Goal: Task Accomplishment & Management: Manage account settings

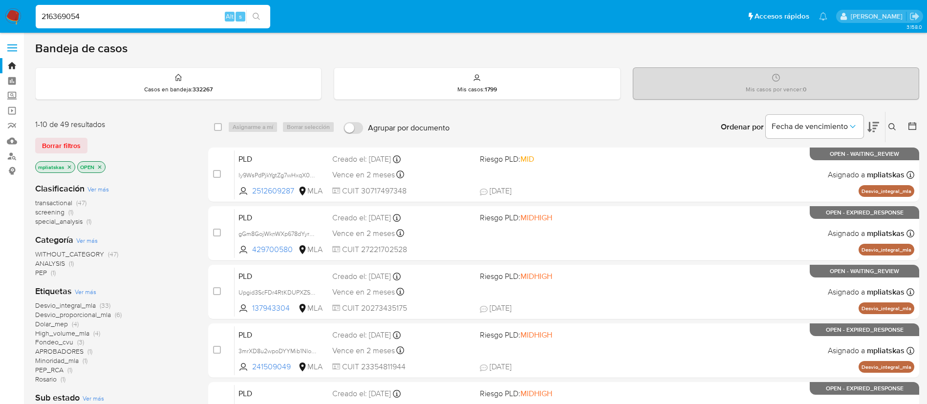
click at [265, 3] on div "216369054 Alt s" at bounding box center [153, 16] width 234 height 27
click at [258, 13] on icon "search-icon" at bounding box center [257, 17] width 8 height 8
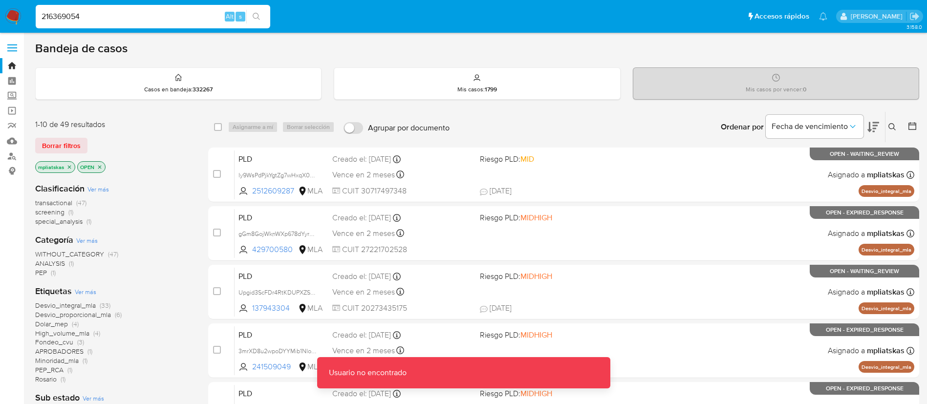
click at [207, 20] on input "216369054" at bounding box center [153, 16] width 234 height 13
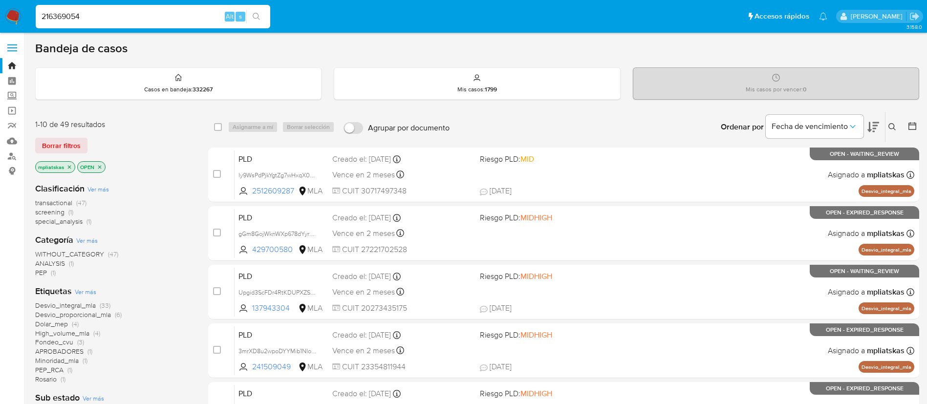
type input "216369054"
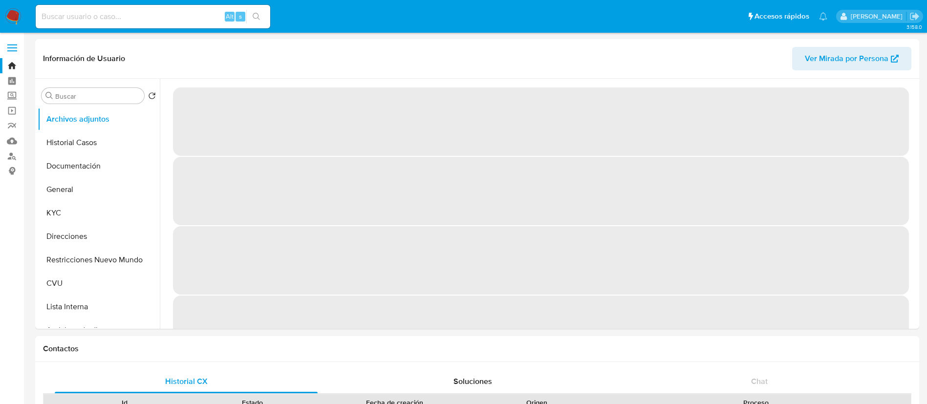
select select "10"
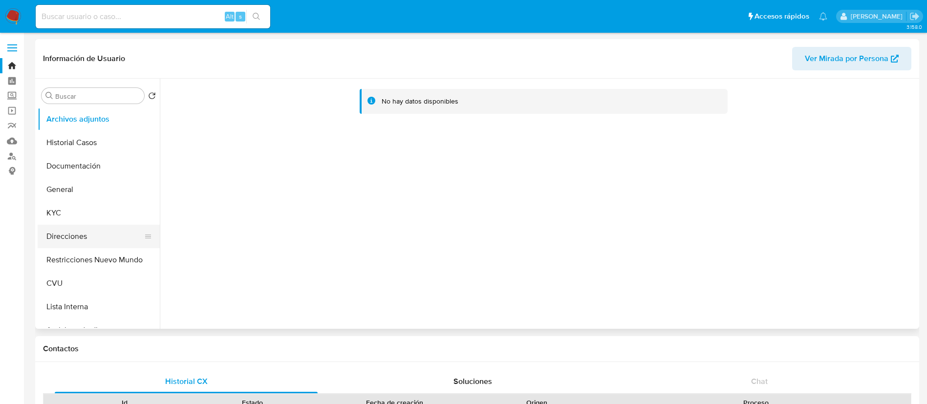
click at [67, 226] on button "Direcciones" at bounding box center [95, 236] width 114 height 23
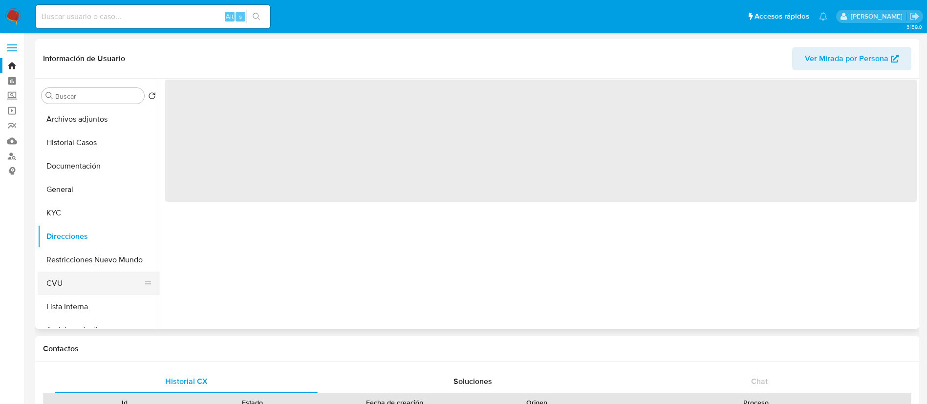
click at [93, 276] on button "CVU" at bounding box center [95, 283] width 114 height 23
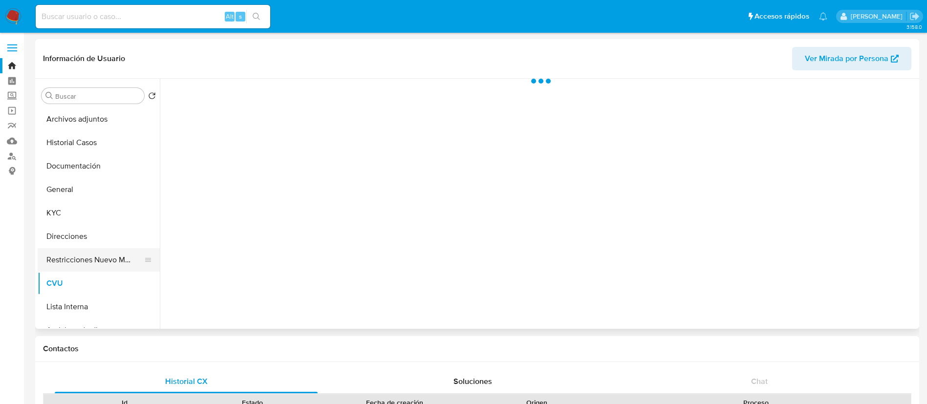
click at [81, 258] on button "Restricciones Nuevo Mundo" at bounding box center [95, 259] width 114 height 23
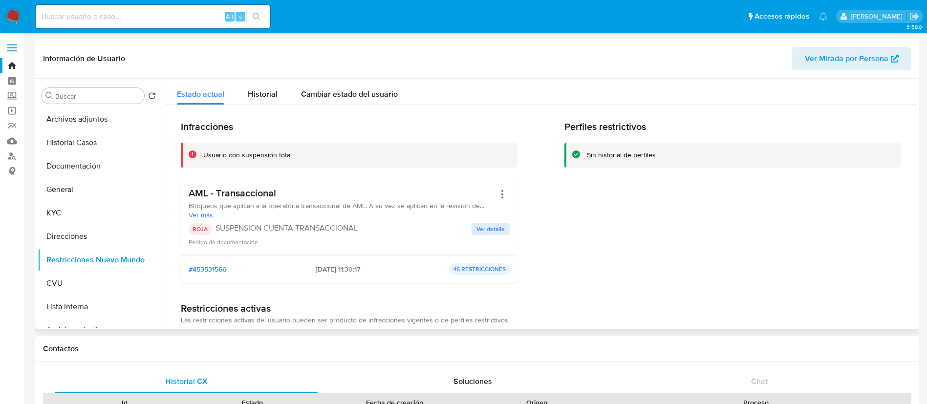
click at [494, 231] on span "Ver detalle" at bounding box center [490, 229] width 28 height 10
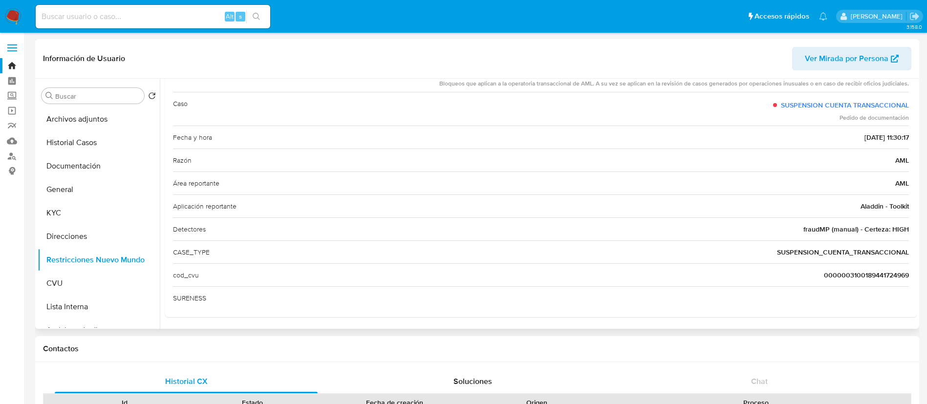
scroll to position [79, 0]
click at [85, 304] on button "Lista Interna" at bounding box center [95, 306] width 114 height 23
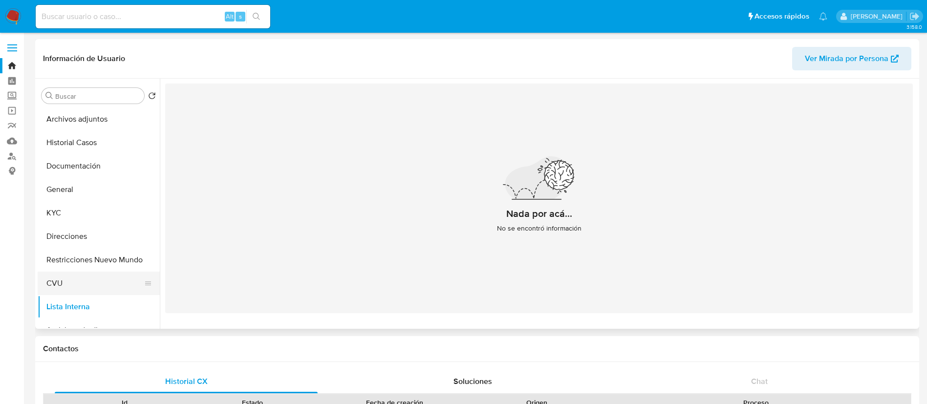
click at [92, 290] on button "CVU" at bounding box center [95, 283] width 114 height 23
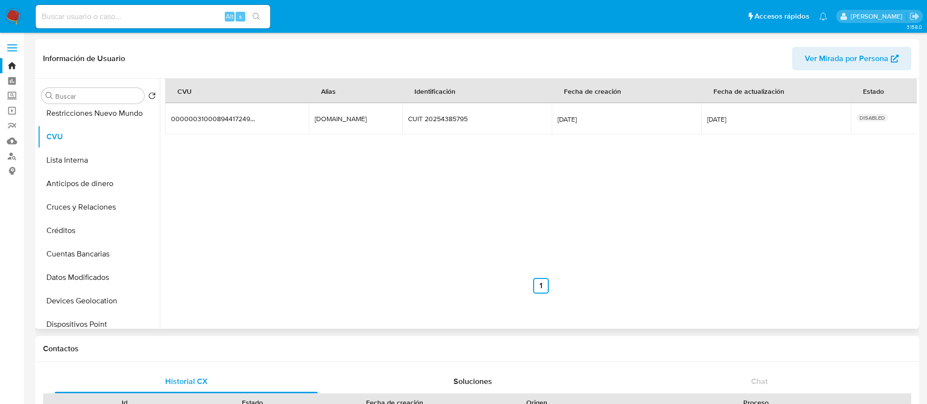
scroll to position [73, 0]
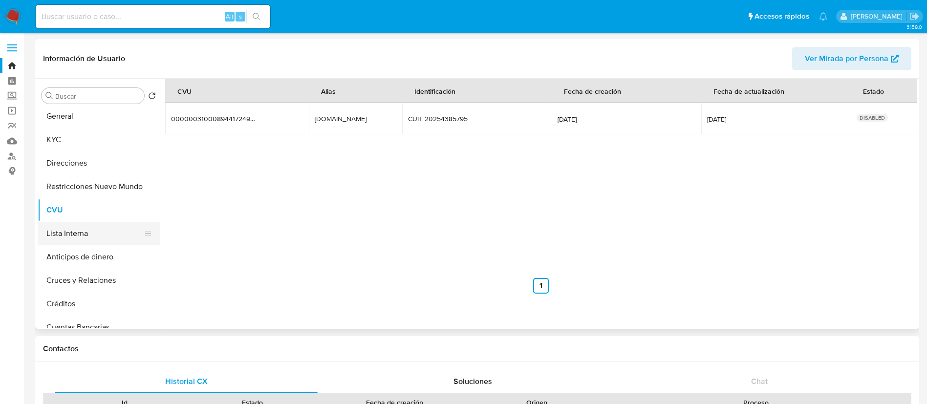
click at [103, 237] on button "Lista Interna" at bounding box center [95, 233] width 114 height 23
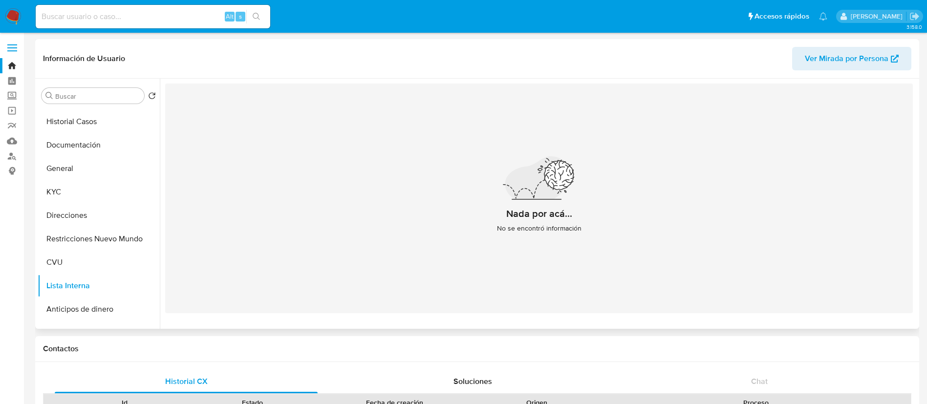
scroll to position [0, 0]
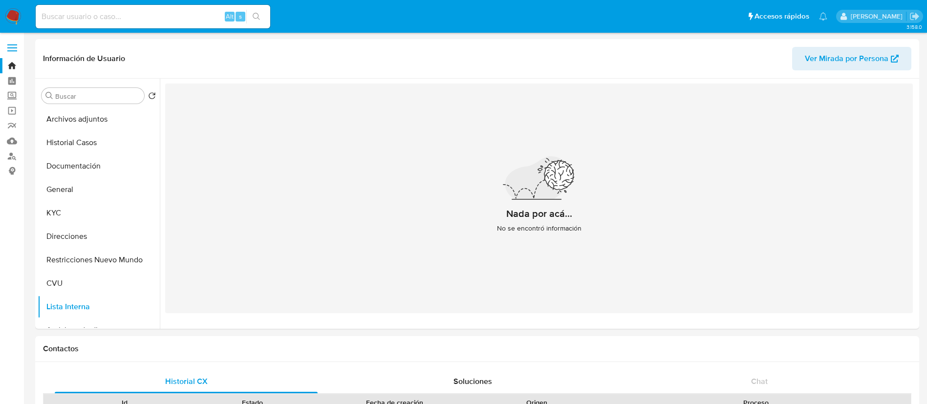
click at [18, 15] on img at bounding box center [13, 16] width 17 height 17
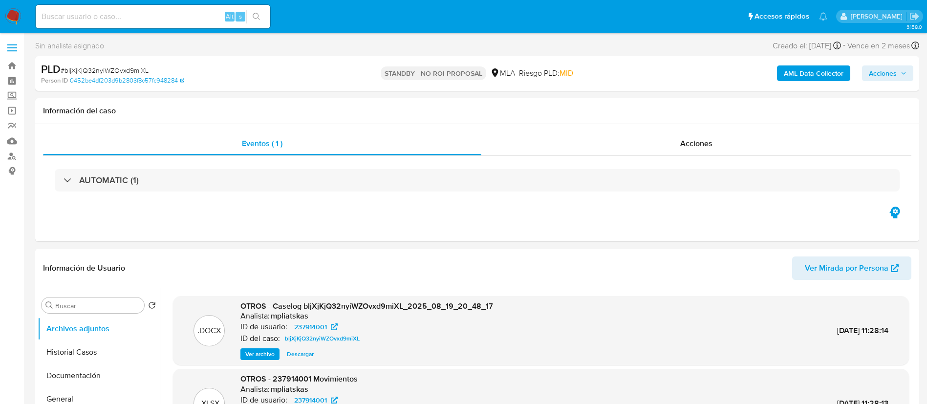
select select "10"
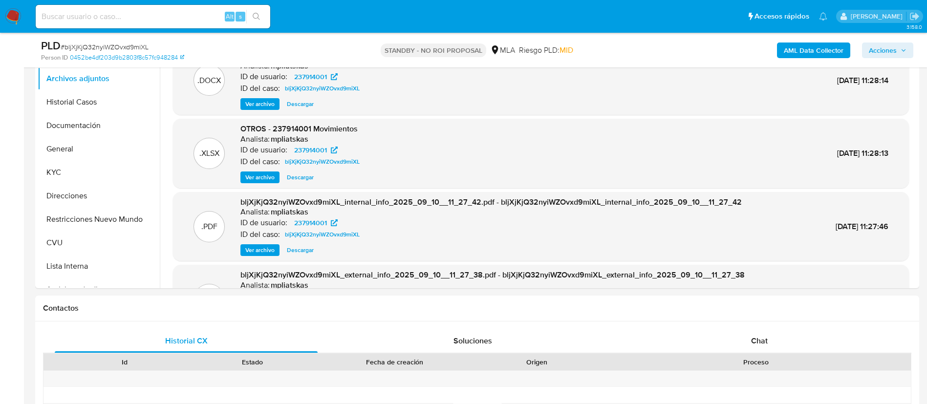
scroll to position [147, 0]
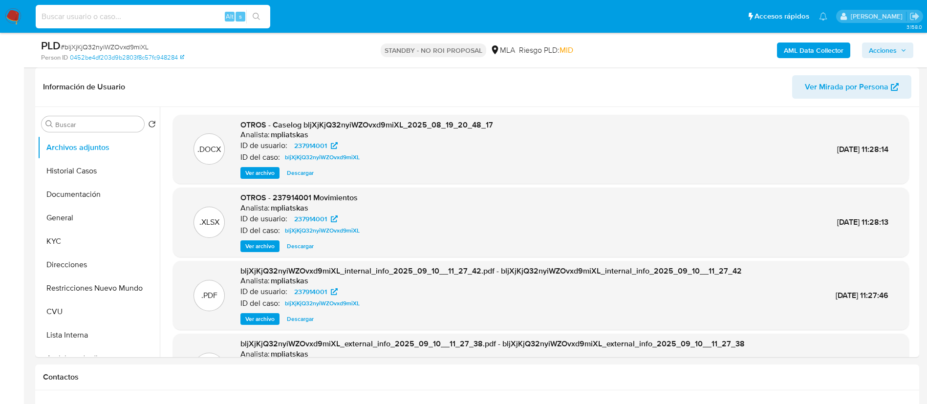
click at [216, 17] on input at bounding box center [153, 16] width 234 height 13
paste input "I5B46Gsw1nk6Gz9PEgGwvhPV"
type input "I5B46Gsw1nk6Gz9PEgGwvhPV"
click at [251, 8] on div "I5B46Gsw1nk6Gz9PEgGwvhPV Alt s" at bounding box center [153, 16] width 234 height 23
click at [251, 14] on button "search-icon" at bounding box center [256, 17] width 20 height 14
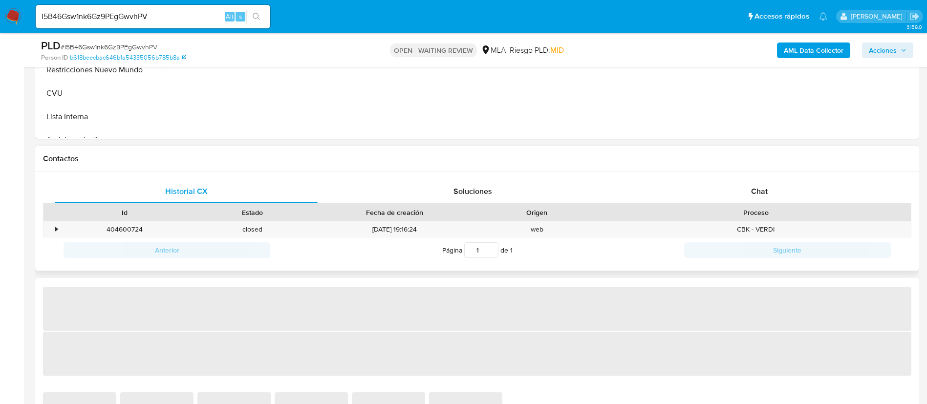
scroll to position [440, 0]
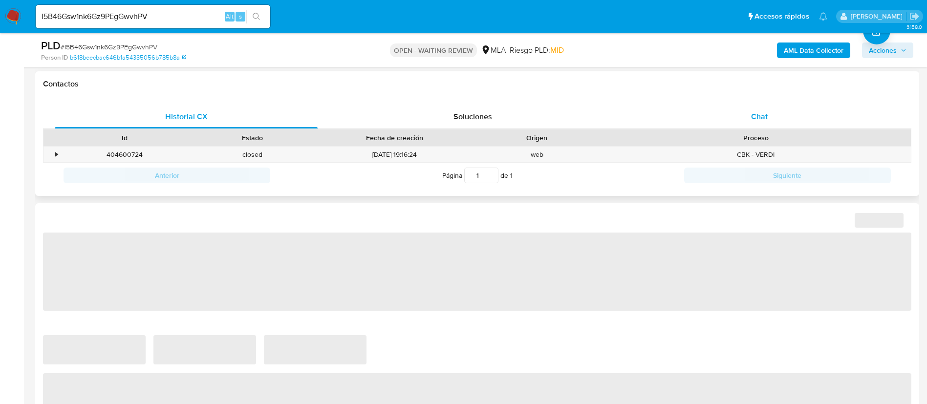
click at [758, 117] on span "Chat" at bounding box center [759, 116] width 17 height 11
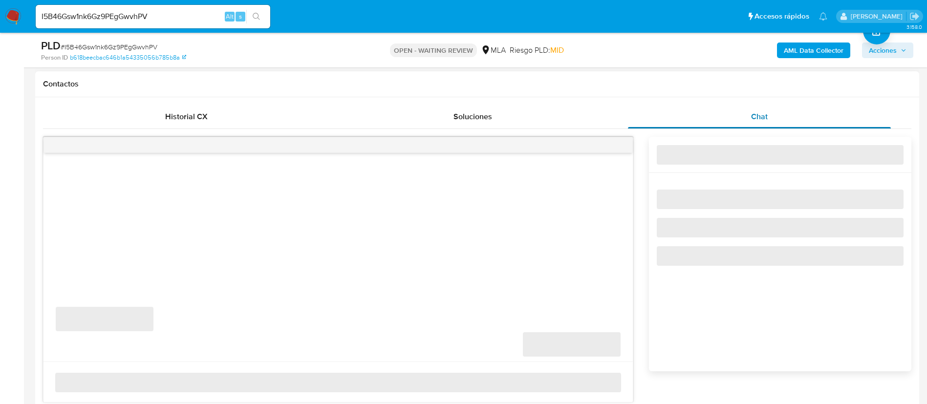
select select "10"
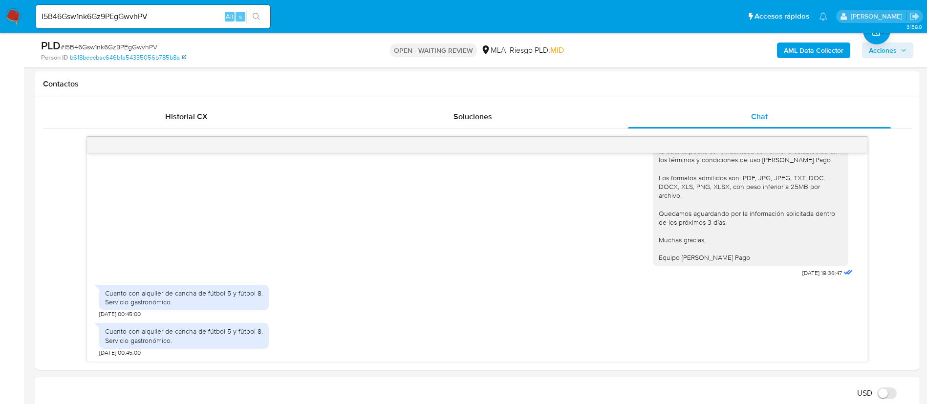
scroll to position [1110, 0]
click at [172, 22] on input "I5B46Gsw1nk6Gz9PEgGwvhPV" at bounding box center [153, 16] width 234 height 13
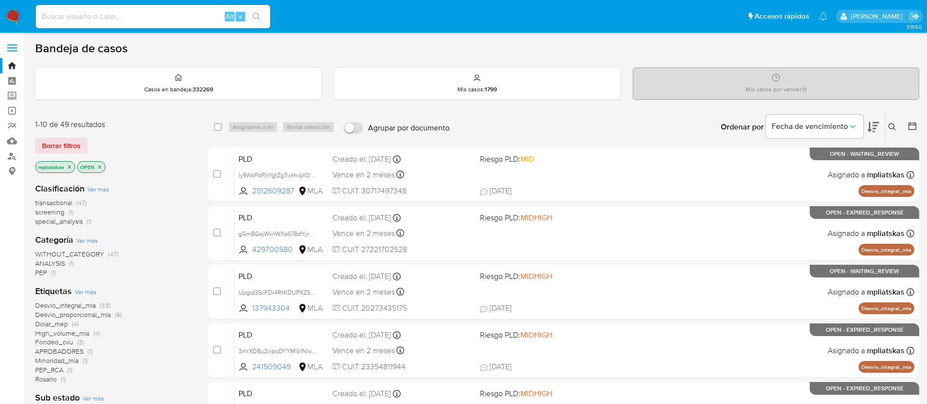
click at [889, 126] on icon at bounding box center [892, 127] width 8 height 8
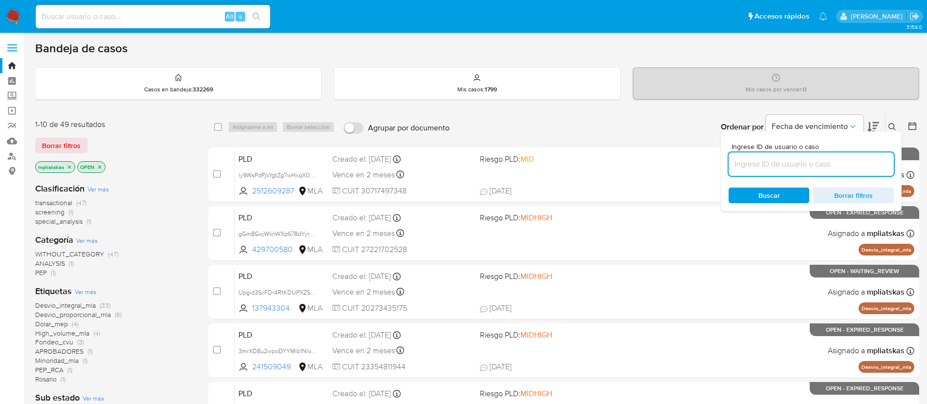
click at [777, 162] on input at bounding box center [810, 164] width 165 height 13
type input "I5B46Gsw1nk6Gz9PEgGwvhPV"
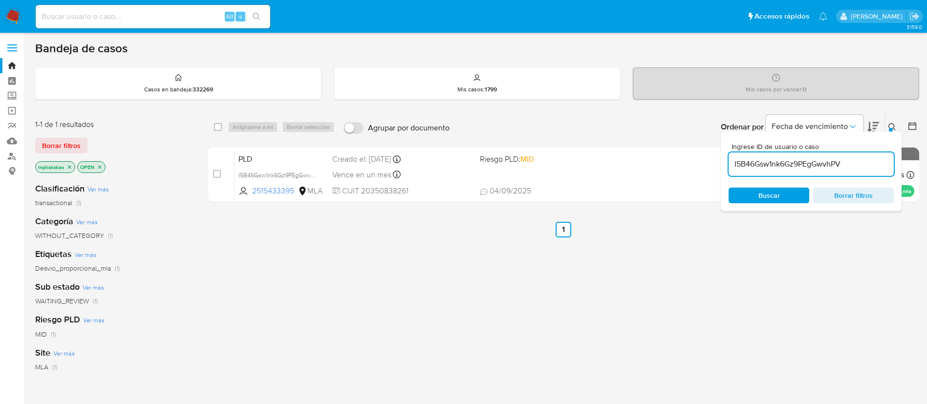
click at [778, 191] on span "Buscar" at bounding box center [768, 196] width 21 height 16
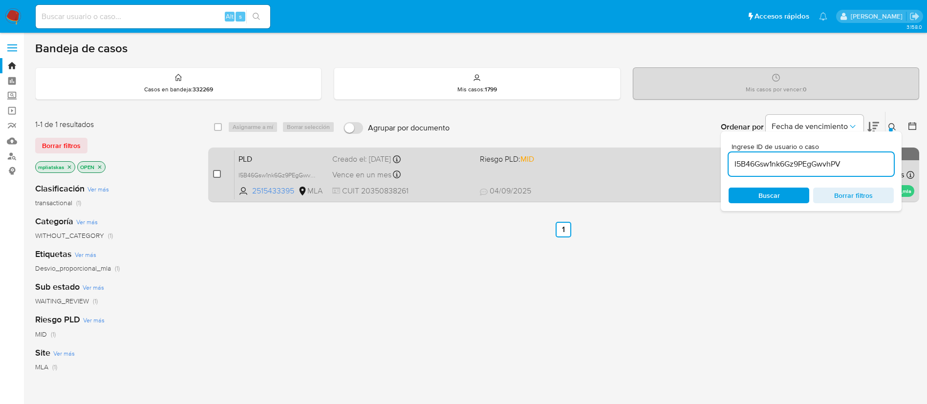
click at [214, 176] on input "checkbox" at bounding box center [217, 174] width 8 height 8
checkbox input "true"
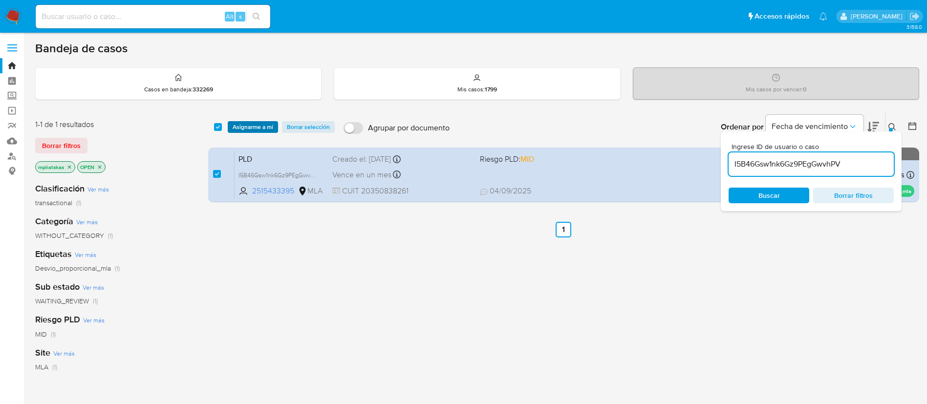
click at [242, 128] on span "Asignarme a mí" at bounding box center [252, 127] width 41 height 10
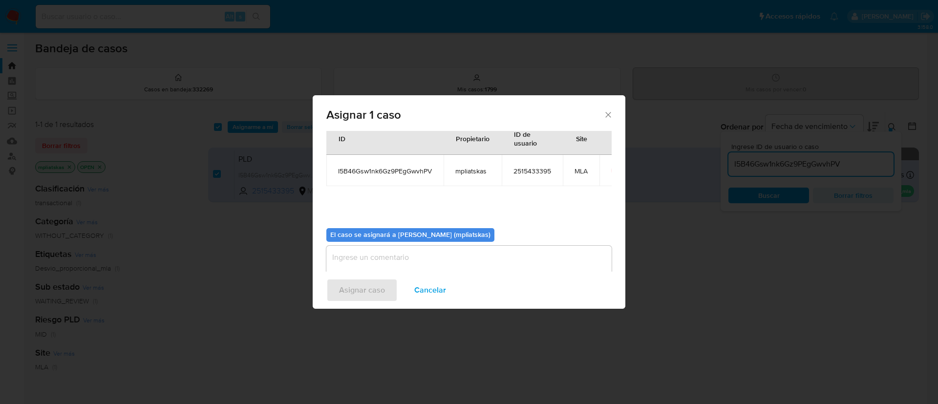
scroll to position [51, 0]
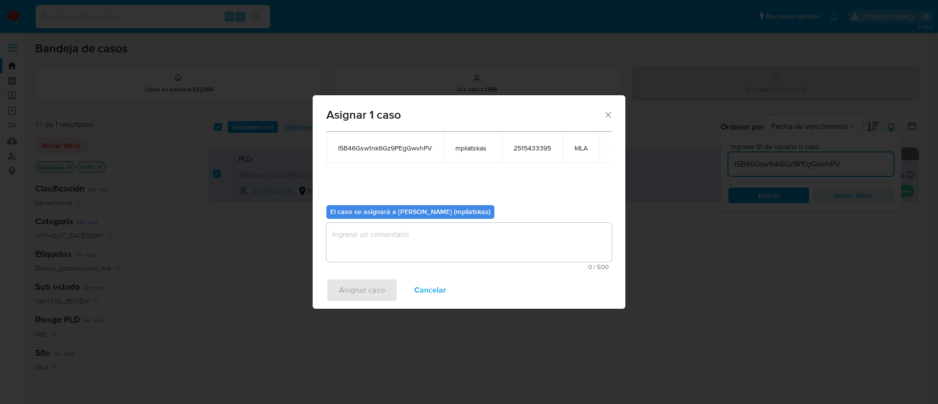
click at [384, 234] on textarea "assign-modal" at bounding box center [468, 242] width 285 height 39
click at [358, 281] on span "Asignar caso" at bounding box center [362, 289] width 46 height 21
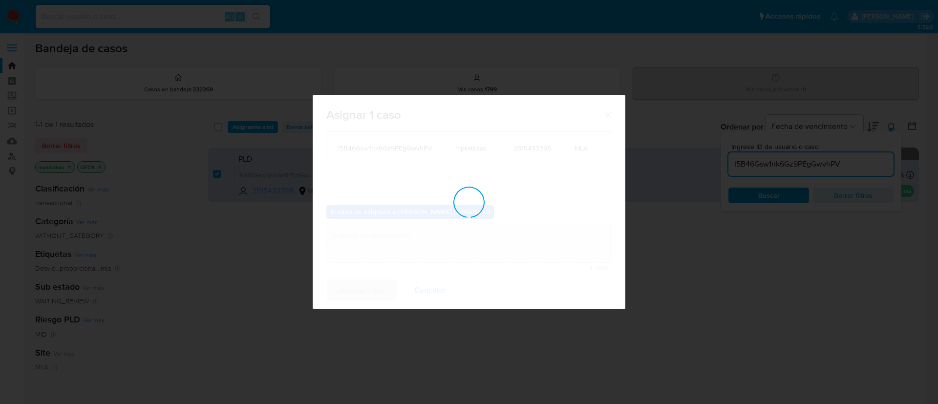
checkbox input "false"
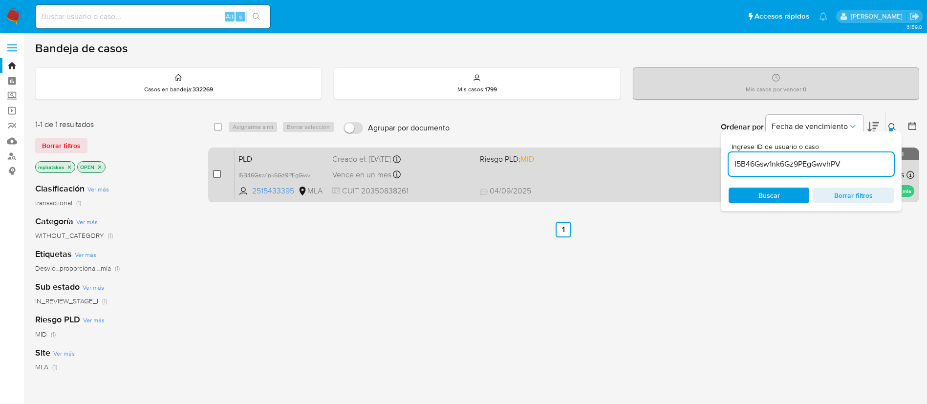
click at [217, 172] on input "checkbox" at bounding box center [217, 174] width 8 height 8
checkbox input "true"
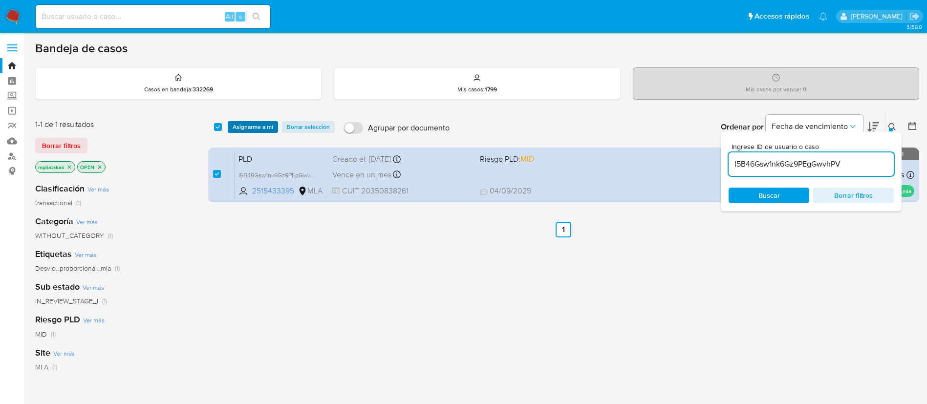
click at [243, 126] on span "Asignarme a mí" at bounding box center [252, 127] width 41 height 10
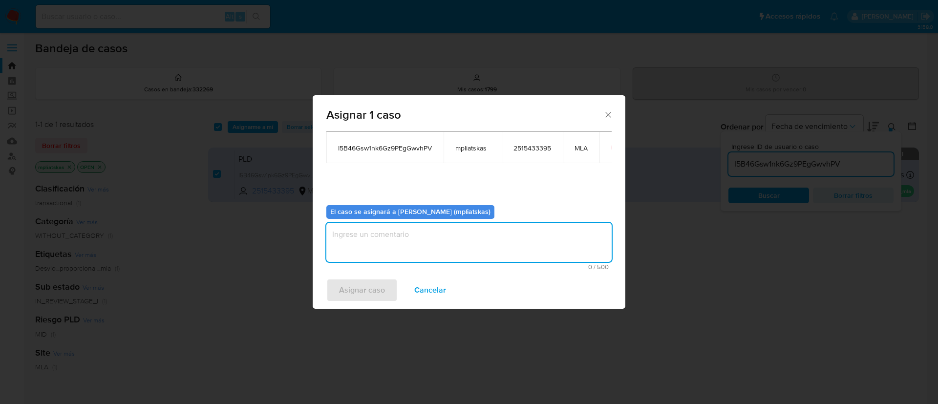
click at [449, 241] on textarea "assign-modal" at bounding box center [468, 242] width 285 height 39
click at [381, 281] on span "Asignar caso" at bounding box center [362, 289] width 46 height 21
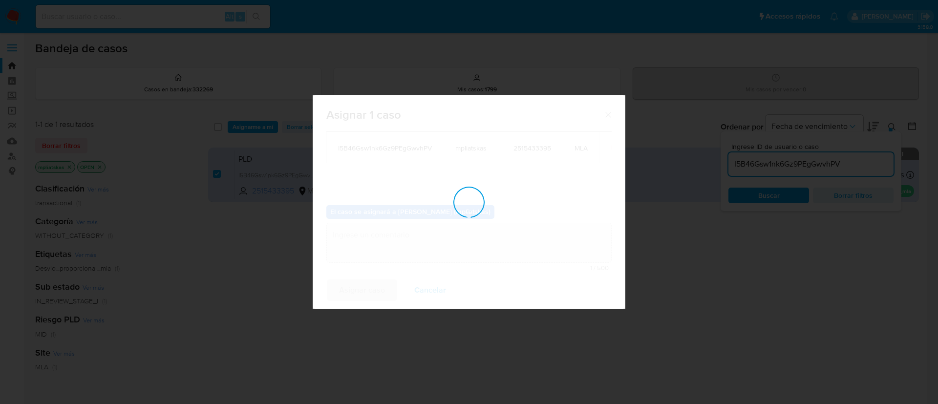
checkbox input "false"
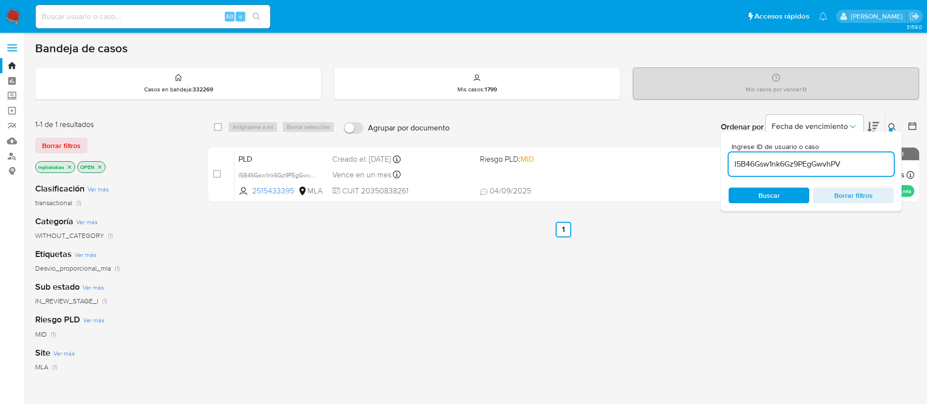
click at [786, 168] on input "I5B46Gsw1nk6Gz9PEgGwvhPV" at bounding box center [810, 164] width 165 height 13
paste input "udjv2fu7ZHXLDLVXGnJhEyyY"
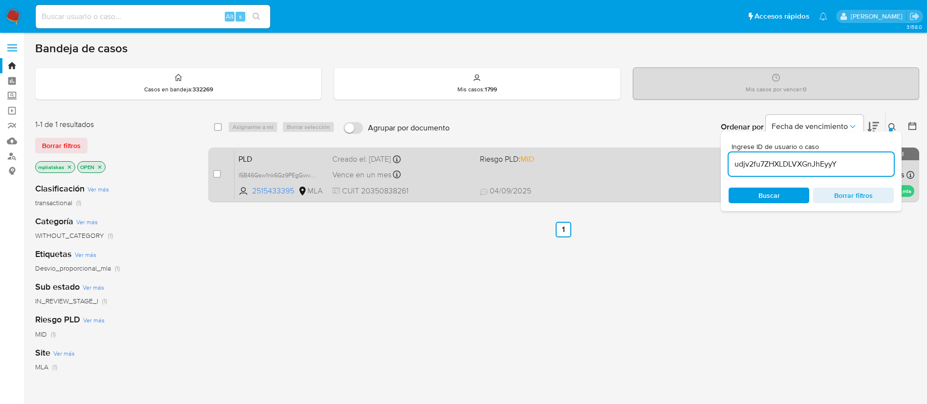
type input "udjv2fu7ZHXLDLVXGnJhEyyY"
click at [219, 173] on input "checkbox" at bounding box center [217, 174] width 8 height 8
checkbox input "true"
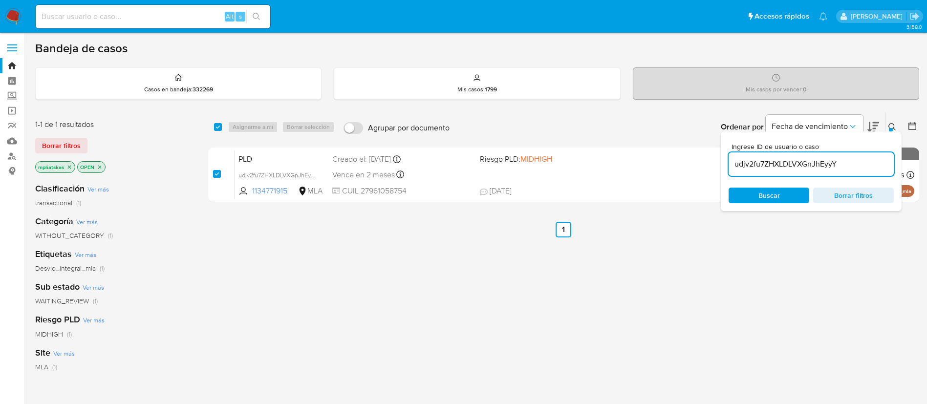
checkbox input "true"
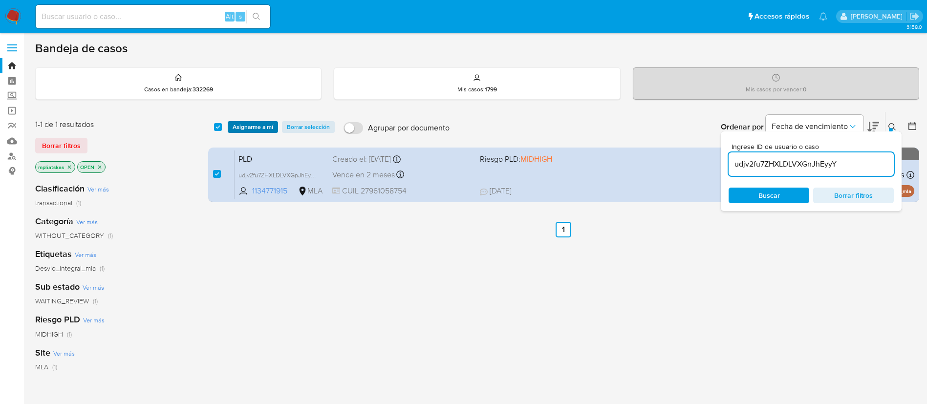
click at [241, 123] on span "Asignarme a mí" at bounding box center [252, 127] width 41 height 10
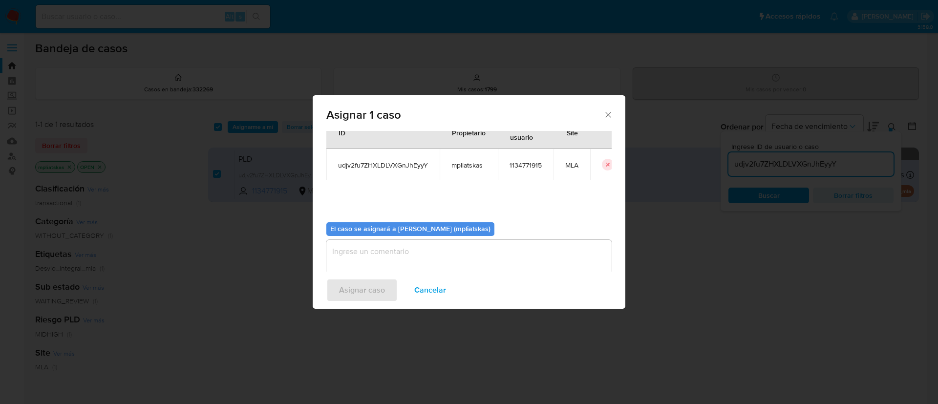
scroll to position [51, 0]
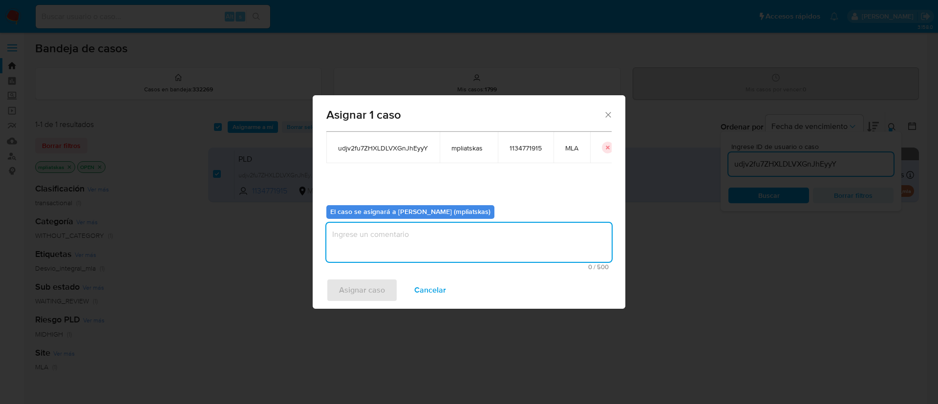
click at [449, 236] on textarea "assign-modal" at bounding box center [468, 242] width 285 height 39
click at [378, 288] on span "Asignar caso" at bounding box center [362, 289] width 46 height 21
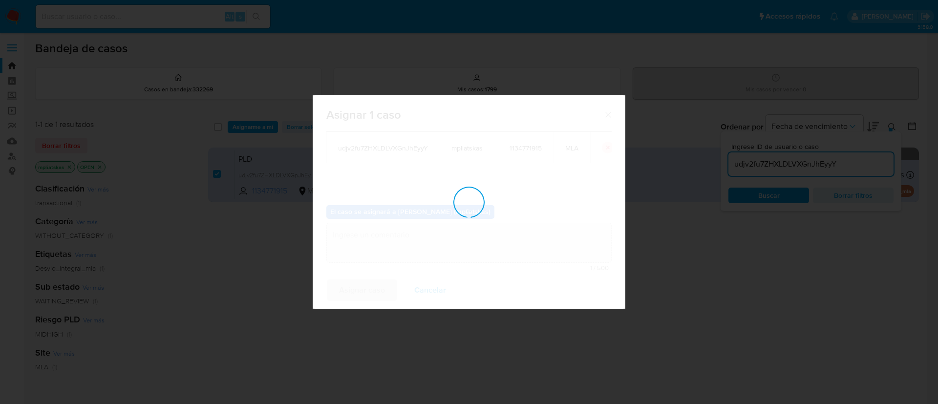
checkbox input "false"
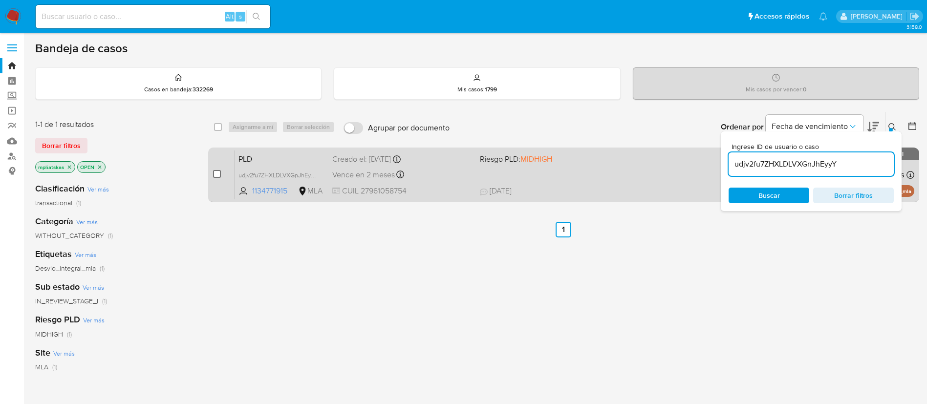
click at [213, 175] on input "checkbox" at bounding box center [217, 174] width 8 height 8
checkbox input "true"
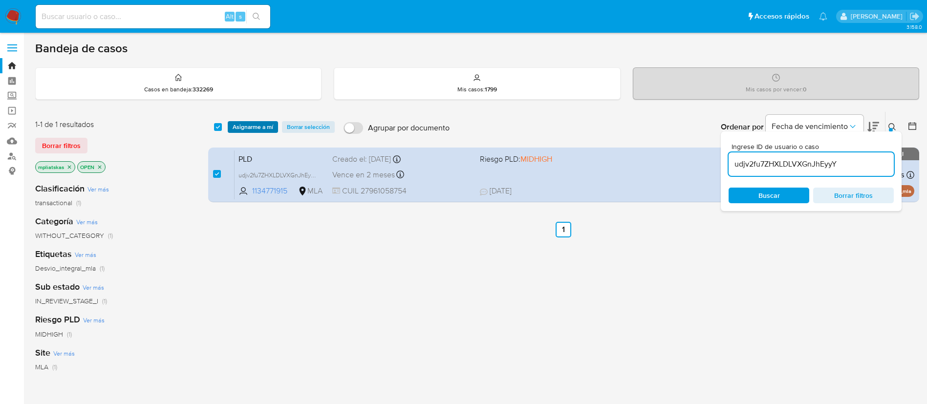
click at [239, 124] on span "Asignarme a mí" at bounding box center [252, 127] width 41 height 10
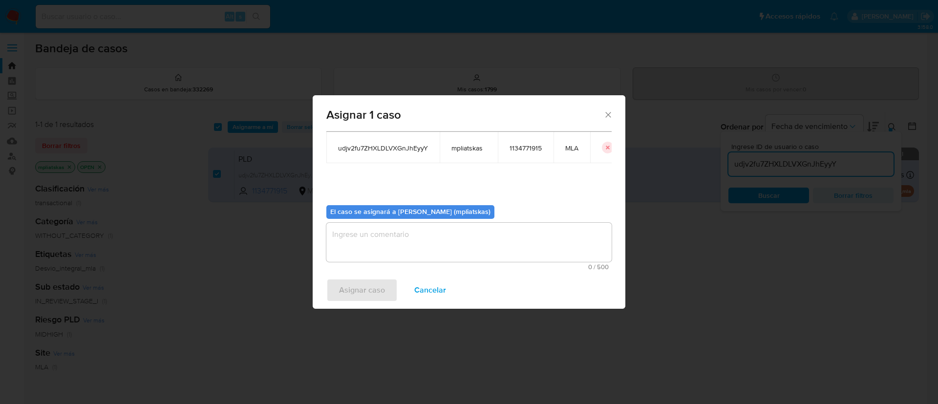
click at [359, 244] on textarea "assign-modal" at bounding box center [468, 242] width 285 height 39
click at [343, 293] on span "Asignar caso" at bounding box center [362, 289] width 46 height 21
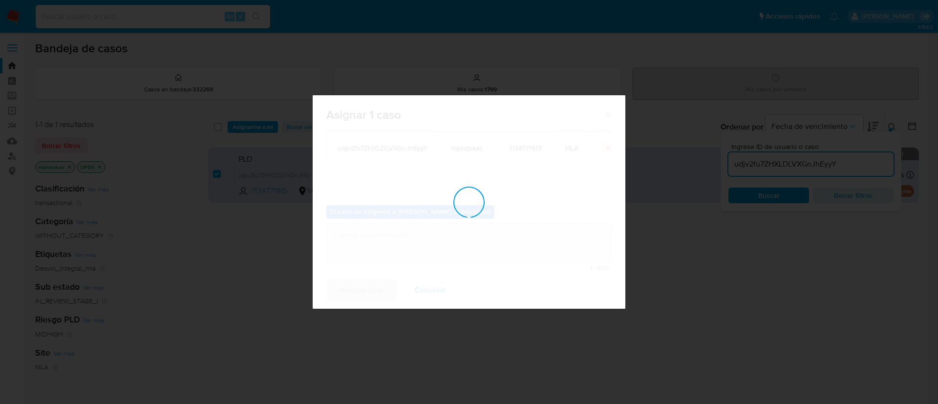
checkbox input "false"
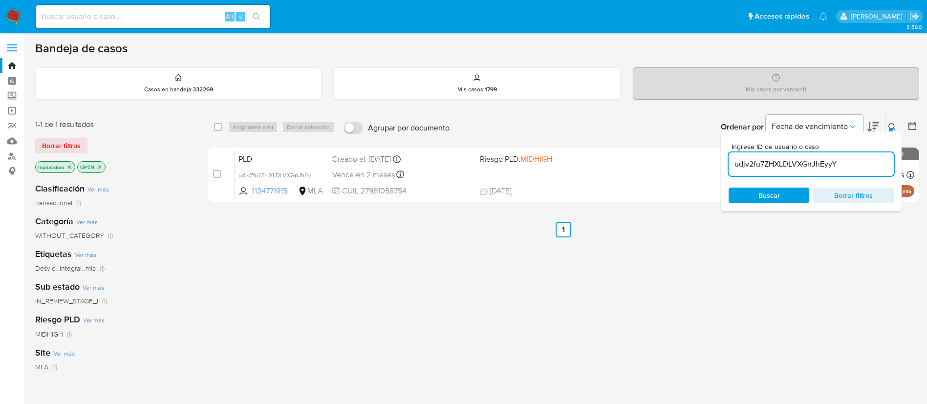
click at [770, 153] on div "udjv2fu7ZHXLDLVXGnJhEyyY" at bounding box center [810, 163] width 165 height 23
click at [769, 159] on input "udjv2fu7ZHXLDLVXGnJhEyyY" at bounding box center [810, 164] width 165 height 13
paste input "gGm8GojWknWXp678dYyrZXhW"
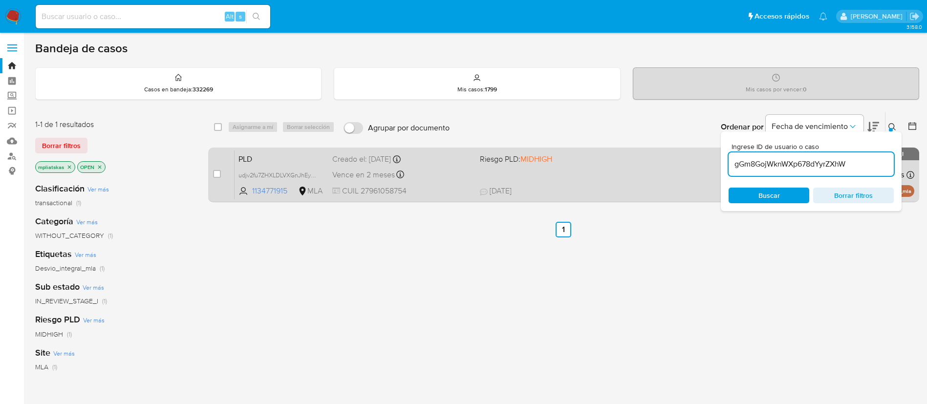
type input "gGm8GojWknWXp678dYyrZXhW"
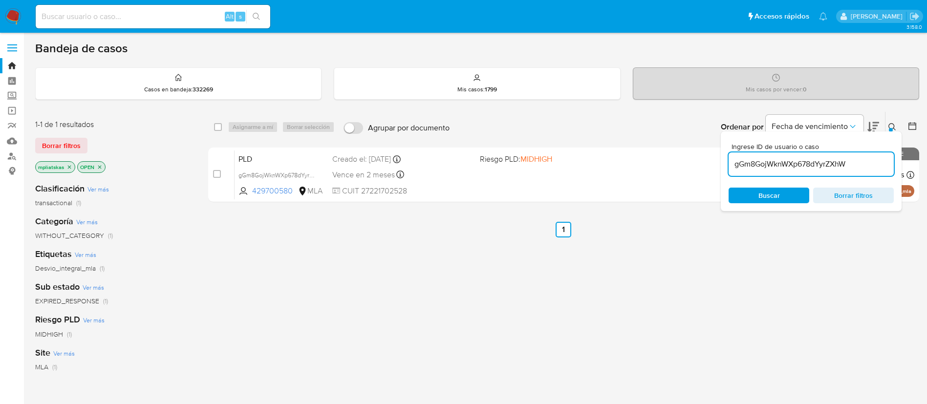
drag, startPoint x: 217, startPoint y: 174, endPoint x: 232, endPoint y: 144, distance: 33.4
click at [217, 174] on input "checkbox" at bounding box center [217, 174] width 8 height 8
checkbox input "true"
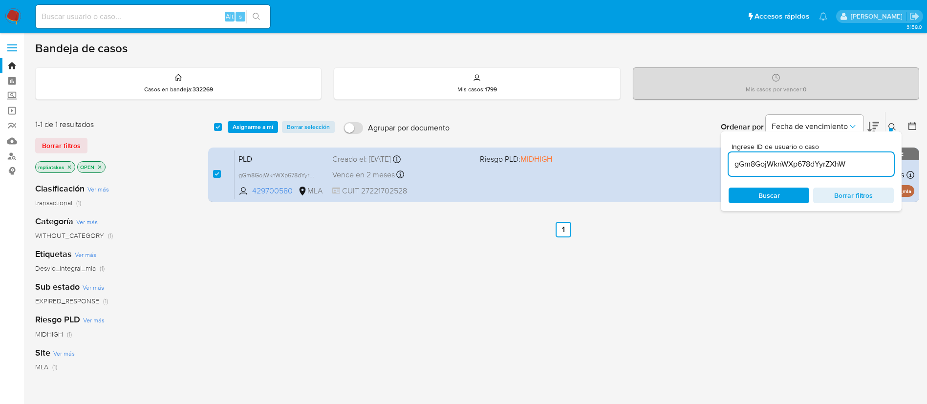
click at [238, 133] on div "select-all-cases-checkbox Asignarme a mí Borrar selección Agrupar por documento…" at bounding box center [563, 127] width 711 height 30
click at [239, 129] on span "Asignarme a mí" at bounding box center [252, 127] width 41 height 10
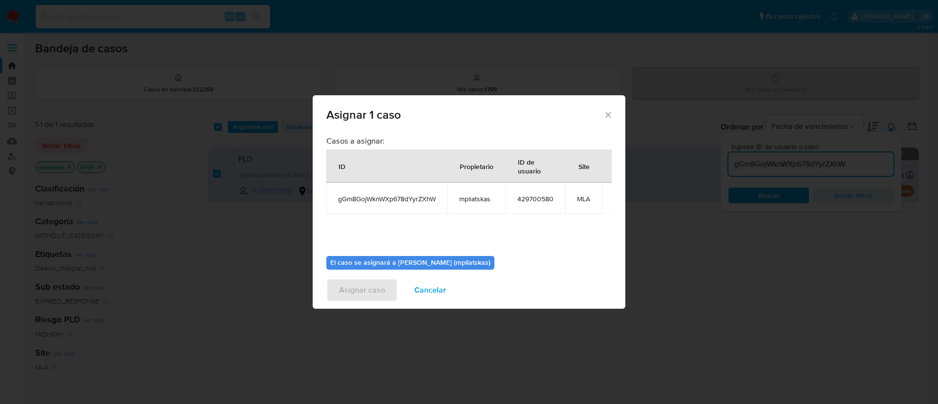
scroll to position [62, 0]
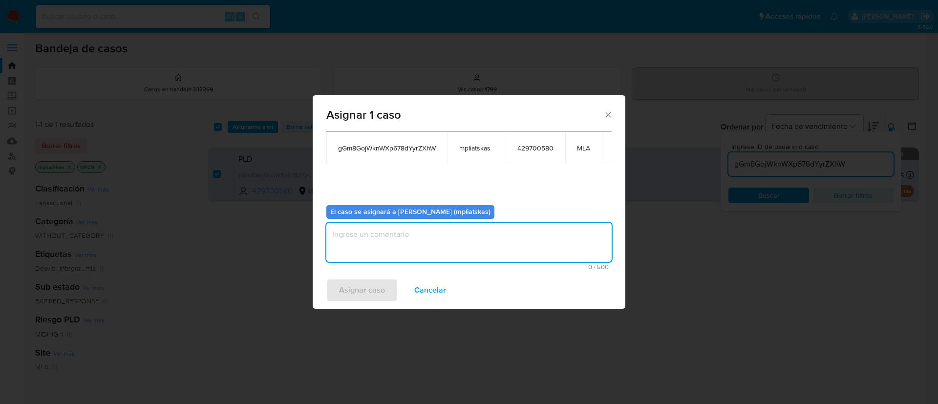
click at [388, 239] on textarea "assign-modal" at bounding box center [468, 242] width 285 height 39
click at [376, 279] on span "Asignar caso" at bounding box center [362, 289] width 46 height 21
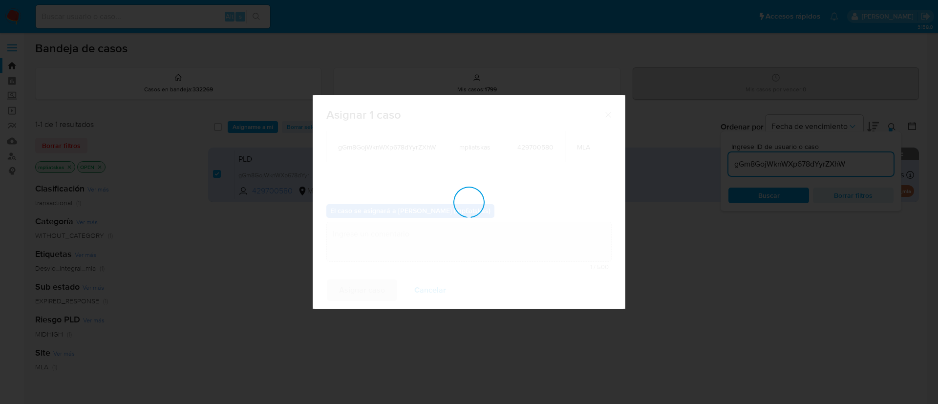
checkbox input "false"
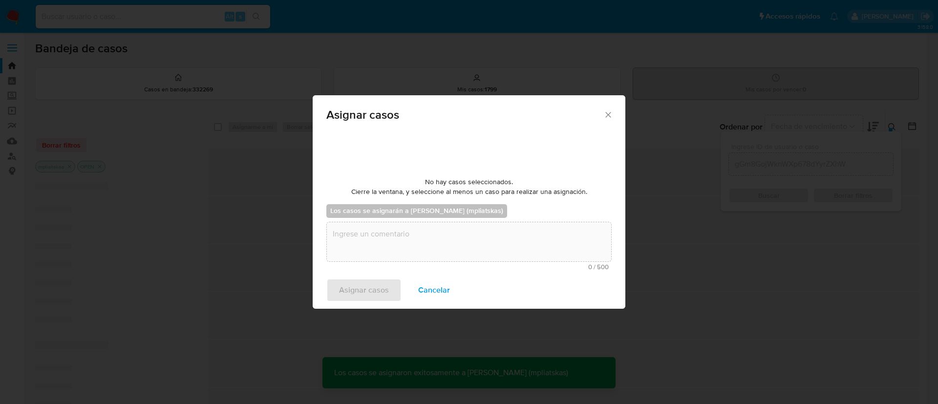
scroll to position [59, 0]
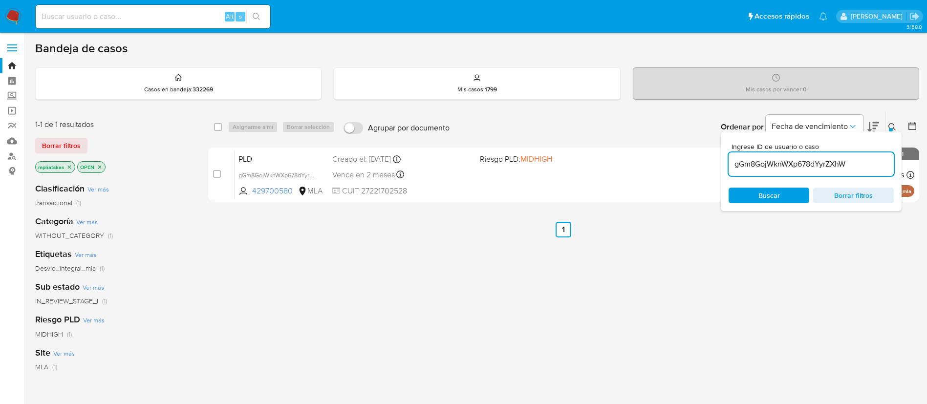
click at [771, 168] on input "gGm8GojWknWXp678dYyrZXhW" at bounding box center [810, 164] width 165 height 13
click at [770, 165] on input "gGm8GojWknWXp678dYyrZXhW" at bounding box center [810, 164] width 165 height 13
paste input "GFAlL5WkyUYDsvRBhisaoNHR"
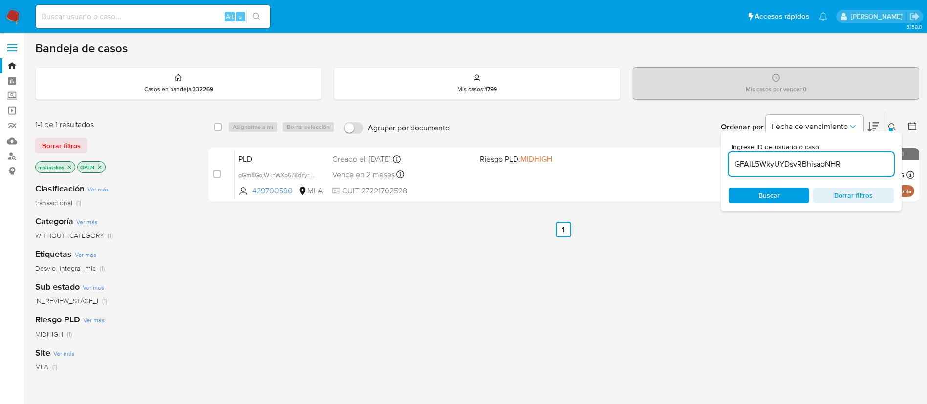
type input "GFAlL5WkyUYDsvRBhisaoNHR"
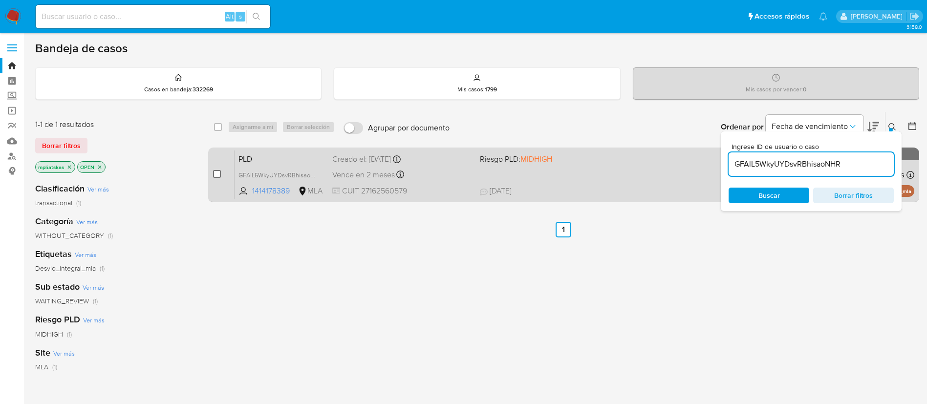
click at [218, 176] on input "checkbox" at bounding box center [217, 174] width 8 height 8
checkbox input "true"
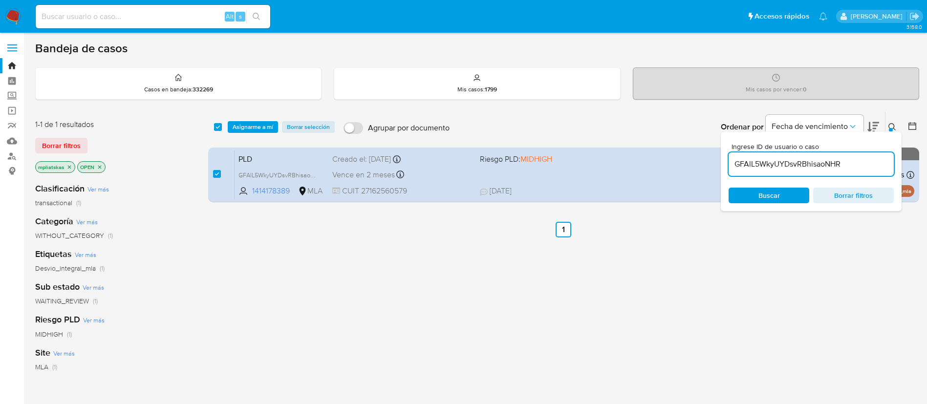
click at [240, 134] on div "select-all-cases-checkbox Asignarme a mí Borrar selección Agrupar por documento…" at bounding box center [563, 127] width 711 height 30
click at [244, 126] on span "Asignarme a mí" at bounding box center [252, 127] width 41 height 10
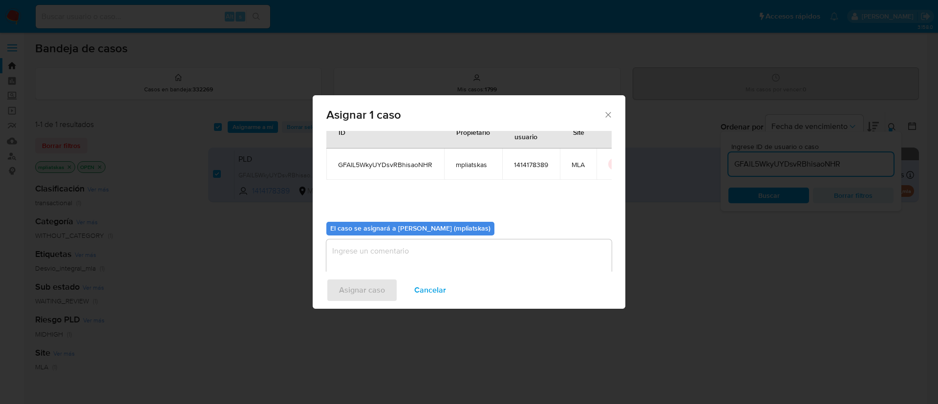
scroll to position [51, 0]
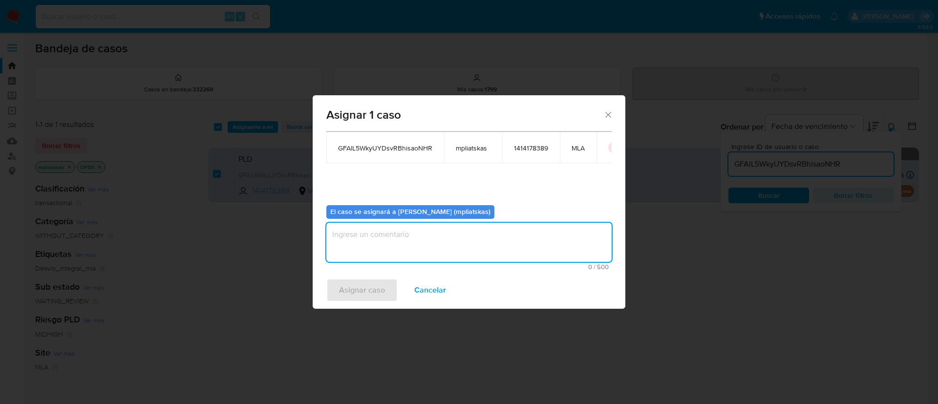
click at [390, 249] on textarea "assign-modal" at bounding box center [468, 242] width 285 height 39
click at [375, 277] on div "Asignar caso Cancelar" at bounding box center [469, 290] width 313 height 37
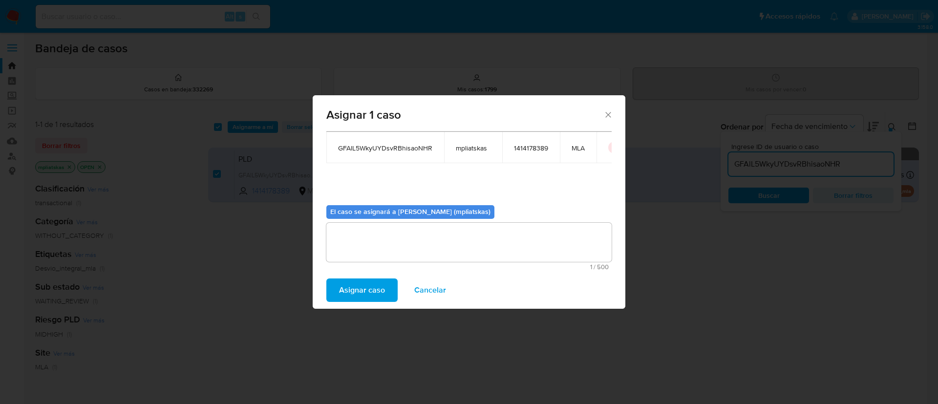
click at [369, 283] on span "Asignar caso" at bounding box center [362, 289] width 46 height 21
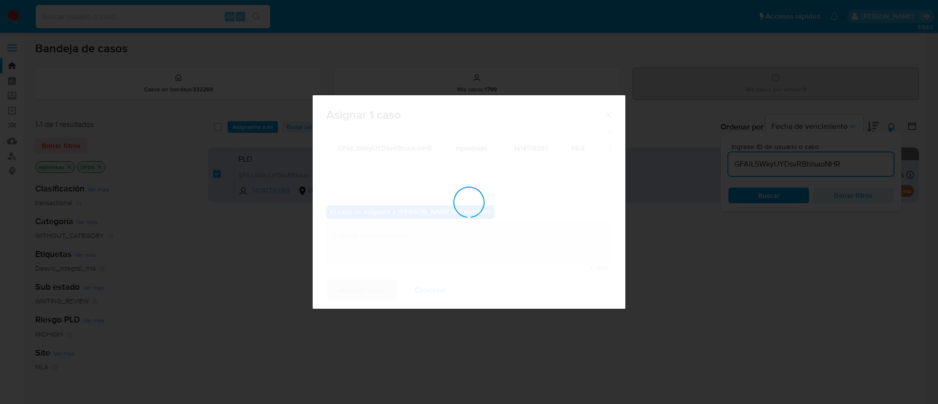
checkbox input "false"
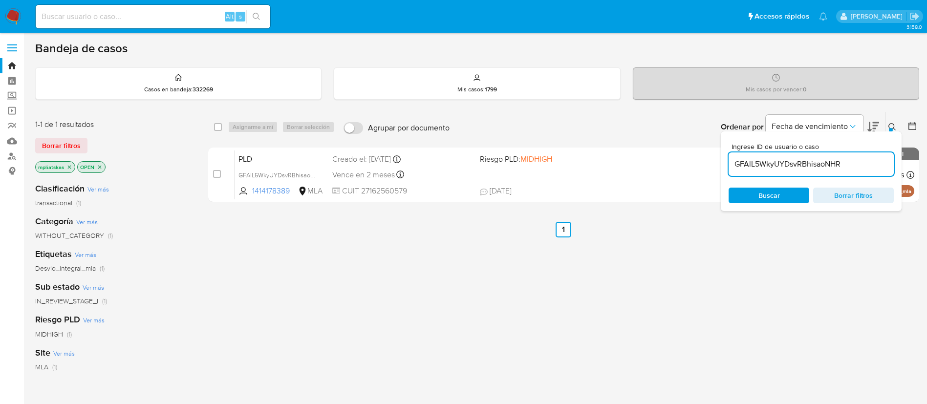
click at [815, 170] on input "GFAlL5WkyUYDsvRBhisaoNHR" at bounding box center [810, 164] width 165 height 13
paste input "3mrXD8u2wpoDYYMib1Nlo1Za"
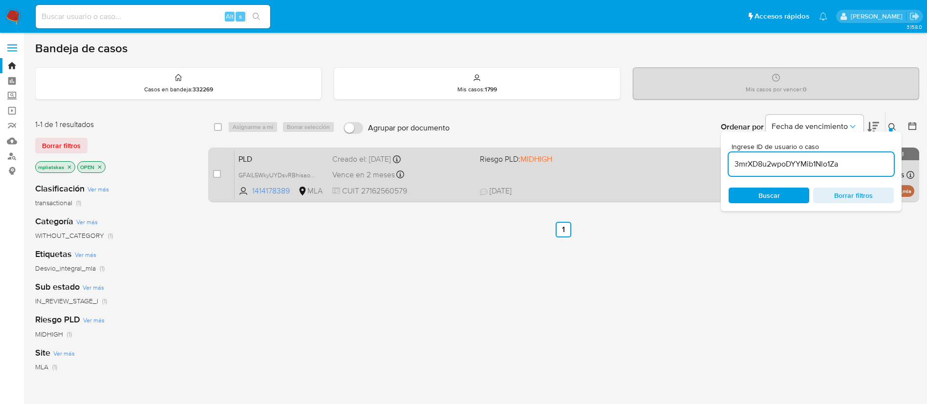
type input "3mrXD8u2wpoDYYMib1Nlo1Za"
click at [218, 172] on input "checkbox" at bounding box center [217, 174] width 8 height 8
checkbox input "true"
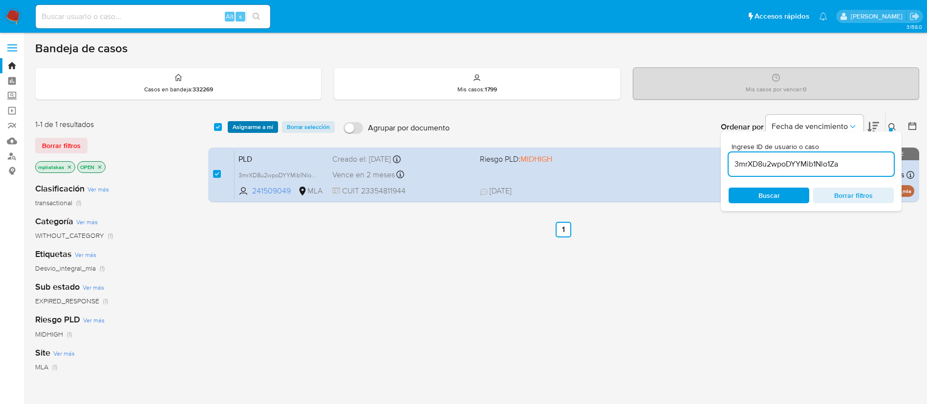
click at [236, 127] on span "Asignarme a mí" at bounding box center [252, 127] width 41 height 10
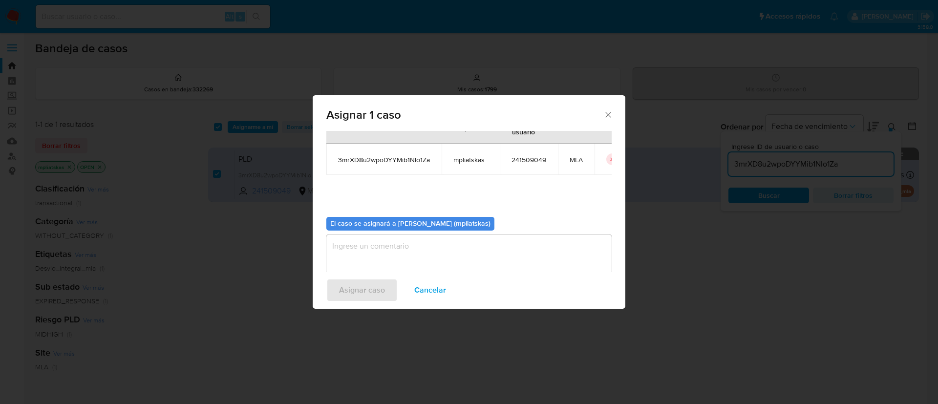
scroll to position [51, 0]
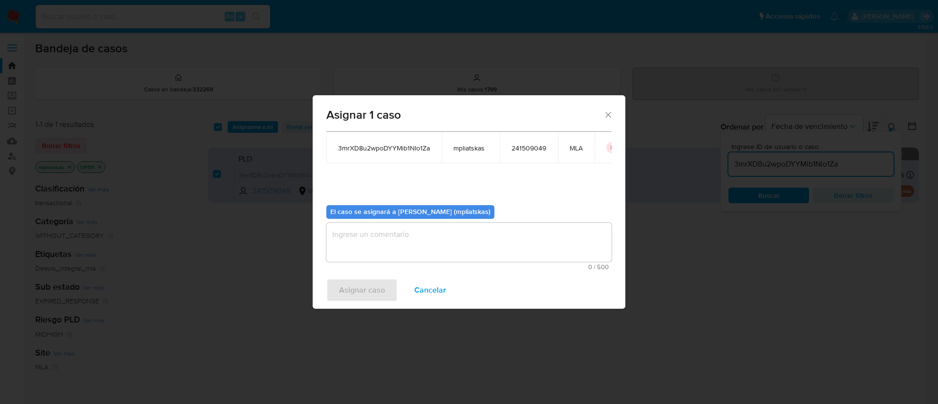
click at [400, 227] on textarea "assign-modal" at bounding box center [468, 242] width 285 height 39
click at [363, 292] on span "Asignar caso" at bounding box center [362, 289] width 46 height 21
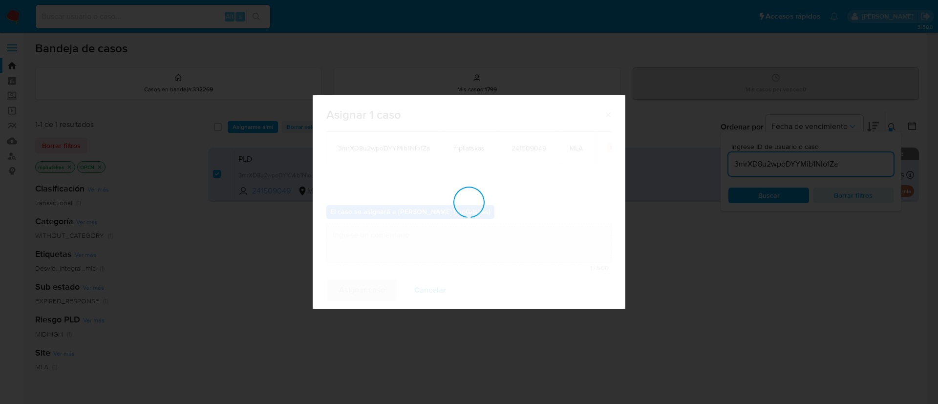
checkbox input "false"
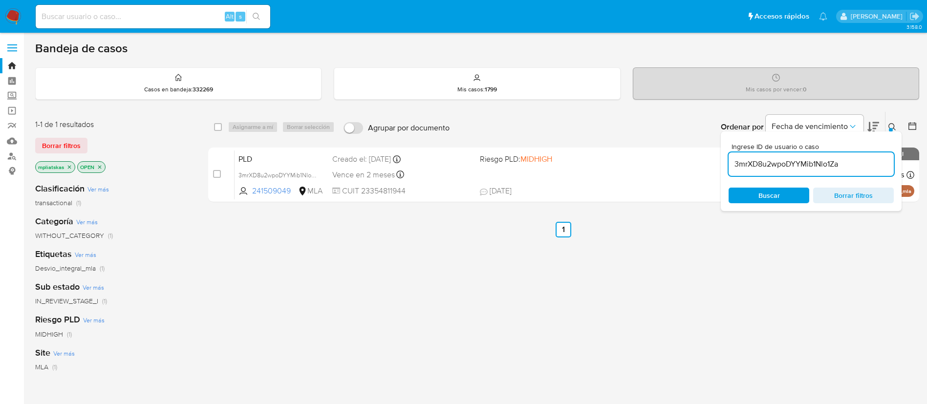
click at [789, 161] on input "3mrXD8u2wpoDYYMib1Nlo1Za" at bounding box center [810, 164] width 165 height 13
paste input "PVyFC46PG50G6RTmfofK8zkn"
type input "PVyFC46PG50G6RTmfofK8zkn"
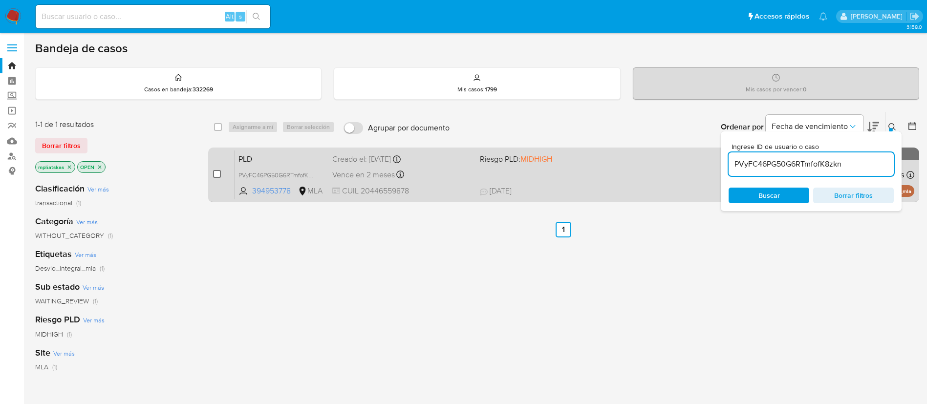
click at [219, 171] on input "checkbox" at bounding box center [217, 174] width 8 height 8
checkbox input "true"
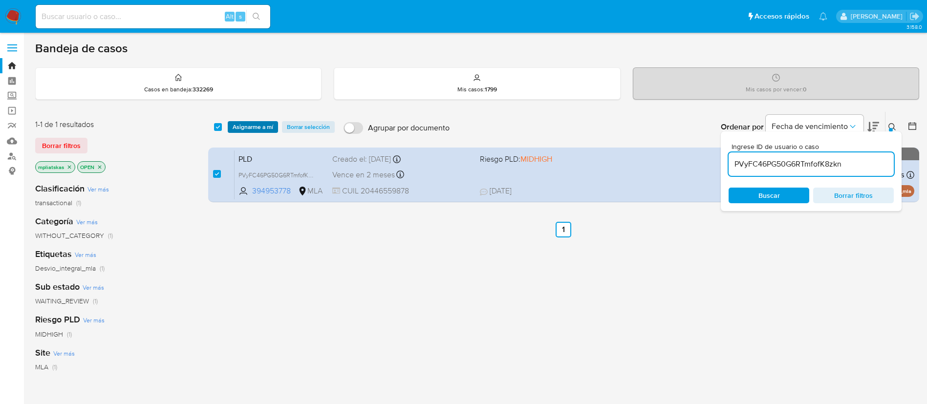
click at [256, 128] on span "Asignarme a mí" at bounding box center [252, 127] width 41 height 10
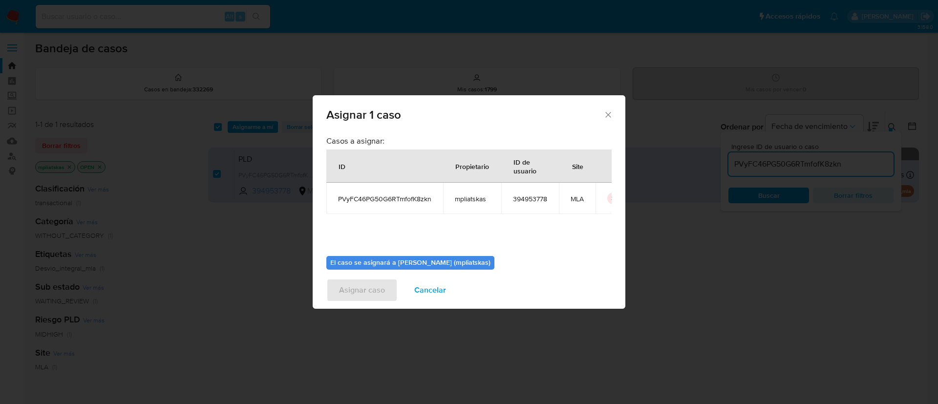
scroll to position [51, 0]
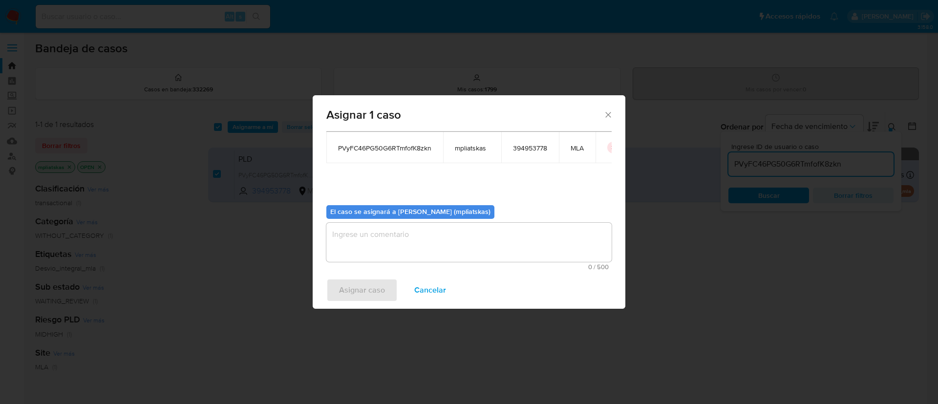
click at [382, 248] on textarea "assign-modal" at bounding box center [468, 242] width 285 height 39
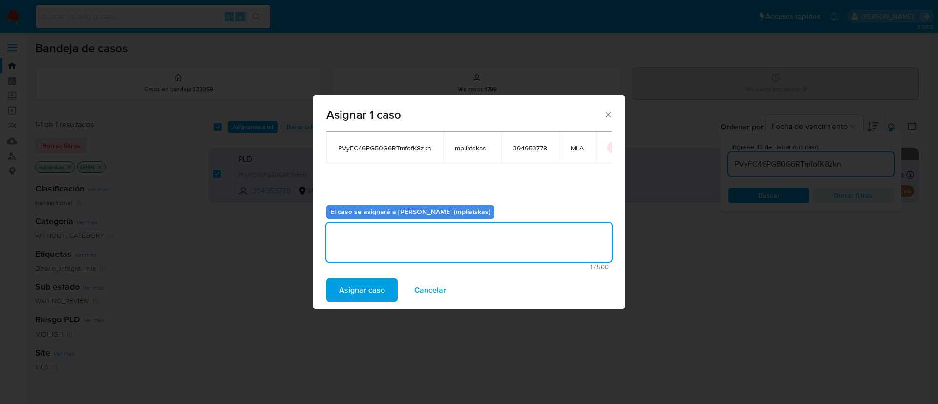
click at [387, 287] on button "Asignar caso" at bounding box center [361, 289] width 71 height 23
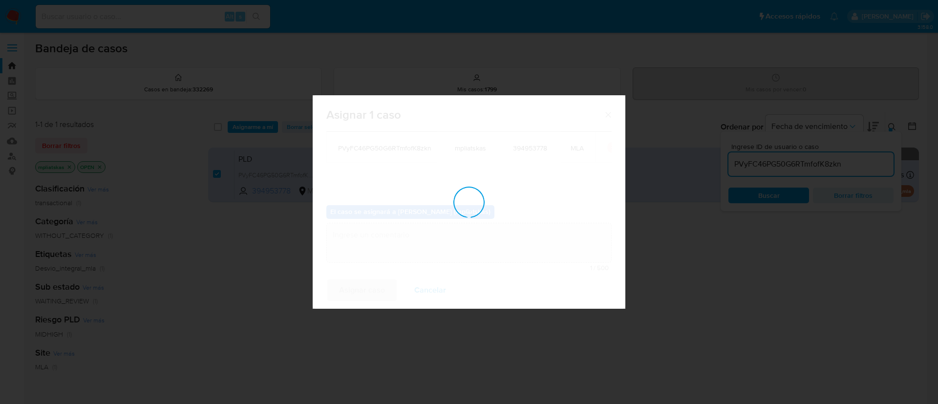
checkbox input "false"
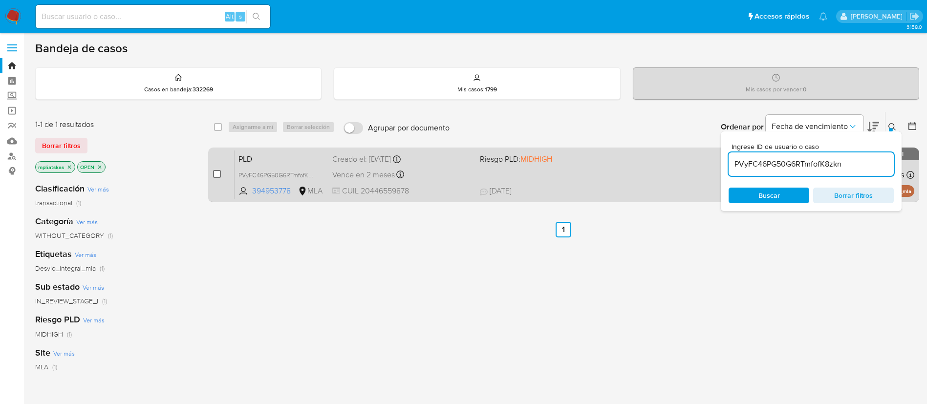
drag, startPoint x: 211, startPoint y: 173, endPoint x: 217, endPoint y: 173, distance: 6.3
click at [213, 173] on div "case-item-checkbox No es posible asignar el caso PLD PVyFC46PG50G6RTmfofK8zkn 3…" at bounding box center [563, 174] width 711 height 55
click at [219, 173] on input "checkbox" at bounding box center [217, 174] width 8 height 8
checkbox input "true"
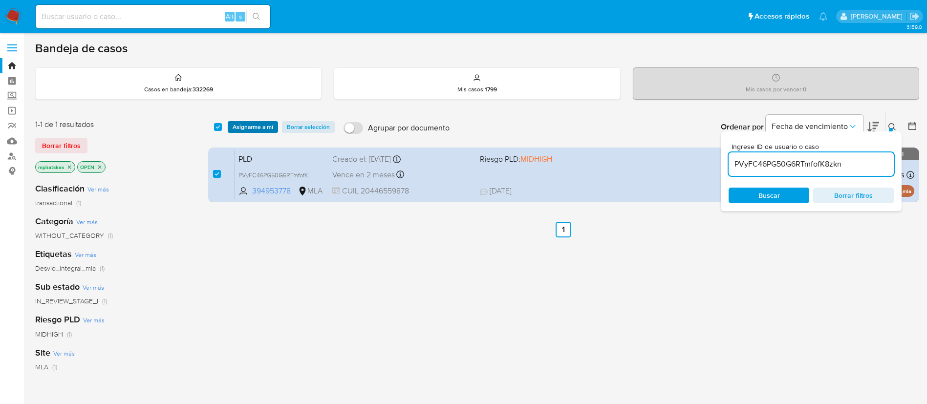
click at [245, 124] on span "Asignarme a mí" at bounding box center [252, 127] width 41 height 10
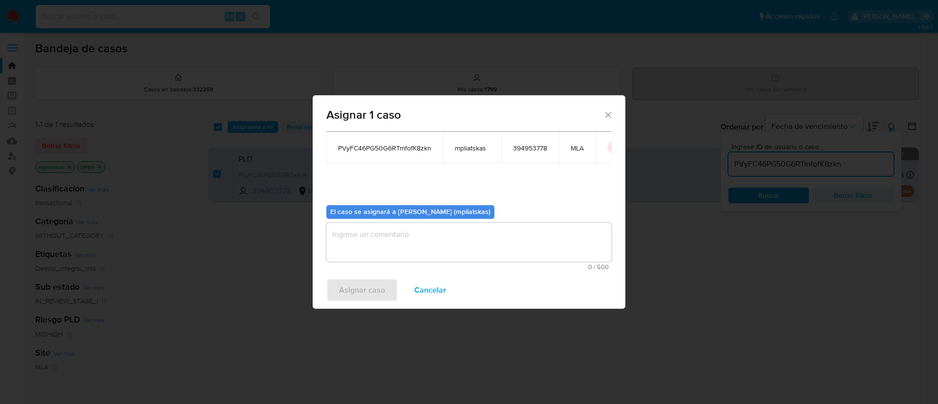
click at [424, 290] on span "Cancelar" at bounding box center [430, 289] width 32 height 21
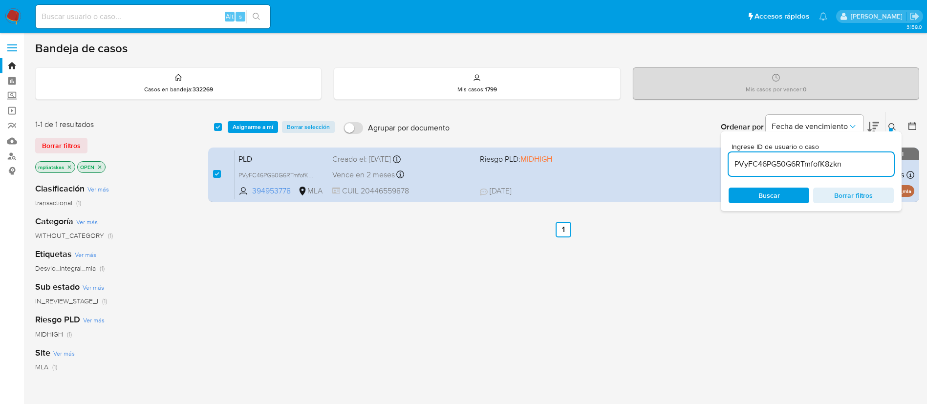
click at [757, 160] on input "PVyFC46PG50G6RTmfofK8zkn" at bounding box center [810, 164] width 165 height 13
paste input "52ktd2yaJGNnhpU1LHu7P1L"
type input "P52ktd2yaJGNnhpU1LHu7P1L"
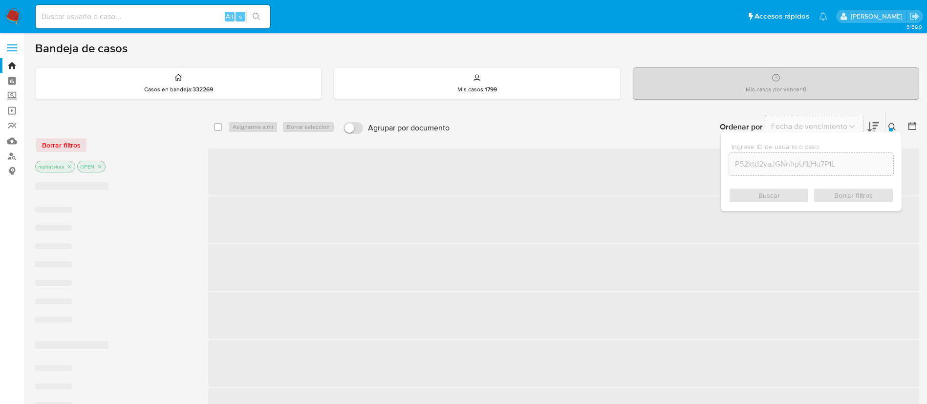
checkbox input "false"
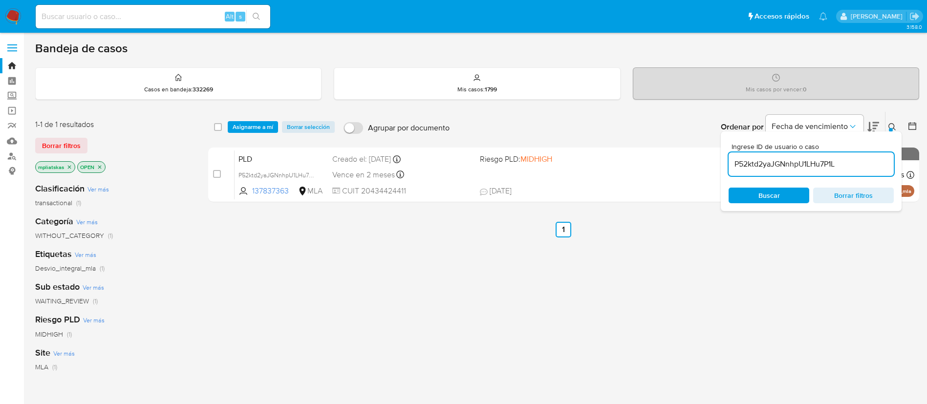
click at [216, 173] on input "checkbox" at bounding box center [217, 174] width 8 height 8
checkbox input "true"
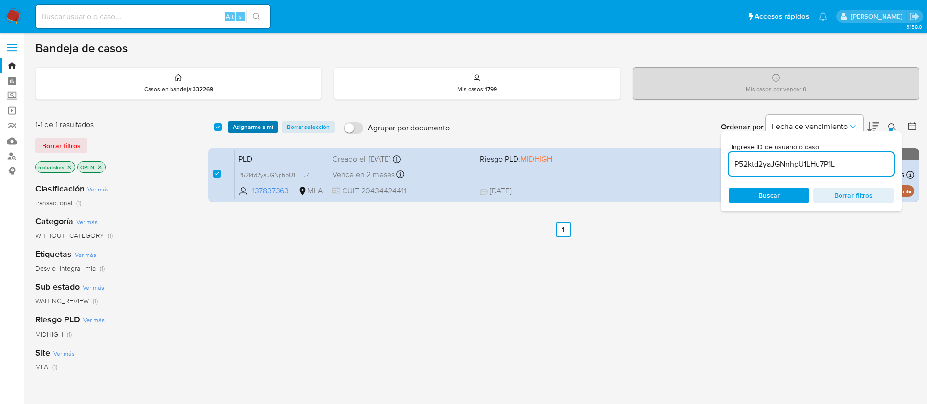
click at [239, 123] on span "Asignarme a mí" at bounding box center [252, 127] width 41 height 10
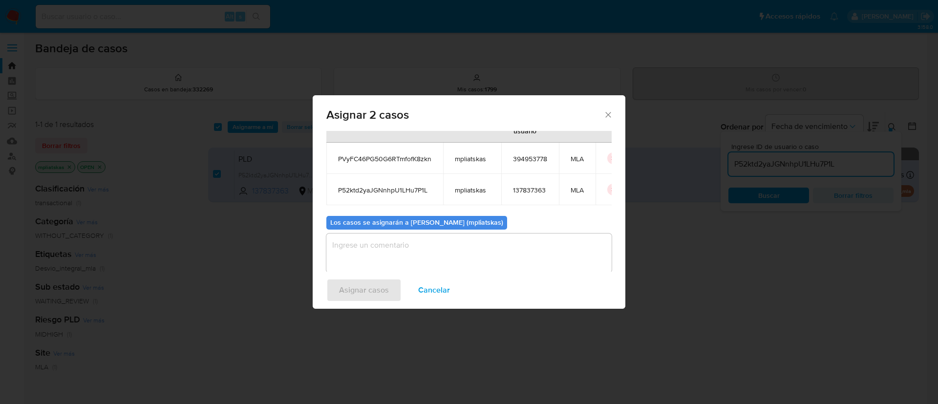
scroll to position [59, 0]
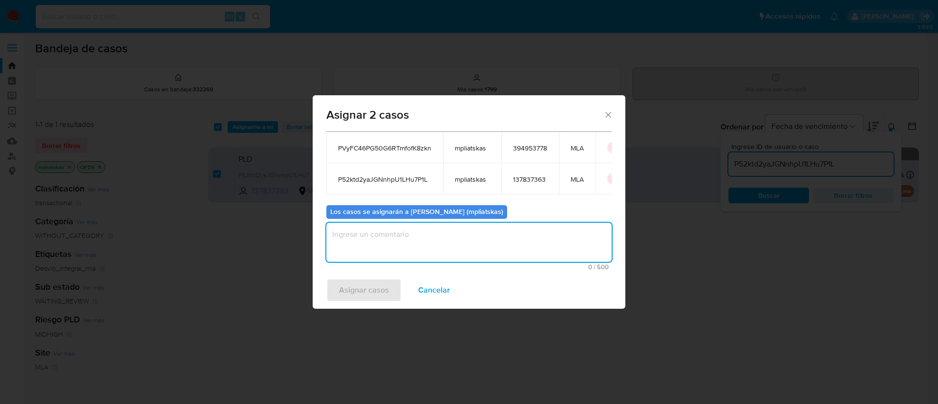
click at [427, 231] on textarea "assign-modal" at bounding box center [468, 242] width 285 height 39
click at [349, 277] on div "Asignar casos Cancelar" at bounding box center [469, 290] width 313 height 37
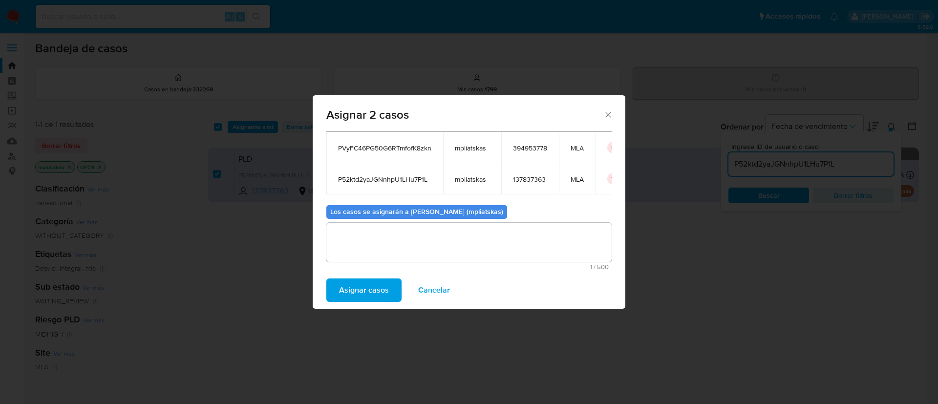
click at [348, 288] on span "Asignar casos" at bounding box center [364, 289] width 50 height 21
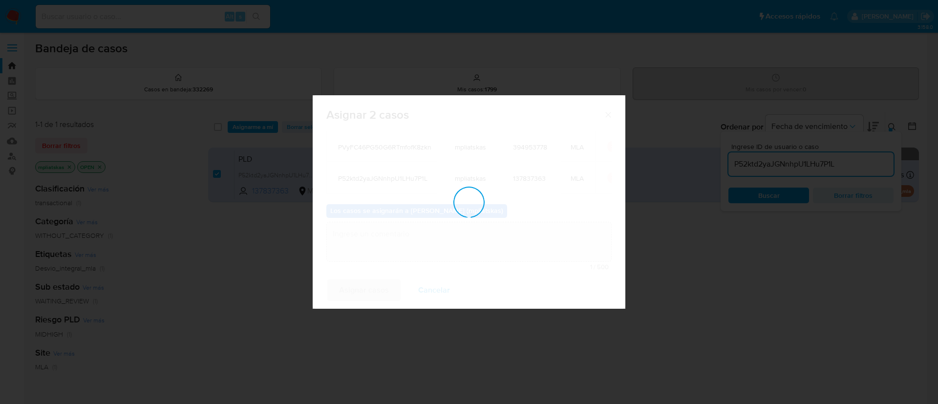
checkbox input "false"
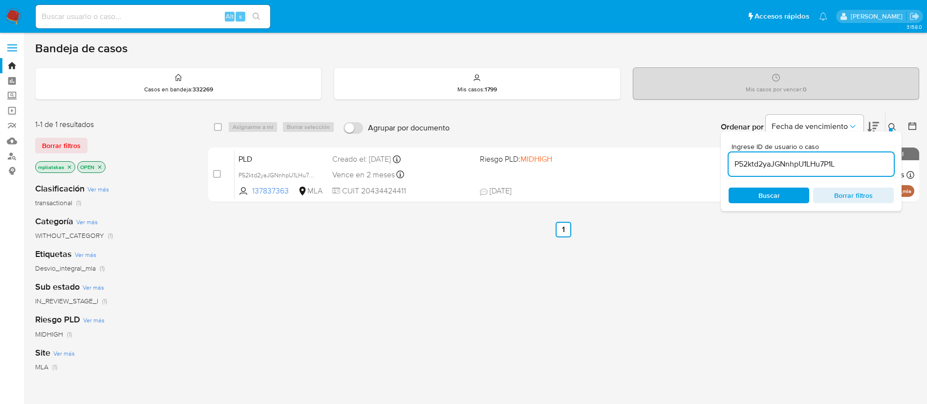
click at [739, 159] on input "P52ktd2yaJGNnhpU1LHu7P1L" at bounding box center [810, 164] width 165 height 13
paste input "udjv2fu7ZHXLDLVXGnJhEyyY"
type input "udjv2fu7ZHXLDLVXGnJhEyyY"
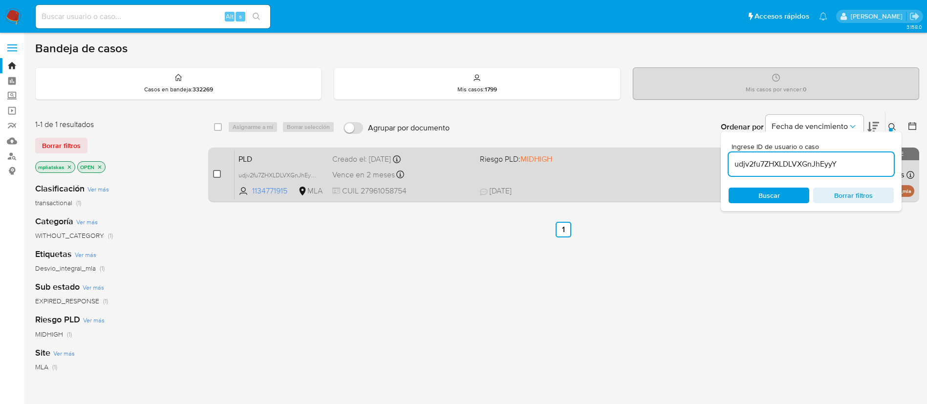
click at [214, 174] on input "checkbox" at bounding box center [217, 174] width 8 height 8
checkbox input "true"
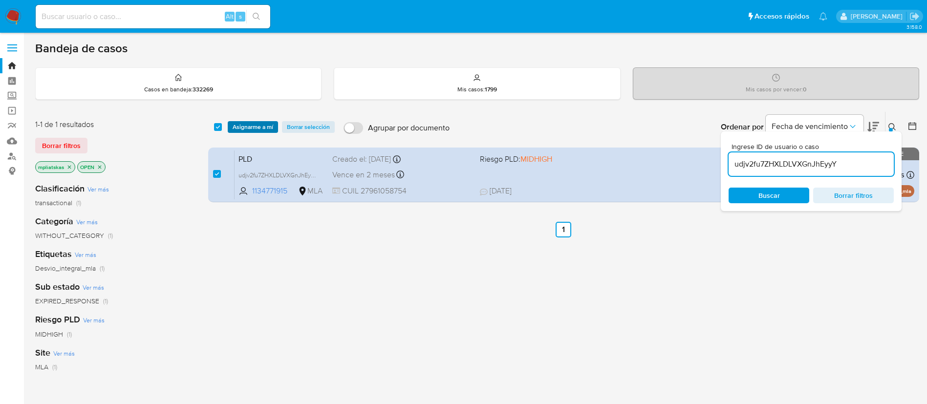
click at [243, 124] on span "Asignarme a mí" at bounding box center [252, 127] width 41 height 10
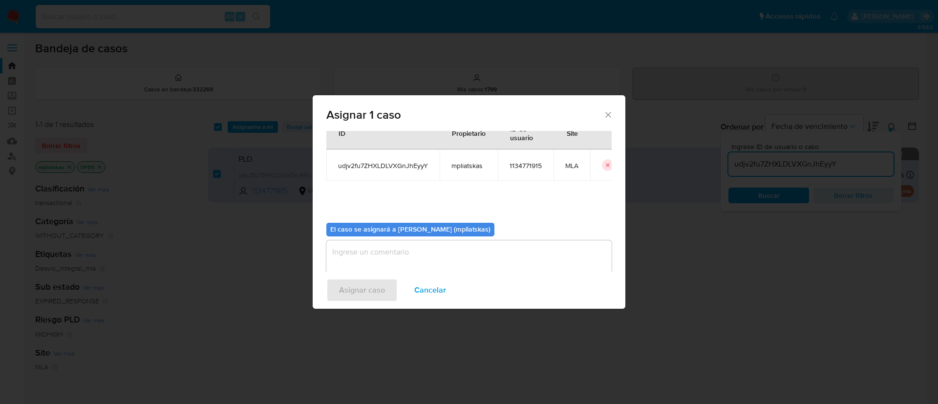
scroll to position [51, 0]
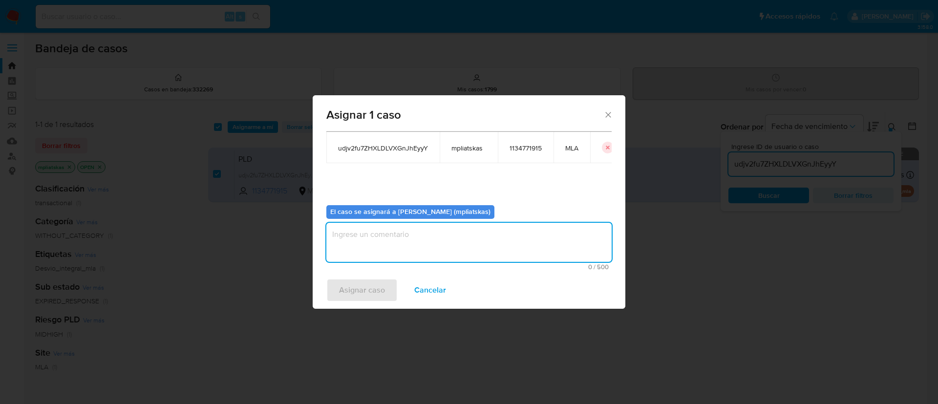
click at [365, 235] on textarea "assign-modal" at bounding box center [468, 242] width 285 height 39
click at [347, 289] on span "Asignar caso" at bounding box center [362, 289] width 46 height 21
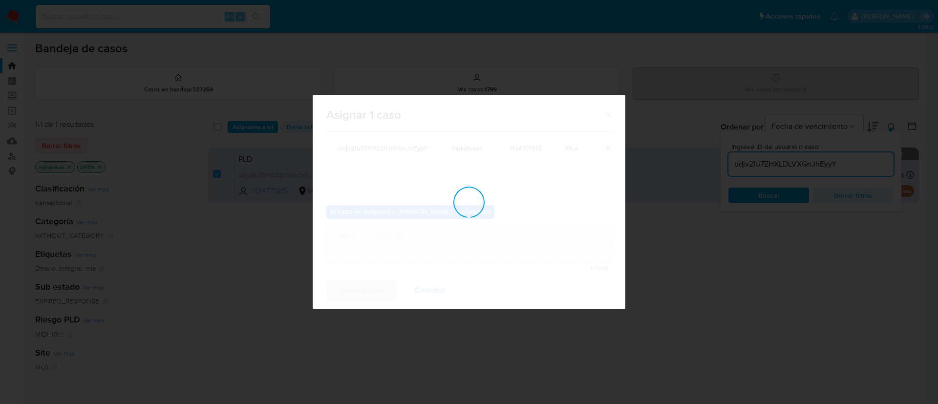
checkbox input "false"
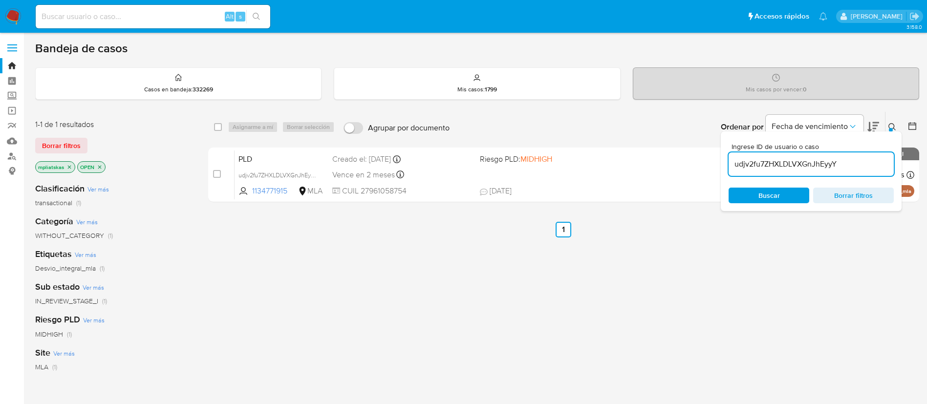
click at [750, 164] on input "udjv2fu7ZHXLDLVXGnJhEyyY" at bounding box center [810, 164] width 165 height 13
paste input "GFAlL5WkyUYDsvRBhisaoNHR"
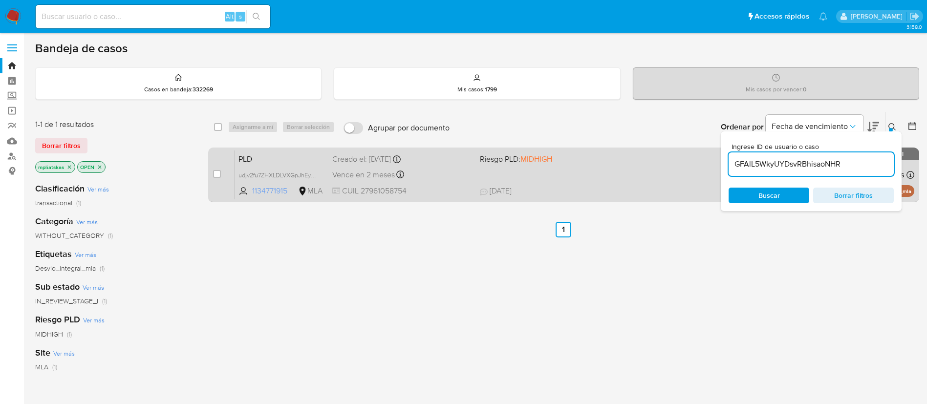
type input "GFAlL5WkyUYDsvRBhisaoNHR"
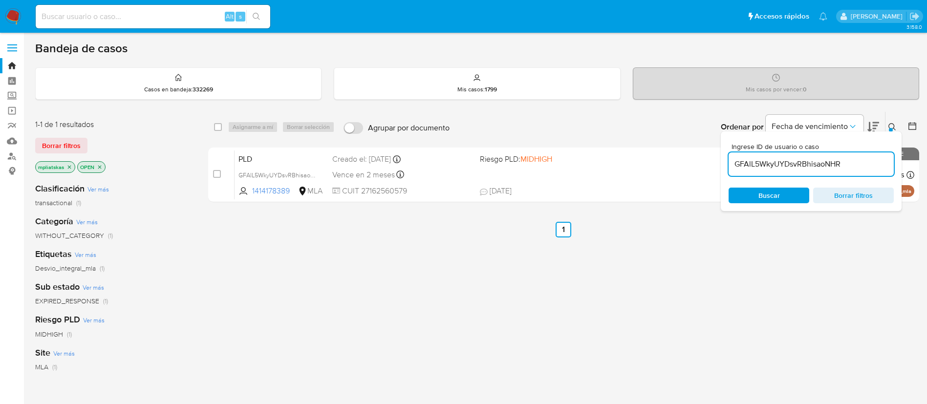
click at [218, 172] on input "checkbox" at bounding box center [217, 174] width 8 height 8
checkbox input "true"
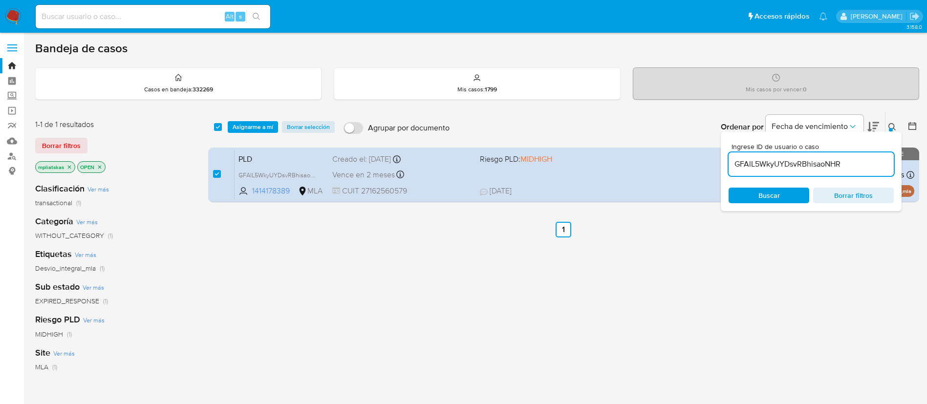
click at [753, 160] on input "GFAlL5WkyUYDsvRBhisaoNHR" at bounding box center [810, 164] width 165 height 13
type input "PVyFC46PG50G6RTmfofK8zkn"
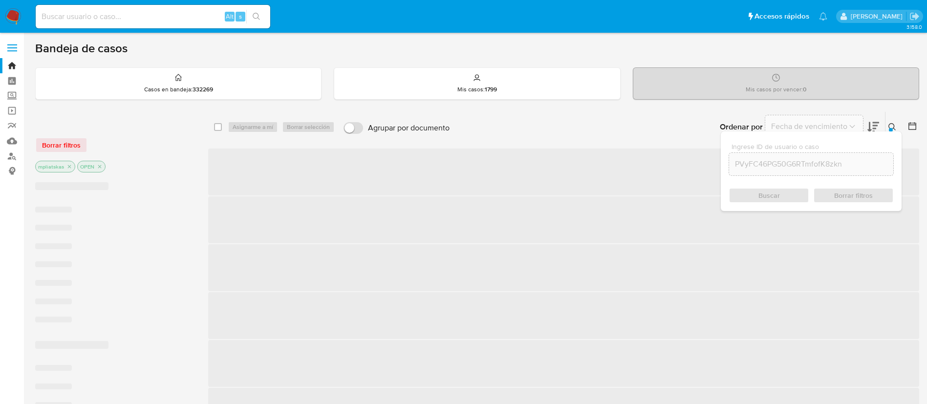
checkbox input "false"
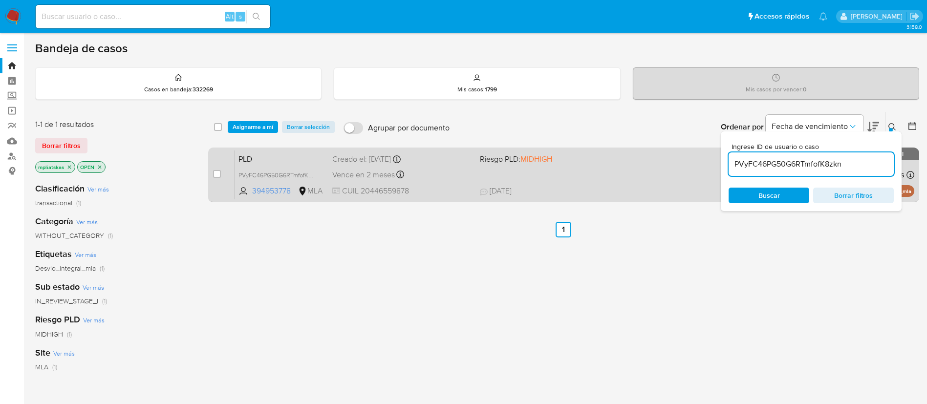
drag, startPoint x: 213, startPoint y: 173, endPoint x: 221, endPoint y: 155, distance: 19.0
click at [213, 172] on input "checkbox" at bounding box center [217, 174] width 8 height 8
checkbox input "true"
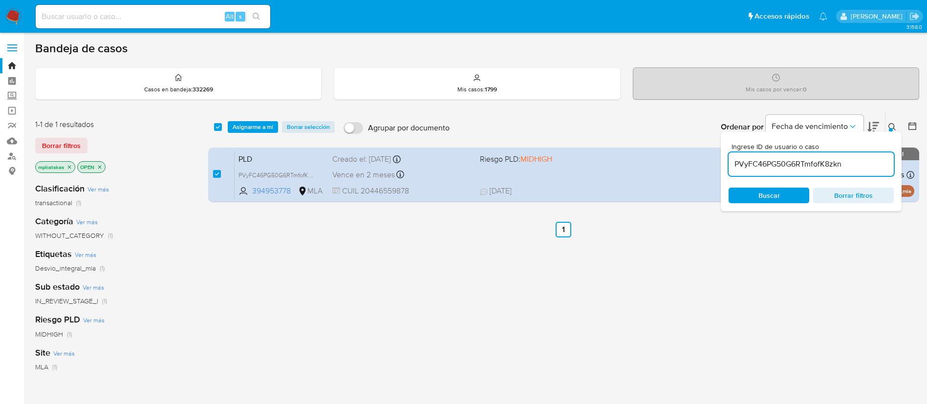
click at [774, 161] on input "PVyFC46PG50G6RTmfofK8zkn" at bounding box center [810, 164] width 165 height 13
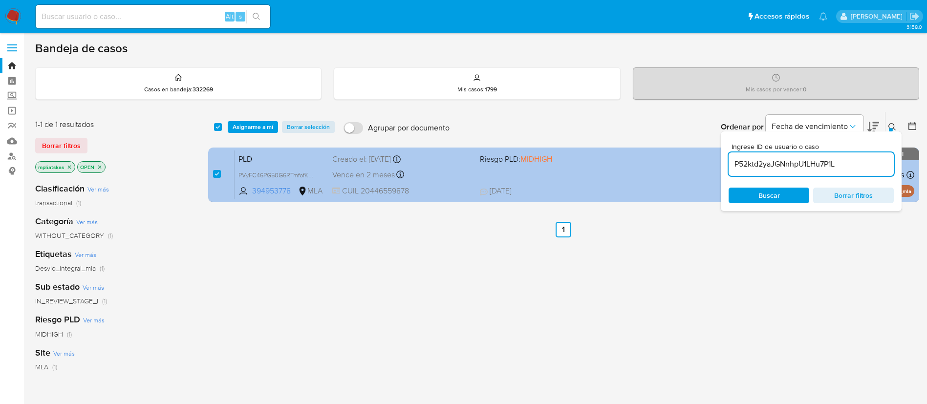
type input "P52ktd2yaJGNnhpU1LHu7P1L"
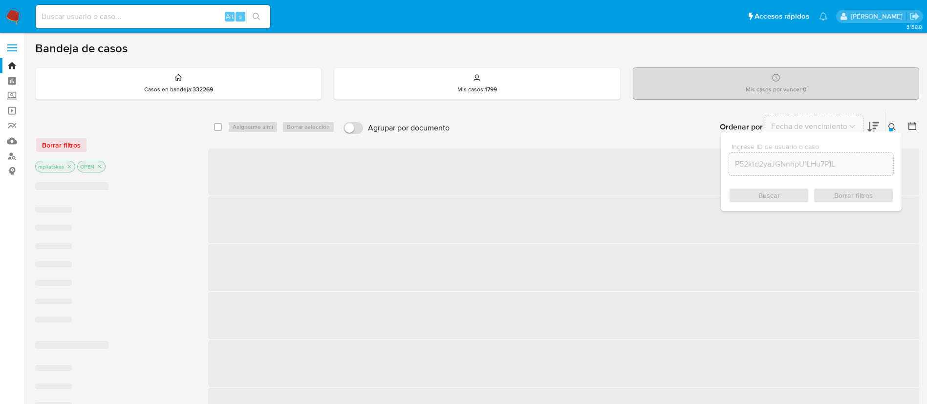
checkbox input "false"
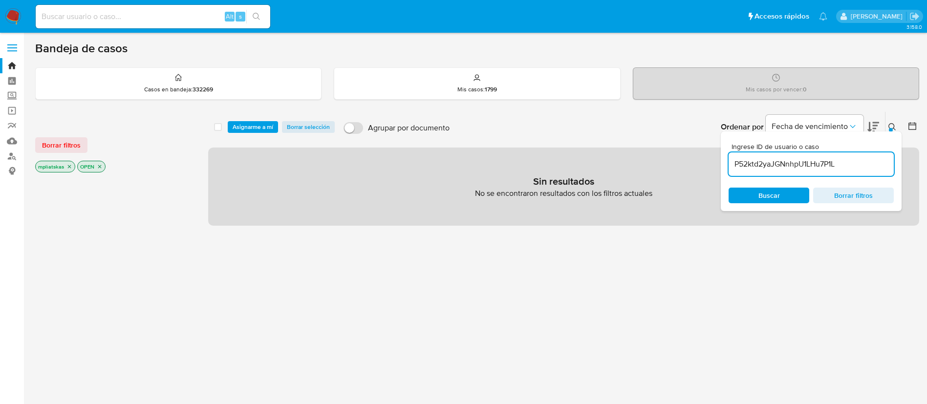
click at [251, 126] on span "Asignarme a mí" at bounding box center [252, 127] width 41 height 10
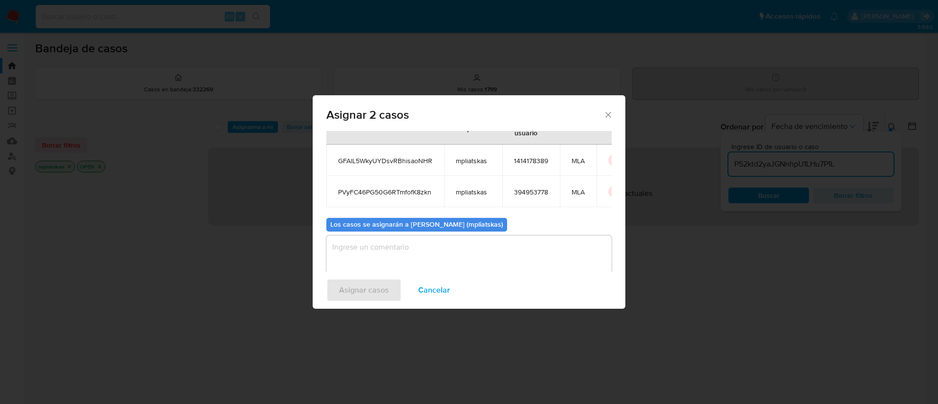
scroll to position [59, 0]
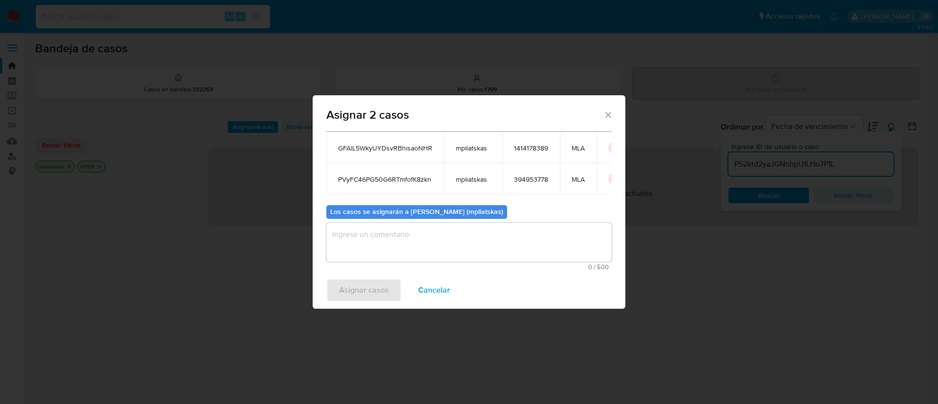
click at [400, 251] on textarea "assign-modal" at bounding box center [468, 242] width 285 height 39
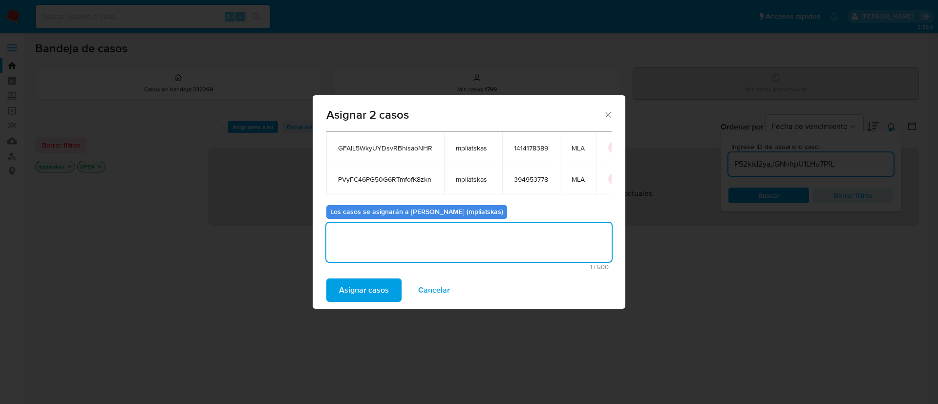
click at [376, 274] on div "Asignar casos Cancelar" at bounding box center [469, 290] width 313 height 37
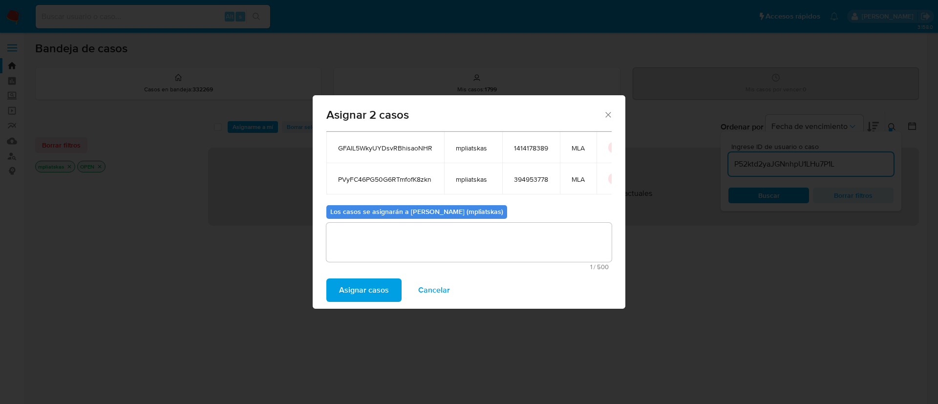
click at [363, 290] on span "Asignar casos" at bounding box center [364, 289] width 50 height 21
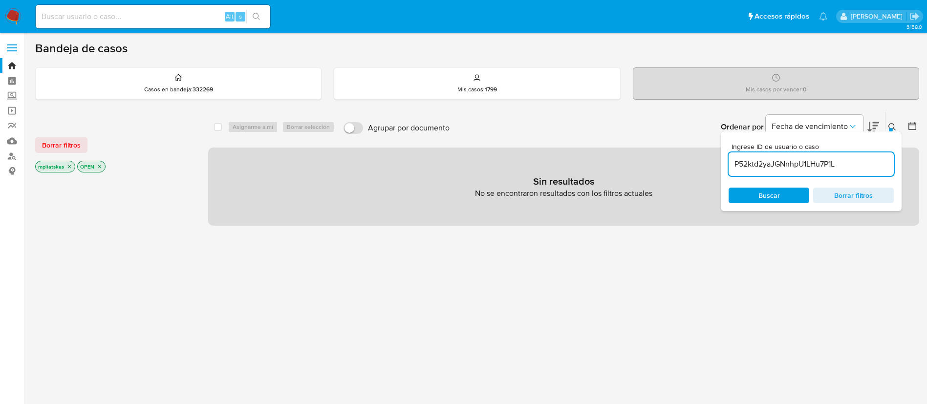
click at [767, 159] on input "P52ktd2yaJGNnhpU1LHu7P1L" at bounding box center [810, 164] width 165 height 13
click at [767, 191] on span "Buscar" at bounding box center [768, 196] width 21 height 16
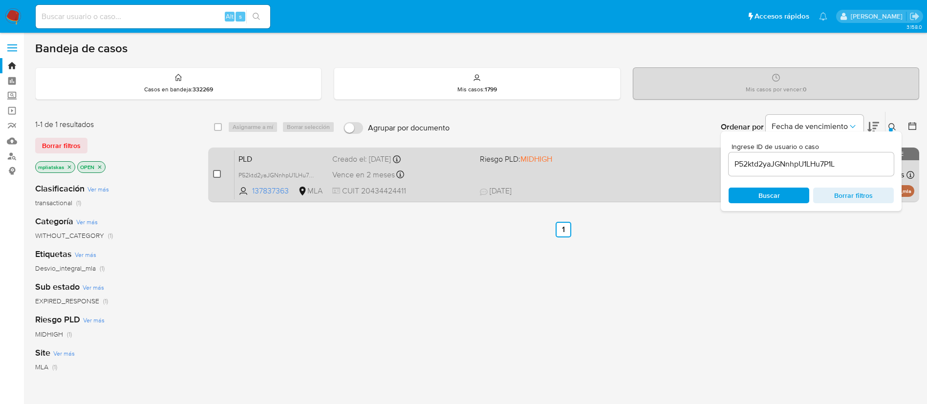
click at [220, 177] on input "checkbox" at bounding box center [217, 174] width 8 height 8
checkbox input "true"
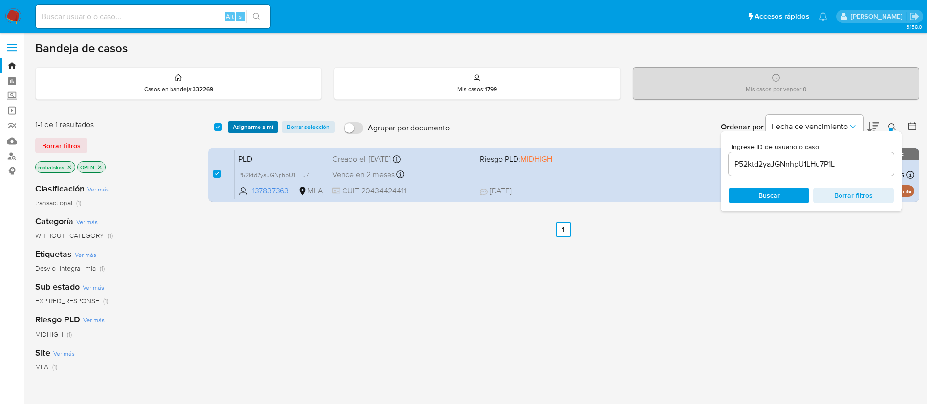
click at [242, 122] on span "Asignarme a mí" at bounding box center [252, 127] width 41 height 10
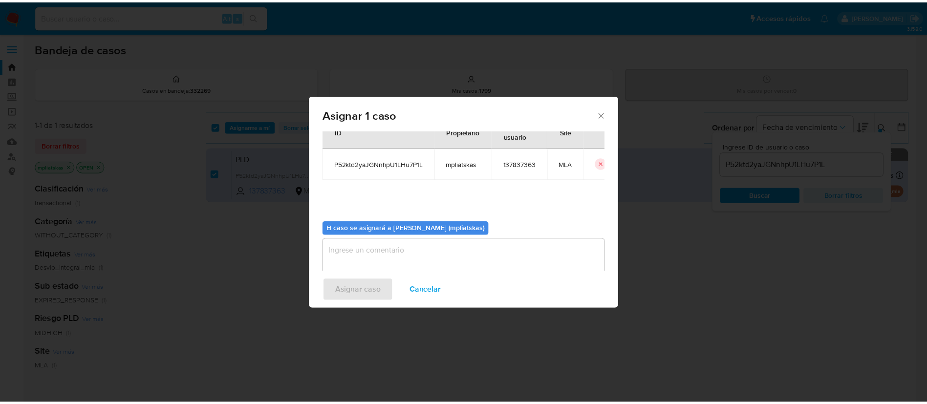
scroll to position [51, 0]
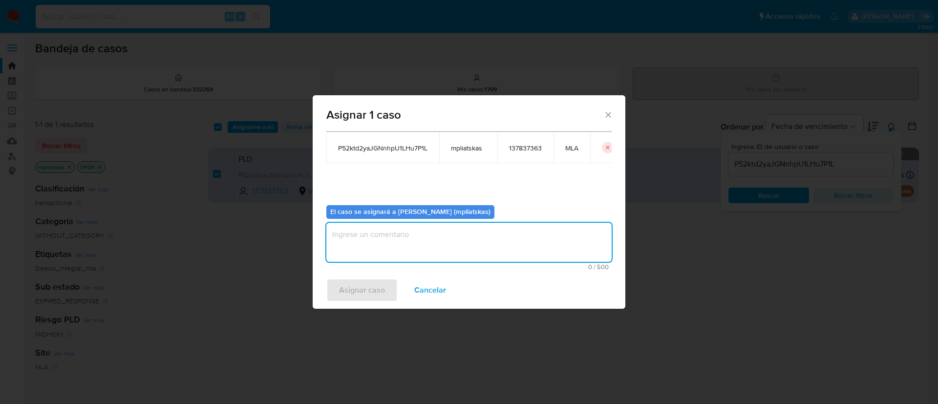
drag, startPoint x: 404, startPoint y: 242, endPoint x: 386, endPoint y: 273, distance: 35.9
click at [404, 243] on textarea "assign-modal" at bounding box center [468, 242] width 285 height 39
click at [380, 280] on span "Asignar caso" at bounding box center [362, 289] width 46 height 21
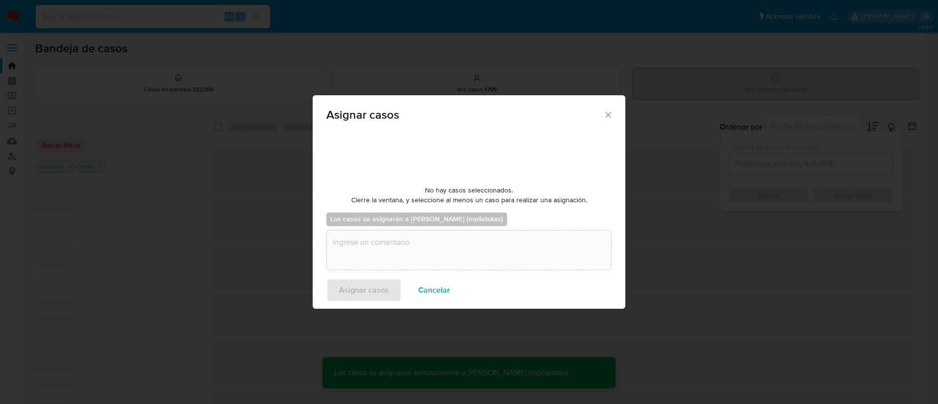
checkbox input "false"
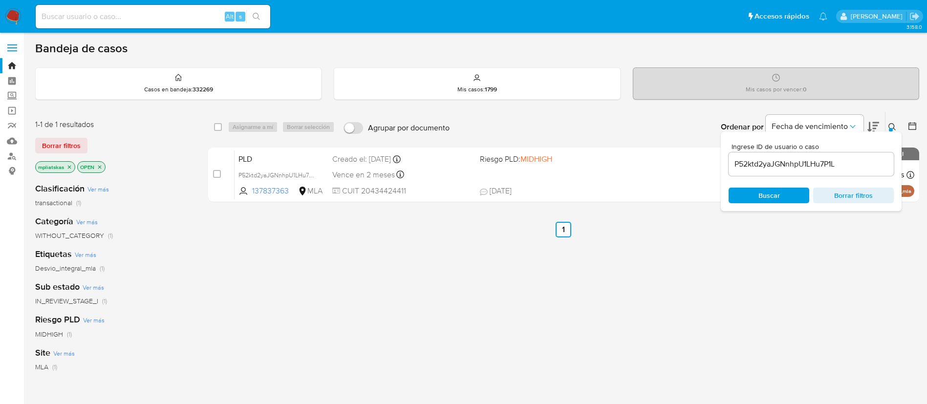
click at [18, 16] on img at bounding box center [13, 16] width 17 height 17
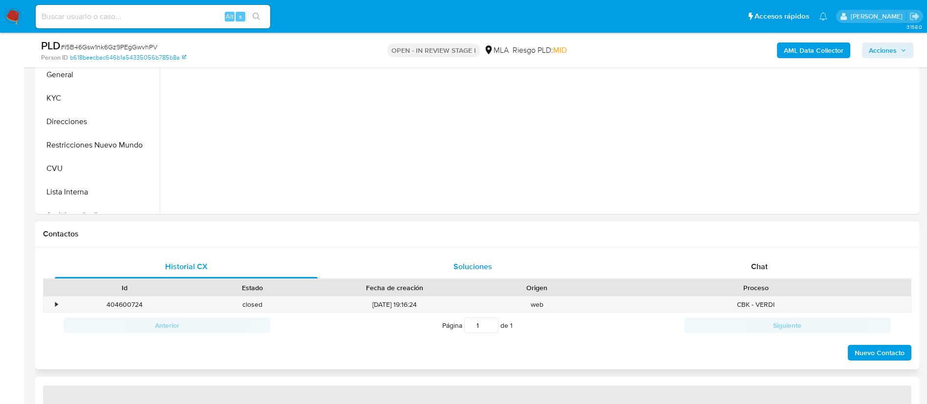
scroll to position [293, 0]
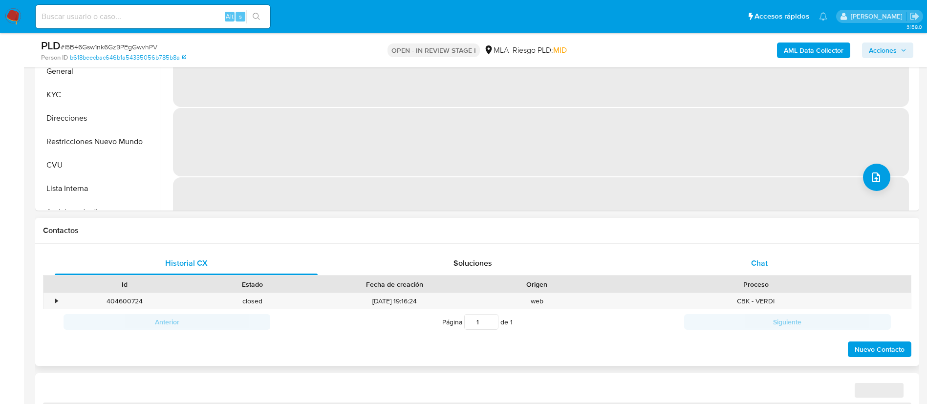
click at [678, 257] on div "Chat" at bounding box center [759, 263] width 263 height 23
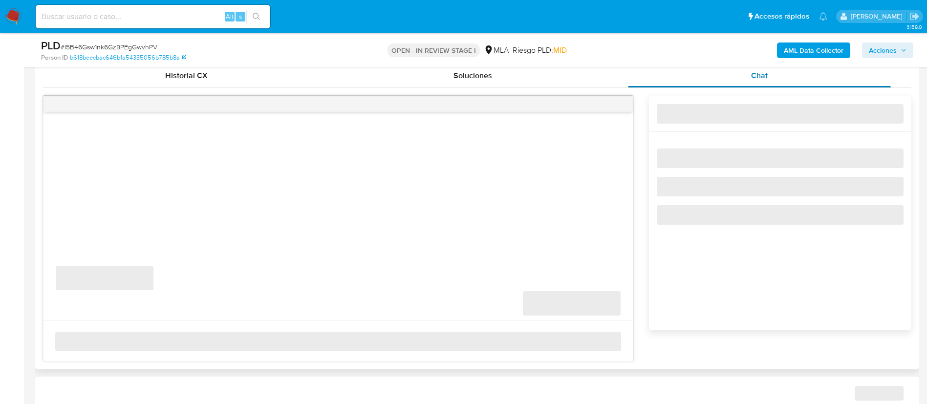
select select "10"
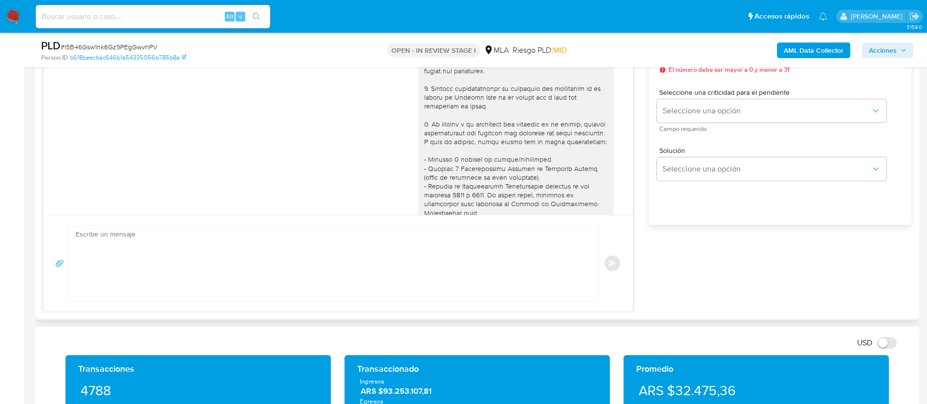
scroll to position [1110, 0]
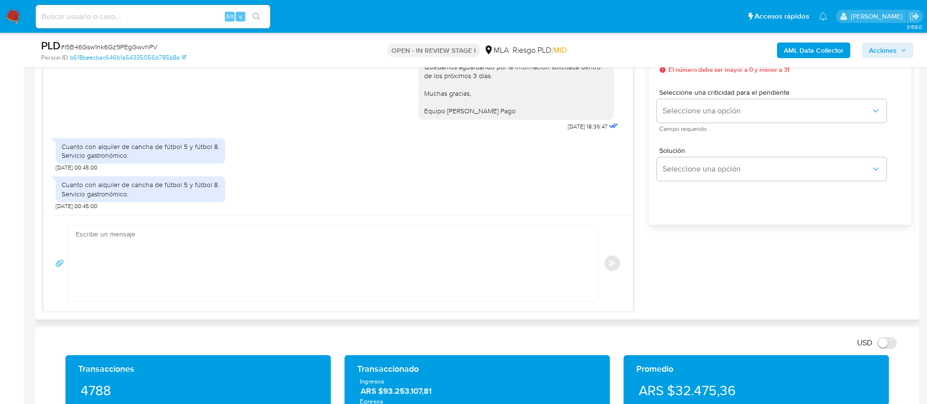
click at [430, 260] on textarea at bounding box center [331, 263] width 510 height 75
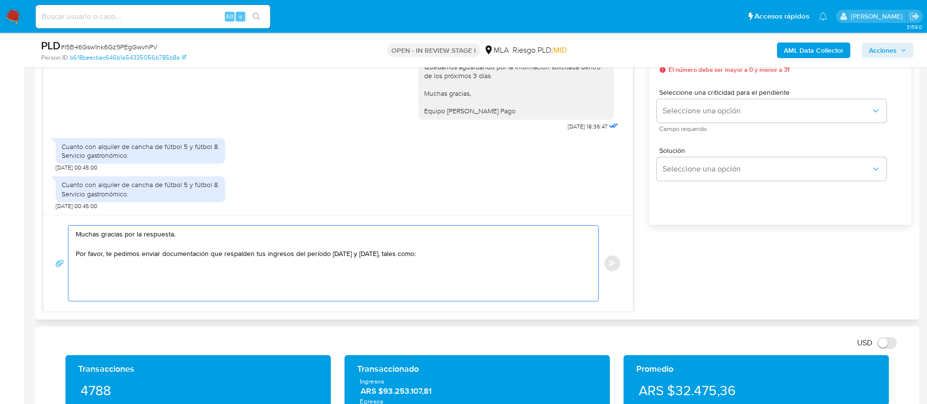
paste textarea "- Últimas 6 Declaraciones Juradas de Ingresos Brutos (donde se visualice la bas…"
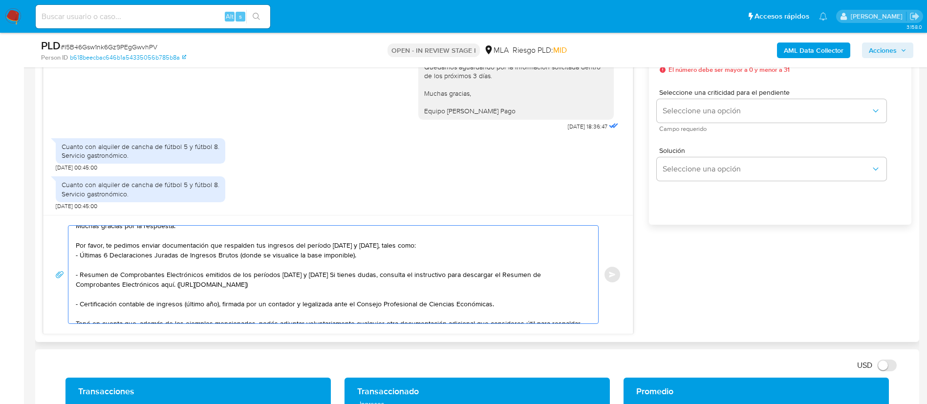
scroll to position [0, 0]
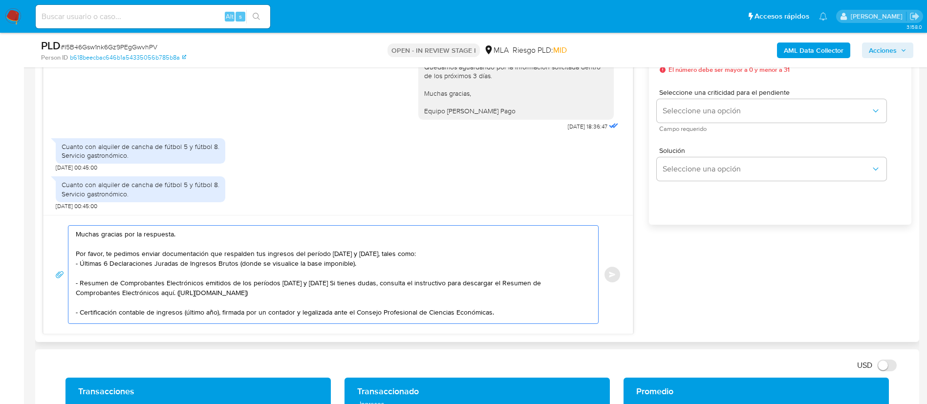
click at [239, 270] on textarea "Muchas gracias por la respuesta. Por favor, te pedimos enviar documentación que…" at bounding box center [331, 275] width 510 height 98
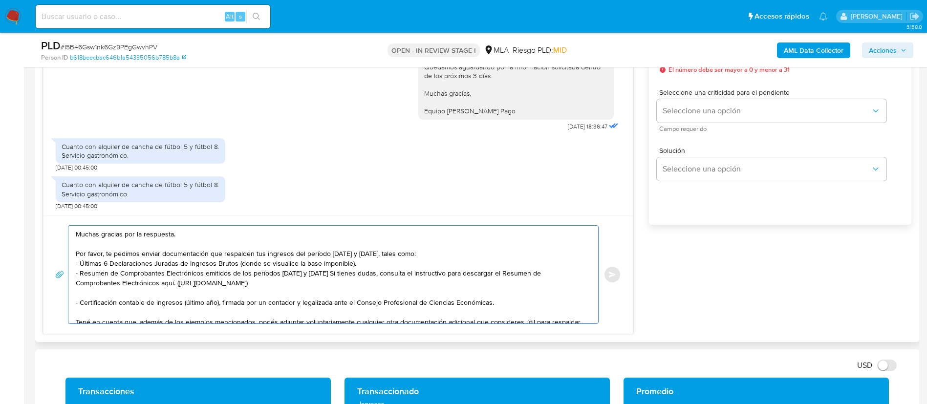
click at [202, 291] on textarea "Muchas gracias por la respuesta. Por favor, te pedimos enviar documentación que…" at bounding box center [331, 275] width 510 height 98
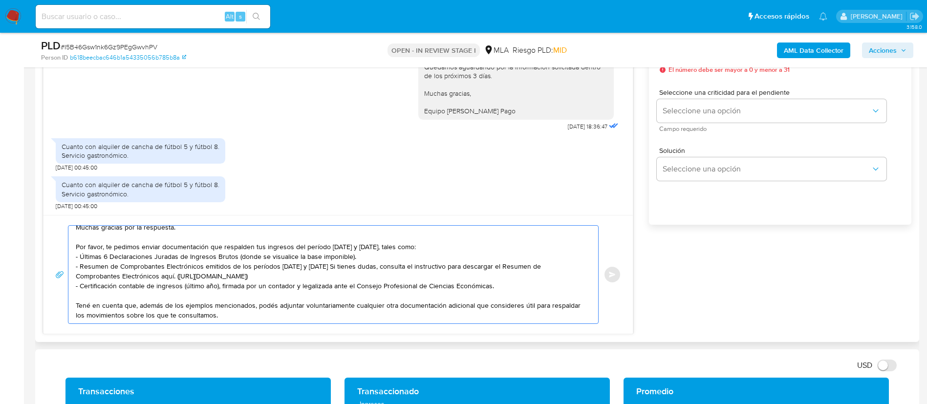
click at [257, 313] on textarea "Muchas gracias por la respuesta. Por favor, te pedimos enviar documentación que…" at bounding box center [331, 275] width 510 height 98
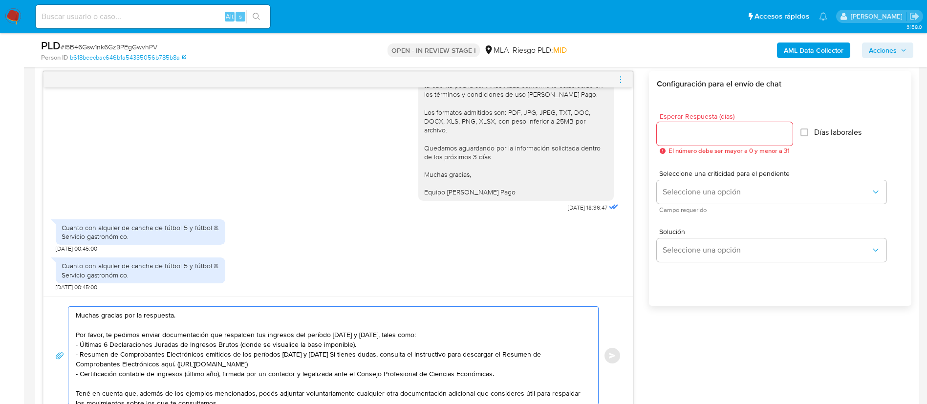
scroll to position [440, 0]
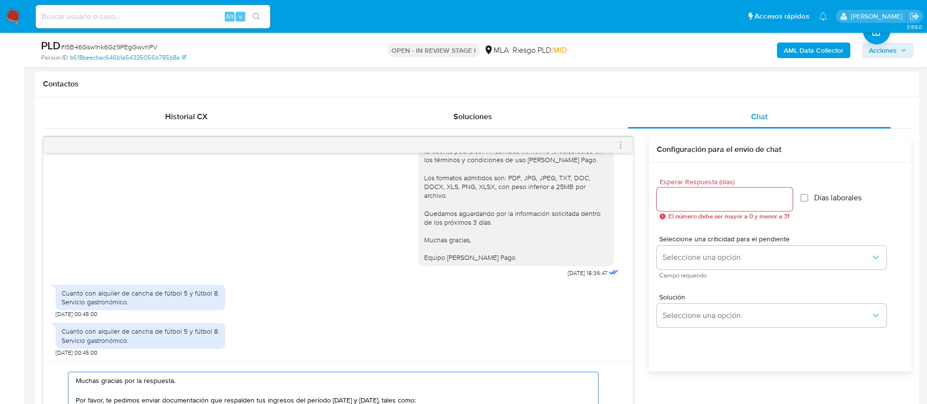
type textarea "Muchas gracias por la respuesta. Por favor, te pedimos enviar documentación que…"
click at [692, 192] on div at bounding box center [724, 199] width 136 height 23
click at [691, 197] on input "Esperar Respuesta (días)" at bounding box center [724, 199] width 136 height 13
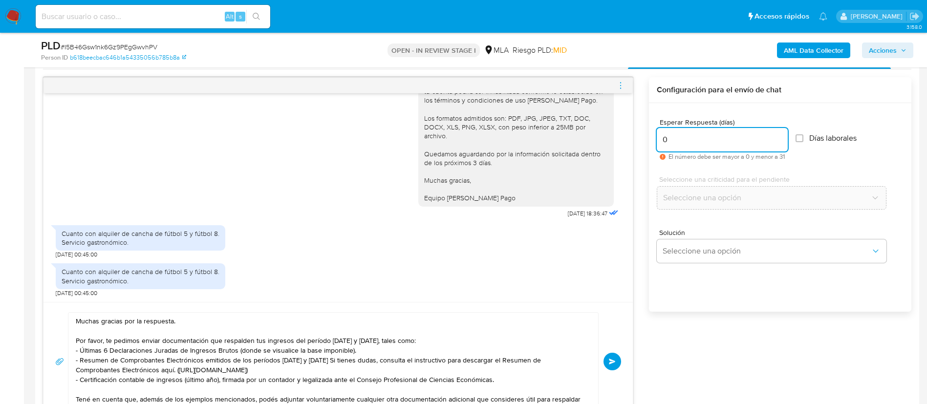
scroll to position [513, 0]
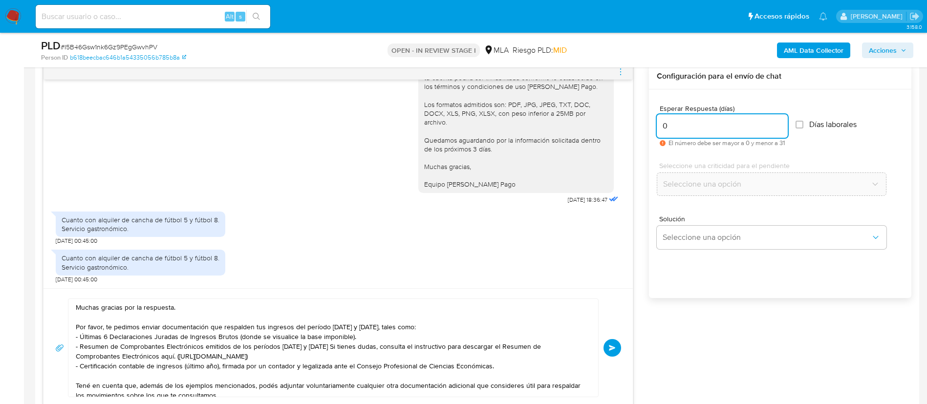
click at [693, 169] on span "Seleccione una criticidad para el pendiente" at bounding box center [774, 165] width 230 height 7
drag, startPoint x: 674, startPoint y: 126, endPoint x: 657, endPoint y: 126, distance: 17.1
click at [657, 126] on input "0" at bounding box center [721, 126] width 131 height 13
type input "1"
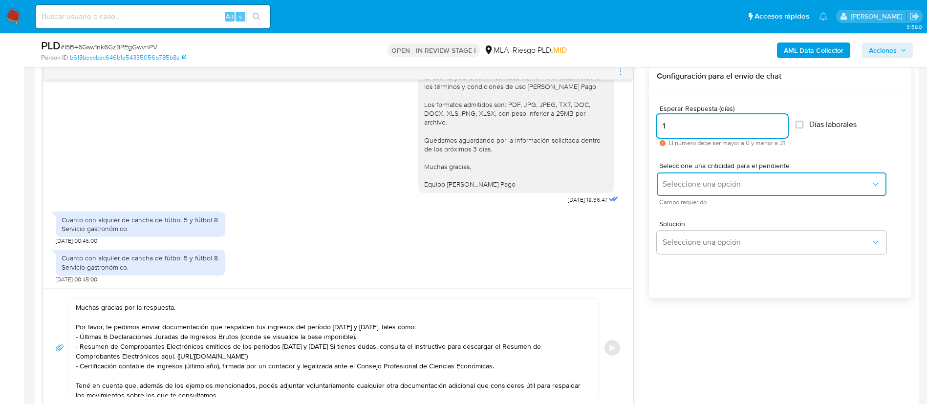
click at [690, 184] on span "Seleccione una opción" at bounding box center [766, 184] width 208 height 10
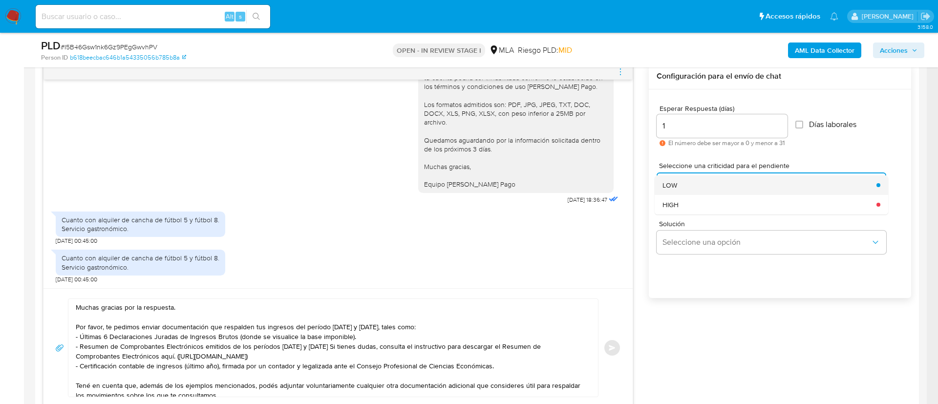
click at [689, 191] on div "LOW" at bounding box center [766, 185] width 208 height 20
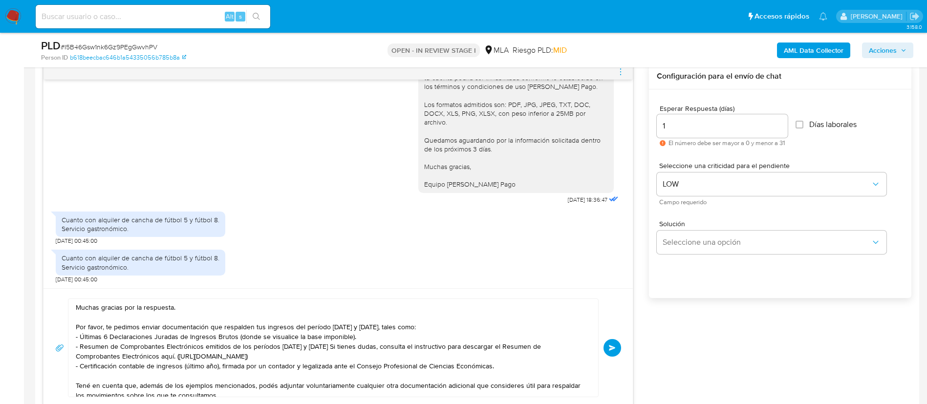
click at [605, 345] on button "Enviar" at bounding box center [612, 348] width 18 height 18
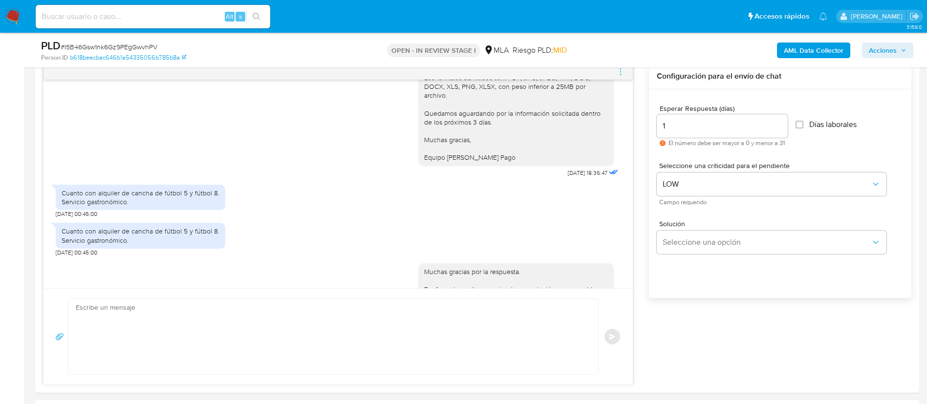
scroll to position [1316, 0]
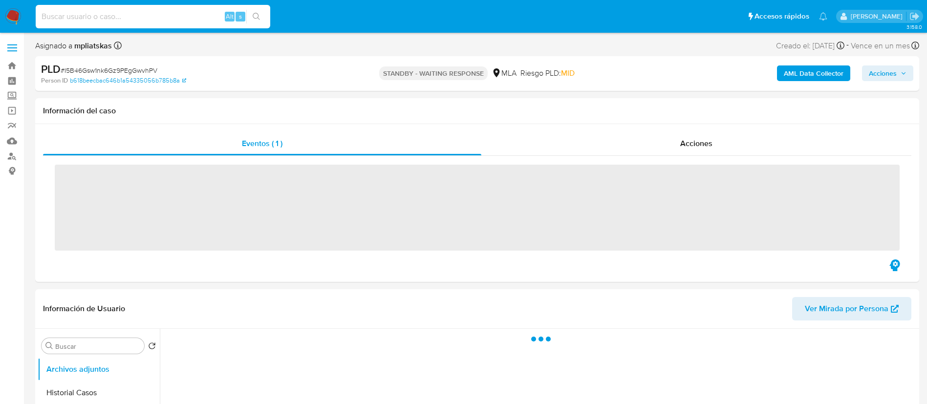
click at [187, 18] on input at bounding box center [153, 16] width 234 height 13
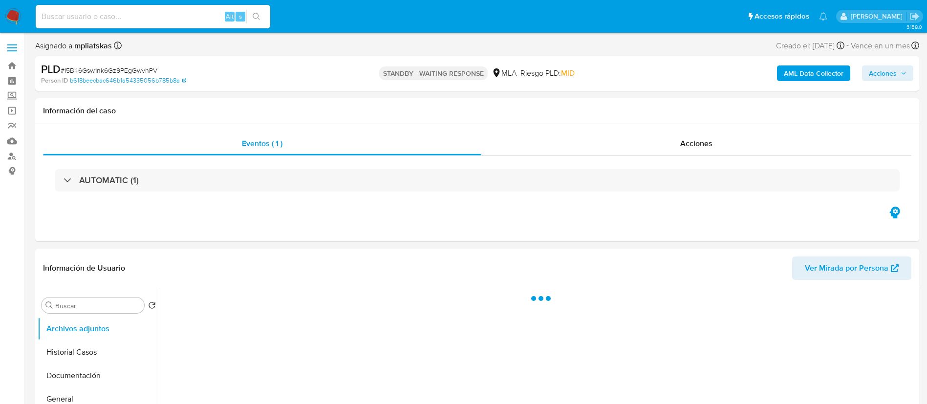
paste input "udjv2fu7ZHXLDLVXGnJhEyyY"
type input "udjv2fu7ZHXLDLVXGnJhEyyY"
click at [255, 10] on button "search-icon" at bounding box center [256, 17] width 20 height 14
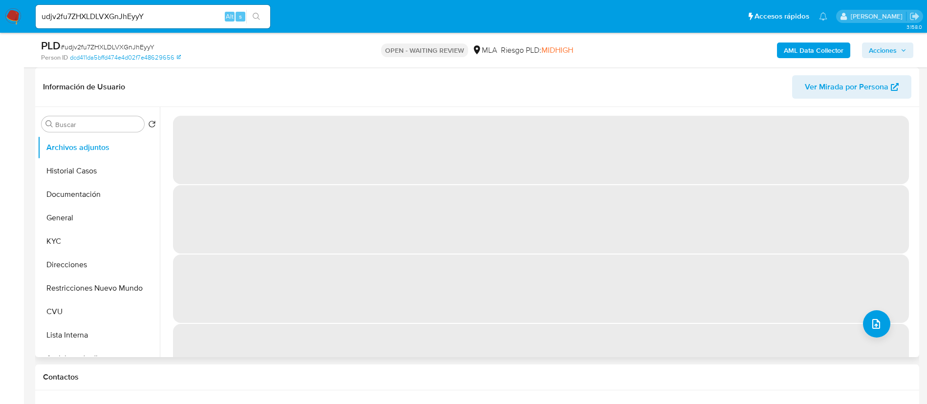
select select "10"
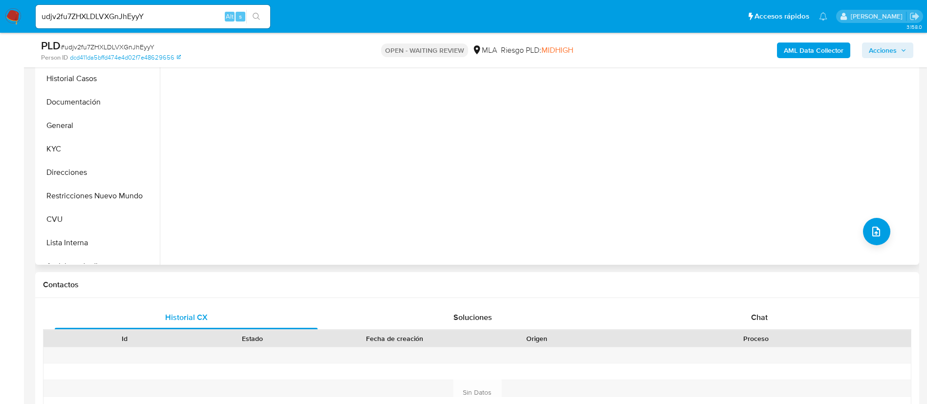
scroll to position [366, 0]
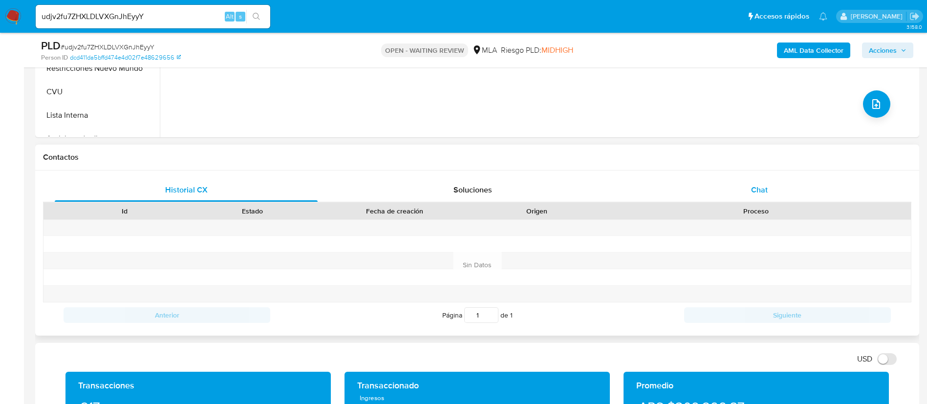
click at [742, 179] on div "Chat" at bounding box center [759, 189] width 263 height 23
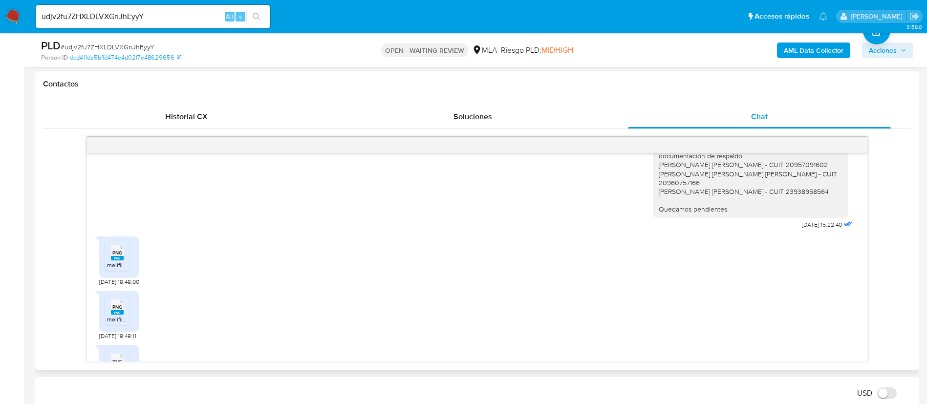
scroll to position [931, 0]
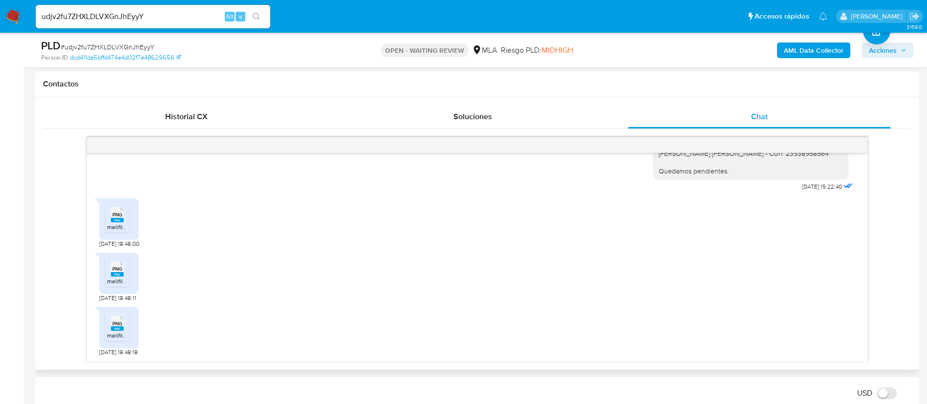
click at [120, 221] on rect at bounding box center [117, 220] width 13 height 4
drag, startPoint x: 103, startPoint y: 273, endPoint x: 118, endPoint y: 296, distance: 27.5
click at [103, 274] on div "PNG PNG melifile4655134184516540506.png" at bounding box center [119, 274] width 40 height 42
click at [128, 260] on li "PNG PNG melifile4655134184516540506.png" at bounding box center [117, 271] width 24 height 30
click at [114, 313] on div "PNG PNG" at bounding box center [117, 322] width 21 height 19
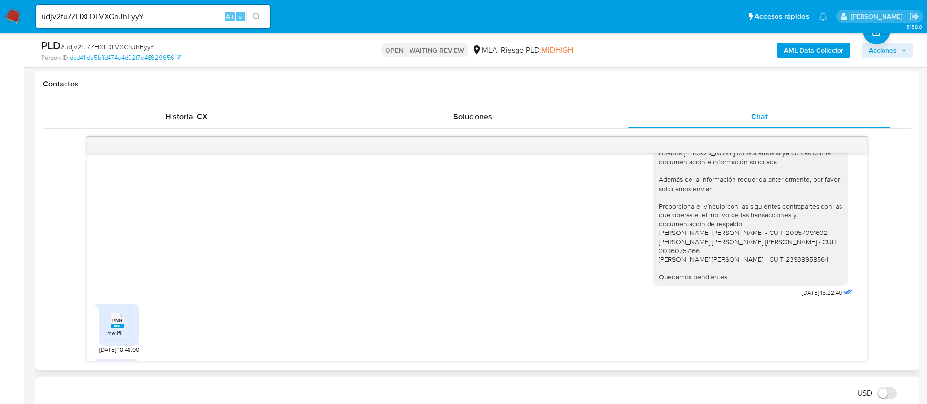
scroll to position [785, 0]
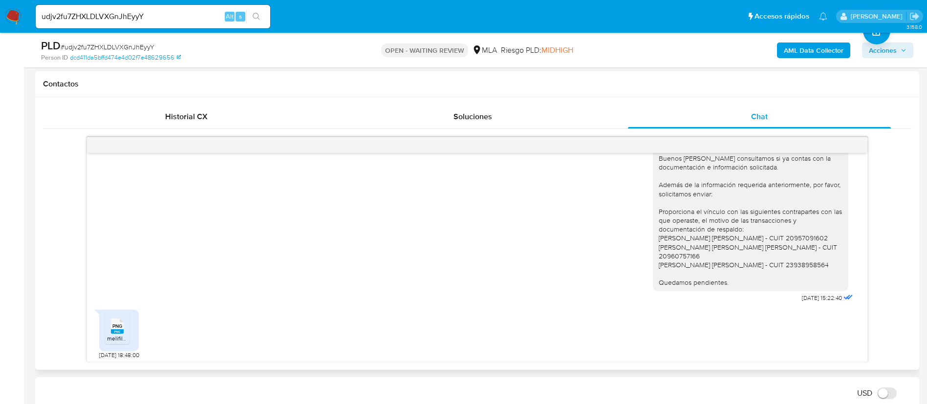
click at [470, 288] on div "Buenos [PERSON_NAME] consultamos si ya contas con la documentación e informació…" at bounding box center [477, 224] width 756 height 162
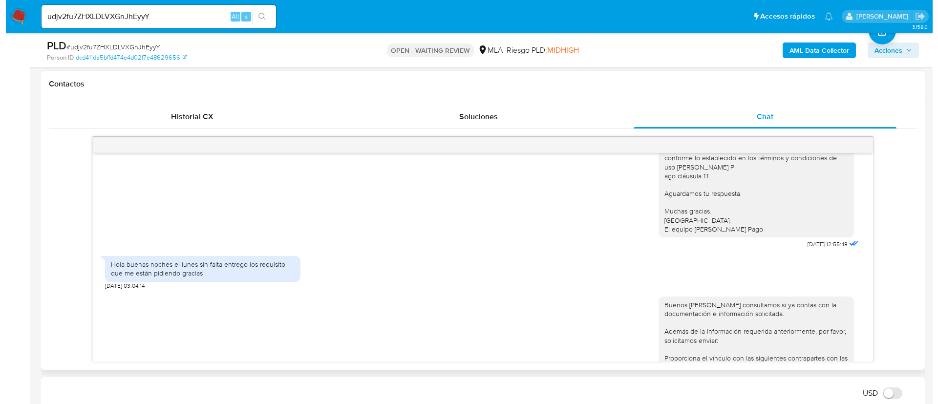
scroll to position [931, 0]
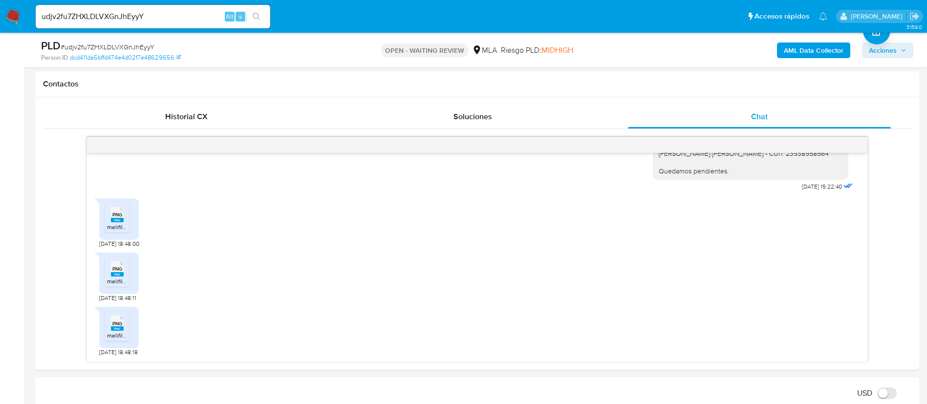
click at [825, 50] on b "AML Data Collector" at bounding box center [813, 50] width 60 height 16
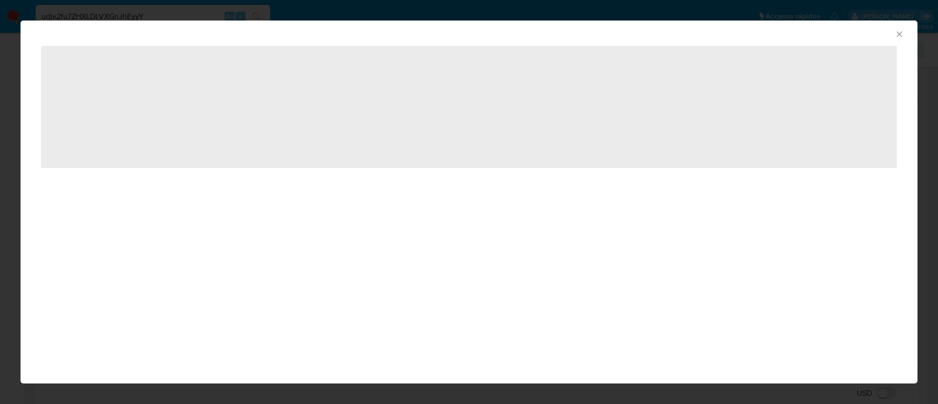
click at [347, 173] on div "AML Data Collector ‌" at bounding box center [469, 202] width 897 height 363
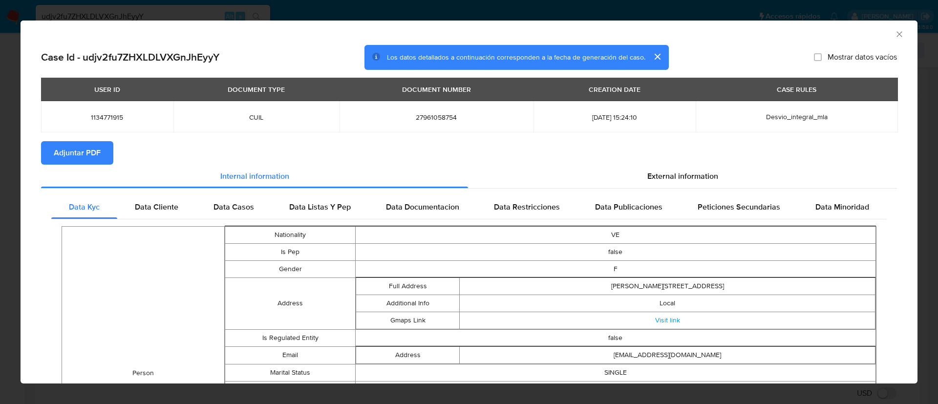
drag, startPoint x: 57, startPoint y: 151, endPoint x: 183, endPoint y: 100, distance: 135.4
click at [57, 151] on span "Adjuntar PDF" at bounding box center [77, 152] width 47 height 21
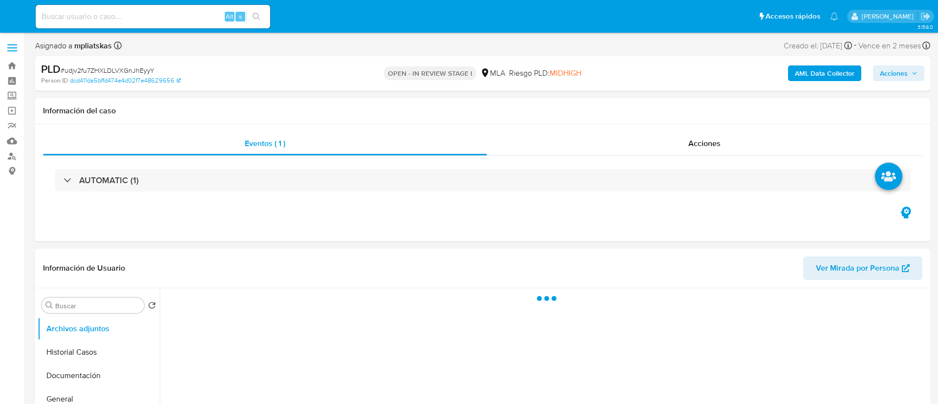
select select "10"
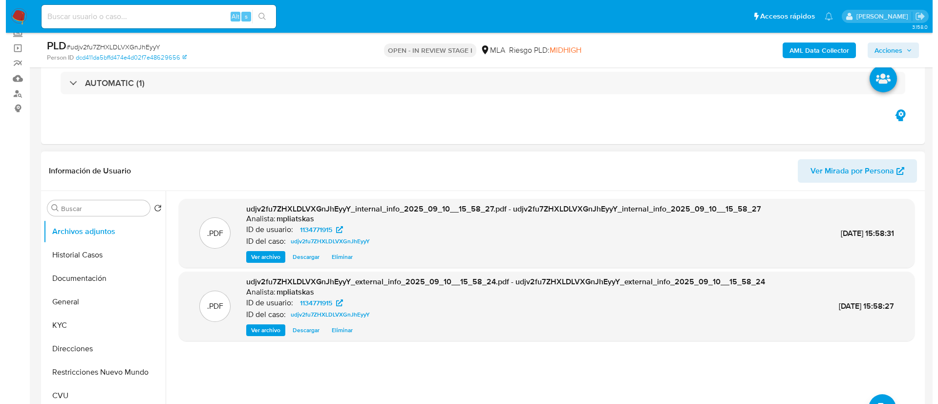
scroll to position [147, 0]
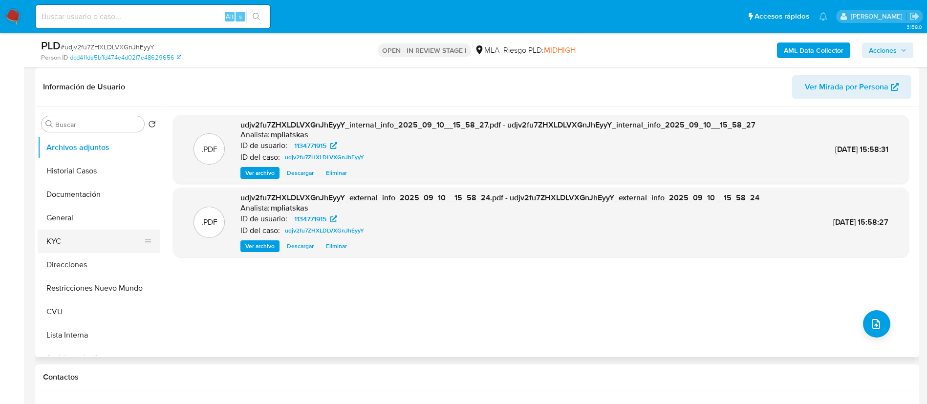
click at [93, 244] on button "KYC" at bounding box center [95, 241] width 114 height 23
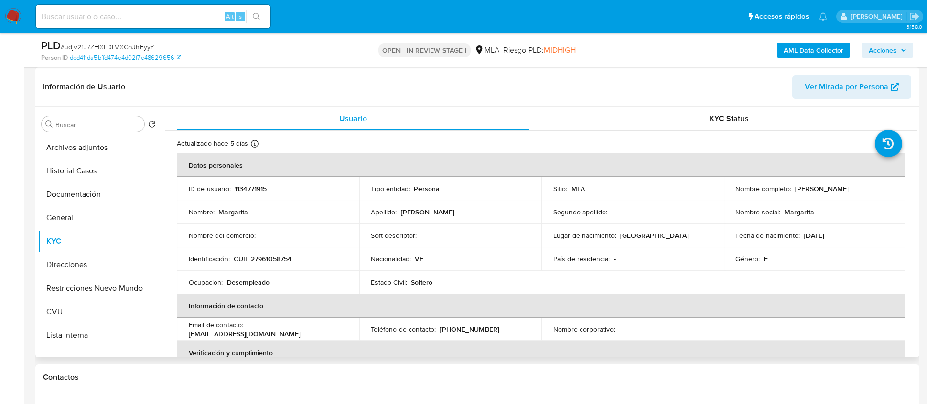
click at [242, 190] on p "1134771915" at bounding box center [250, 188] width 32 height 9
copy p "1134771915"
drag, startPoint x: 84, startPoint y: 145, endPoint x: 178, endPoint y: 317, distance: 196.1
click at [84, 146] on button "Archivos adjuntos" at bounding box center [99, 147] width 122 height 23
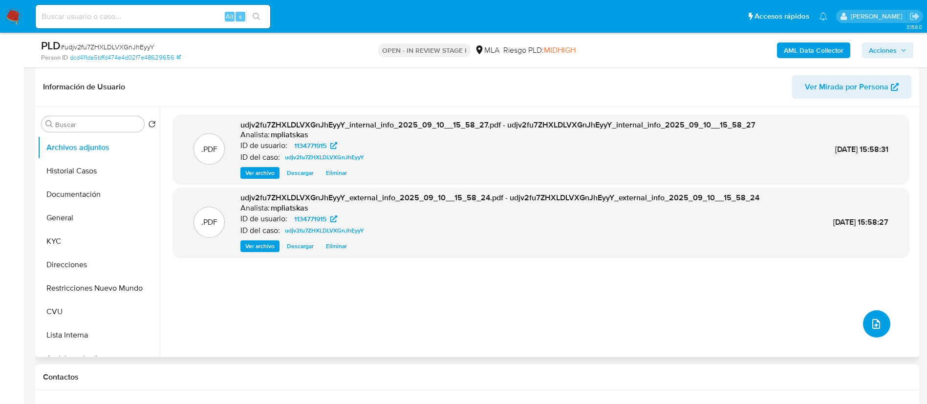
click at [875, 314] on button "upload-file" at bounding box center [876, 323] width 27 height 27
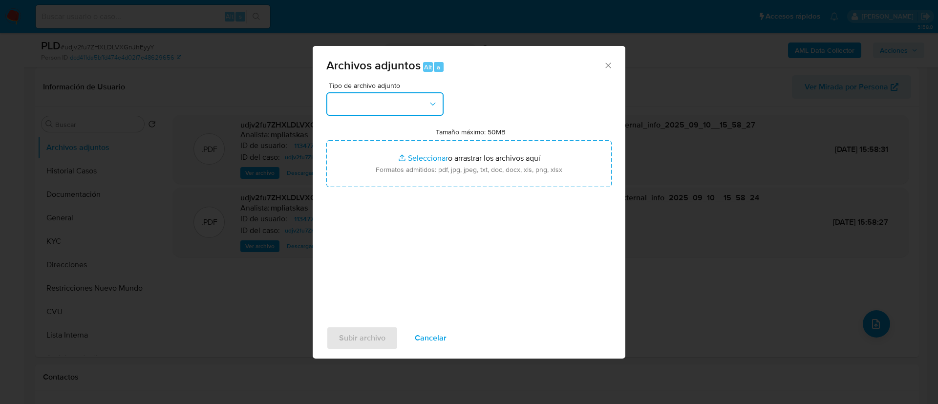
click at [400, 105] on button "button" at bounding box center [384, 103] width 117 height 23
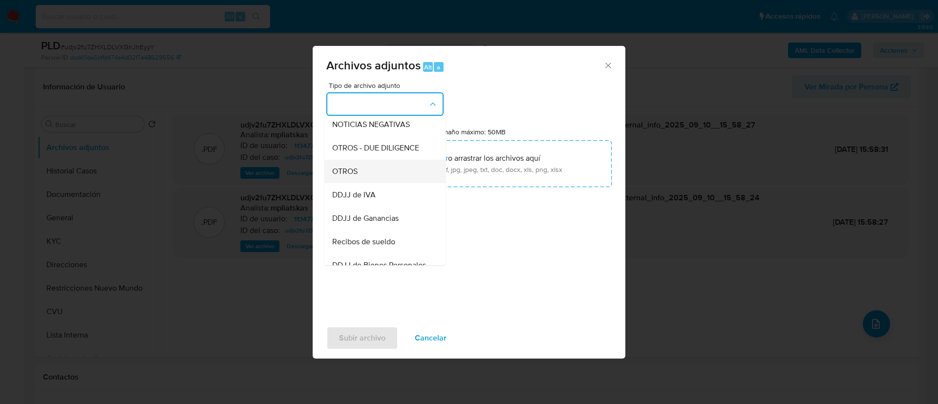
click at [387, 183] on div "OTROS" at bounding box center [382, 171] width 100 height 23
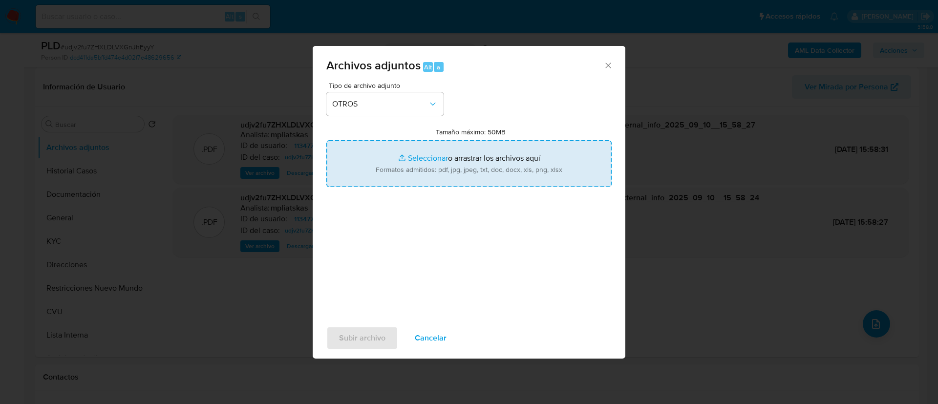
click at [396, 179] on input "Tamaño máximo: 50MB Seleccionar archivos" at bounding box center [468, 163] width 285 height 47
type input "C:\fakepath\1134771915 Movimientos.xlsx"
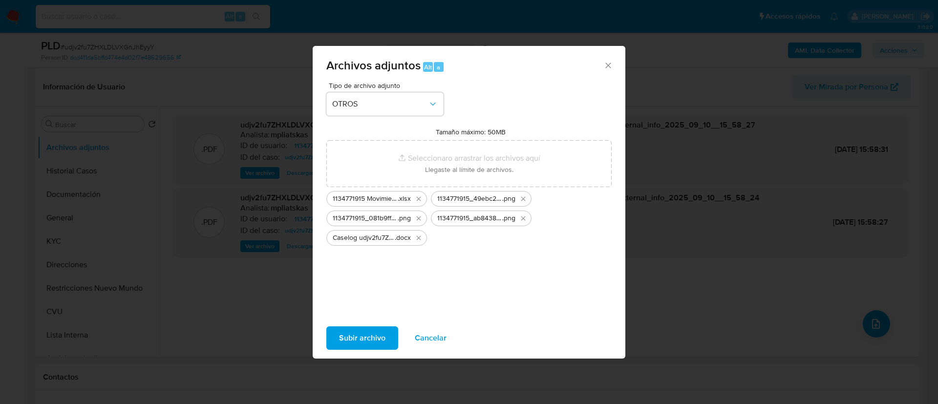
click at [379, 339] on span "Subir archivo" at bounding box center [362, 337] width 46 height 21
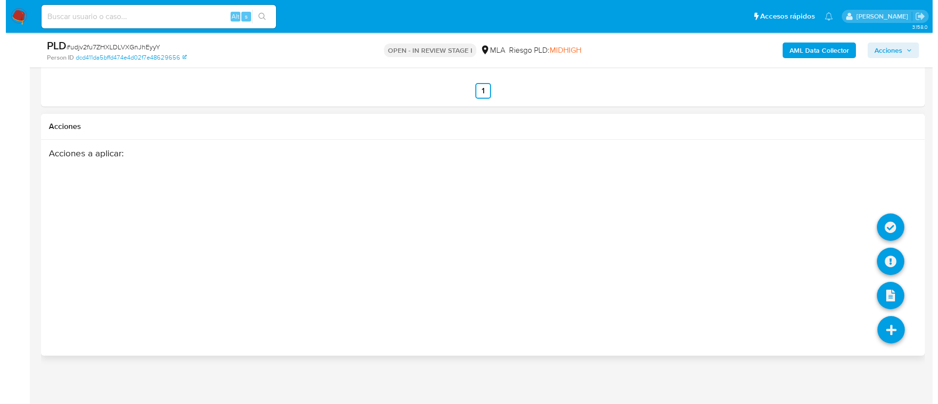
scroll to position [1579, 0]
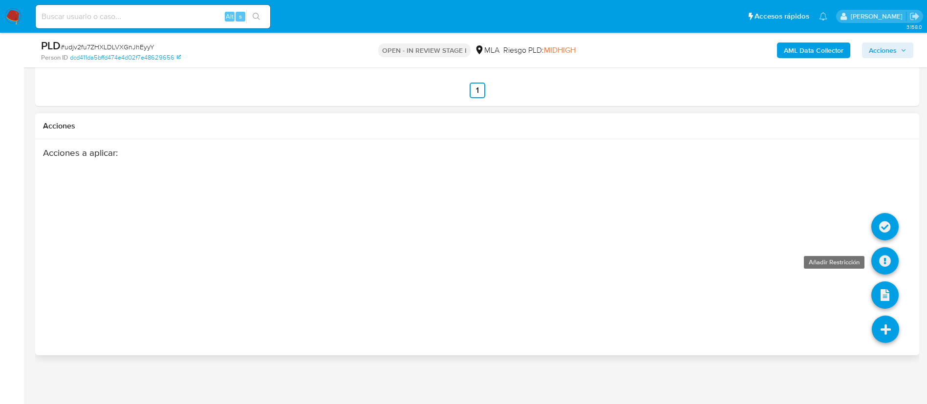
click at [889, 268] on icon at bounding box center [884, 260] width 27 height 27
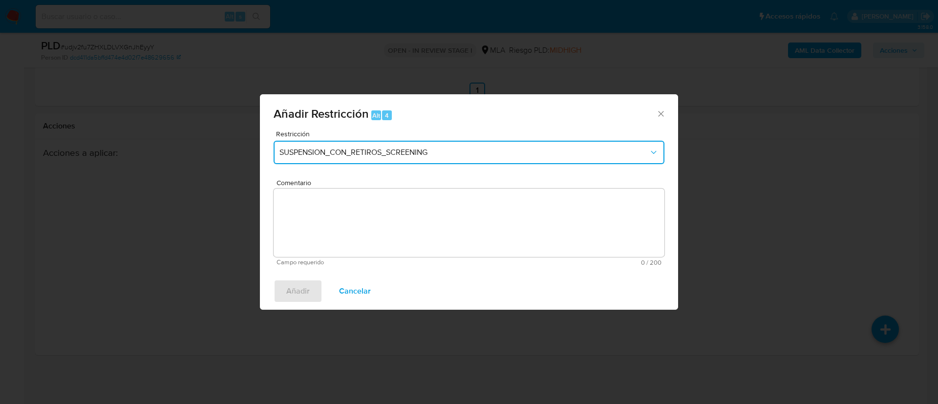
click at [319, 147] on button "SUSPENSION_CON_RETIROS_SCREENING" at bounding box center [469, 152] width 391 height 23
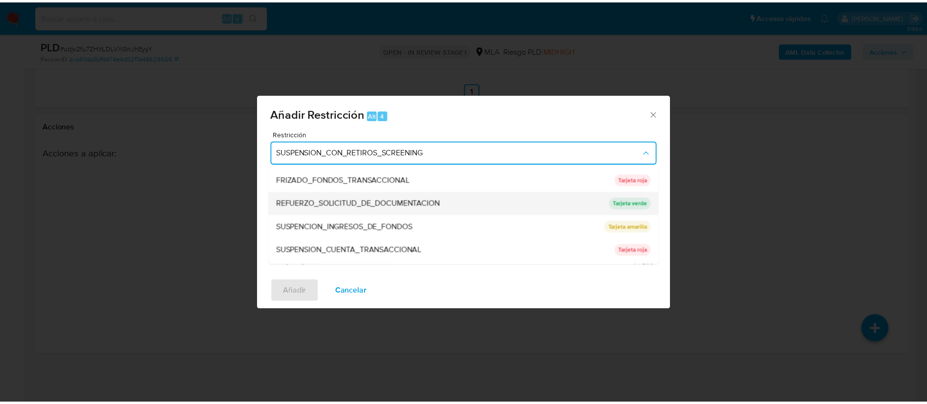
scroll to position [207, 0]
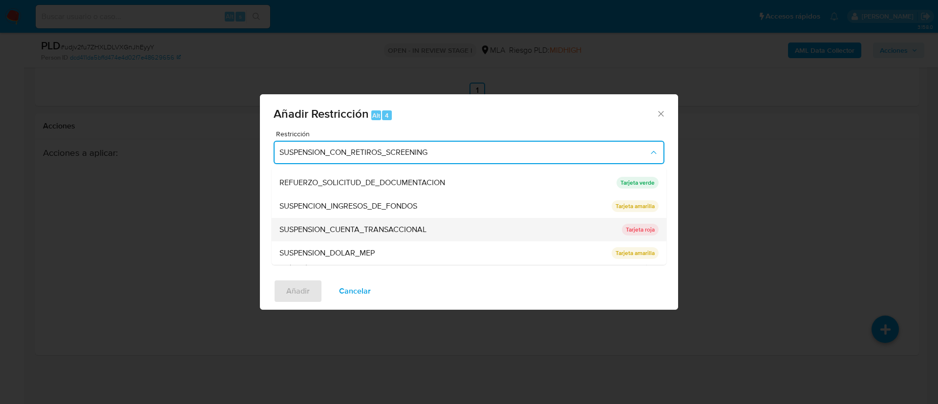
click at [342, 234] on div "SUSPENSION_CUENTA_TRANSACCIONAL" at bounding box center [447, 229] width 337 height 23
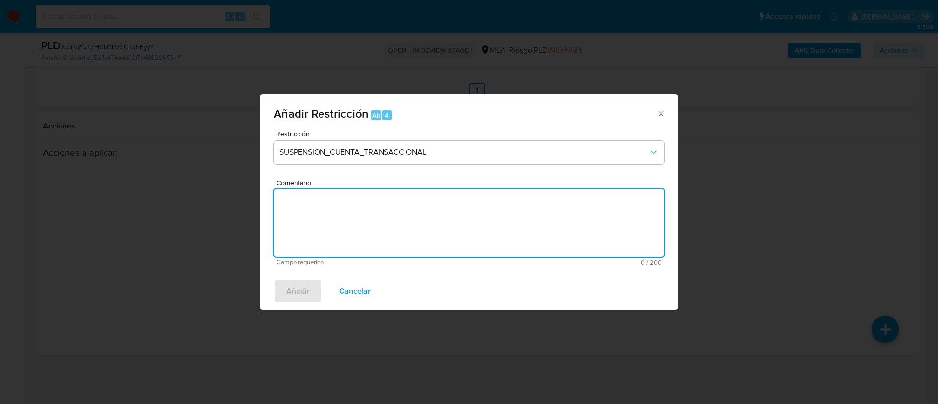
click at [342, 234] on textarea "Comentario" at bounding box center [469, 223] width 391 height 68
type textarea "AML"
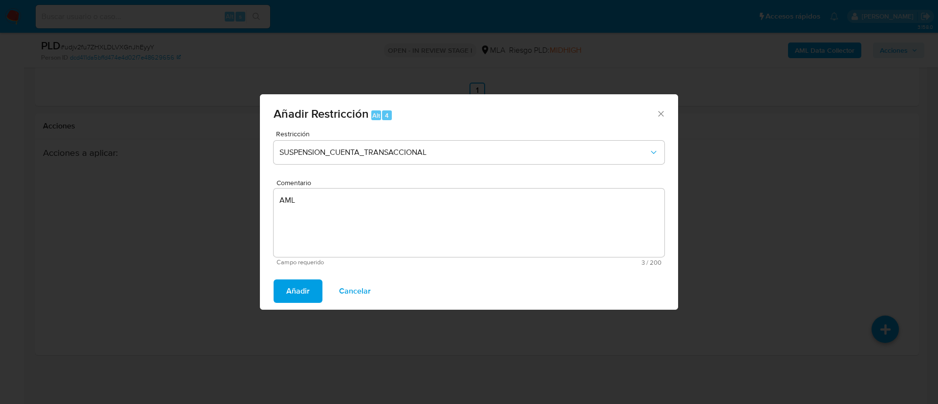
click at [302, 295] on span "Añadir" at bounding box center [297, 290] width 23 height 21
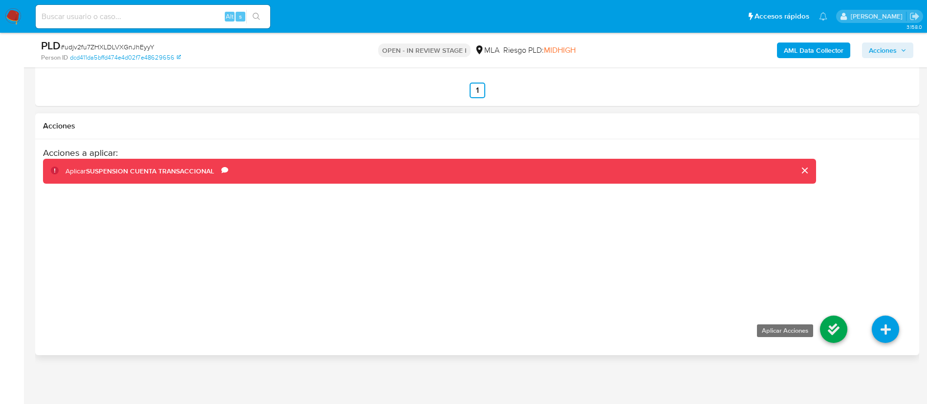
click at [826, 331] on icon at bounding box center [833, 329] width 27 height 27
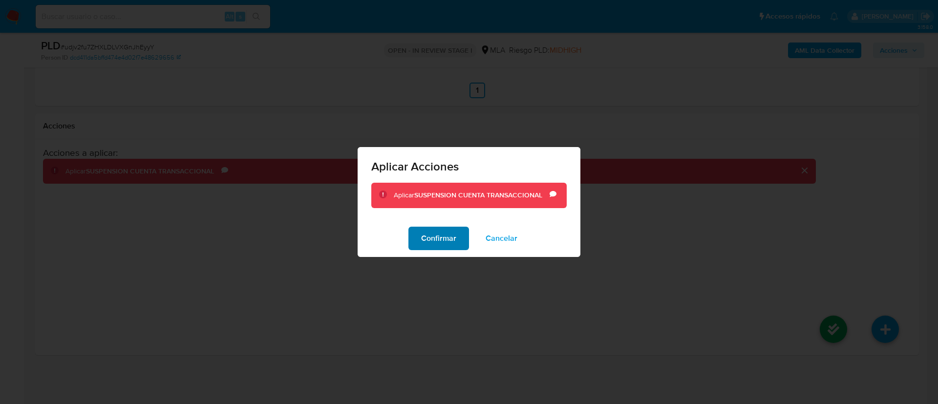
click at [432, 237] on span "Confirmar" at bounding box center [438, 238] width 35 height 21
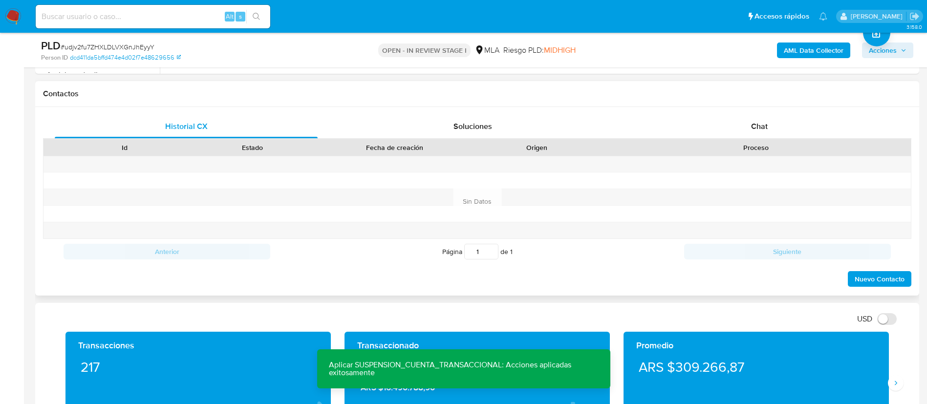
scroll to position [407, 0]
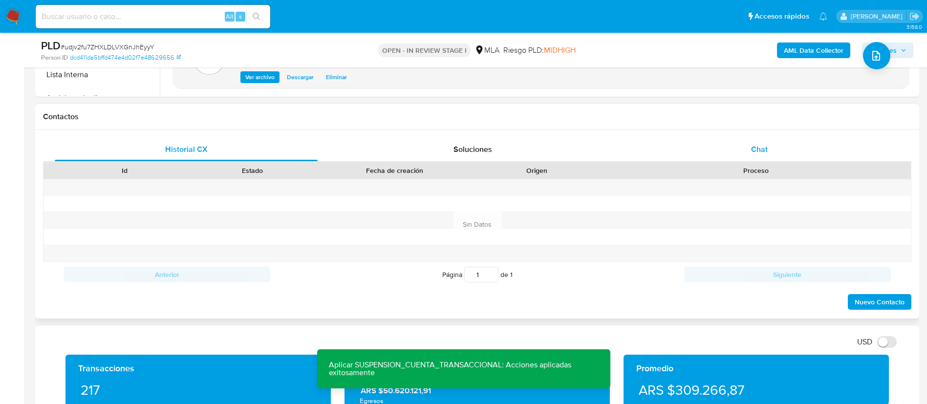
click at [745, 144] on div "Chat" at bounding box center [759, 149] width 263 height 23
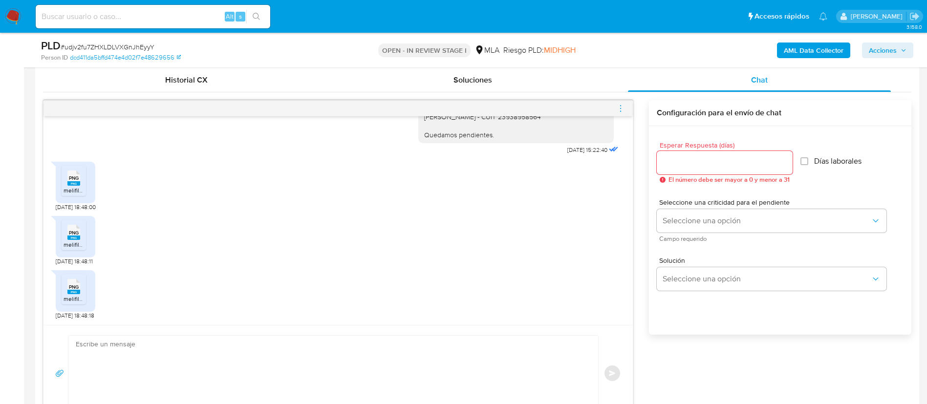
scroll to position [553, 0]
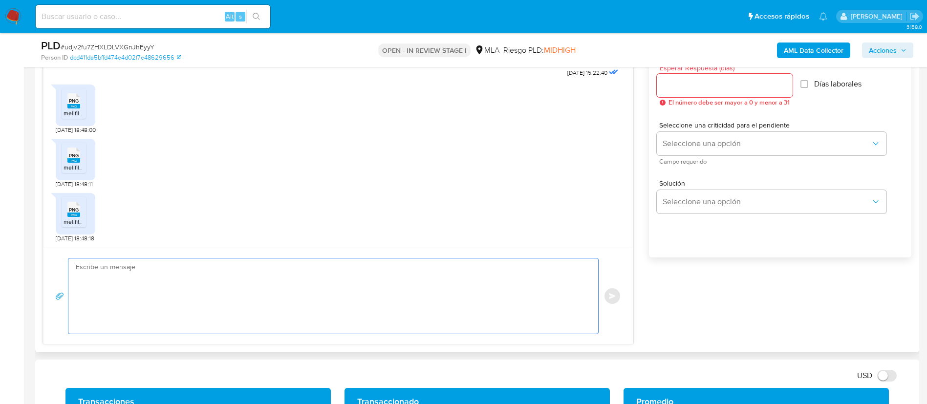
click at [341, 311] on textarea at bounding box center [331, 295] width 510 height 75
paste textarea "Muchas gracias por tu respuesta. Analizamos tu caso y verificamos que no te enc…"
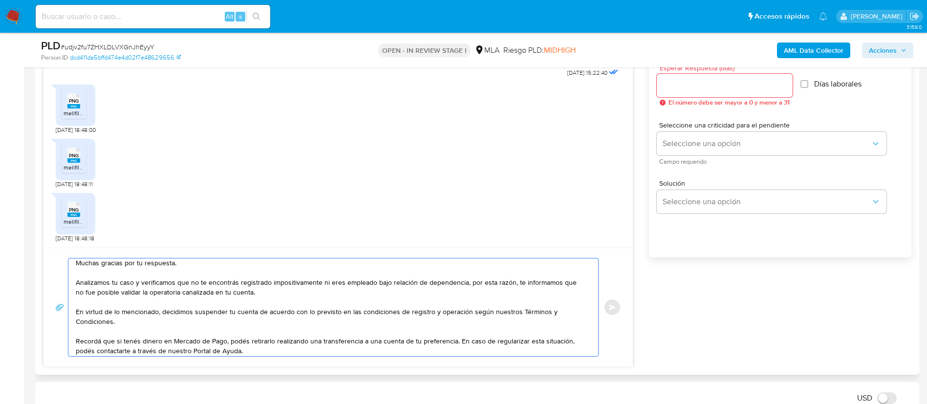
scroll to position [0, 0]
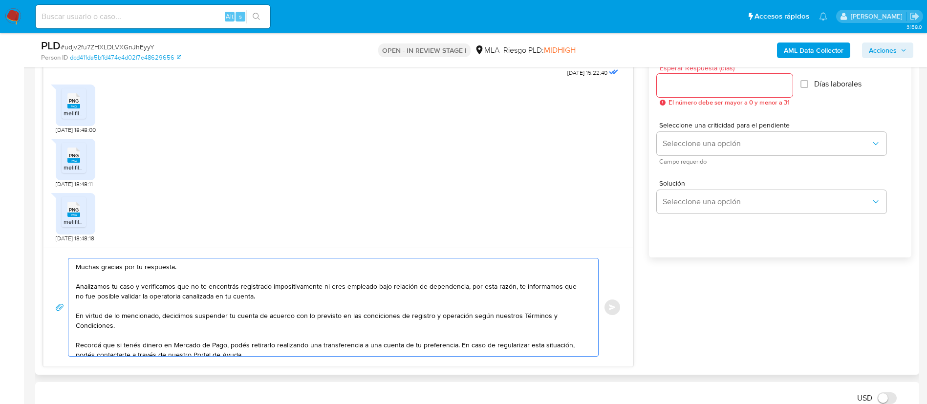
type textarea "Muchas gracias por tu respuesta. Analizamos tu caso y verificamos que no te enc…"
click at [681, 87] on input "Esperar Respuesta (días)" at bounding box center [724, 85] width 136 height 13
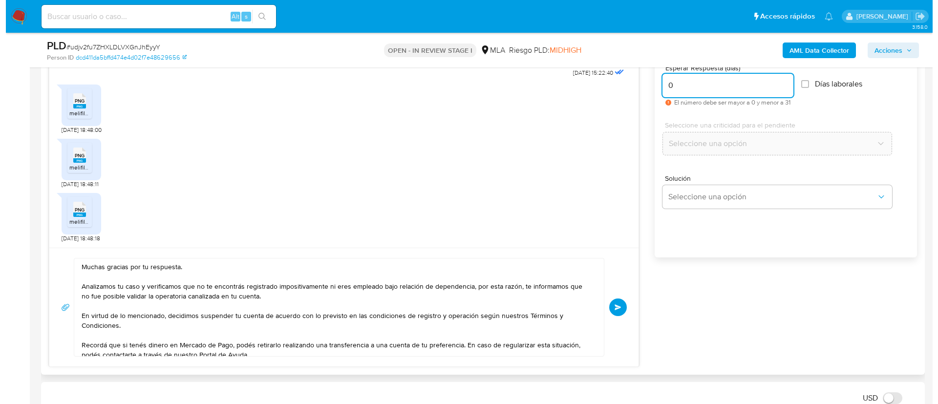
scroll to position [480, 0]
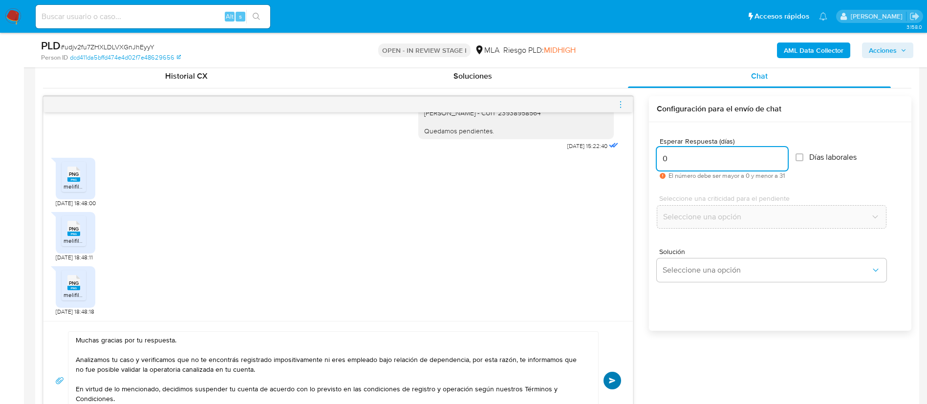
type input "0"
click at [610, 386] on button "Enviar" at bounding box center [612, 381] width 18 height 18
click at [617, 100] on icon "menu-action" at bounding box center [620, 104] width 9 height 9
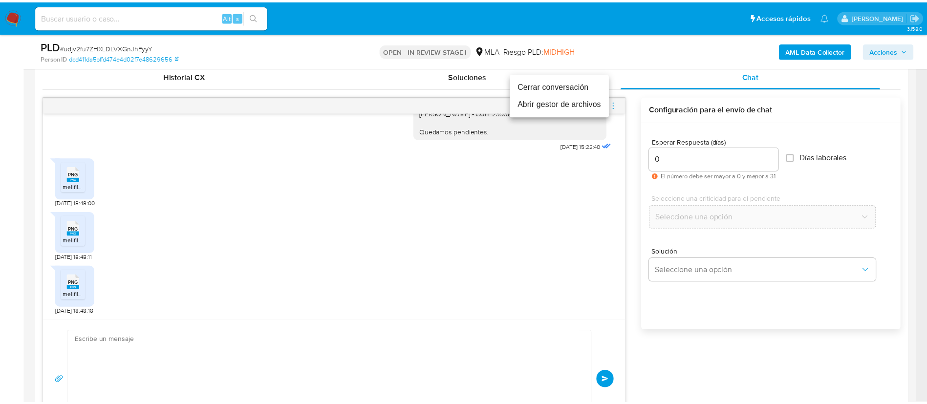
scroll to position [1111, 0]
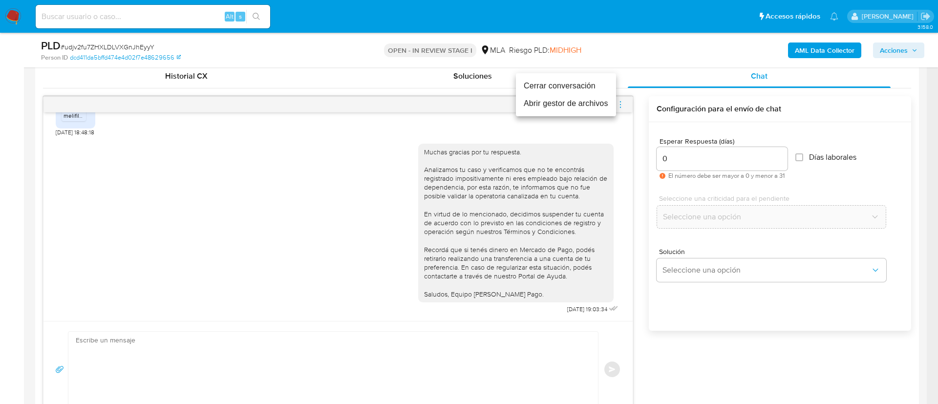
click at [528, 82] on li "Cerrar conversación" at bounding box center [566, 86] width 100 height 18
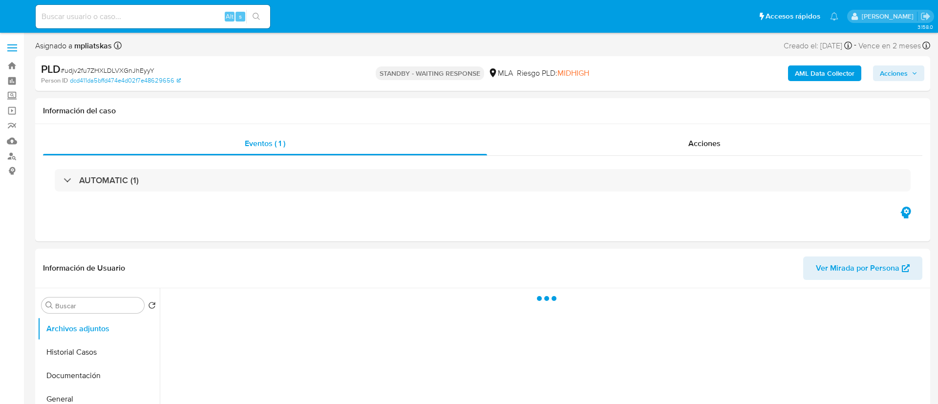
select select "10"
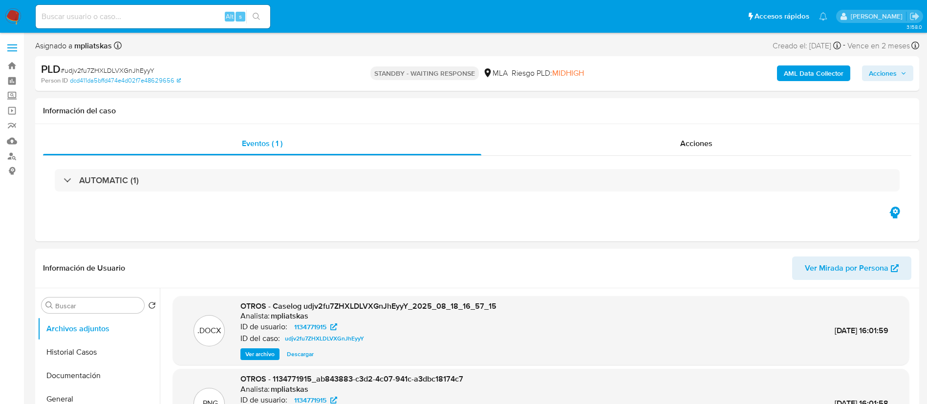
click at [216, 19] on input at bounding box center [153, 16] width 234 height 13
paste input "gGm8GojWknWXp678dYyrZXhW"
type input "gGm8GojWknWXp678dYyrZXhW"
click at [252, 22] on button "search-icon" at bounding box center [256, 17] width 20 height 14
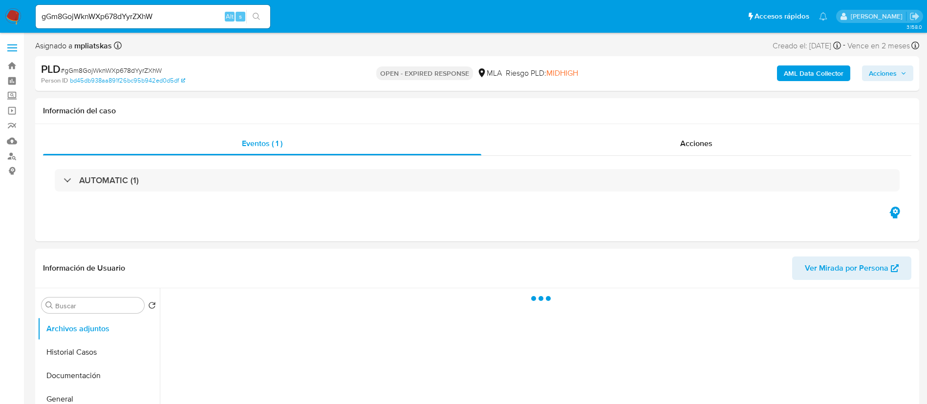
select select "10"
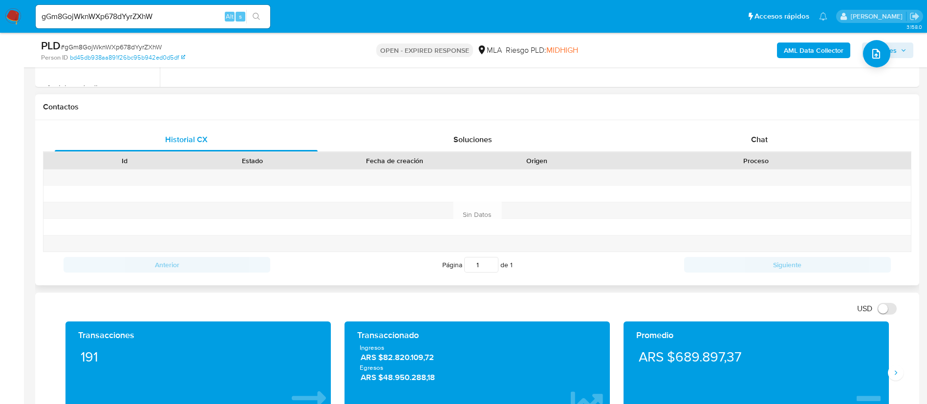
scroll to position [440, 0]
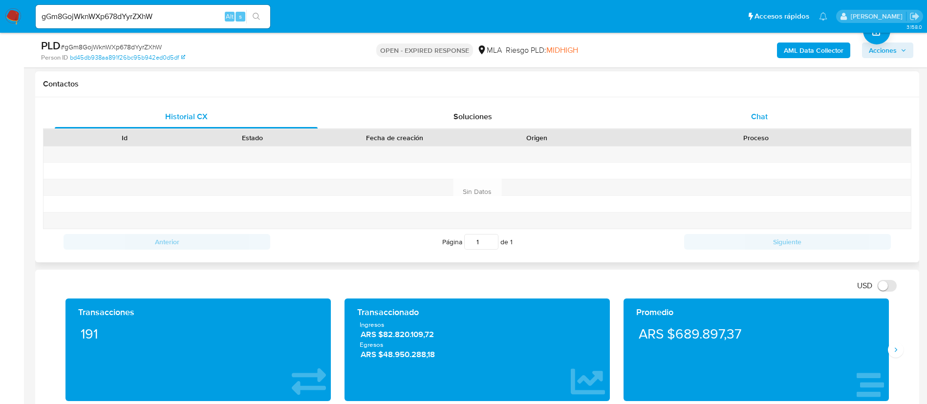
click at [749, 126] on div "Chat" at bounding box center [759, 116] width 263 height 23
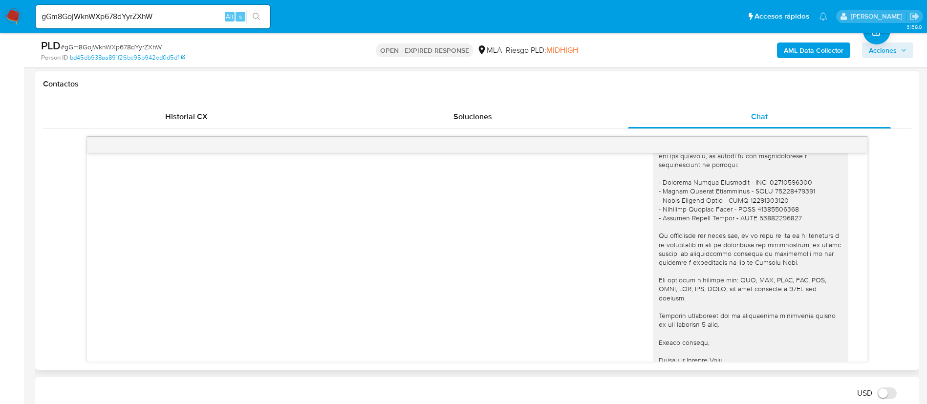
scroll to position [986, 0]
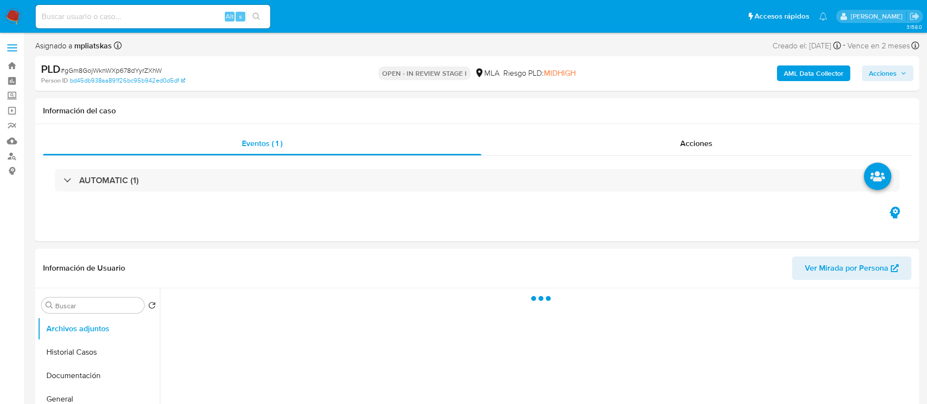
click at [797, 77] on b "AML Data Collector" at bounding box center [813, 73] width 60 height 16
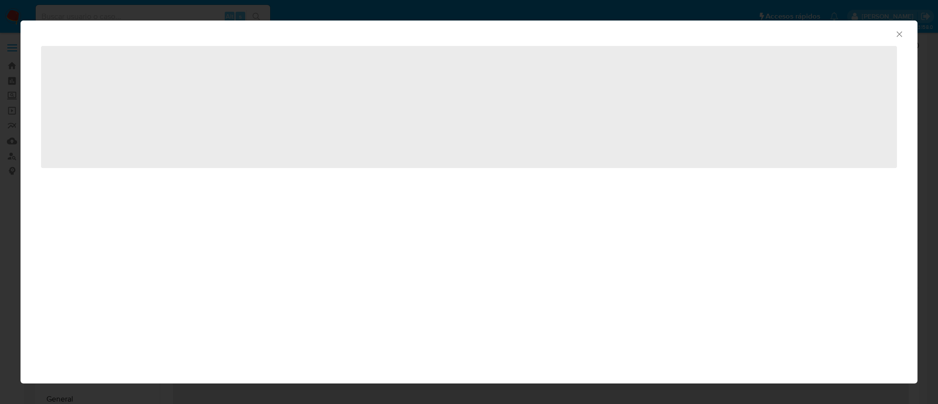
select select "10"
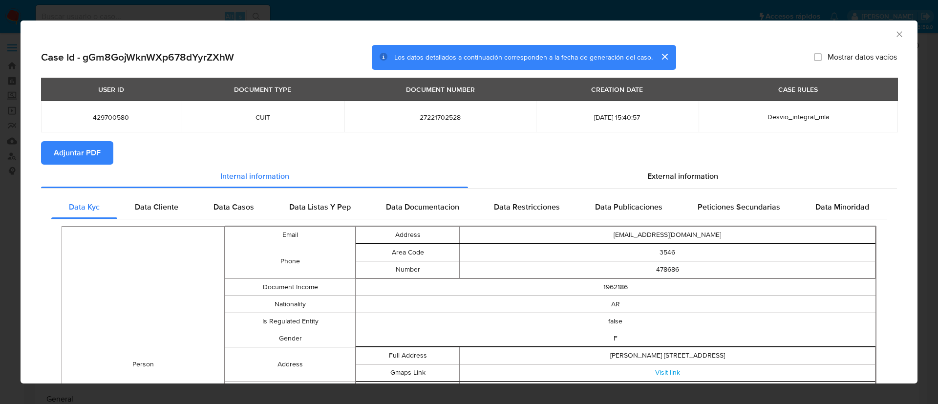
click at [71, 157] on span "Adjuntar PDF" at bounding box center [77, 152] width 47 height 21
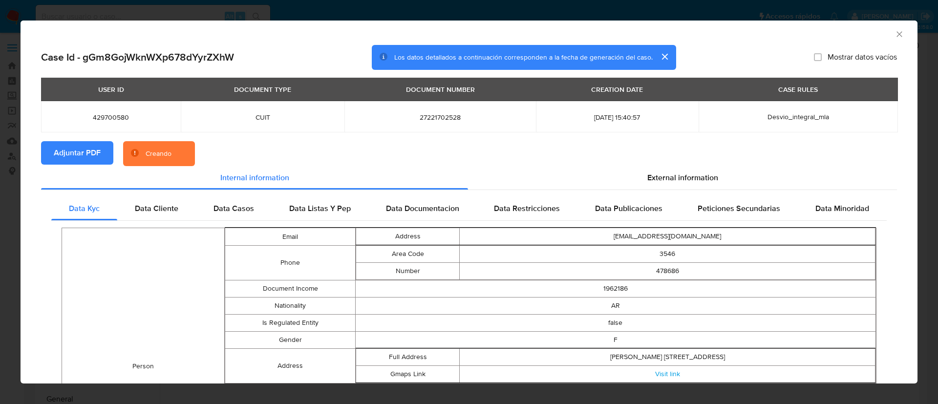
click at [103, 122] on td "429700580" at bounding box center [111, 116] width 140 height 31
copy span "429700580"
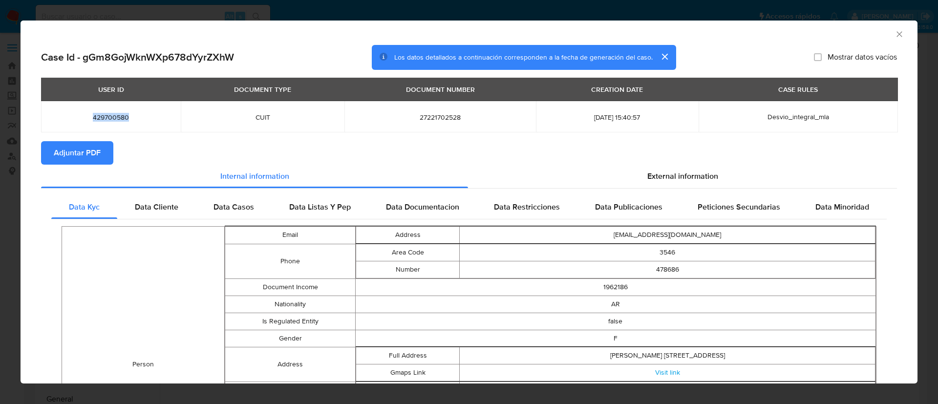
click at [894, 33] on icon "Cerrar ventana" at bounding box center [899, 34] width 10 height 10
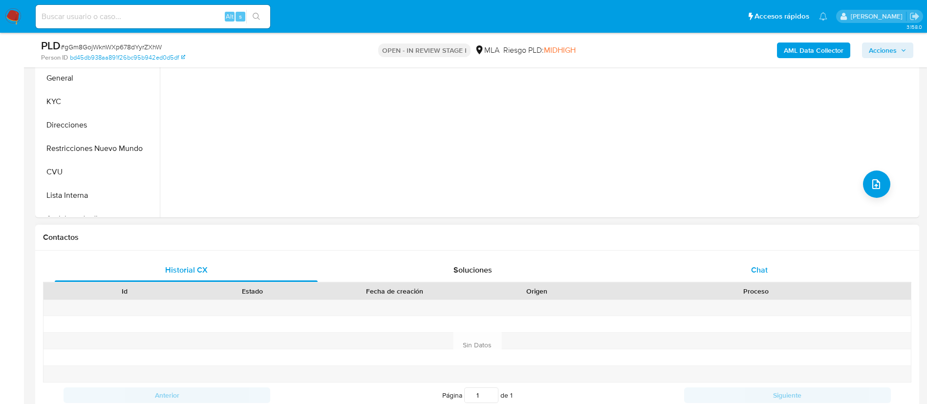
scroll to position [293, 0]
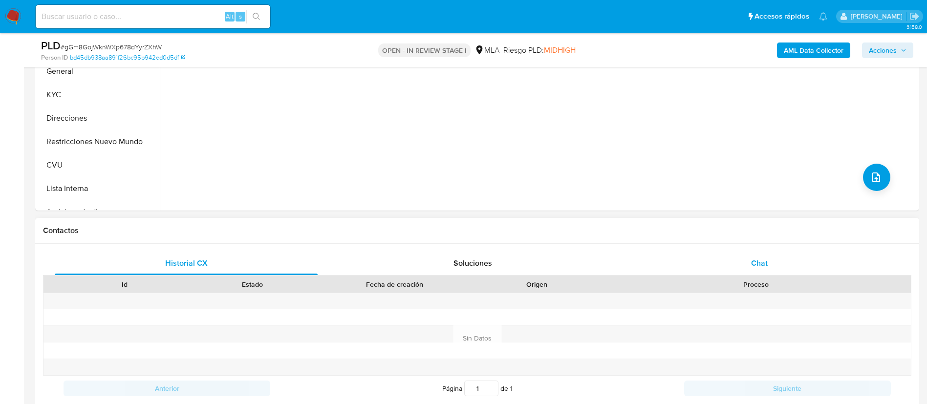
click at [814, 258] on div "Chat" at bounding box center [759, 263] width 263 height 23
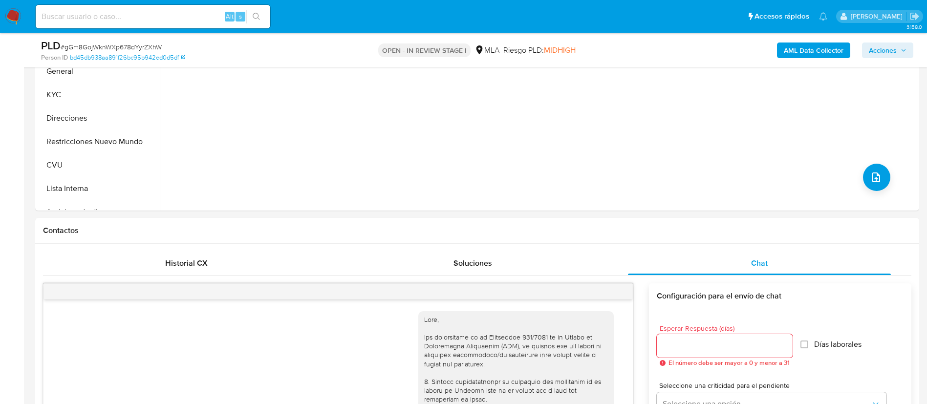
click at [621, 292] on div at bounding box center [337, 292] width 589 height 16
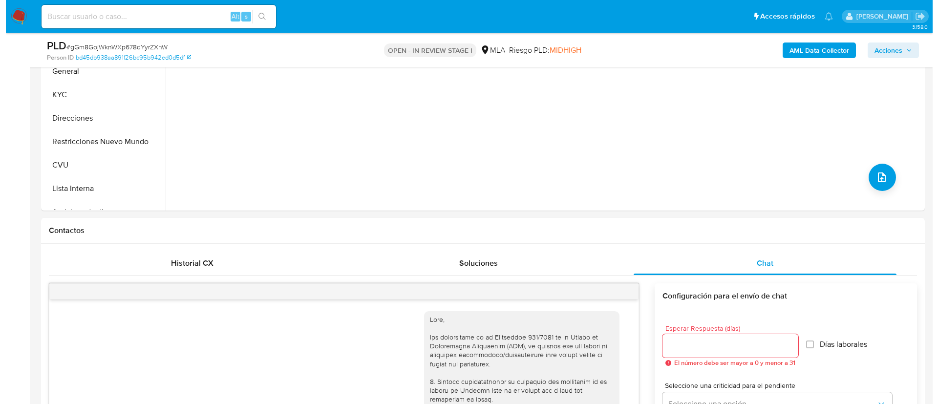
scroll to position [1059, 0]
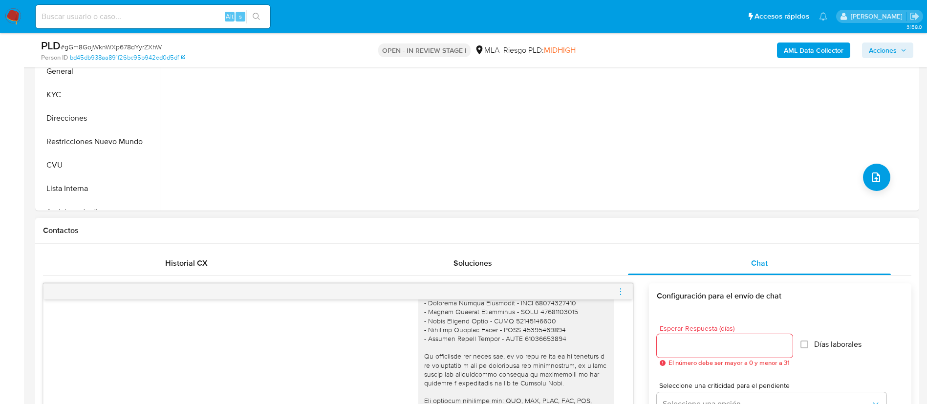
click at [618, 289] on icon "menu-action" at bounding box center [620, 291] width 9 height 9
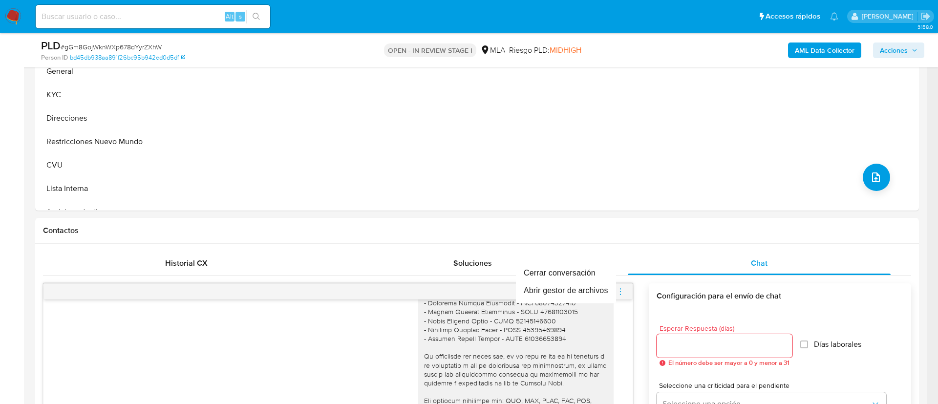
click at [582, 258] on div at bounding box center [469, 202] width 938 height 404
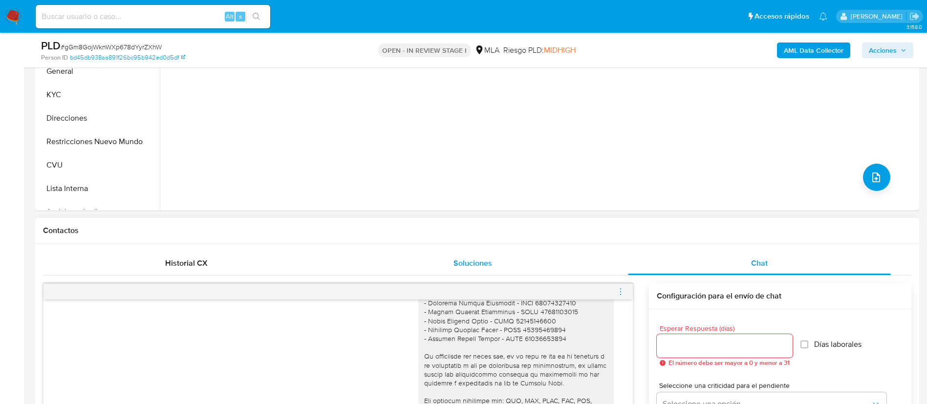
click at [579, 270] on div "Soluciones" at bounding box center [472, 263] width 263 height 23
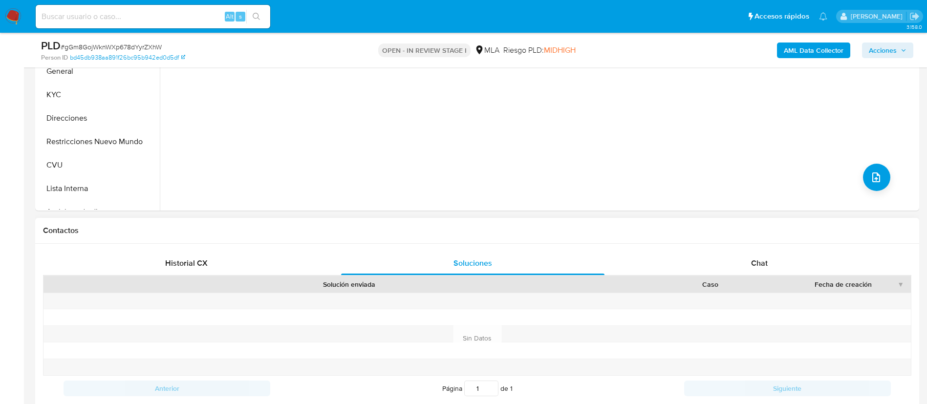
click at [720, 274] on div "Chat" at bounding box center [759, 263] width 263 height 23
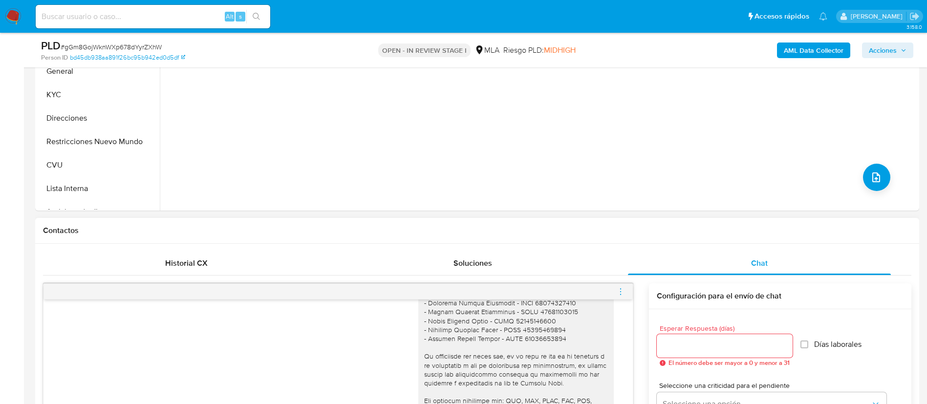
click at [620, 293] on icon "menu-action" at bounding box center [620, 291] width 9 height 9
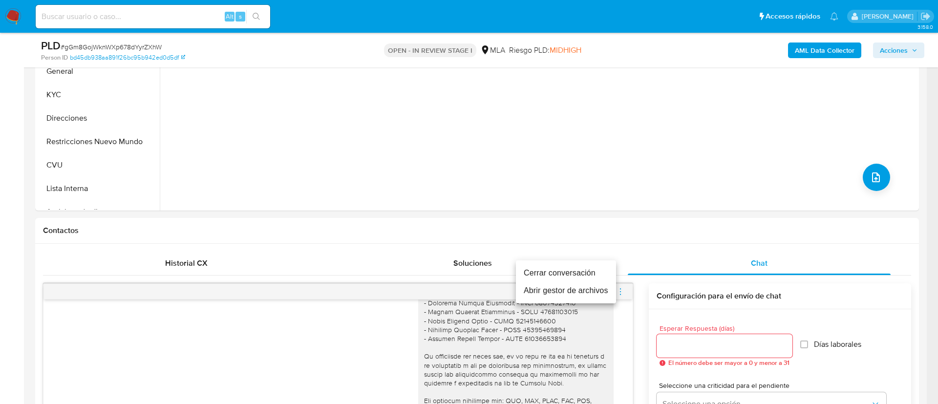
click at [583, 268] on li "Cerrar conversación" at bounding box center [566, 273] width 100 height 18
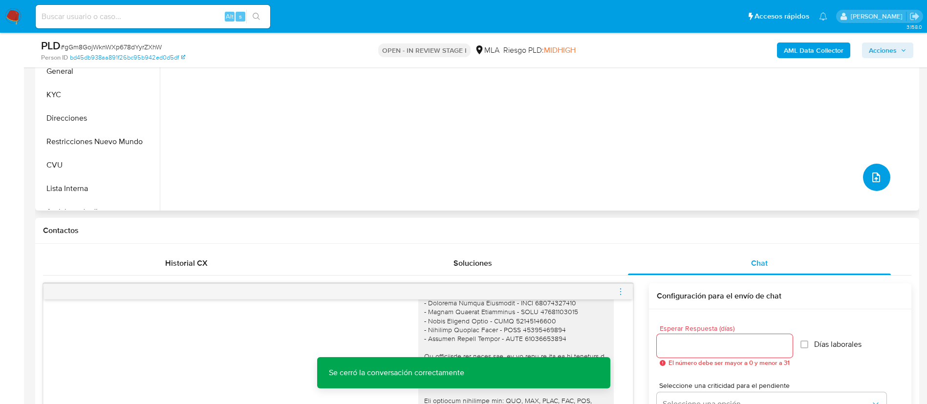
click at [883, 182] on button "upload-file" at bounding box center [876, 177] width 27 height 27
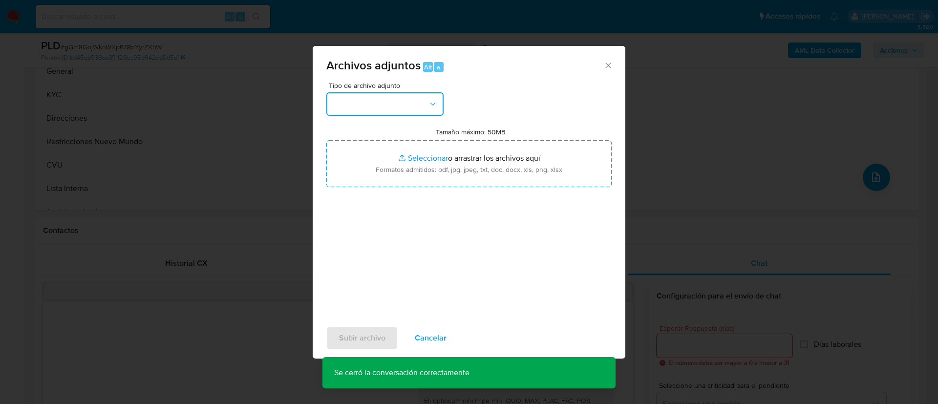
click at [414, 110] on button "button" at bounding box center [384, 103] width 117 height 23
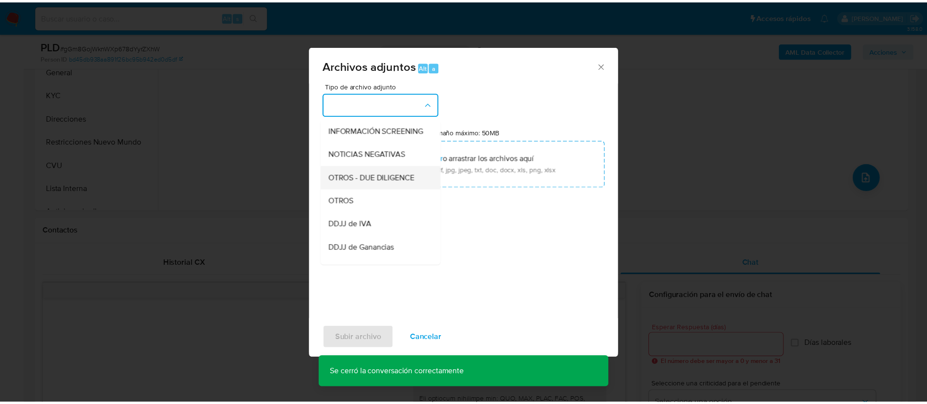
scroll to position [147, 0]
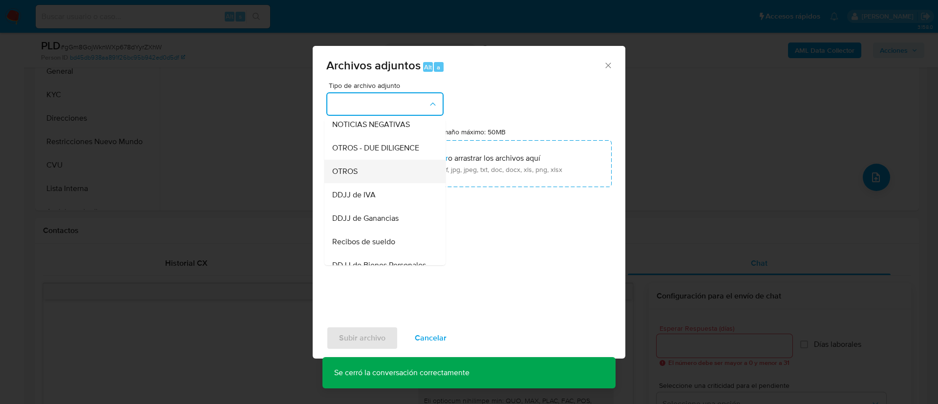
click at [404, 183] on div "OTROS" at bounding box center [382, 171] width 100 height 23
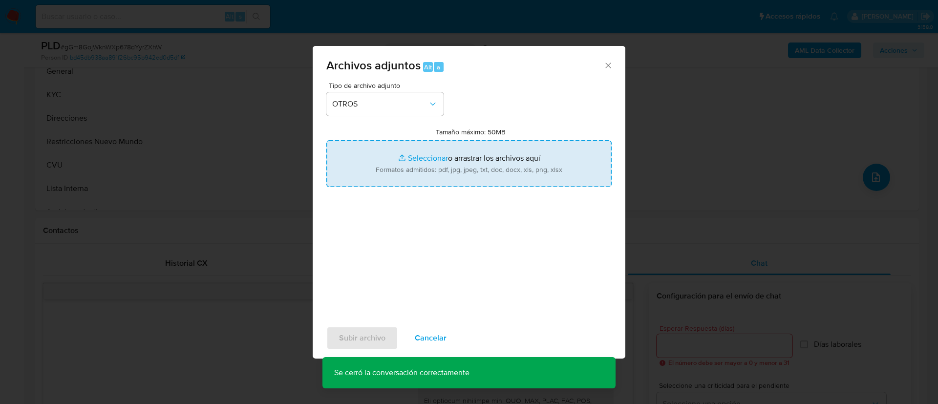
click at [421, 174] on input "Tamaño máximo: 50MB Seleccionar archivos" at bounding box center [468, 163] width 285 height 47
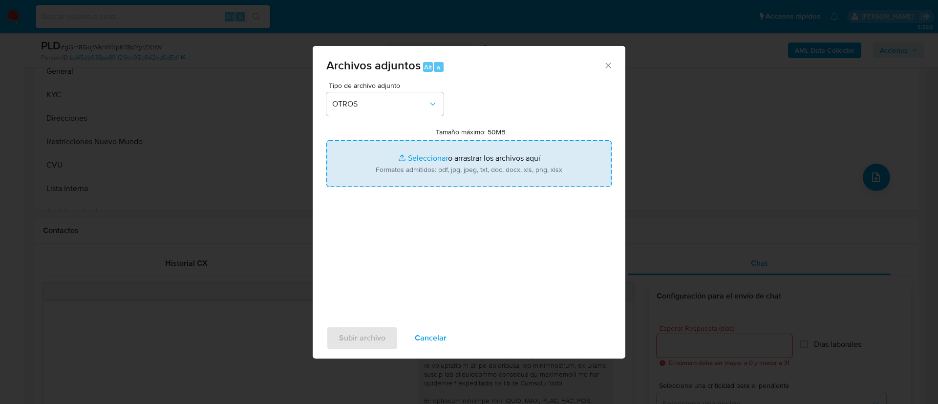
type input "C:\fakepath\429700580 Movimientos.xlsx"
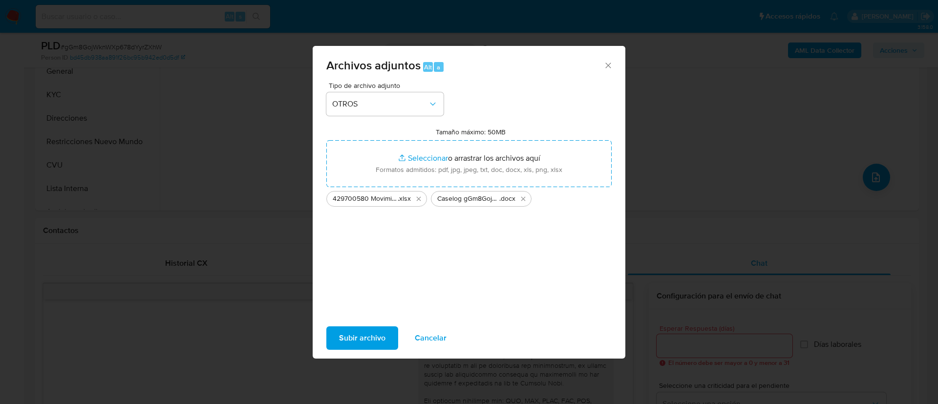
click at [369, 339] on span "Subir archivo" at bounding box center [362, 337] width 46 height 21
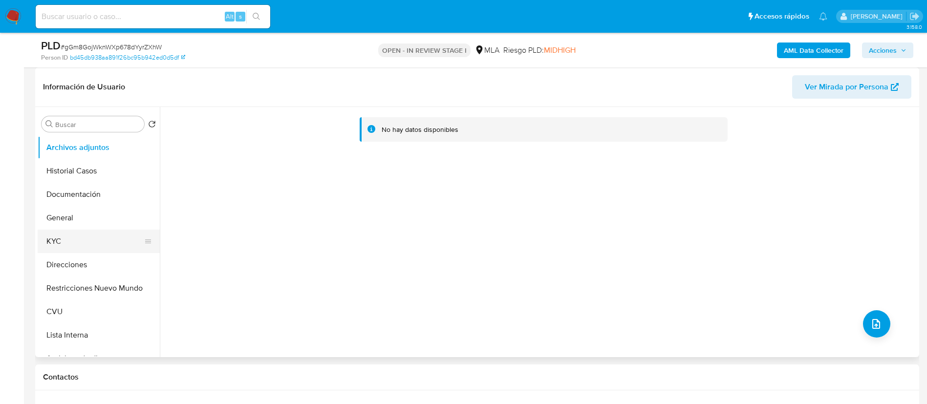
click at [95, 239] on button "KYC" at bounding box center [95, 241] width 114 height 23
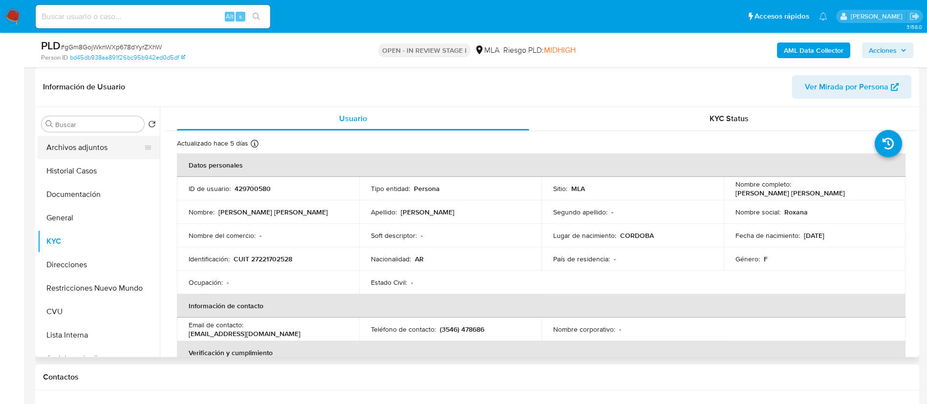
click at [113, 150] on button "Archivos adjuntos" at bounding box center [95, 147] width 114 height 23
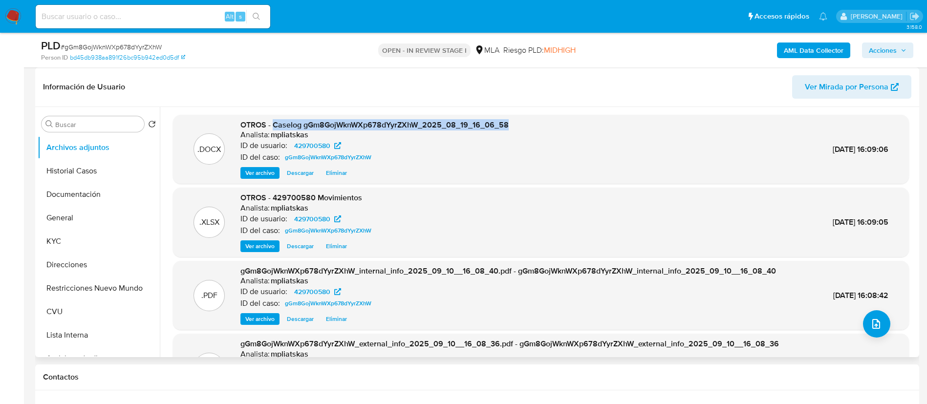
drag, startPoint x: 273, startPoint y: 122, endPoint x: 512, endPoint y: 118, distance: 239.8
click at [512, 118] on div ".DOCX OTROS - Caselog gGm8GojWknWXp678dYyrZXhW_2025_08_19_16_06_58 Analista: mp…" at bounding box center [541, 149] width 736 height 69
copy span "Caselog gGm8GojWknWXp678dYyrZXhW_2025_08_19_16_06_58"
click at [890, 52] on span "Acciones" at bounding box center [882, 50] width 28 height 16
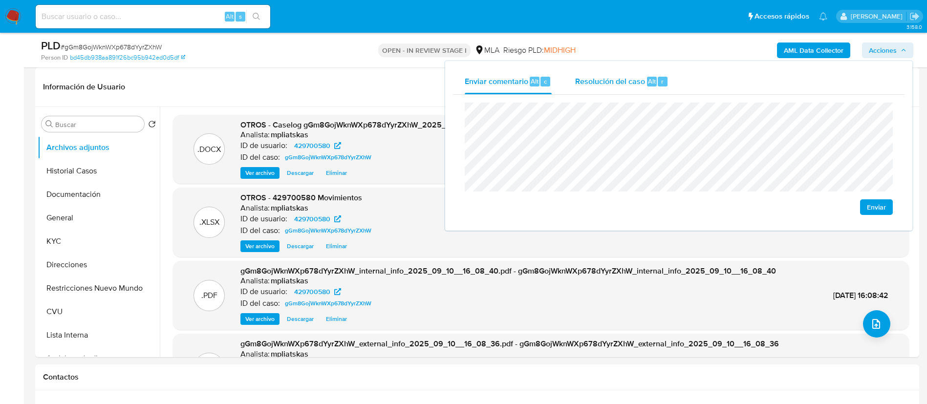
click at [658, 83] on div "r" at bounding box center [662, 82] width 10 height 10
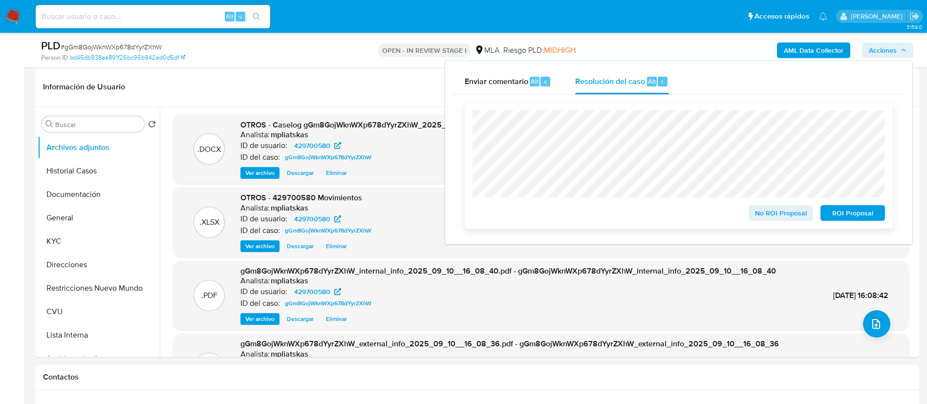
click at [771, 209] on span "No ROI Proposal" at bounding box center [780, 213] width 51 height 14
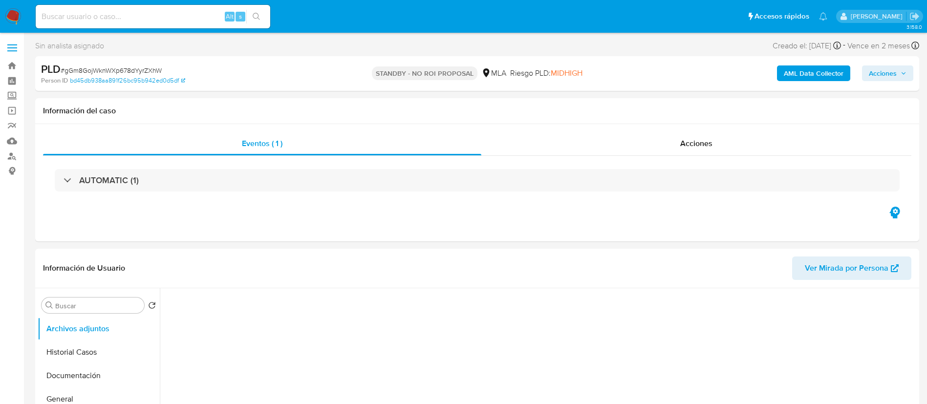
click at [181, 20] on input at bounding box center [153, 16] width 234 height 13
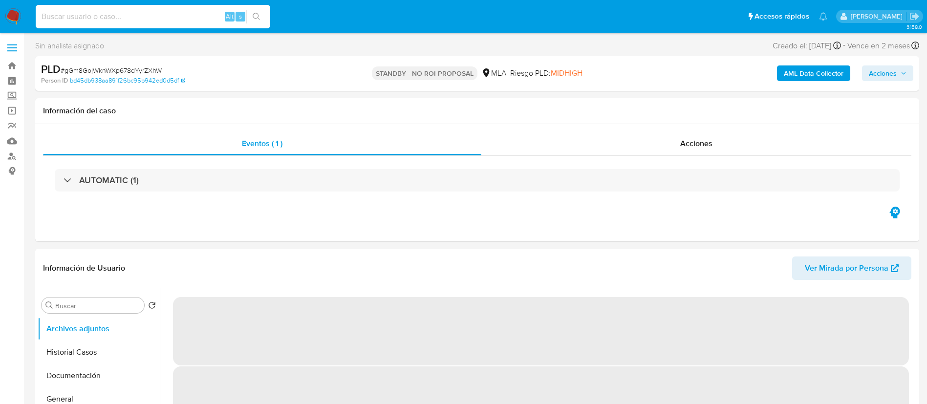
paste input "GFAlL5WkyUYDsvRBhisaoNHR"
type input "GFAlL5WkyUYDsvRBhisaoNHR"
click at [243, 21] on div "s" at bounding box center [240, 17] width 10 height 10
select select "10"
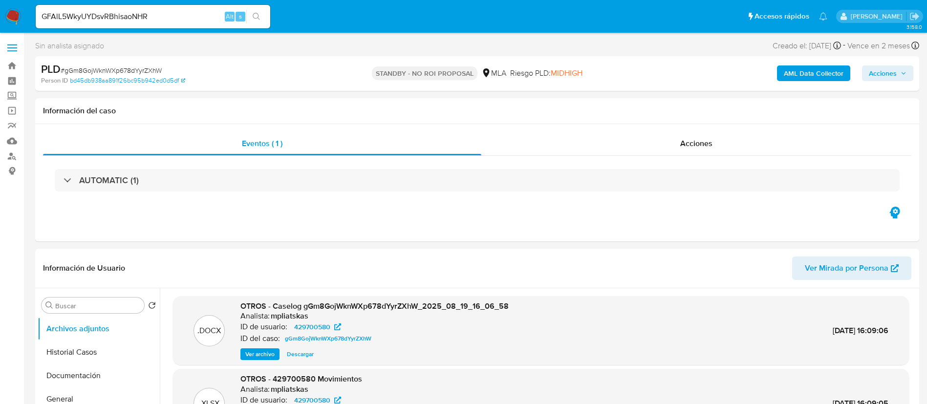
click at [263, 17] on button "search-icon" at bounding box center [256, 17] width 20 height 14
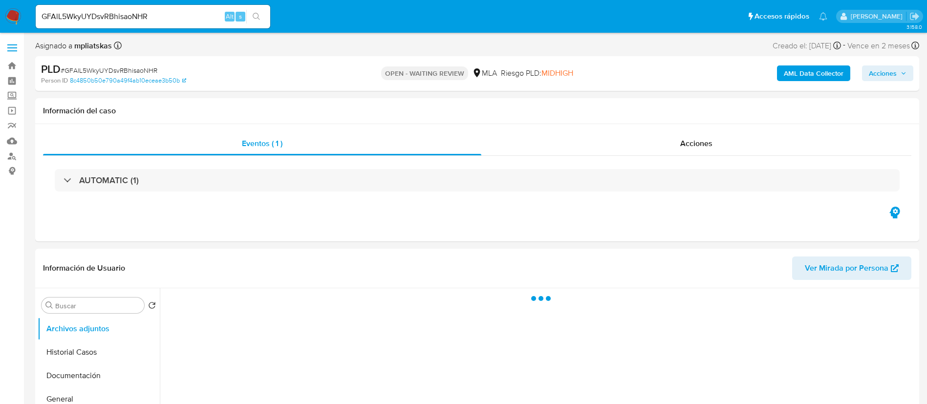
select select "10"
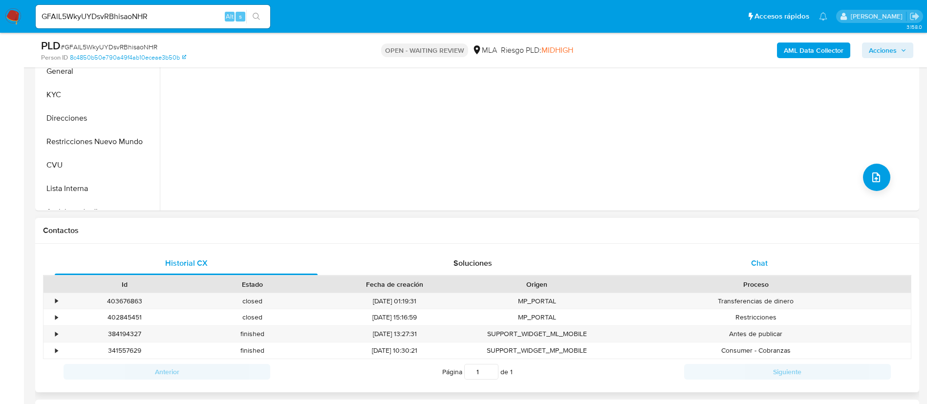
click at [736, 261] on div "Chat" at bounding box center [759, 263] width 263 height 23
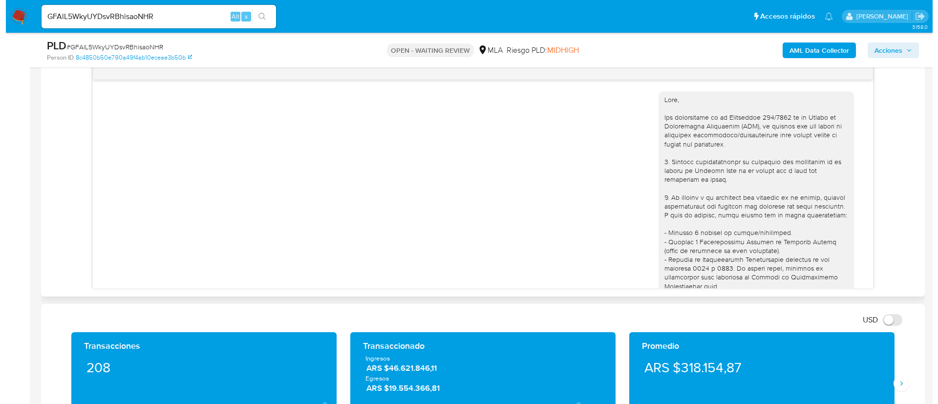
scroll to position [1180, 0]
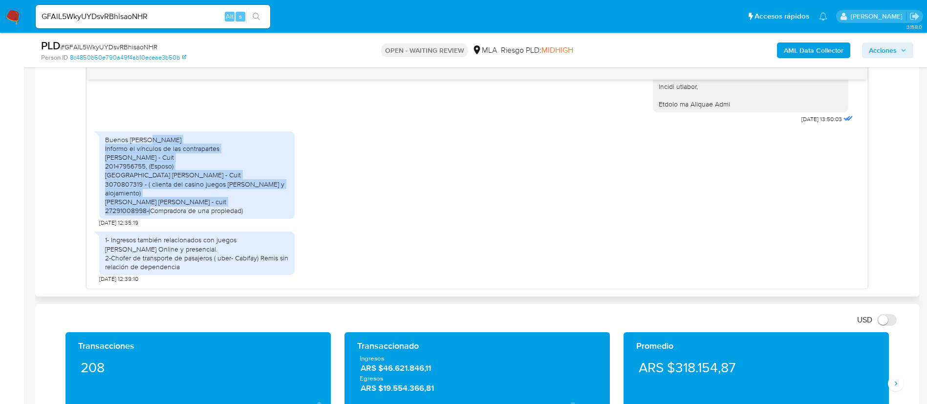
drag, startPoint x: 104, startPoint y: 149, endPoint x: 246, endPoint y: 210, distance: 155.1
click at [246, 210] on div "Buenos [PERSON_NAME] Informo el vínculos de las contrapartes [PERSON_NAME] - Cu…" at bounding box center [196, 175] width 195 height 88
copy div "Informo el vínculos de las contrapartes [PERSON_NAME] - Cuit 20147956755, (Espo…"
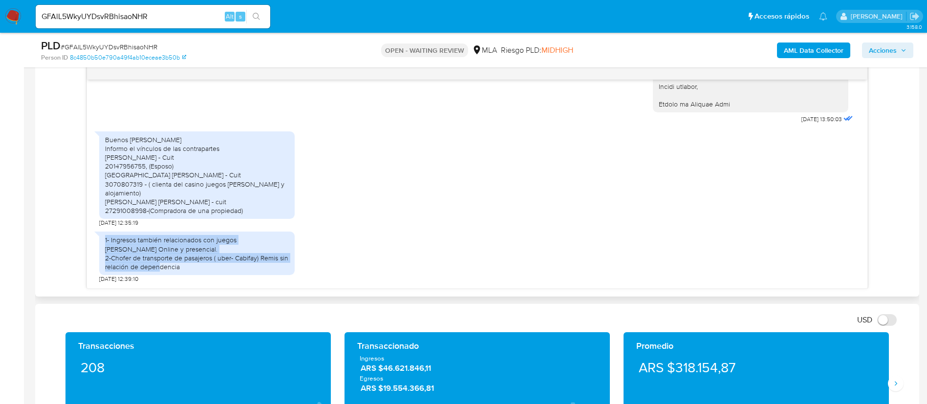
drag, startPoint x: 185, startPoint y: 266, endPoint x: 92, endPoint y: 233, distance: 98.1
click at [92, 233] on div "[DATE] 17:23:54 Hola, Esperamos que te encuentres muy bien. Te consultamos si t…" at bounding box center [477, 184] width 780 height 209
copy div "1- Ingresos también relacionados con juegos [PERSON_NAME] Online y presencial. …"
click at [810, 47] on b "AML Data Collector" at bounding box center [813, 50] width 60 height 16
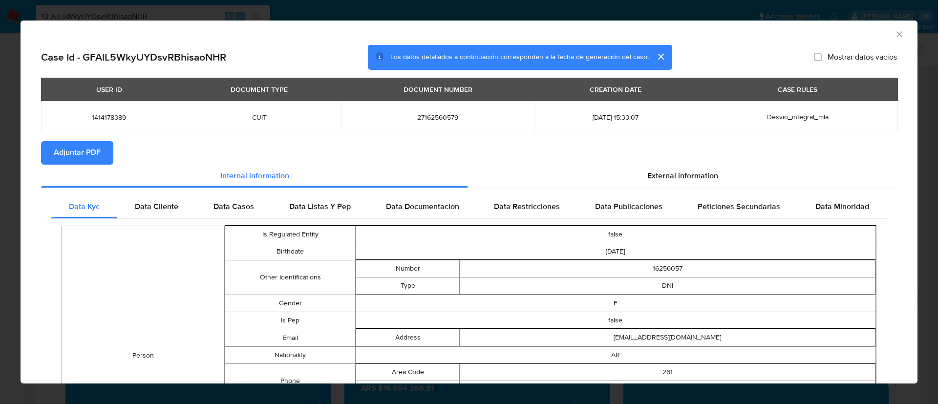
click at [83, 152] on span "Adjuntar PDF" at bounding box center [77, 152] width 47 height 21
click at [116, 119] on span "1414178389" at bounding box center [109, 117] width 112 height 9
copy span "8"
click at [107, 117] on span "1414178389" at bounding box center [109, 117] width 112 height 9
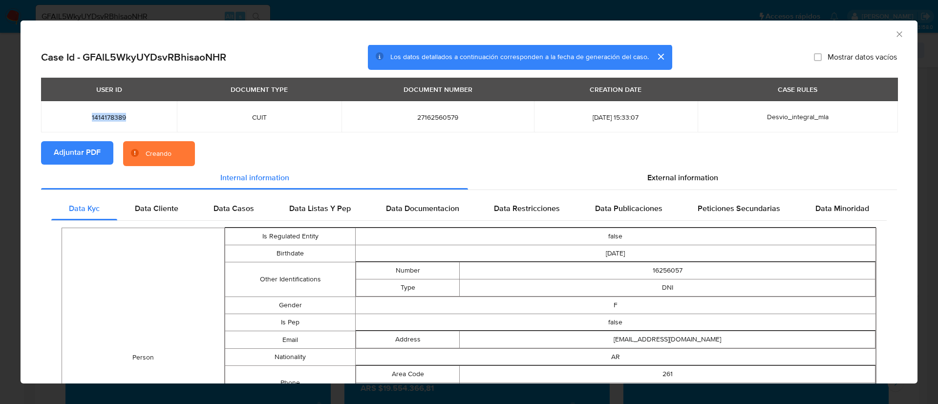
click at [107, 117] on span "1414178389" at bounding box center [109, 117] width 112 height 9
copy span "1414178389"
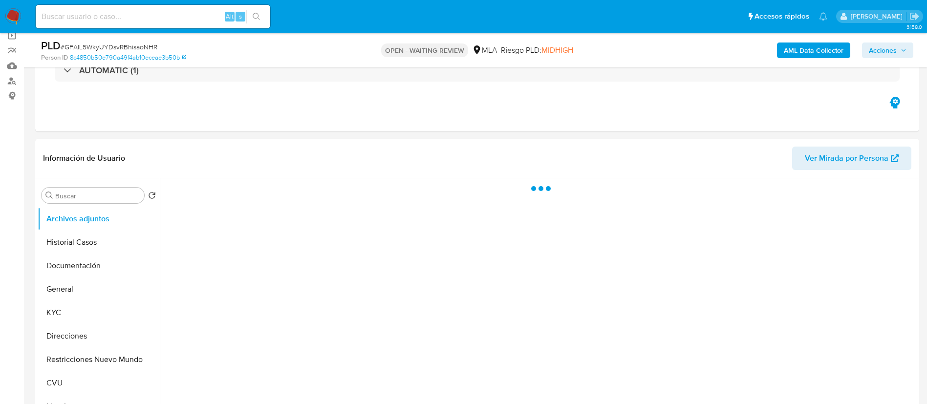
scroll to position [147, 0]
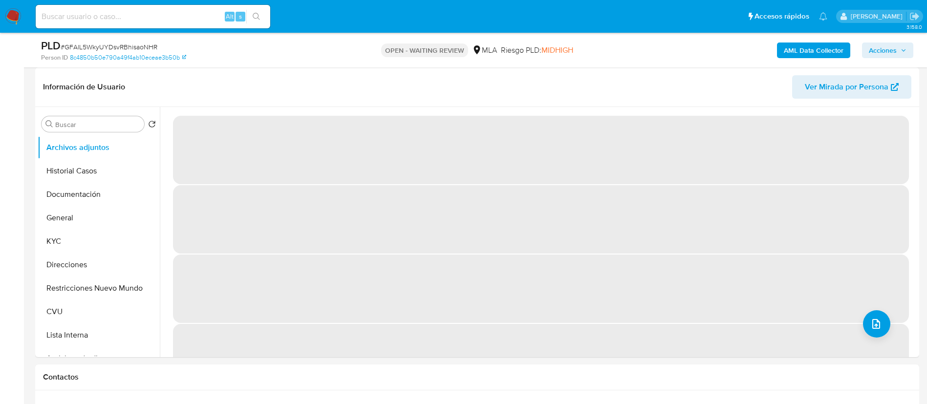
select select "10"
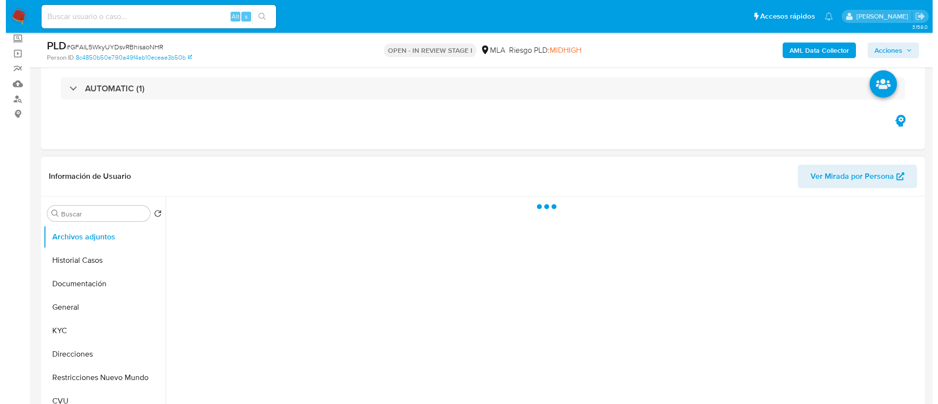
scroll to position [147, 0]
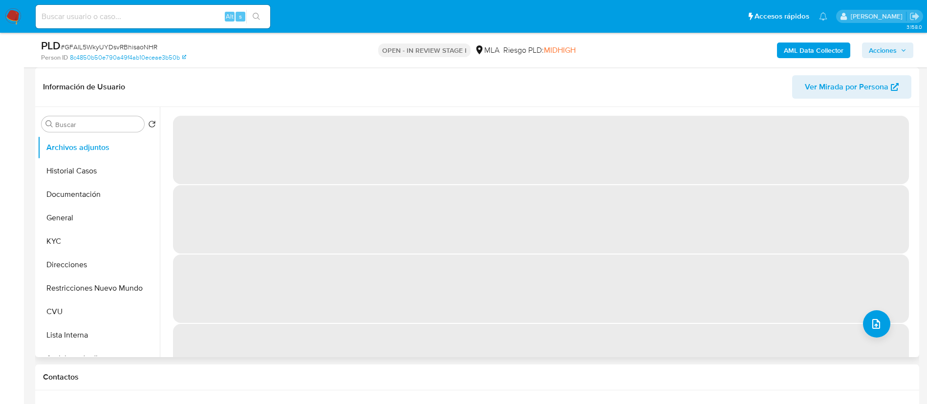
select select "10"
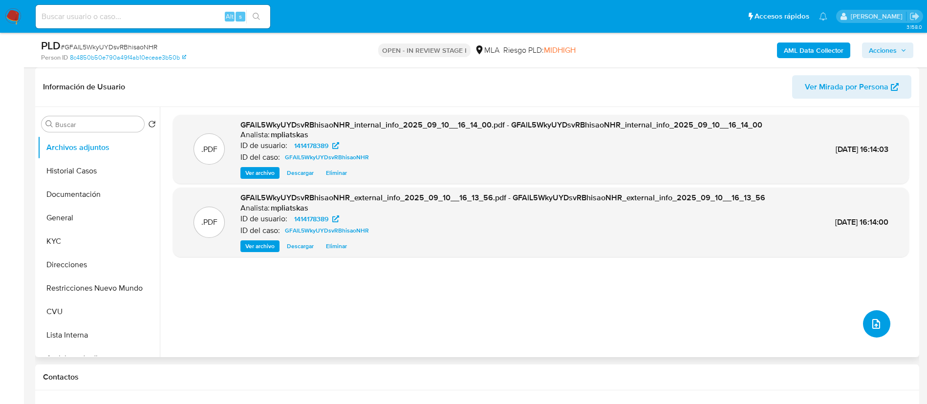
click at [877, 332] on button "upload-file" at bounding box center [876, 323] width 27 height 27
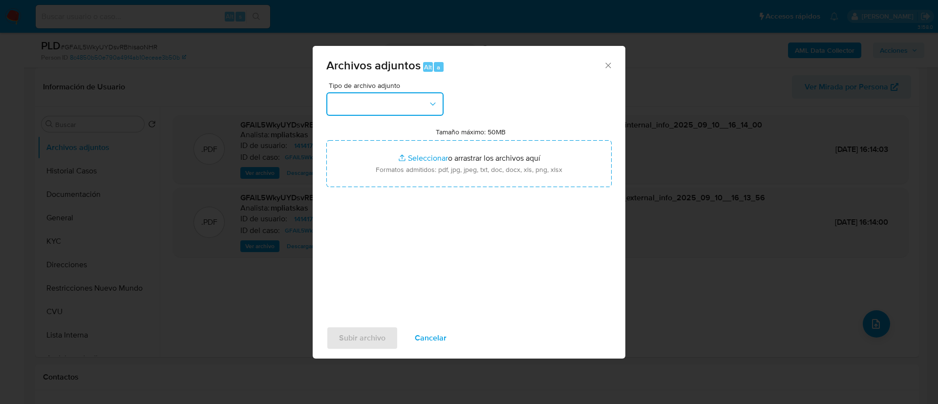
click at [369, 100] on button "button" at bounding box center [384, 103] width 117 height 23
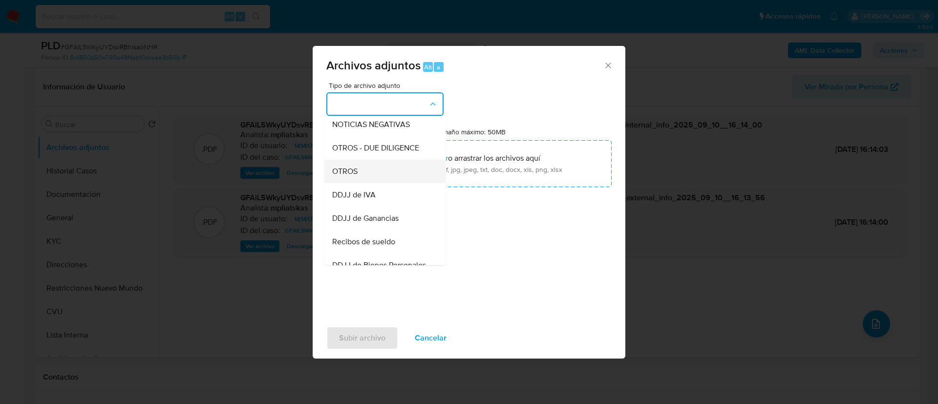
click at [388, 181] on div "OTROS" at bounding box center [382, 171] width 100 height 23
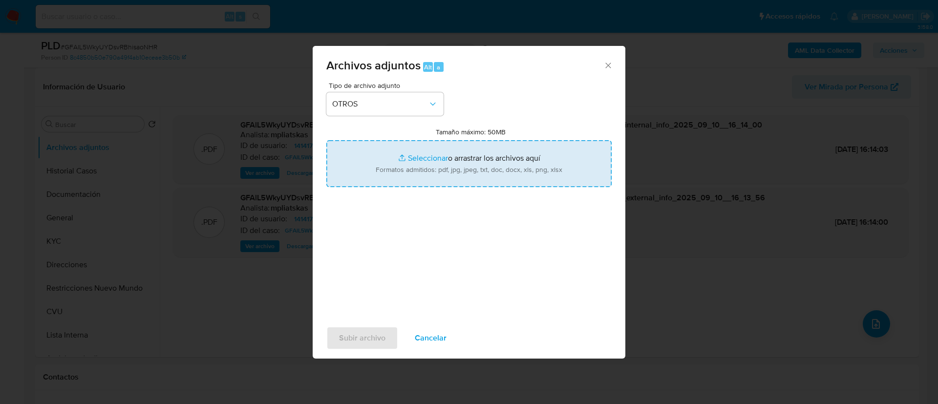
click at [391, 176] on input "Tamaño máximo: 50MB Seleccionar archivos" at bounding box center [468, 163] width 285 height 47
type input "C:\fakepath\1414178389 Movimientos.xlsx"
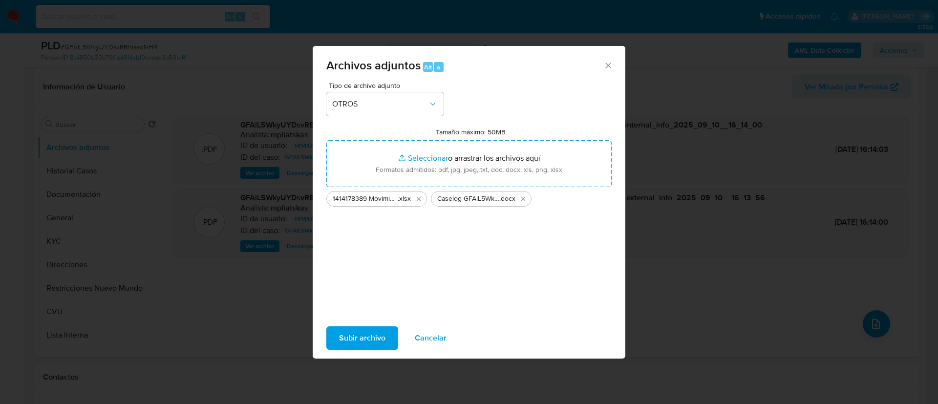
click at [341, 338] on span "Subir archivo" at bounding box center [362, 337] width 46 height 21
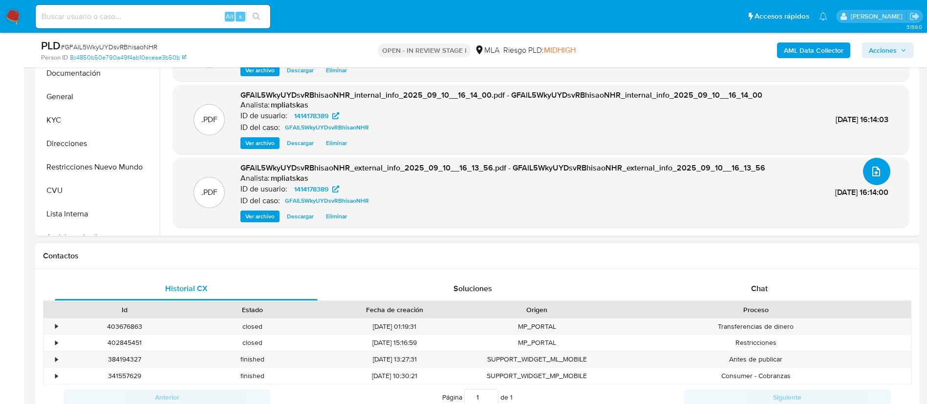
scroll to position [366, 0]
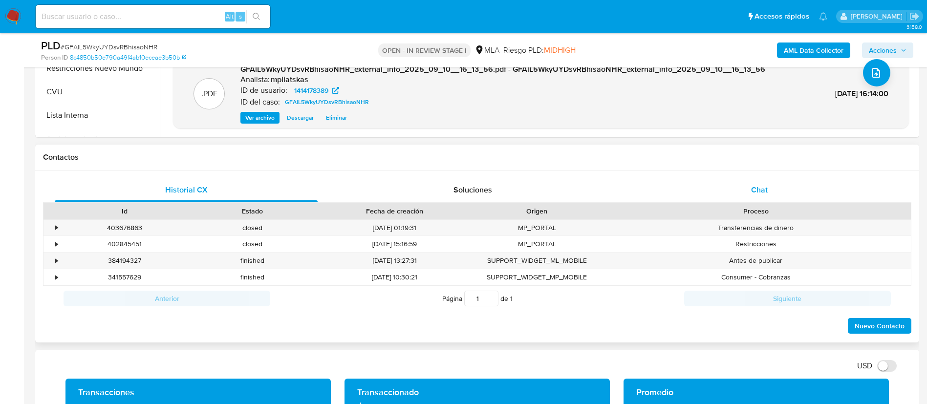
click at [711, 181] on div "Chat" at bounding box center [759, 189] width 263 height 23
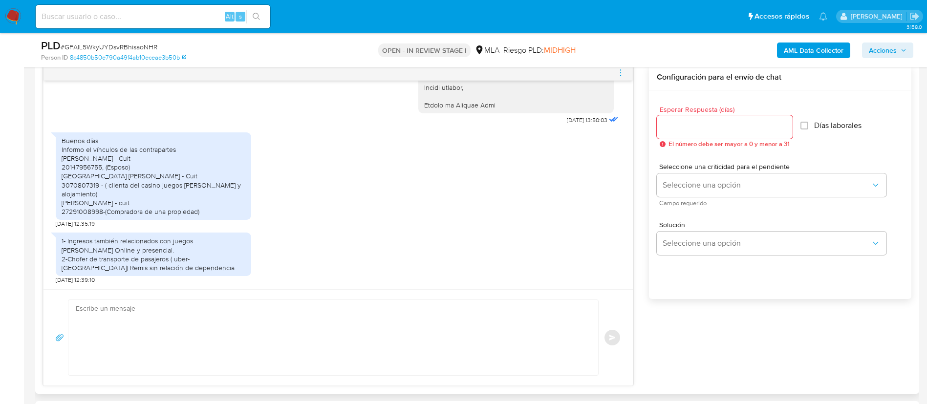
scroll to position [513, 0]
click at [537, 326] on textarea at bounding box center [331, 336] width 510 height 75
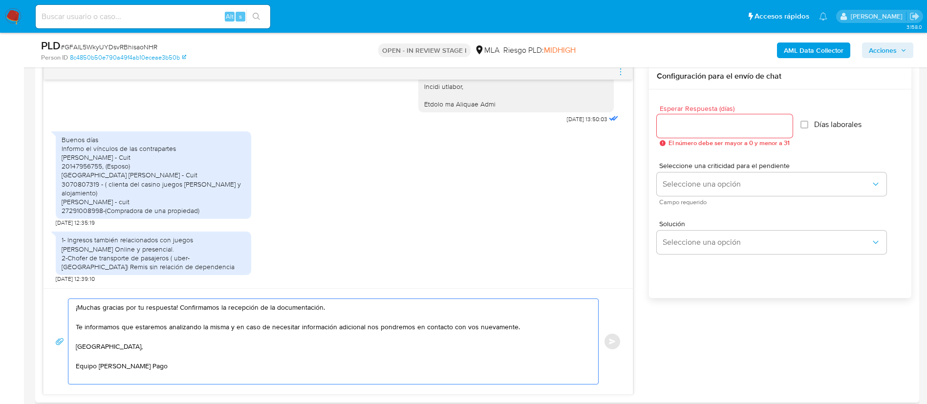
drag, startPoint x: 177, startPoint y: 308, endPoint x: 324, endPoint y: 302, distance: 147.1
click at [324, 302] on textarea "¡Muchas gracias por tu respuesta! Confirmamos la recepción de la documentación.…" at bounding box center [331, 341] width 510 height 85
type textarea "¡Muchas gracias por tu respuesta! Te informamos que estaremos analizando la mis…"
click at [695, 115] on div at bounding box center [724, 125] width 136 height 23
click at [694, 120] on input "Esperar Respuesta (días)" at bounding box center [724, 126] width 136 height 13
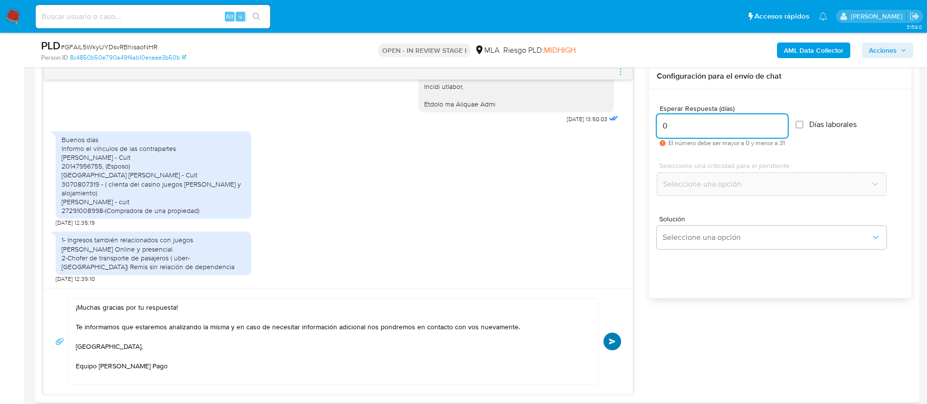
type input "0"
click at [611, 339] on span "Enviar" at bounding box center [612, 341] width 7 height 6
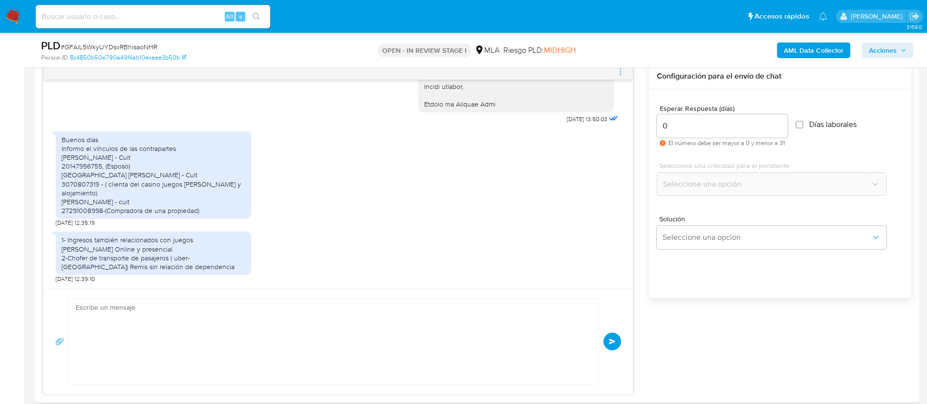
click at [625, 70] on div at bounding box center [337, 72] width 589 height 16
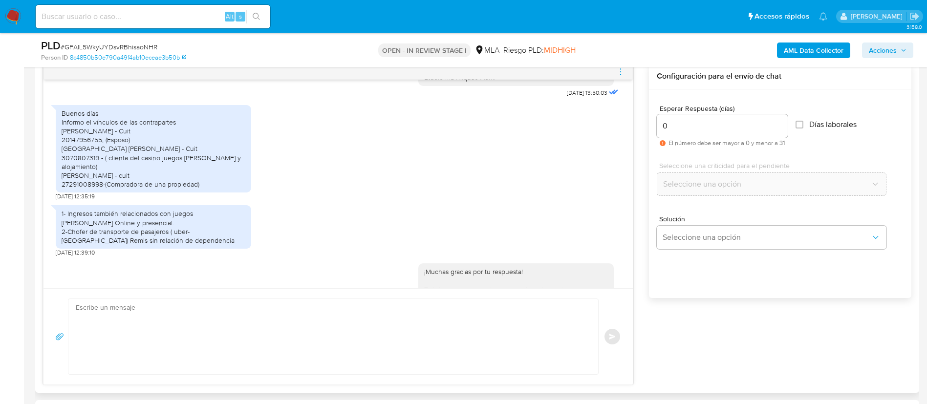
scroll to position [1288, 0]
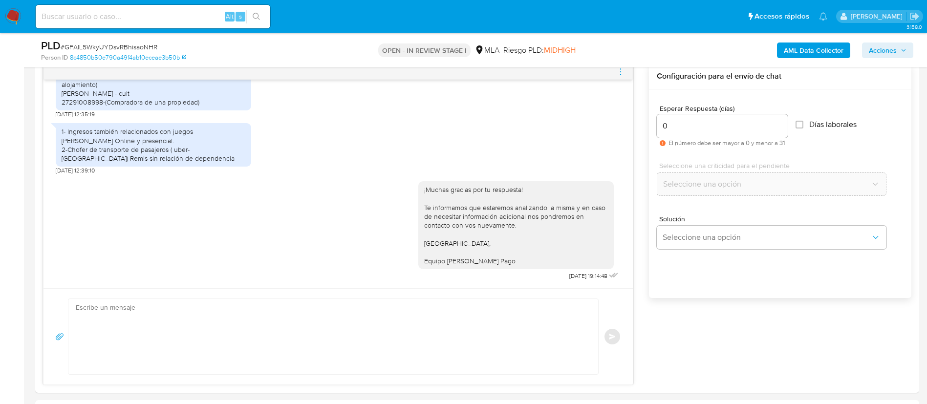
click at [621, 71] on icon "menu-action" at bounding box center [620, 71] width 9 height 9
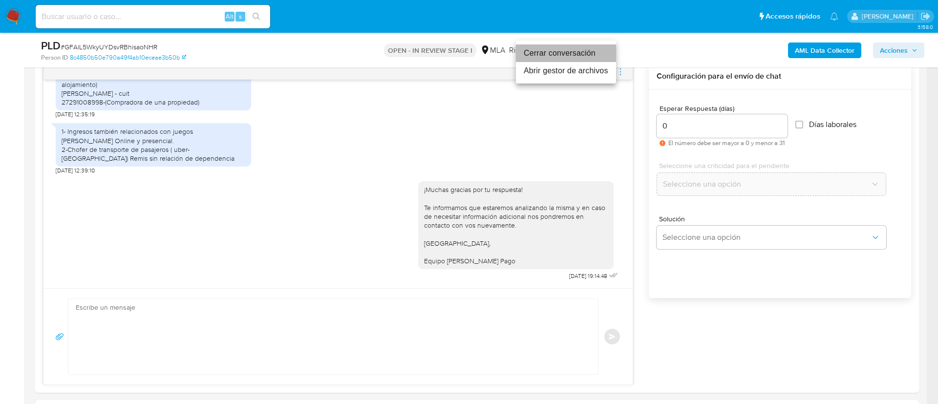
click at [563, 53] on li "Cerrar conversación" at bounding box center [566, 53] width 100 height 18
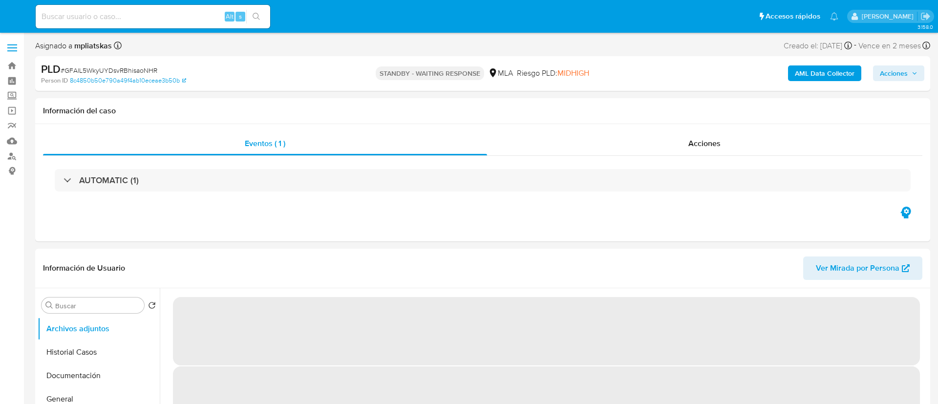
select select "10"
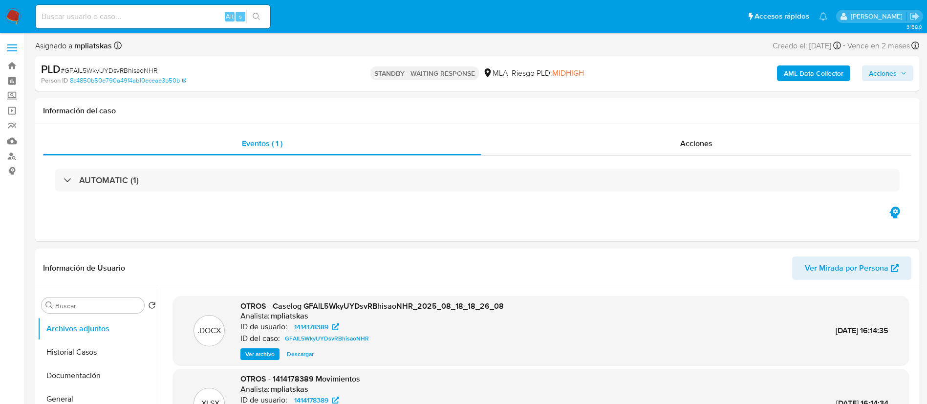
drag, startPoint x: 225, startPoint y: 13, endPoint x: 219, endPoint y: 14, distance: 6.4
click at [225, 13] on div "Alt" at bounding box center [230, 17] width 10 height 10
click at [219, 14] on input at bounding box center [153, 16] width 234 height 13
paste input "3mrXD8u2wpoDYYMib1Nlo1Za"
type input "3mrXD8u2wpoDYYMib1Nlo1Za"
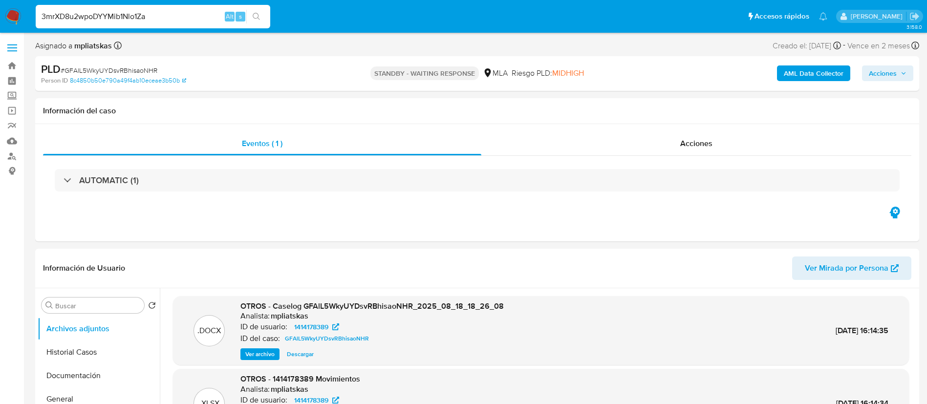
click at [247, 16] on button "search-icon" at bounding box center [256, 17] width 20 height 14
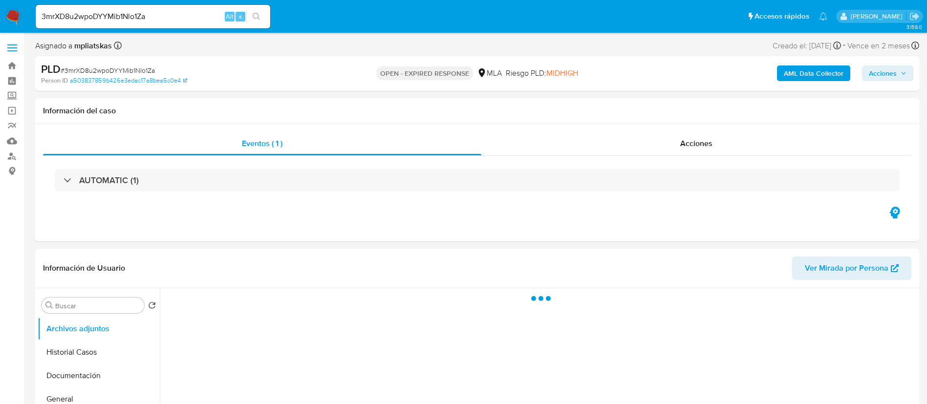
select select "10"
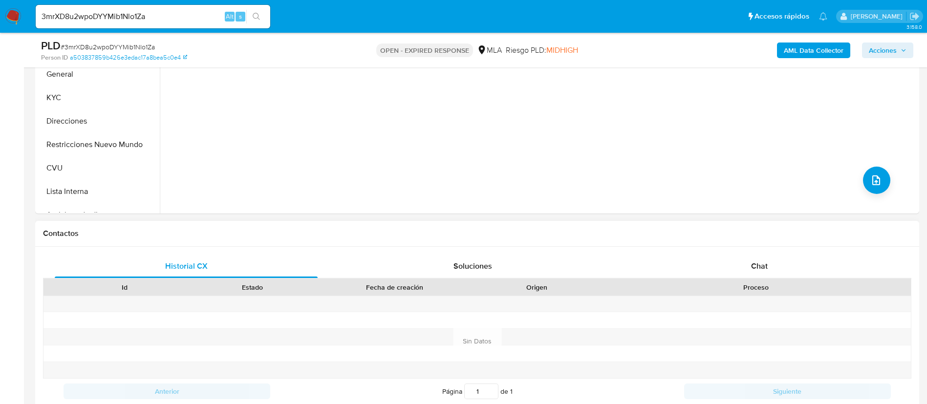
scroll to position [293, 0]
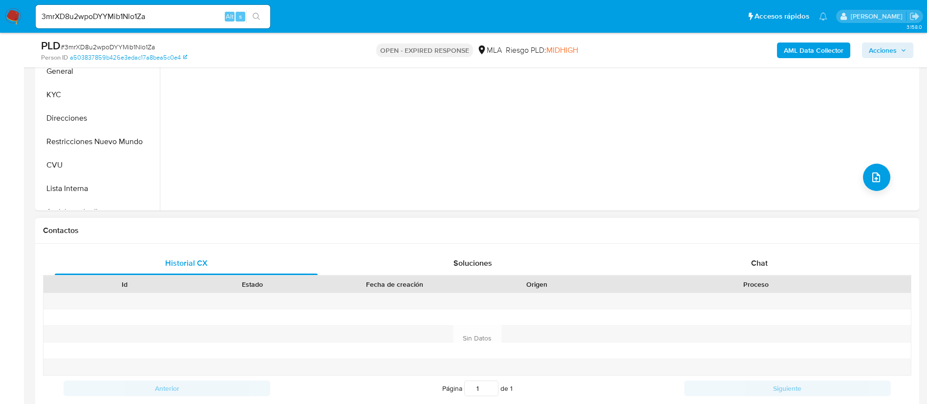
click at [780, 247] on div "Historial CX Soluciones Chat Id Estado Fecha de creación Origen Proceso Anterio…" at bounding box center [477, 326] width 884 height 165
click at [773, 263] on div "Chat" at bounding box center [759, 263] width 263 height 23
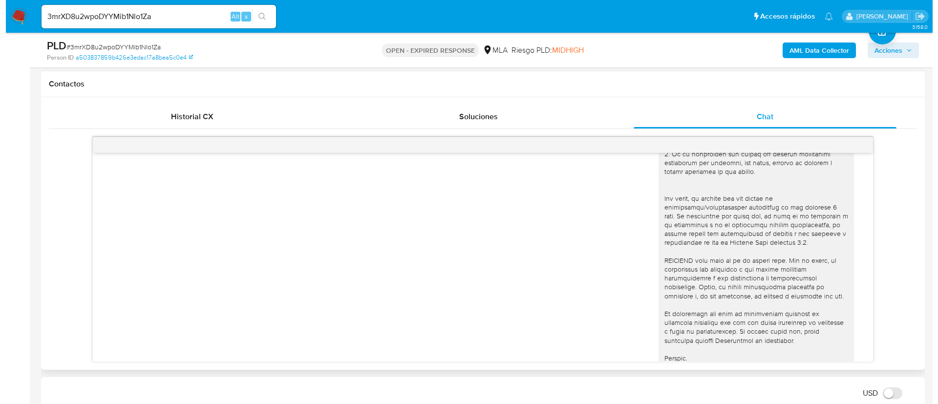
scroll to position [518, 0]
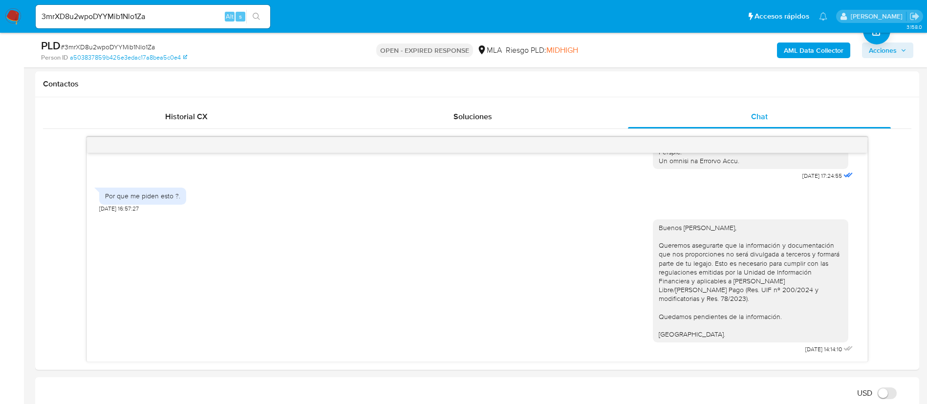
click at [800, 45] on b "AML Data Collector" at bounding box center [813, 50] width 60 height 16
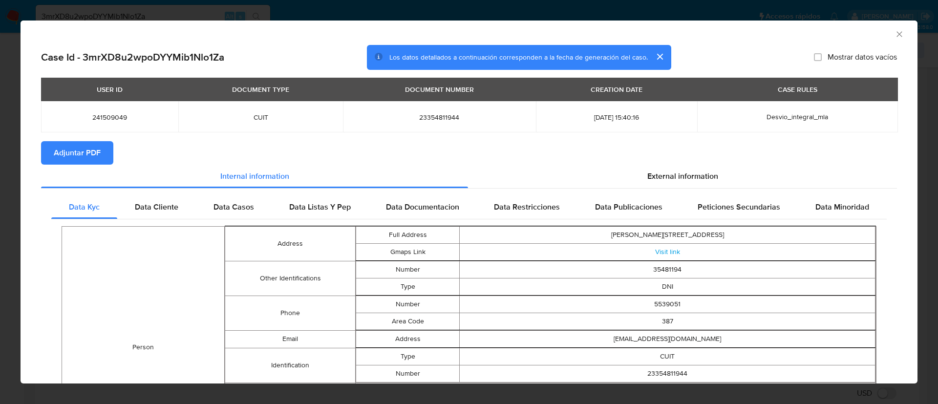
drag, startPoint x: 89, startPoint y: 155, endPoint x: 117, endPoint y: 145, distance: 29.5
click at [89, 156] on span "Adjuntar PDF" at bounding box center [77, 152] width 47 height 21
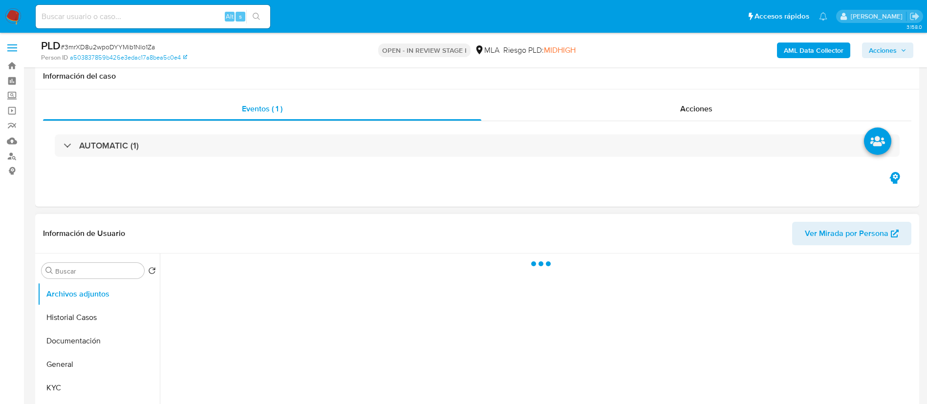
scroll to position [73, 0]
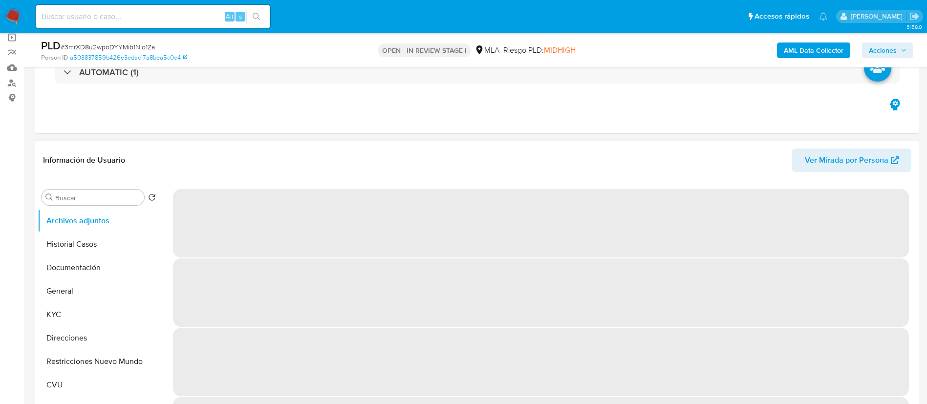
select select "10"
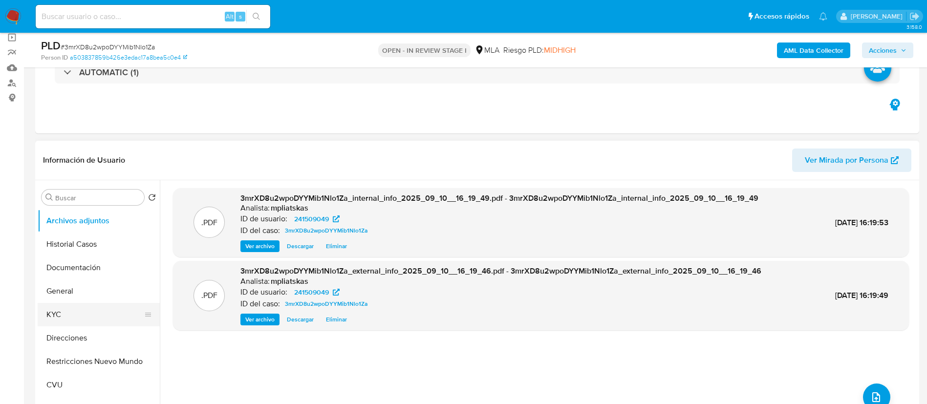
click at [89, 317] on button "KYC" at bounding box center [95, 314] width 114 height 23
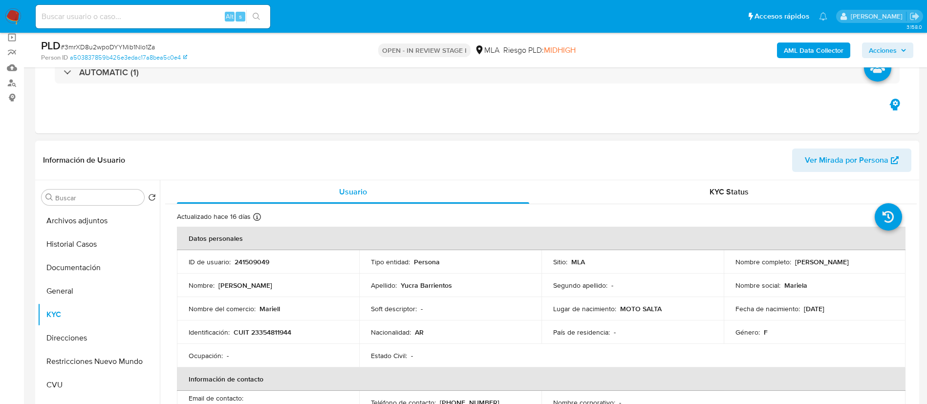
click at [247, 264] on p "241509049" at bounding box center [251, 261] width 35 height 9
copy p "241509049"
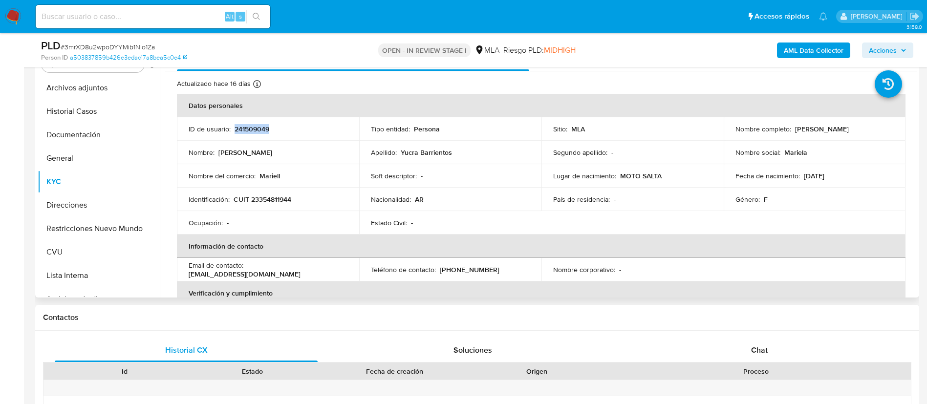
scroll to position [220, 0]
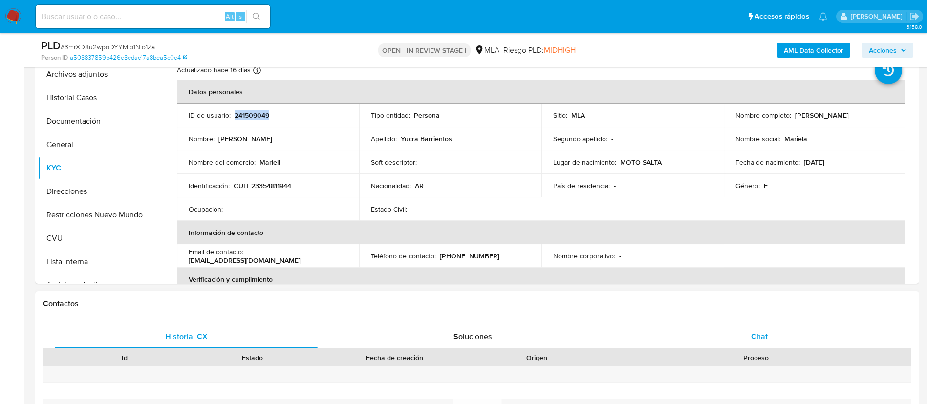
click at [765, 325] on div "Chat" at bounding box center [759, 336] width 263 height 23
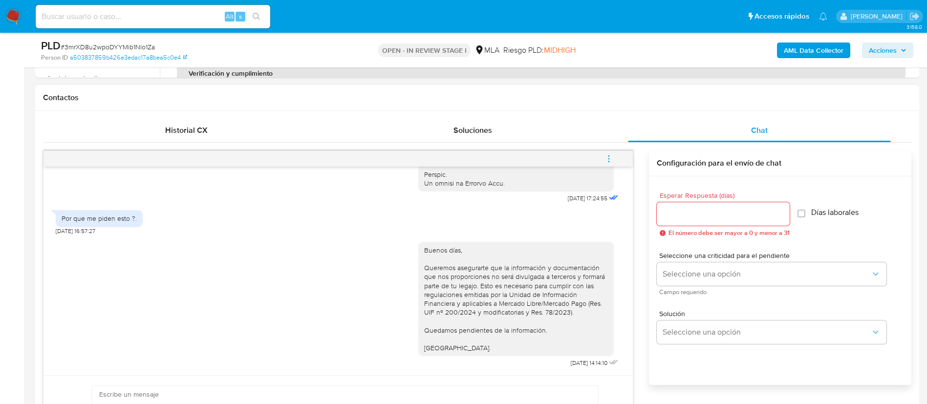
scroll to position [440, 0]
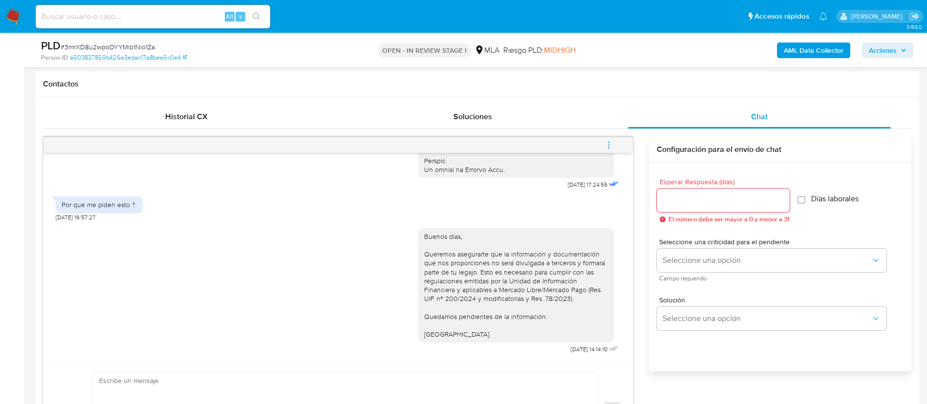
click at [610, 146] on icon "menu-action" at bounding box center [608, 145] width 9 height 9
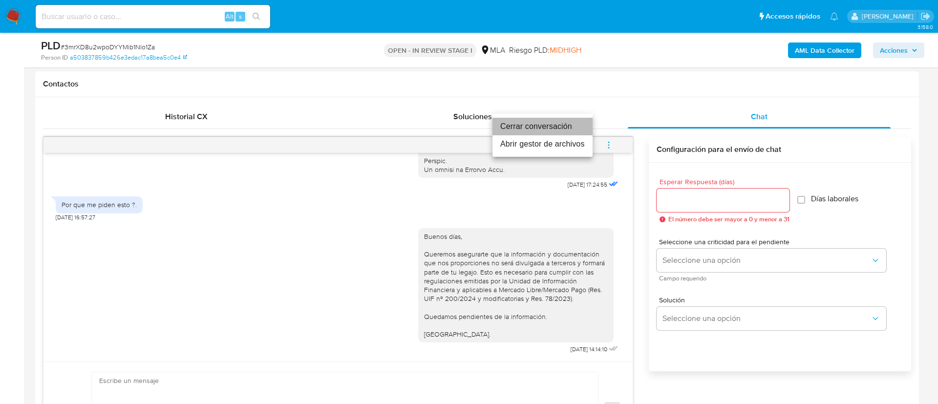
click at [543, 120] on li "Cerrar conversación" at bounding box center [542, 127] width 100 height 18
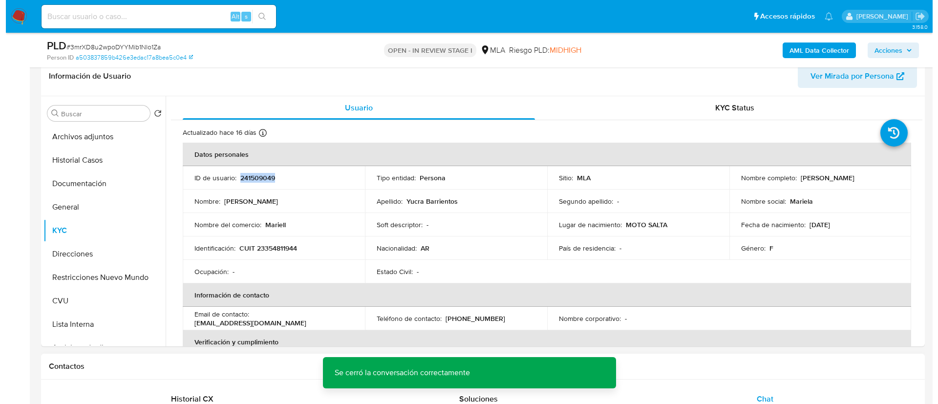
scroll to position [147, 0]
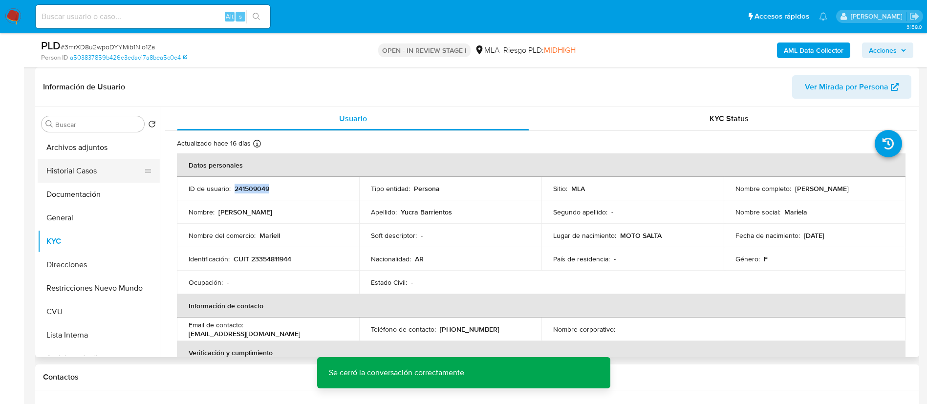
click at [77, 159] on button "Historial Casos" at bounding box center [95, 170] width 114 height 23
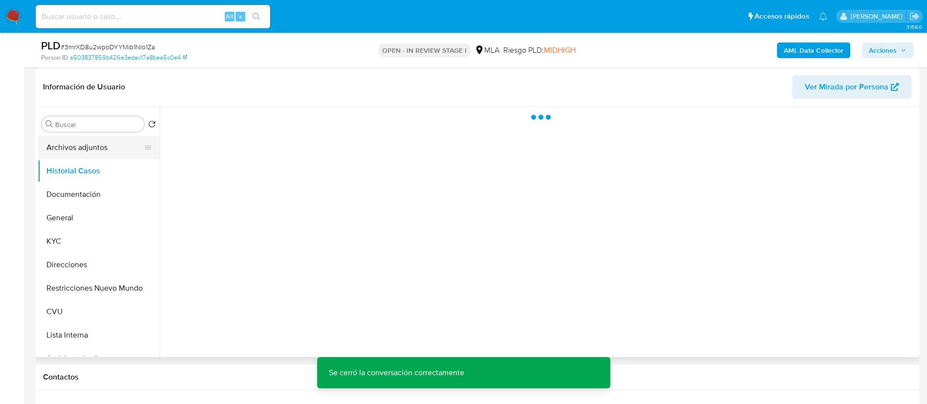
click at [73, 149] on button "Archivos adjuntos" at bounding box center [95, 147] width 114 height 23
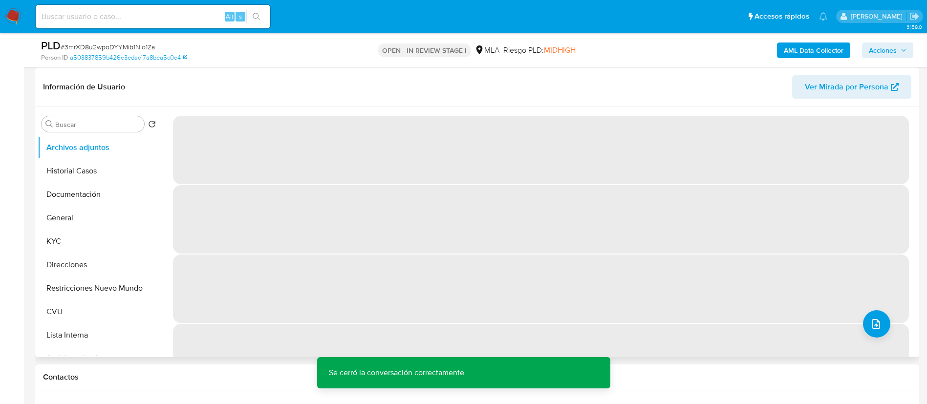
click at [885, 317] on span "‌" at bounding box center [541, 288] width 736 height 68
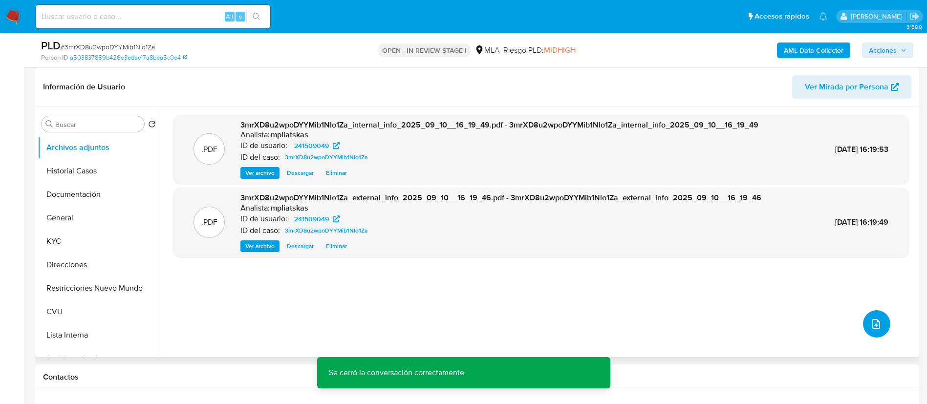
click at [869, 332] on button "upload-file" at bounding box center [876, 323] width 27 height 27
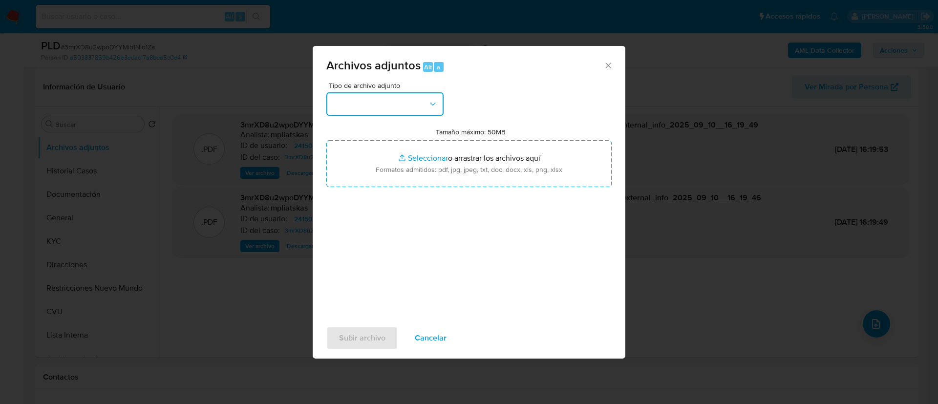
click at [397, 96] on button "button" at bounding box center [384, 103] width 117 height 23
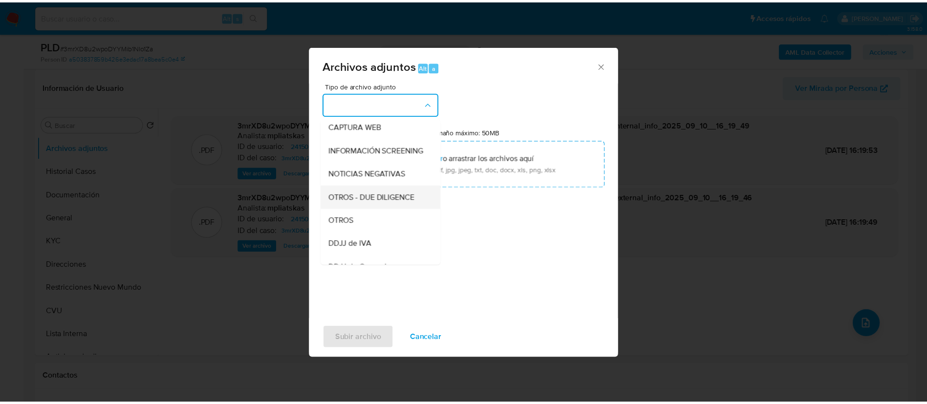
scroll to position [73, 0]
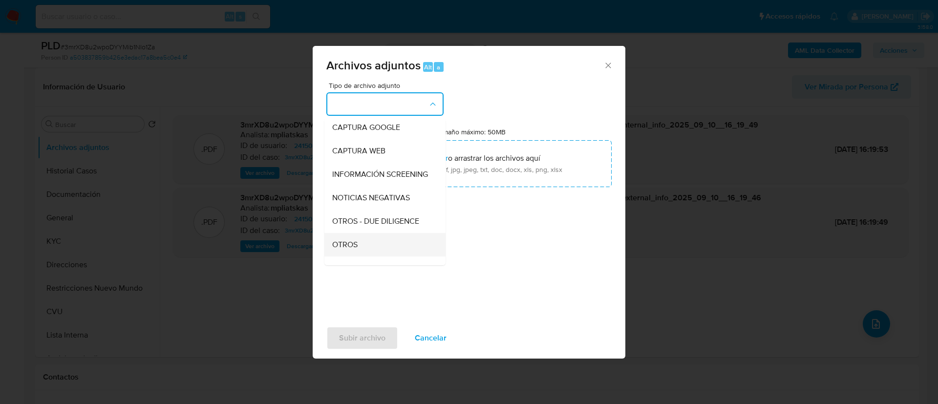
click at [370, 252] on div "OTROS" at bounding box center [382, 244] width 100 height 23
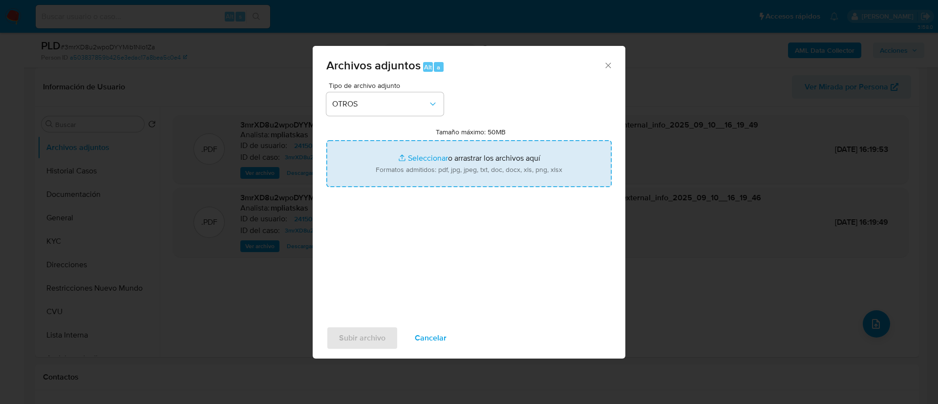
click at [393, 175] on input "Tamaño máximo: 50MB Seleccionar archivos" at bounding box center [468, 163] width 285 height 47
type input "C:\fakepath\241509049 Movimientos.xlsx"
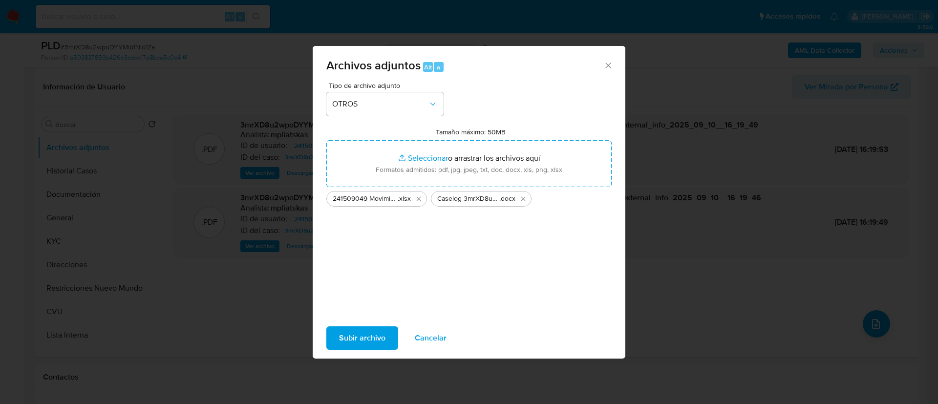
click at [376, 337] on span "Subir archivo" at bounding box center [362, 337] width 46 height 21
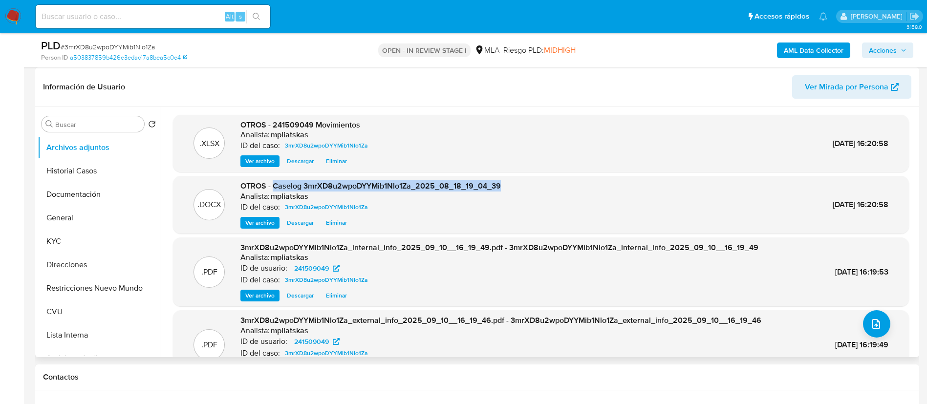
drag, startPoint x: 274, startPoint y: 181, endPoint x: 510, endPoint y: 187, distance: 236.5
click at [510, 187] on div ".DOCX OTROS - Caselog 3mrXD8u2wpoDYYMib1Nlo1Za_2025_08_18_19_04_39 Analista: mp…" at bounding box center [541, 205] width 726 height 48
copy span "Caselog 3mrXD8u2wpoDYYMib1Nlo1Za_2025_08_18_19_04_39"
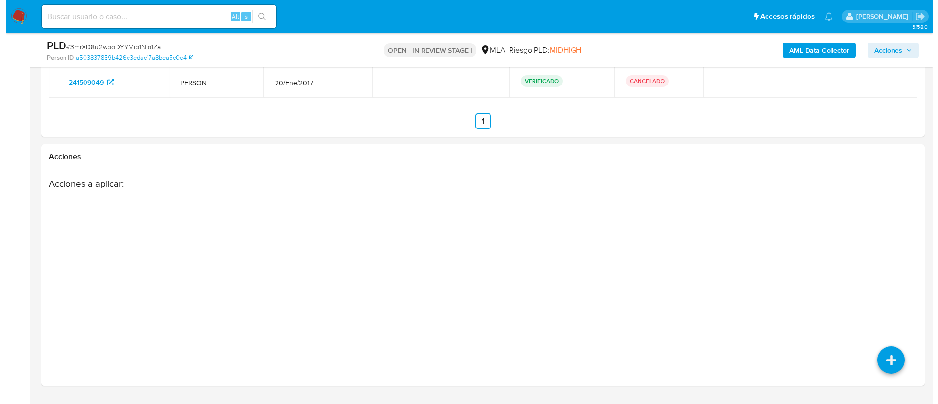
scroll to position [1758, 0]
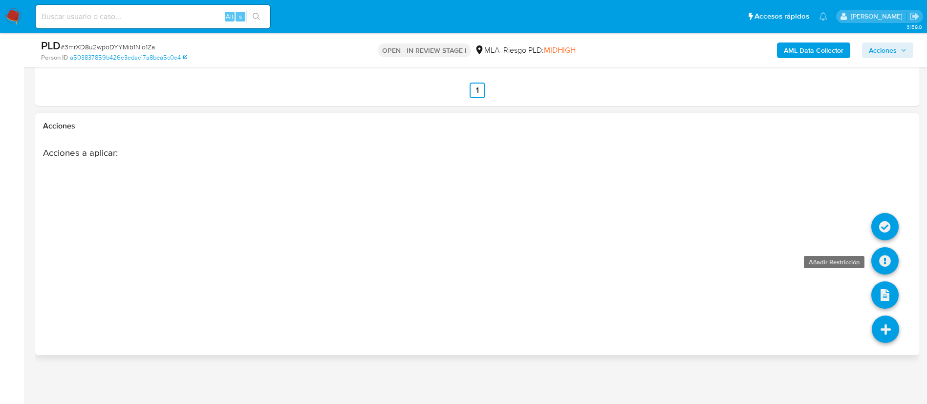
click at [879, 261] on icon at bounding box center [884, 260] width 27 height 27
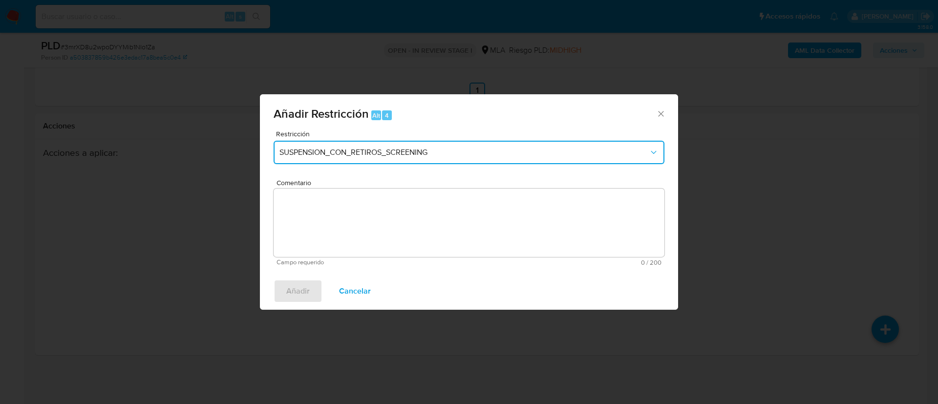
click at [379, 146] on button "SUSPENSION_CON_RETIROS_SCREENING" at bounding box center [469, 152] width 391 height 23
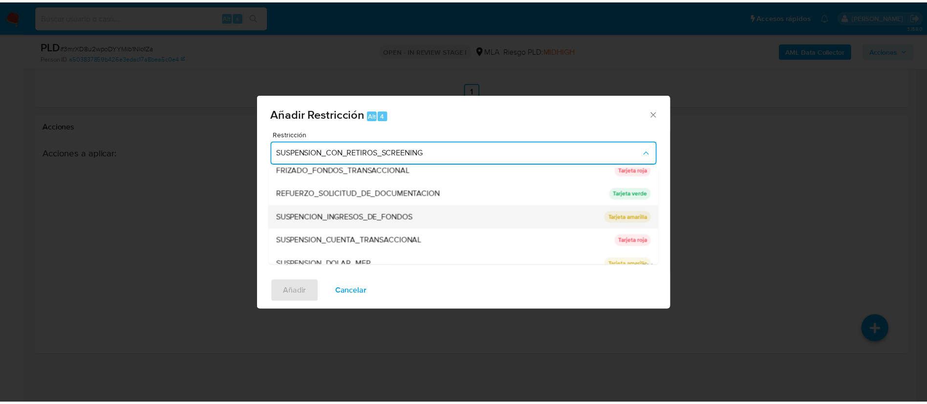
scroll to position [207, 0]
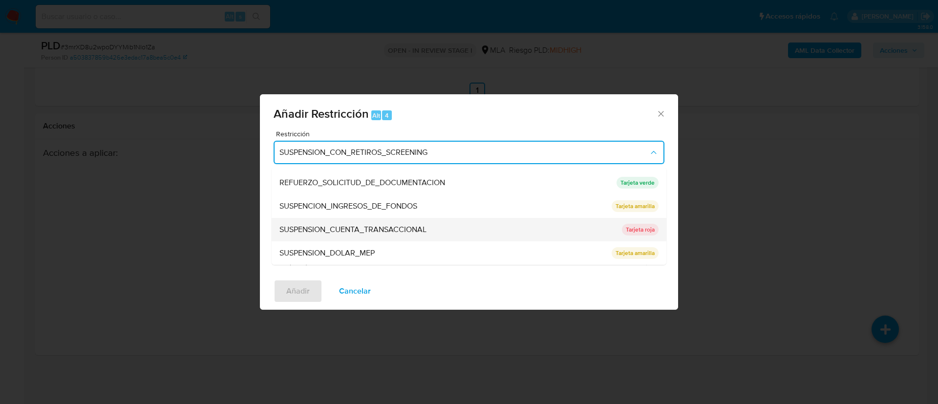
click at [392, 228] on span "SUSPENSION_CUENTA_TRANSACCIONAL" at bounding box center [352, 230] width 147 height 10
click at [392, 227] on textarea "Comentario" at bounding box center [469, 223] width 391 height 68
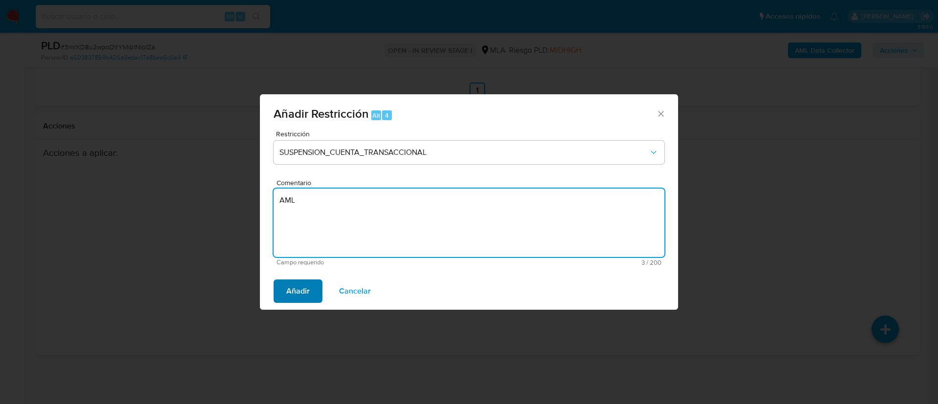
type textarea "AML"
click at [279, 295] on button "Añadir" at bounding box center [298, 290] width 49 height 23
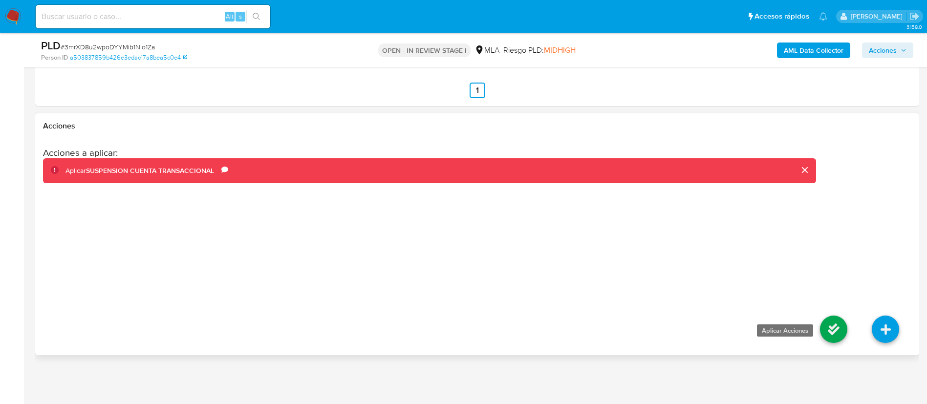
click at [839, 335] on icon at bounding box center [833, 329] width 27 height 27
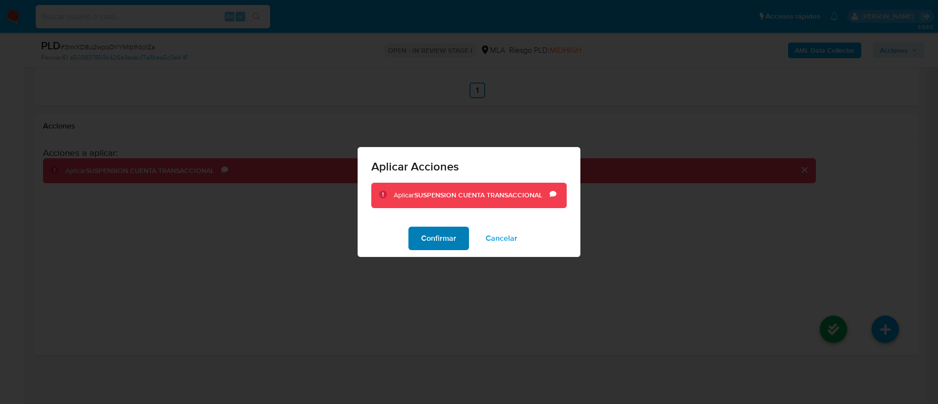
click at [456, 228] on button "Confirmar" at bounding box center [438, 238] width 61 height 23
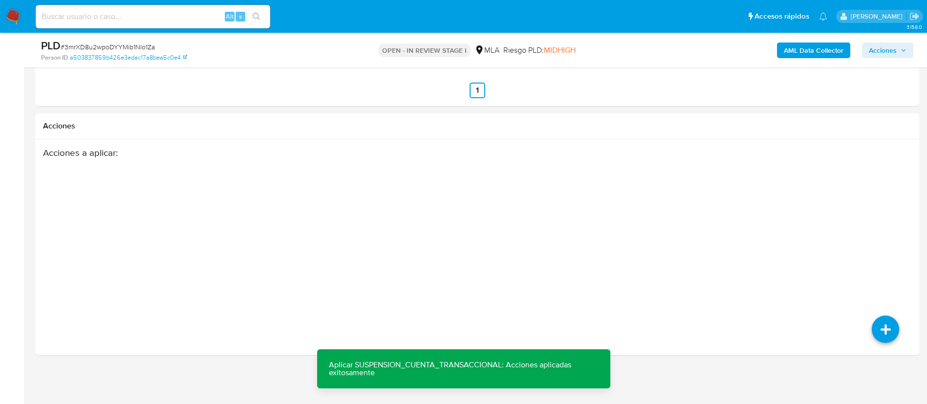
click at [876, 54] on span "Acciones" at bounding box center [882, 50] width 28 height 16
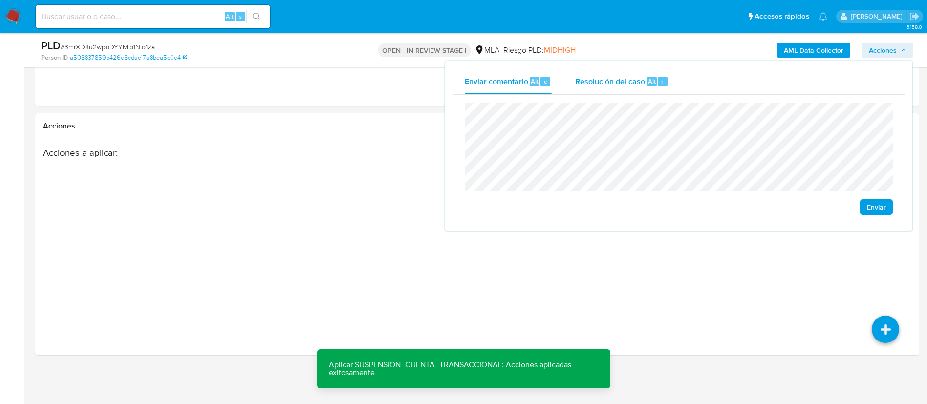
click at [627, 84] on span "Resolución del caso" at bounding box center [610, 80] width 70 height 11
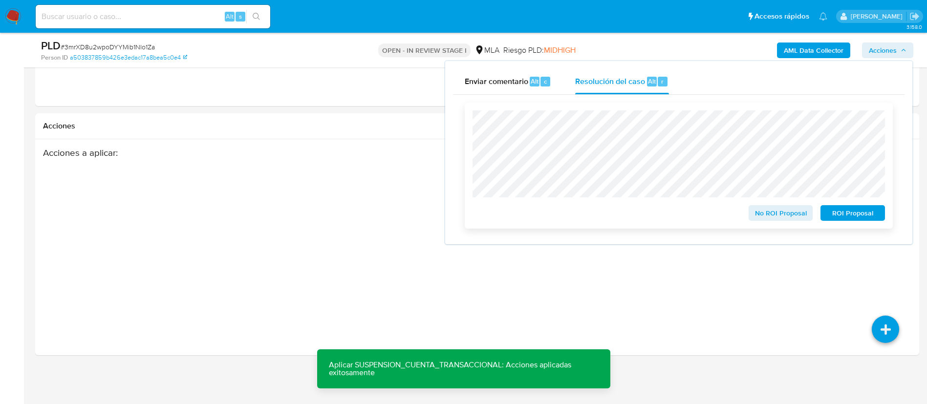
click at [834, 213] on span "ROI Proposal" at bounding box center [852, 213] width 51 height 14
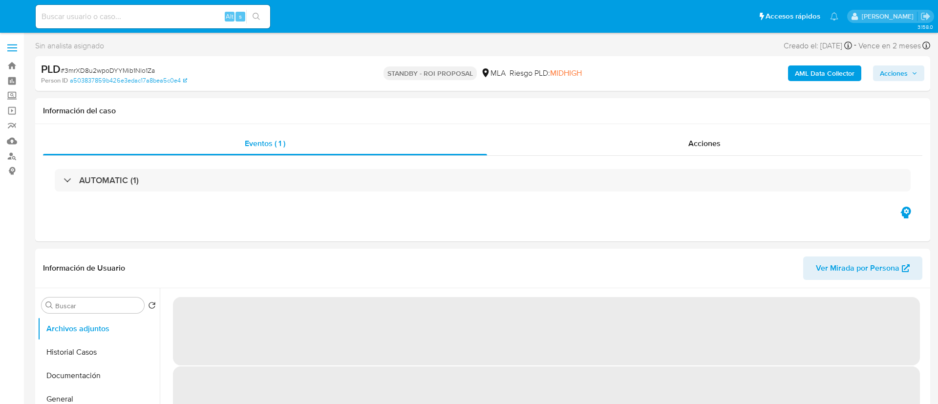
select select "10"
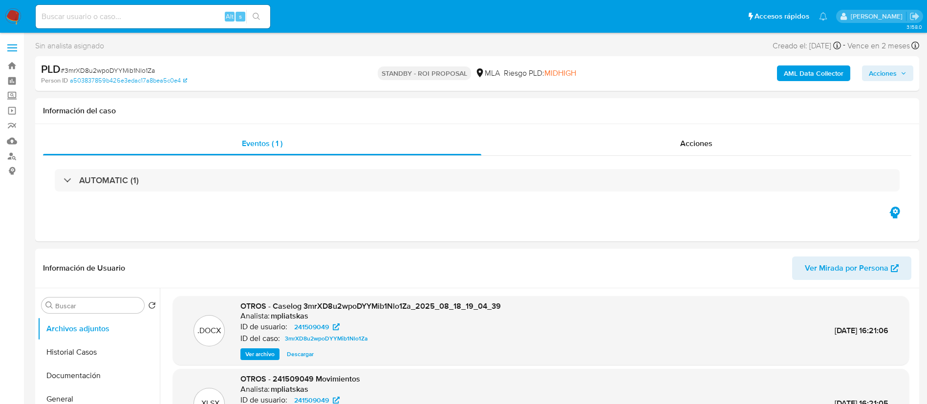
click at [210, 18] on input at bounding box center [153, 16] width 234 height 13
paste input "PVyFC46PG50G6RTmfofK8zkn"
click at [246, 20] on input "PVyFC46PG50G6RTmfofK8zkn" at bounding box center [153, 16] width 234 height 13
type input "PVyFC46PG50G6RTmfofK8zkn"
click at [262, 22] on button "search-icon" at bounding box center [256, 17] width 20 height 14
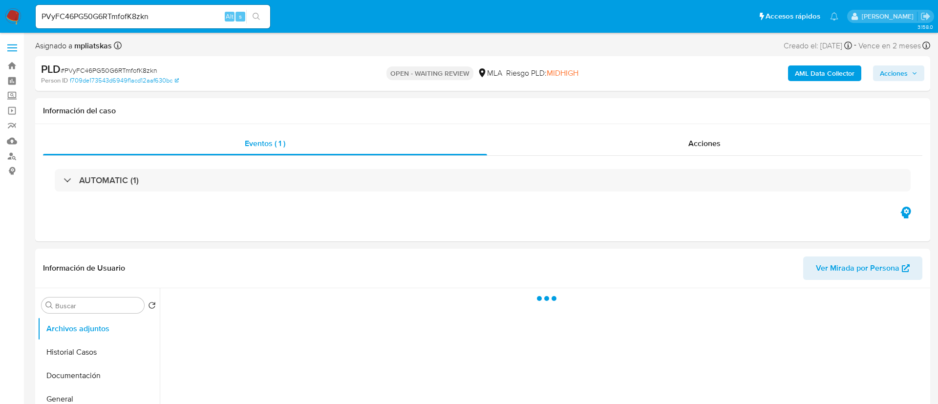
select select "10"
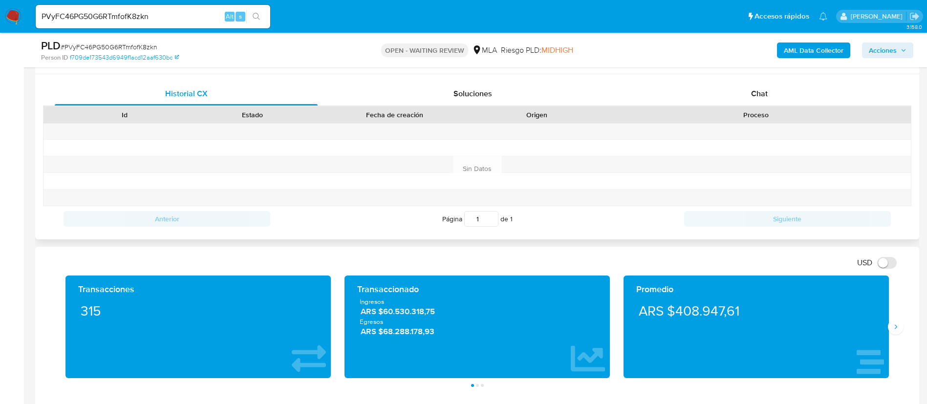
scroll to position [440, 0]
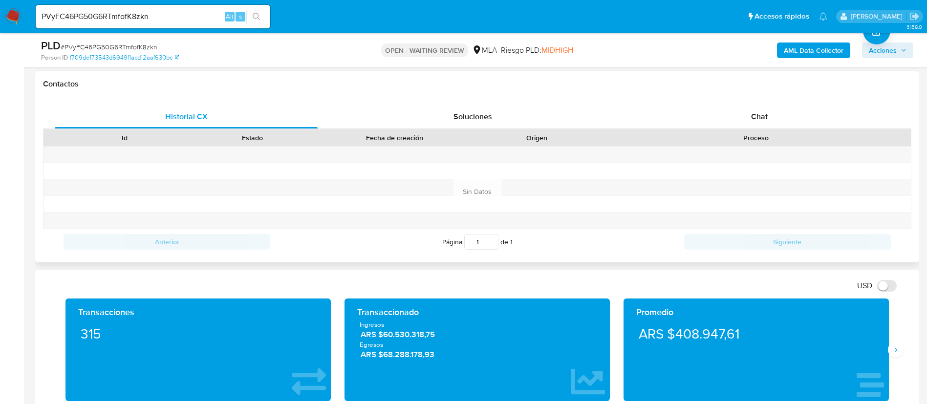
click at [752, 128] on div "Chat" at bounding box center [759, 116] width 263 height 23
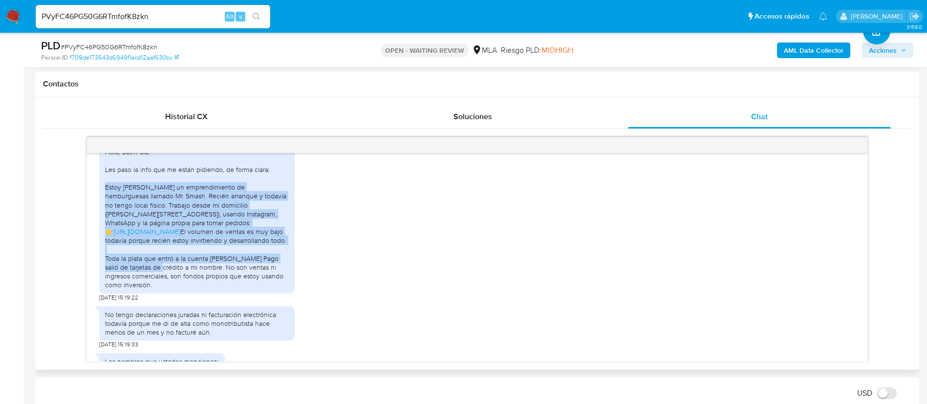
scroll to position [1469, 0]
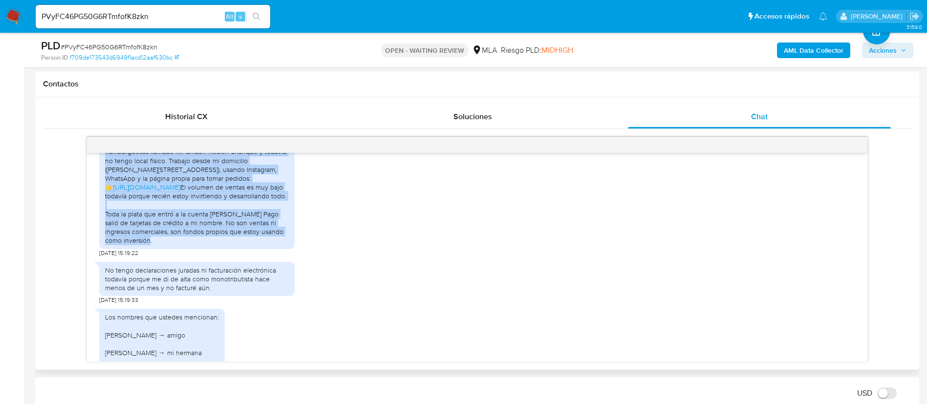
drag, startPoint x: 104, startPoint y: 245, endPoint x: 144, endPoint y: 282, distance: 54.2
click at [144, 249] on div "Hola, buen día. Les paso la info que me están pidiendo, de forma clara: Estoy […" at bounding box center [196, 174] width 195 height 150
copy div "Estoy [PERSON_NAME] un emprendimiento de hamburguesas llamado Mr. Smash. Recién…"
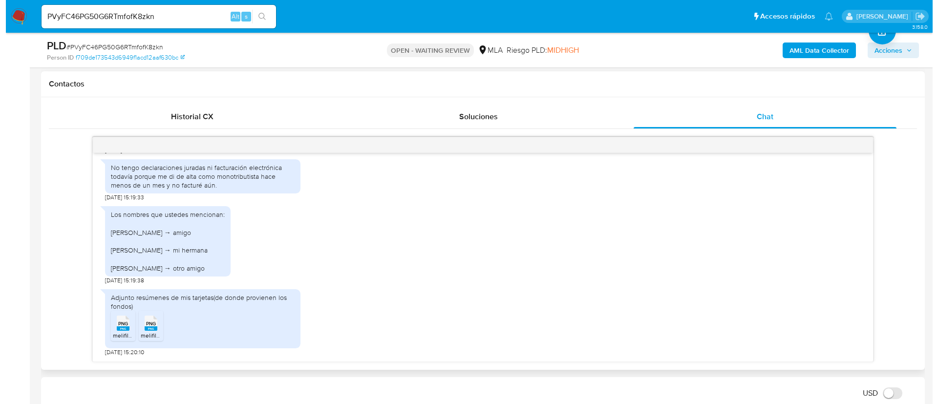
scroll to position [1616, 0]
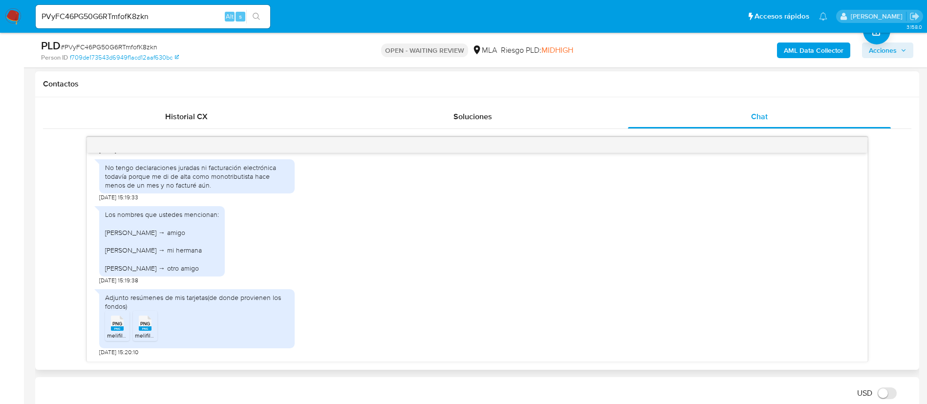
click at [208, 178] on div "No tengo declaraciones juradas ni facturación electrónica todavía porque me di …" at bounding box center [197, 176] width 184 height 27
copy div "No tengo declaraciones juradas ni facturación electrónica todavía porque me di …"
drag, startPoint x: 112, startPoint y: 218, endPoint x: 188, endPoint y: 273, distance: 93.4
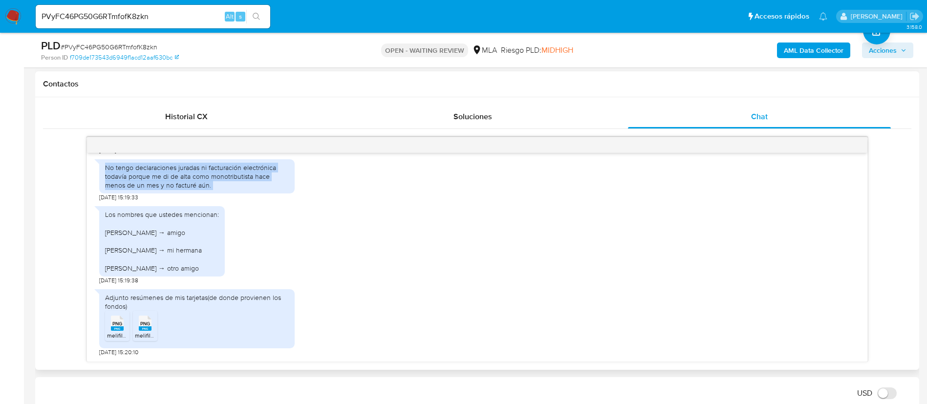
click at [188, 272] on div "Los nombres que ustedes mencionan: [PERSON_NAME] → amigo [PERSON_NAME] → mi her…" at bounding box center [162, 241] width 114 height 62
copy div "Los nombres que ustedes mencionan: [PERSON_NAME] → amigo [PERSON_NAME] → mi her…"
click at [829, 46] on b "AML Data Collector" at bounding box center [813, 50] width 60 height 16
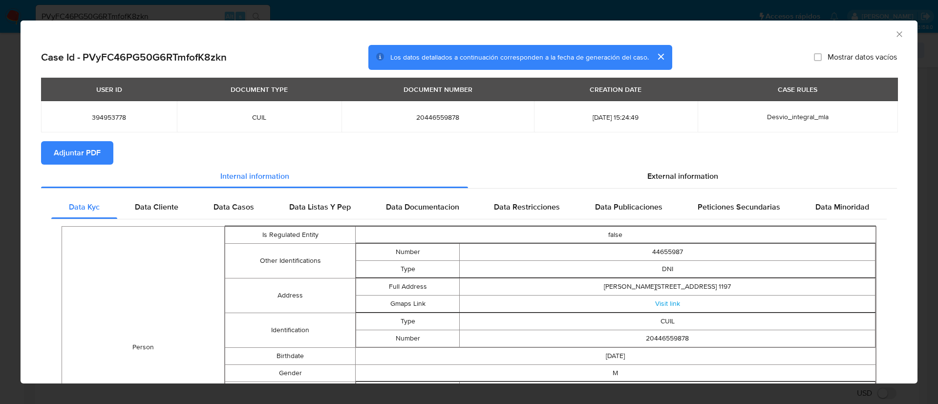
click at [94, 145] on span "Adjuntar PDF" at bounding box center [77, 152] width 47 height 21
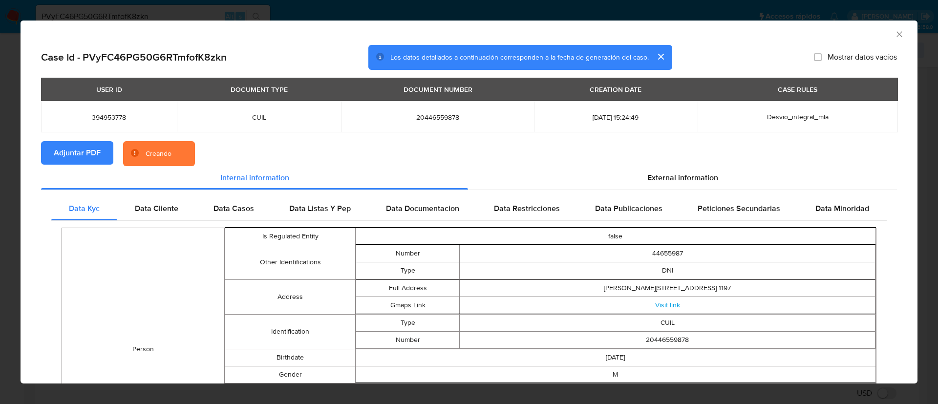
click at [97, 123] on td "394953778" at bounding box center [109, 116] width 136 height 31
click at [96, 119] on span "394953778" at bounding box center [109, 117] width 112 height 9
copy span "394953778"
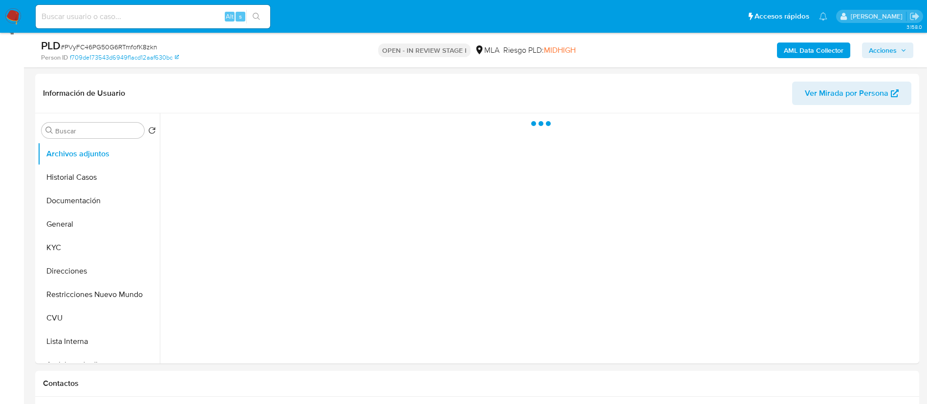
scroll to position [147, 0]
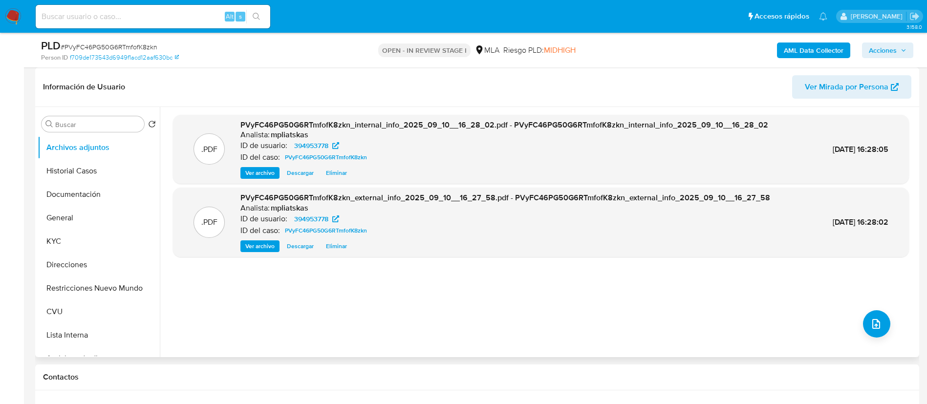
select select "10"
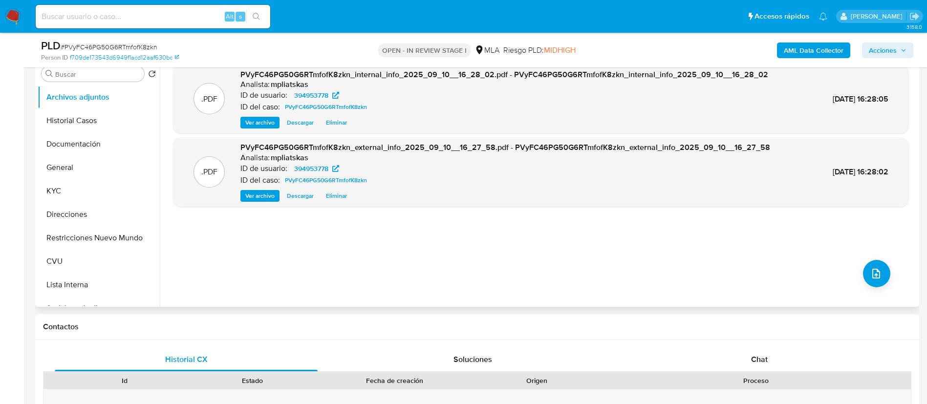
scroll to position [220, 0]
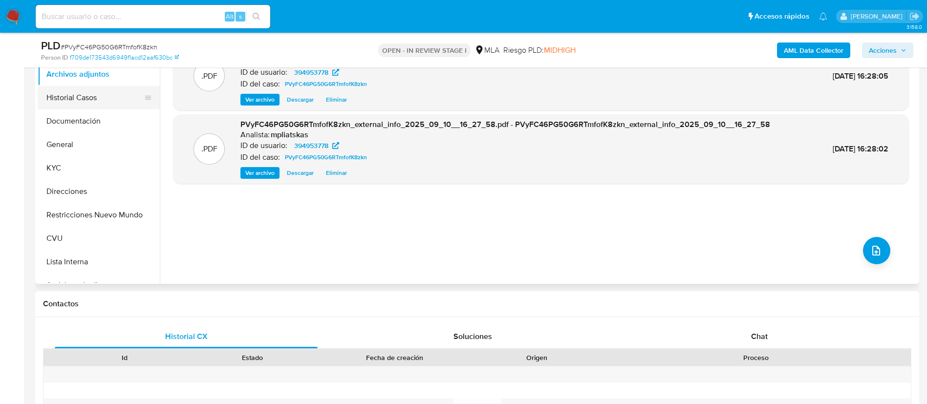
click at [84, 93] on button "Historial Casos" at bounding box center [95, 97] width 114 height 23
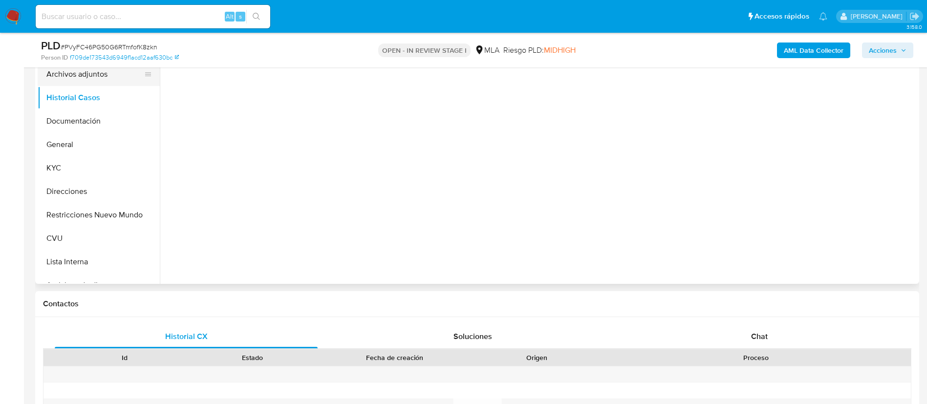
click at [89, 73] on button "Archivos adjuntos" at bounding box center [95, 74] width 114 height 23
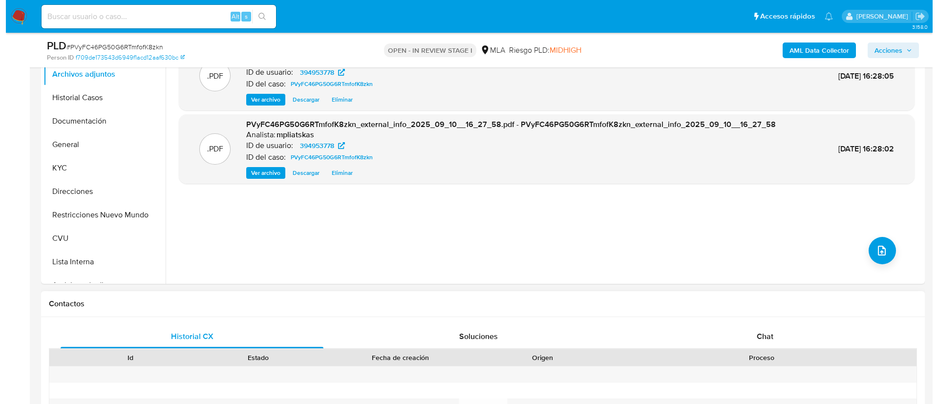
scroll to position [147, 0]
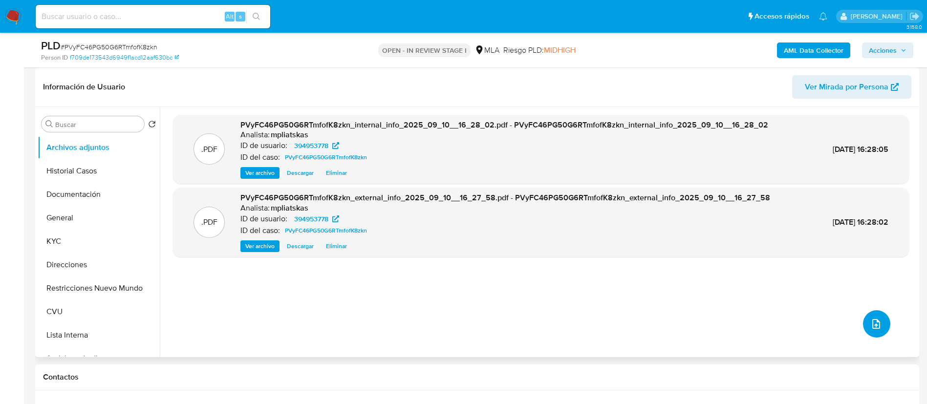
click at [881, 321] on button "upload-file" at bounding box center [876, 323] width 27 height 27
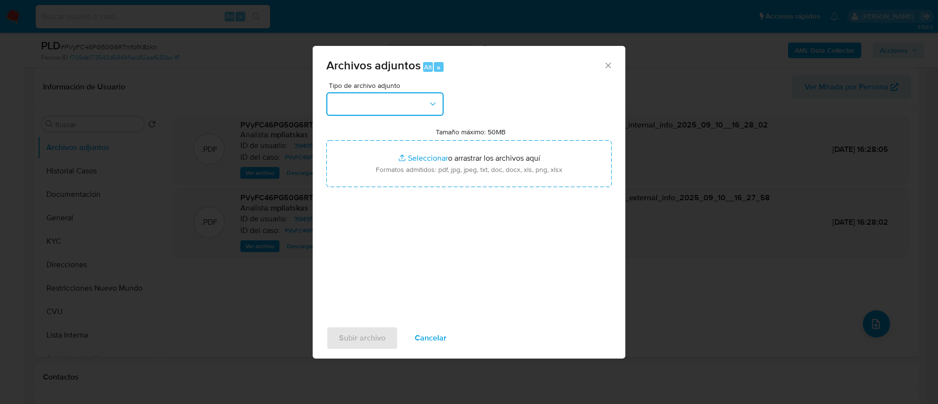
click at [380, 100] on button "button" at bounding box center [384, 103] width 117 height 23
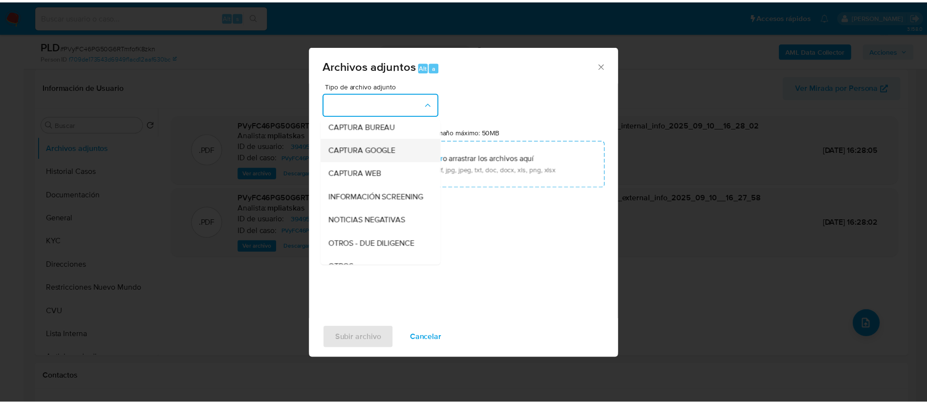
scroll to position [73, 0]
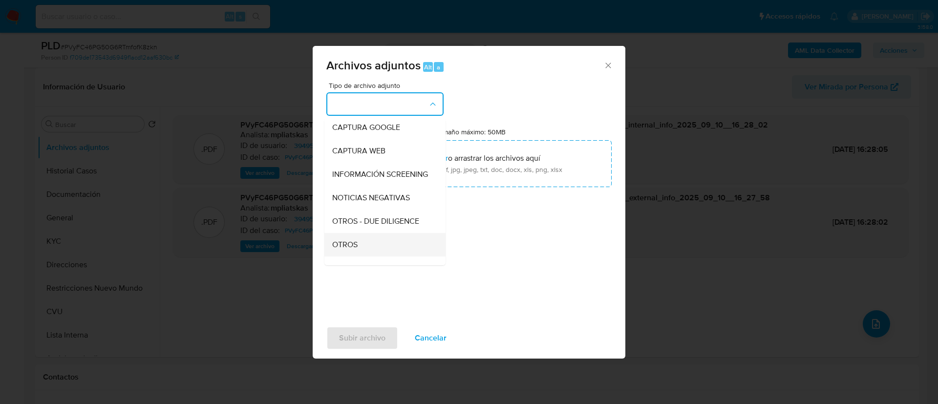
click at [363, 247] on div "OTROS" at bounding box center [382, 244] width 100 height 23
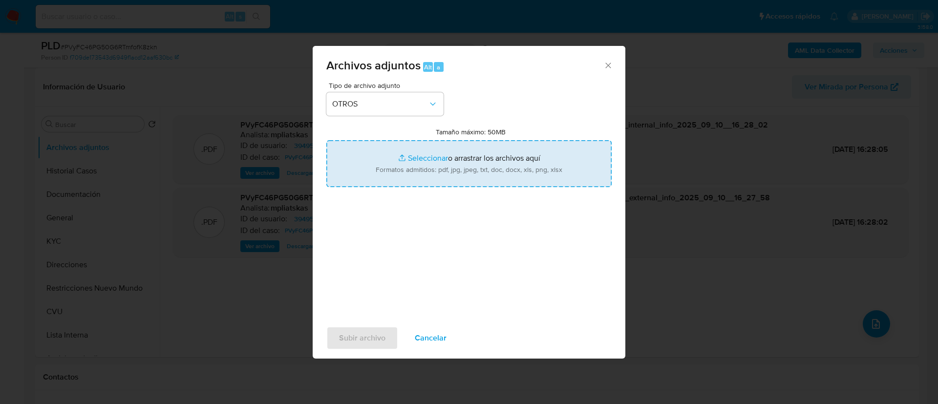
click at [402, 177] on input "Tamaño máximo: 50MB Seleccionar archivos" at bounding box center [468, 163] width 285 height 47
type input "C:\fakepath\394953778 Movimientos.xlsx"
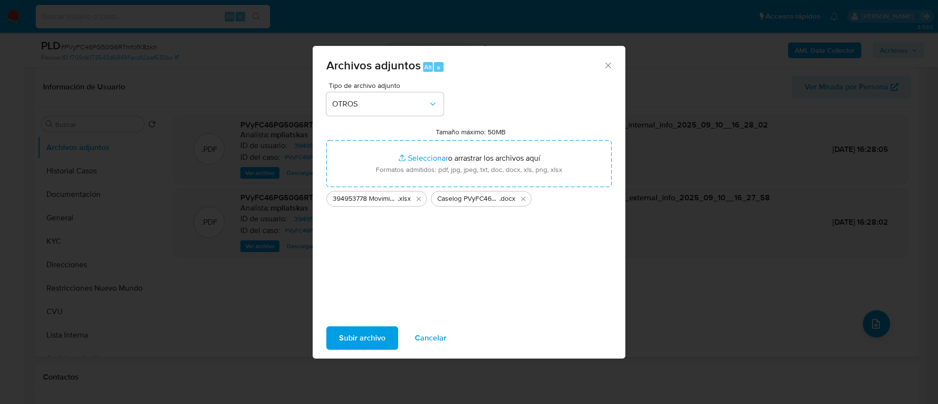
click at [373, 335] on span "Subir archivo" at bounding box center [362, 337] width 46 height 21
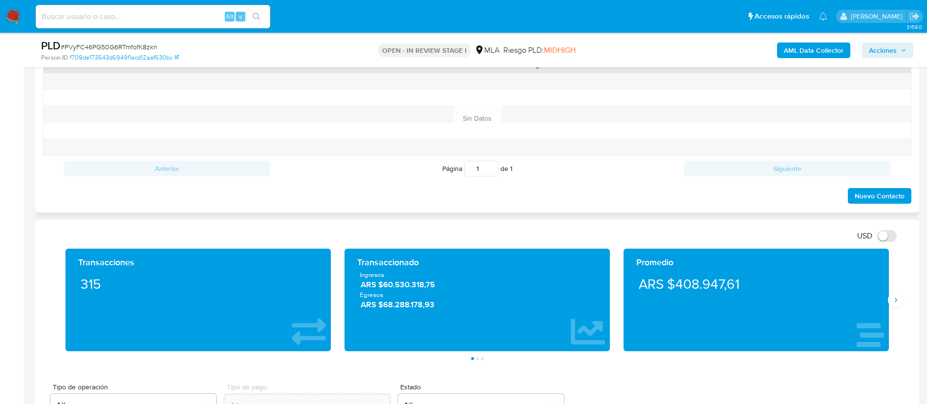
scroll to position [440, 0]
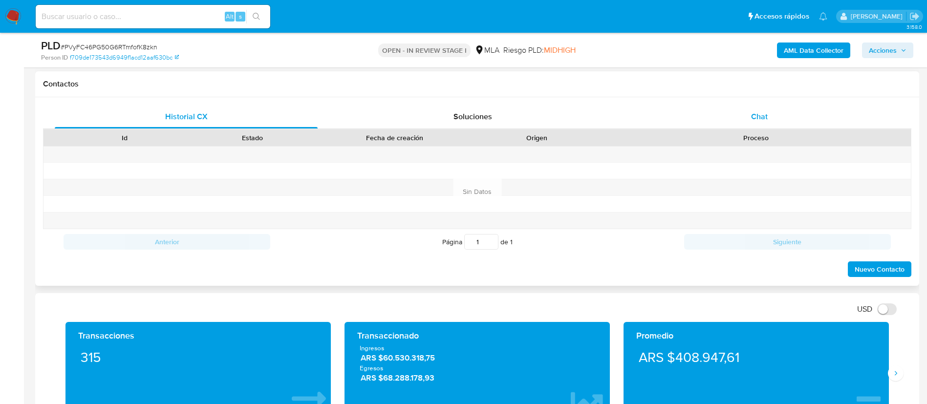
click at [770, 118] on div "Chat" at bounding box center [759, 116] width 263 height 23
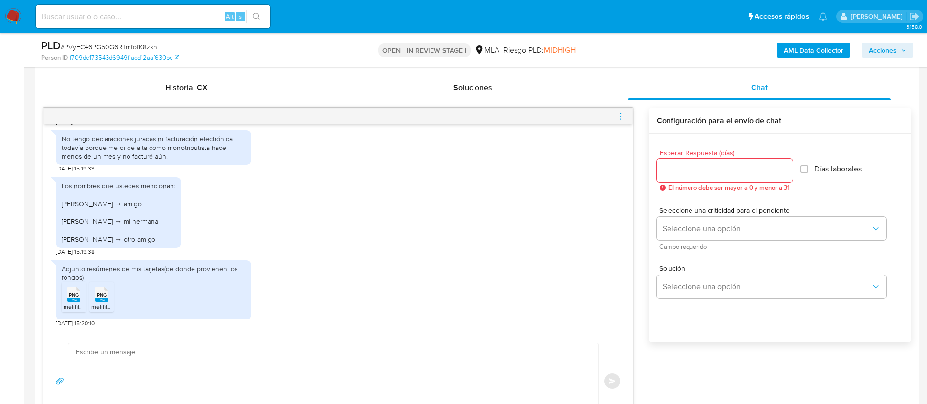
scroll to position [513, 0]
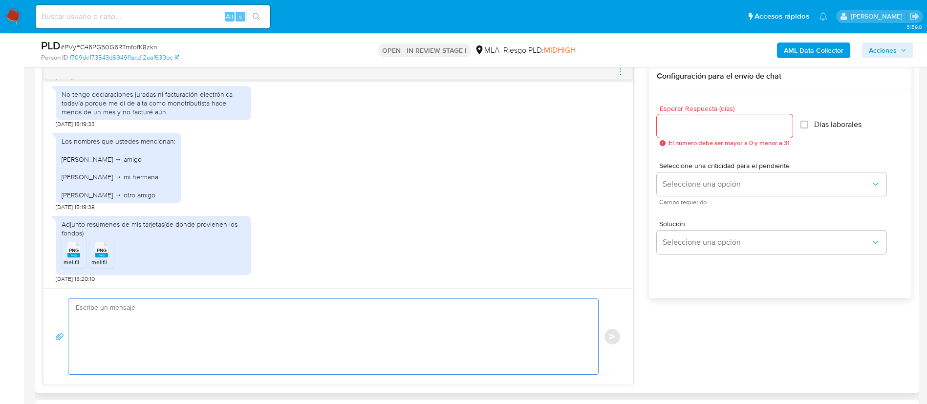
click at [433, 314] on textarea at bounding box center [331, 336] width 510 height 75
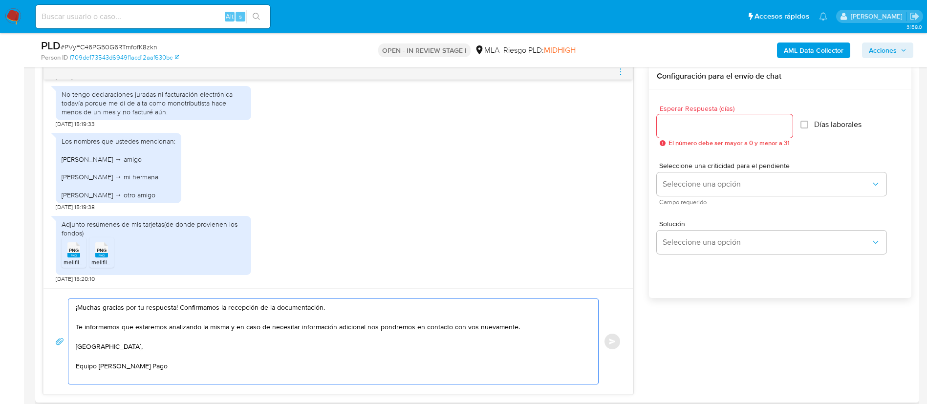
drag, startPoint x: 179, startPoint y: 307, endPoint x: 336, endPoint y: 300, distance: 156.9
click at [336, 300] on textarea "¡Muchas gracias por tu respuesta! Confirmamos la recepción de la documentación.…" at bounding box center [331, 341] width 510 height 85
type textarea "¡Muchas gracias por tu respuesta! Te informamos que estaremos analizando la mis…"
click at [679, 124] on input "Esperar Respuesta (días)" at bounding box center [724, 126] width 136 height 13
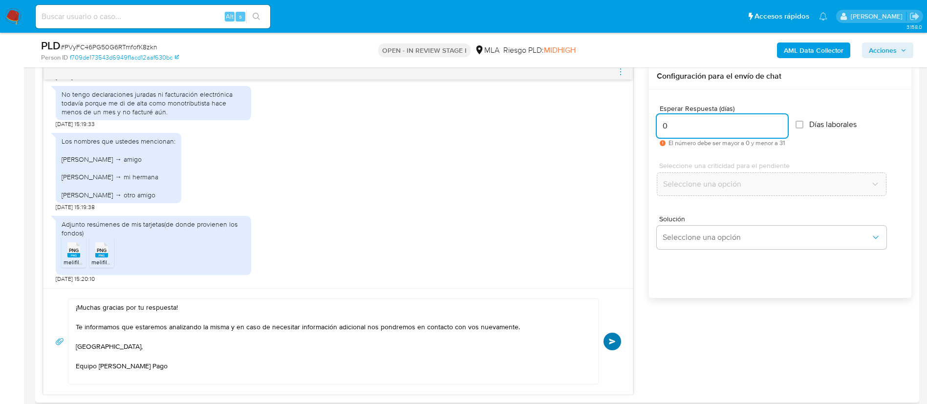
type input "0"
click at [613, 342] on span "Enviar" at bounding box center [612, 341] width 7 height 6
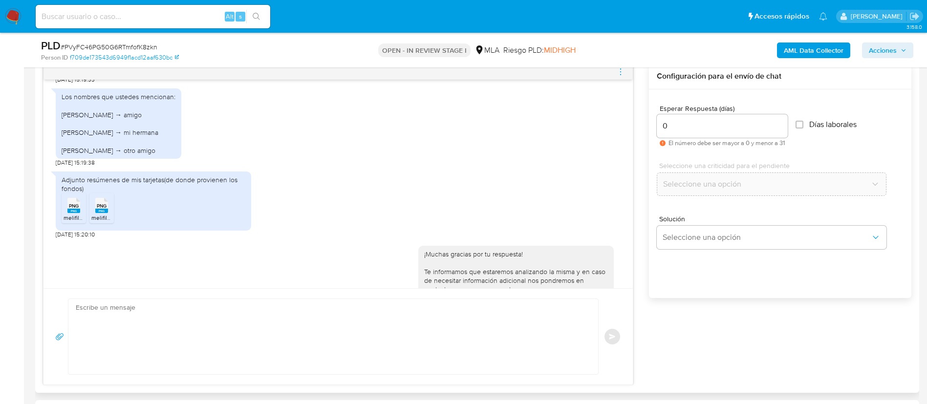
scroll to position [1725, 0]
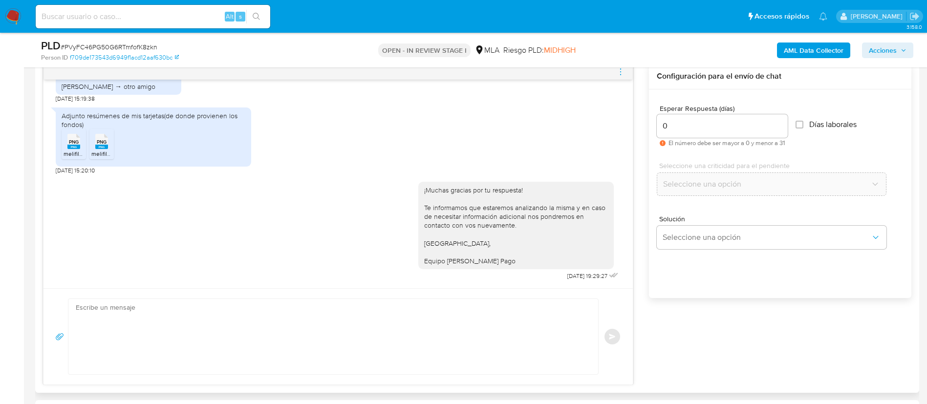
click at [619, 74] on icon "menu-action" at bounding box center [620, 71] width 9 height 9
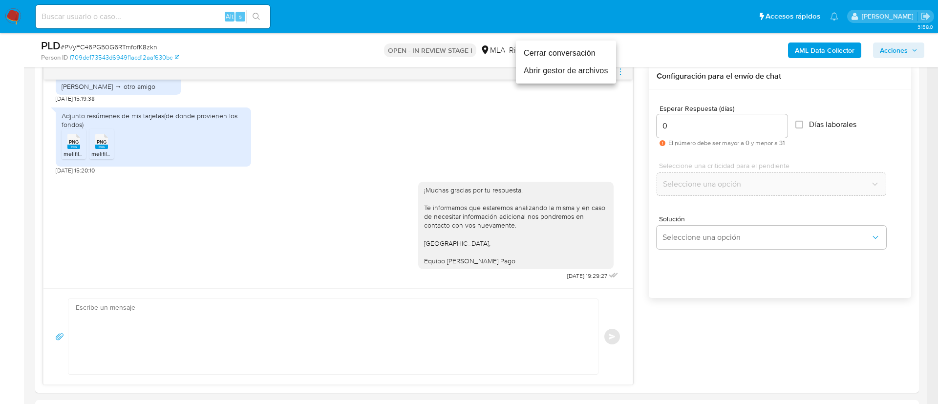
click at [548, 57] on li "Cerrar conversación" at bounding box center [566, 53] width 100 height 18
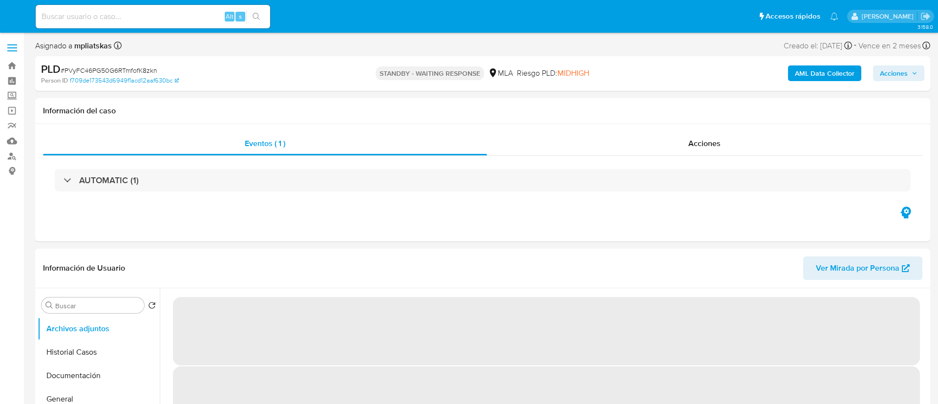
select select "10"
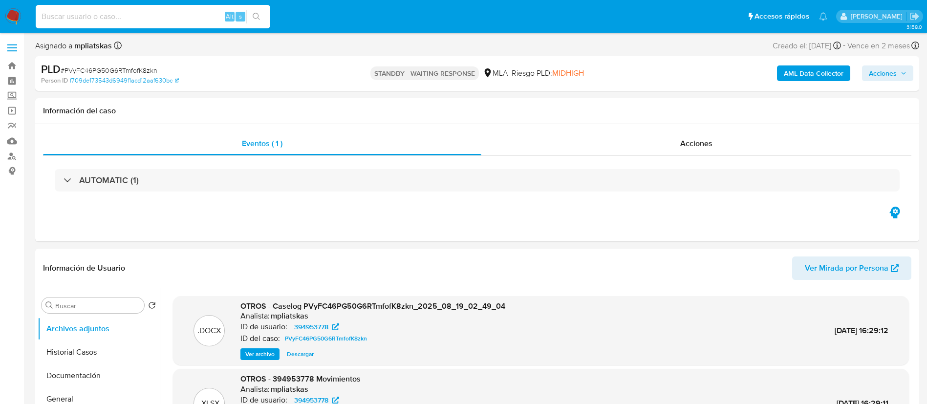
click at [196, 11] on input at bounding box center [153, 16] width 234 height 13
paste input "P52ktd2yaJGNnhpU1LHu7P1L"
type input "P52ktd2yaJGNnhpU1LHu7P1L"
click at [253, 18] on icon "search-icon" at bounding box center [257, 17] width 8 height 8
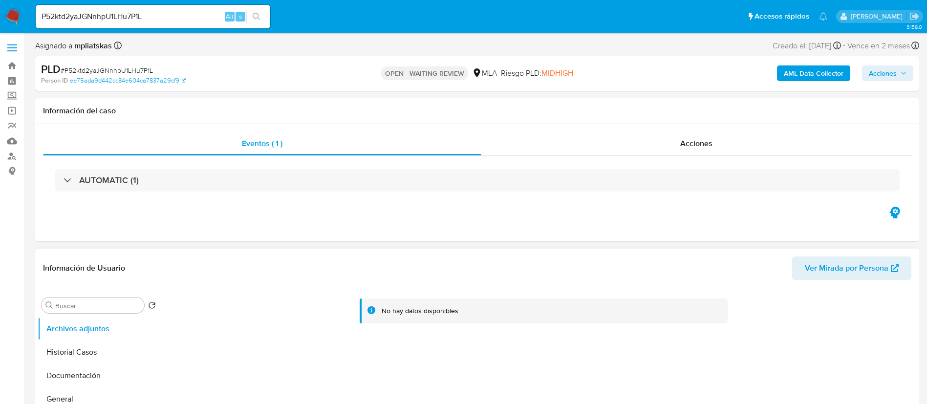
select select "10"
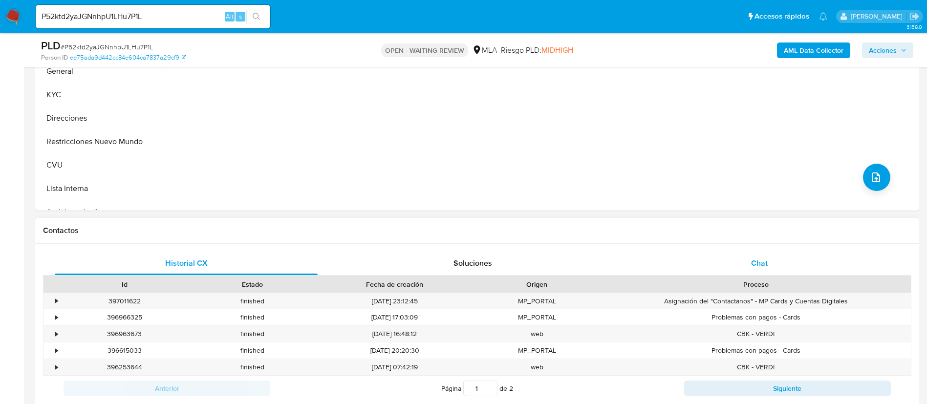
click at [684, 260] on div "Chat" at bounding box center [759, 263] width 263 height 23
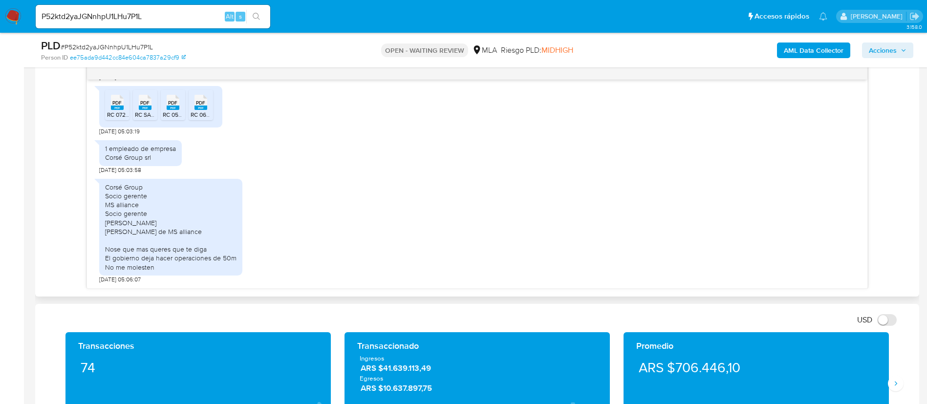
scroll to position [1167, 0]
drag, startPoint x: 102, startPoint y: 126, endPoint x: 161, endPoint y: 142, distance: 61.1
click at [161, 142] on div "1 empleado de empresa Corsé Group srl" at bounding box center [140, 152] width 83 height 25
drag, startPoint x: 104, startPoint y: 167, endPoint x: 170, endPoint y: 229, distance: 90.2
click at [170, 229] on div "Corsé Group Socio gerente MS alliance Socio gerente Sebastián fuks Amigo Ivan m…" at bounding box center [170, 227] width 143 height 97
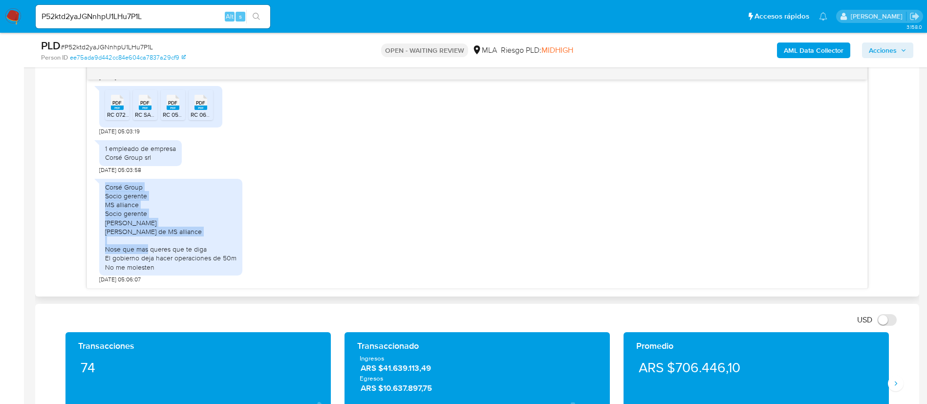
copy div "Corsé Group Socio gerente MS alliance Socio gerente Sebastián fuks Amigo Ivan m…"
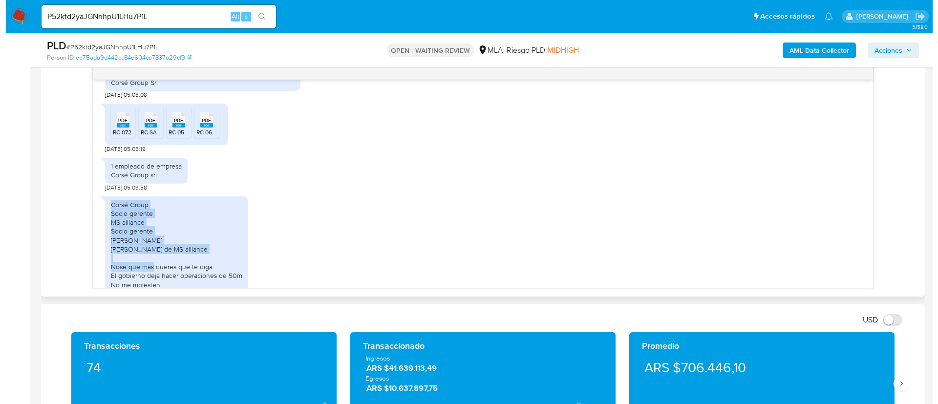
scroll to position [1094, 0]
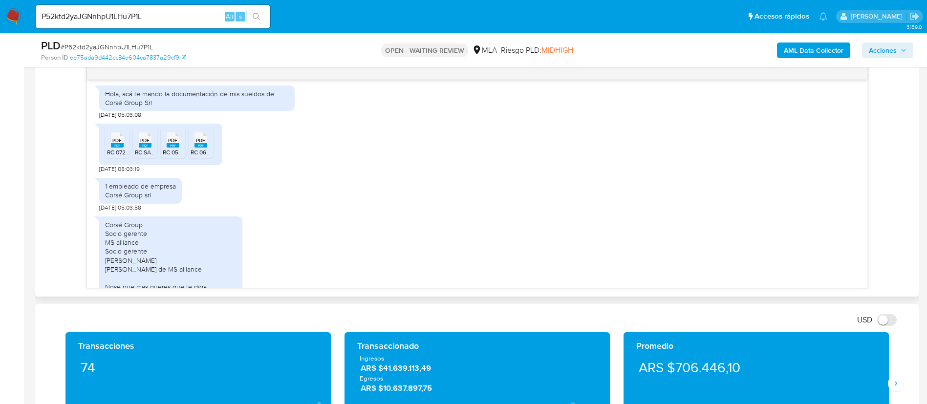
click at [118, 147] on icon at bounding box center [117, 139] width 13 height 15
click at [146, 147] on rect at bounding box center [145, 145] width 13 height 4
click at [172, 144] on span "PDF" at bounding box center [172, 140] width 9 height 6
click at [195, 148] on div "PDF PDF" at bounding box center [200, 138] width 21 height 19
click at [791, 43] on b "AML Data Collector" at bounding box center [813, 50] width 60 height 16
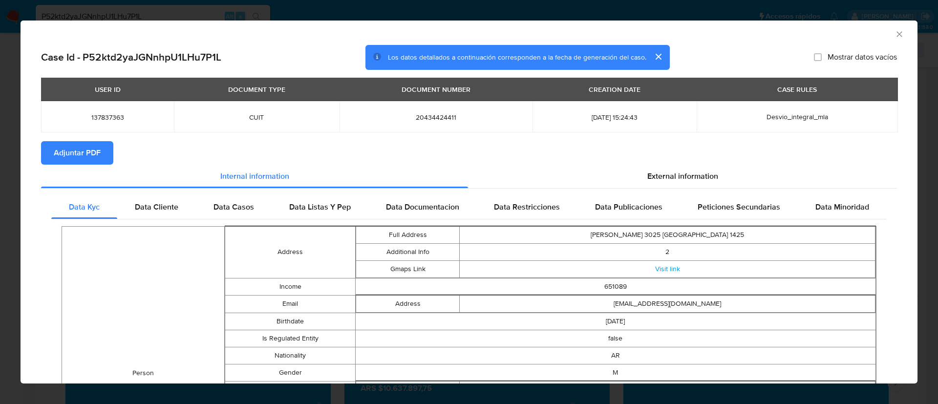
click at [78, 145] on span "Adjuntar PDF" at bounding box center [77, 152] width 47 height 21
click at [97, 121] on span "137837363" at bounding box center [107, 117] width 109 height 9
copy span "137837363"
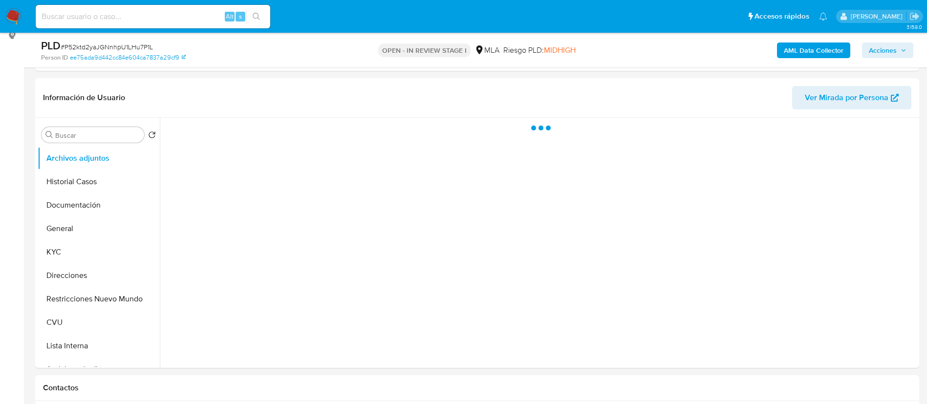
scroll to position [147, 0]
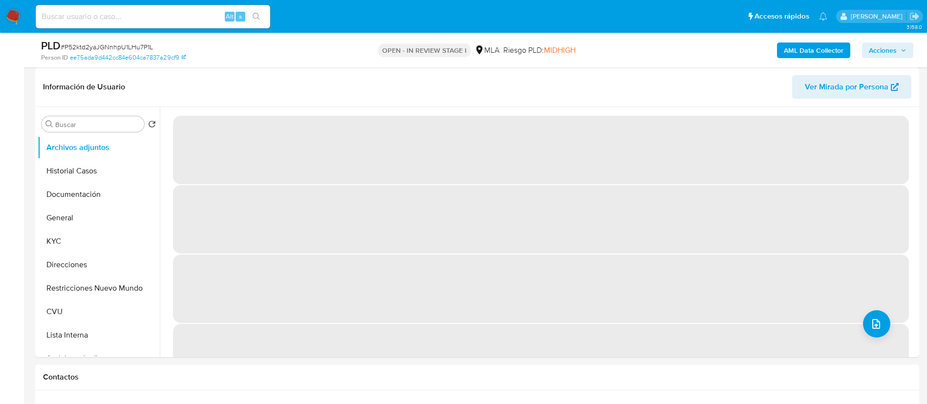
select select "10"
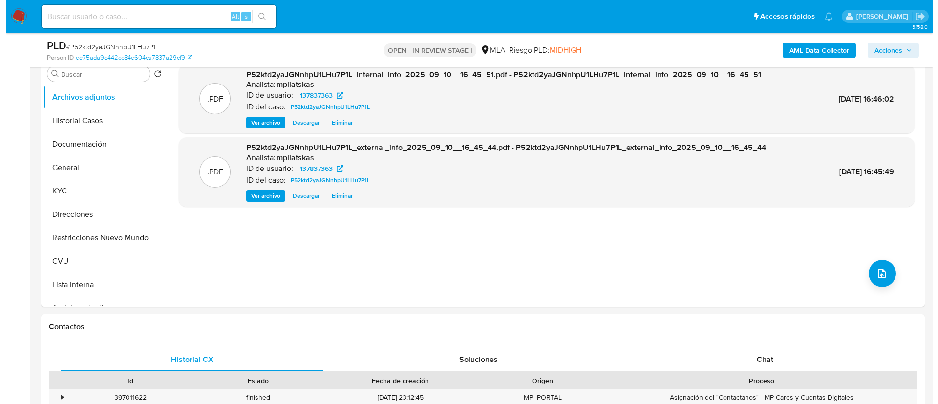
scroll to position [220, 0]
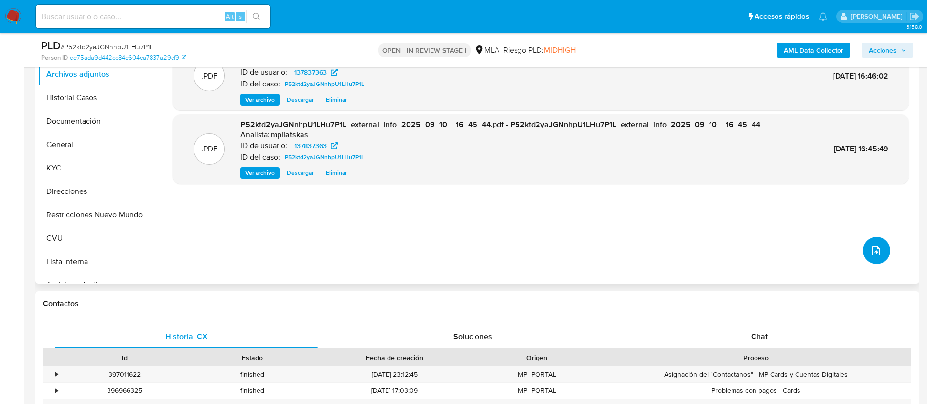
click at [873, 245] on icon "upload-file" at bounding box center [876, 251] width 12 height 12
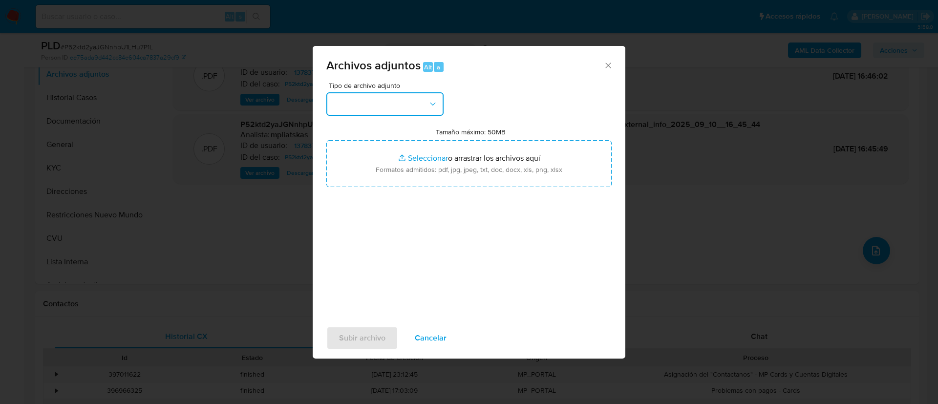
click at [416, 104] on button "button" at bounding box center [384, 103] width 117 height 23
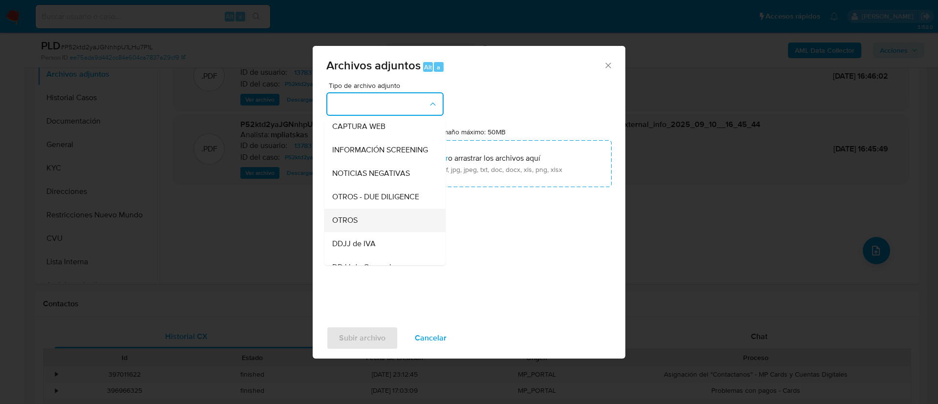
scroll to position [147, 0]
click at [400, 183] on div "OTROS" at bounding box center [382, 171] width 100 height 23
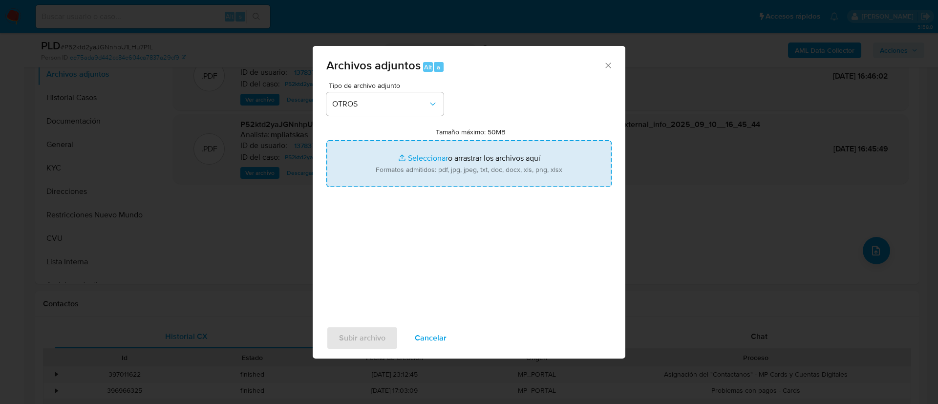
click at [410, 176] on input "Tamaño máximo: 50MB Seleccionar archivos" at bounding box center [468, 163] width 285 height 47
type input "C:\fakepath\137837363_7dd5d5e3-eee7-4786-bcc1-24c63a454560.pdf"
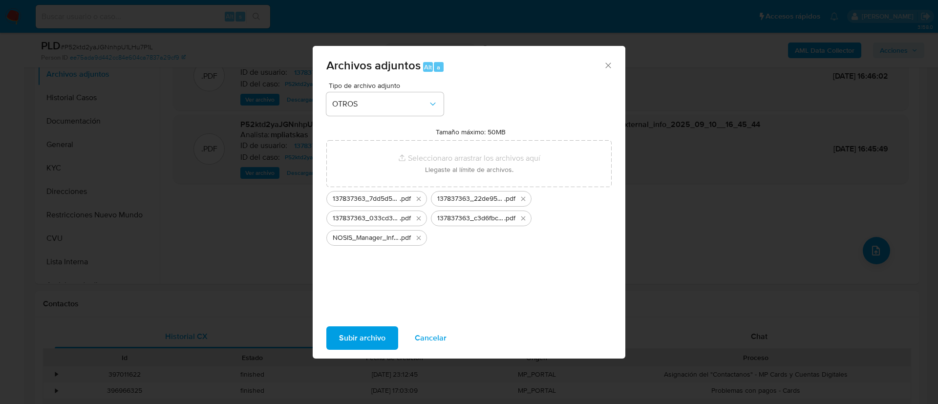
click at [380, 337] on span "Subir archivo" at bounding box center [362, 337] width 46 height 21
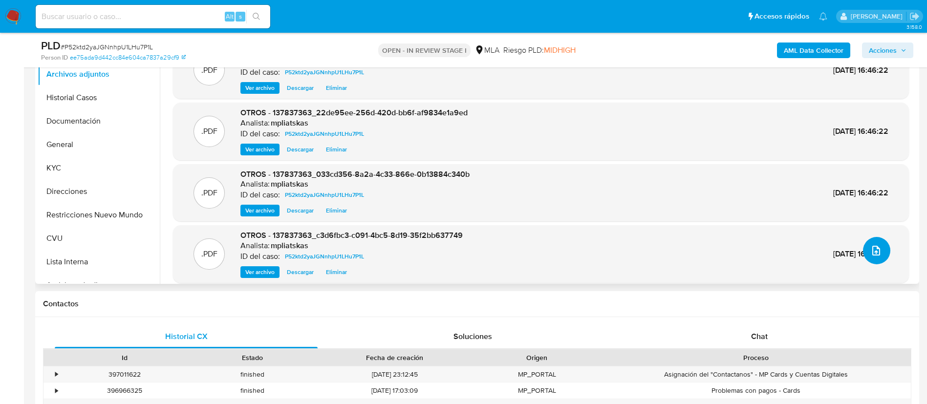
click at [870, 252] on icon "upload-file" at bounding box center [876, 251] width 12 height 12
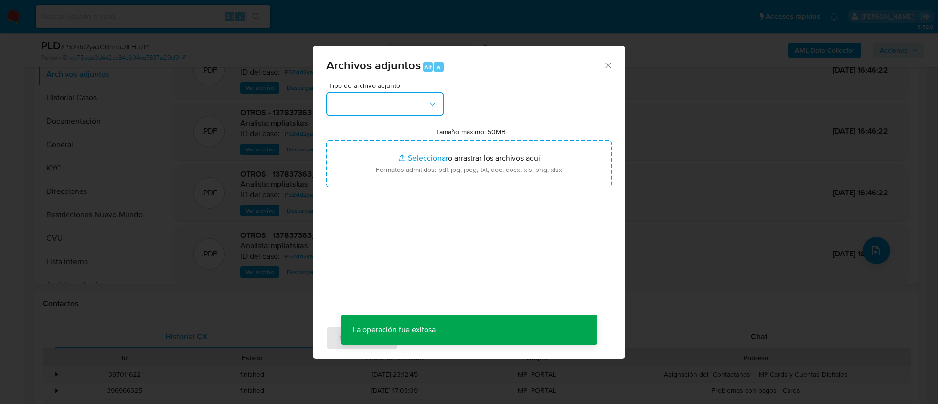
click at [391, 112] on button "button" at bounding box center [384, 103] width 117 height 23
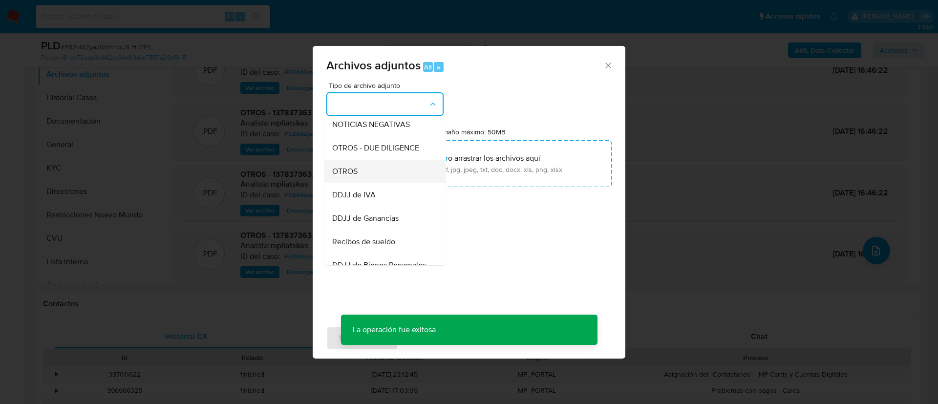
click at [380, 175] on div "OTROS" at bounding box center [382, 171] width 100 height 23
click at [380, 175] on input "Tamaño máximo: 50MB Seleccionar archivos" at bounding box center [468, 163] width 285 height 47
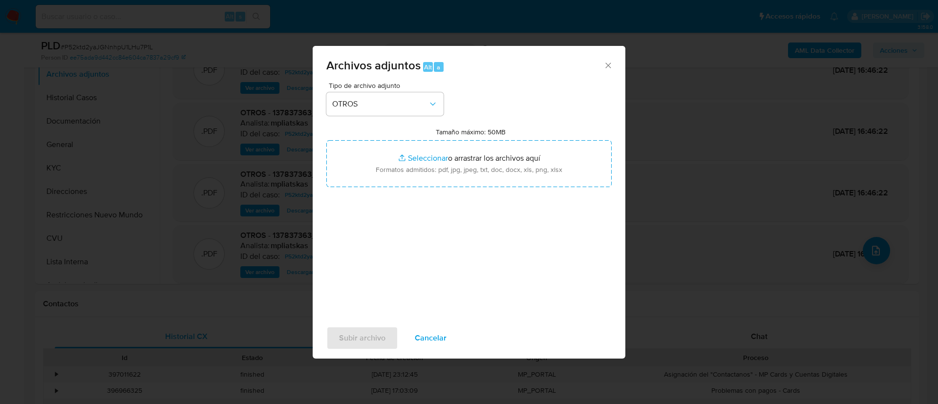
type input "C:\fakepath\137837363 Movimientos.xlsx"
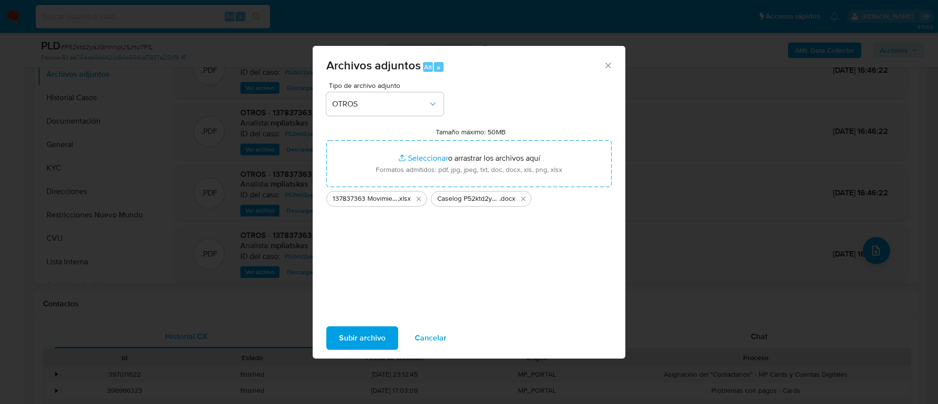
click at [377, 338] on span "Subir archivo" at bounding box center [362, 337] width 46 height 21
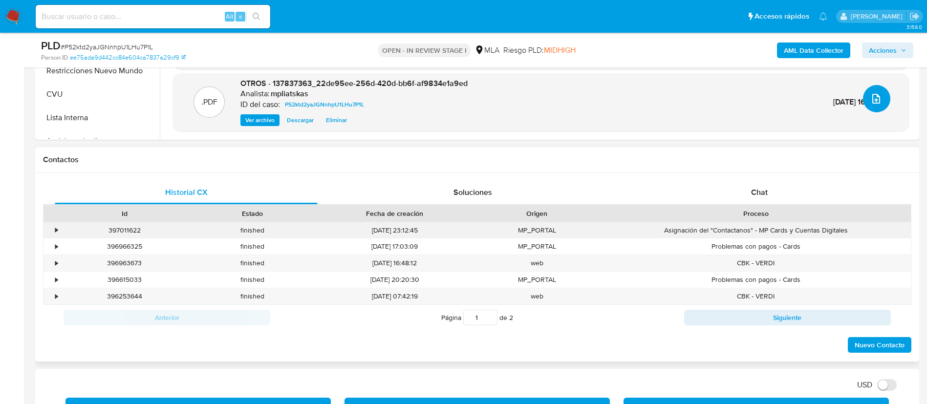
scroll to position [366, 0]
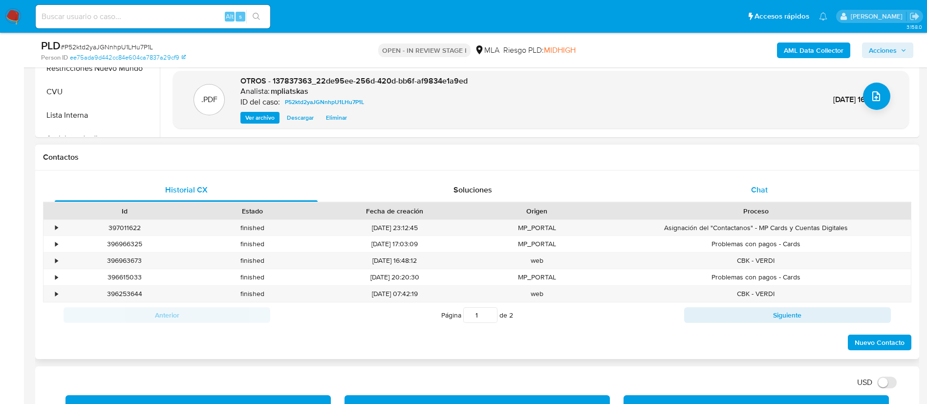
click at [757, 195] on div "Chat" at bounding box center [759, 189] width 263 height 23
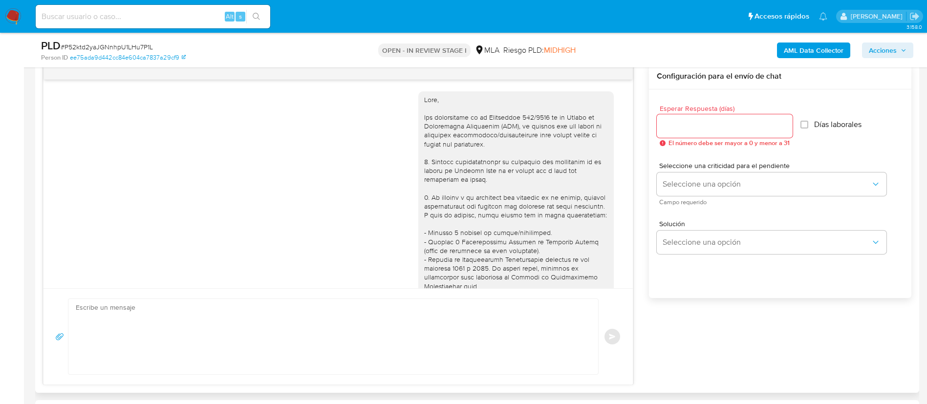
scroll to position [1167, 0]
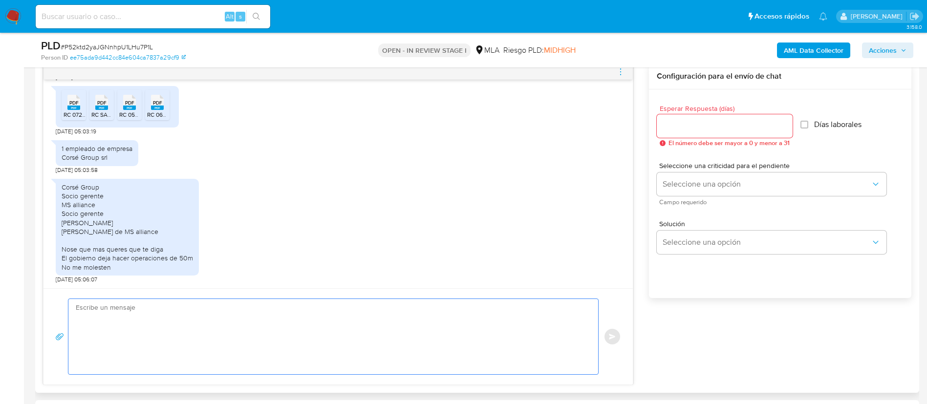
click at [313, 318] on textarea at bounding box center [331, 336] width 510 height 75
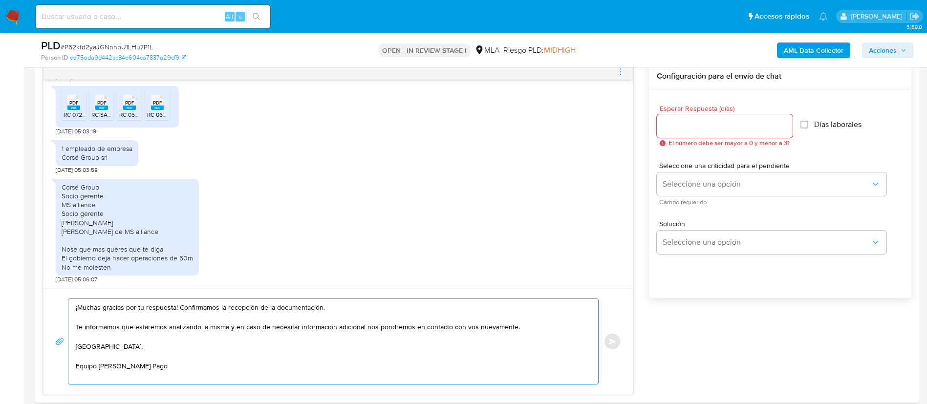
click at [523, 329] on textarea "¡Muchas gracias por tu respuesta! Confirmamos la recepción de la documentación.…" at bounding box center [331, 341] width 510 height 85
paste textarea "En respuesta a tu interrogante, queremos informarte que la Resolución General d…"
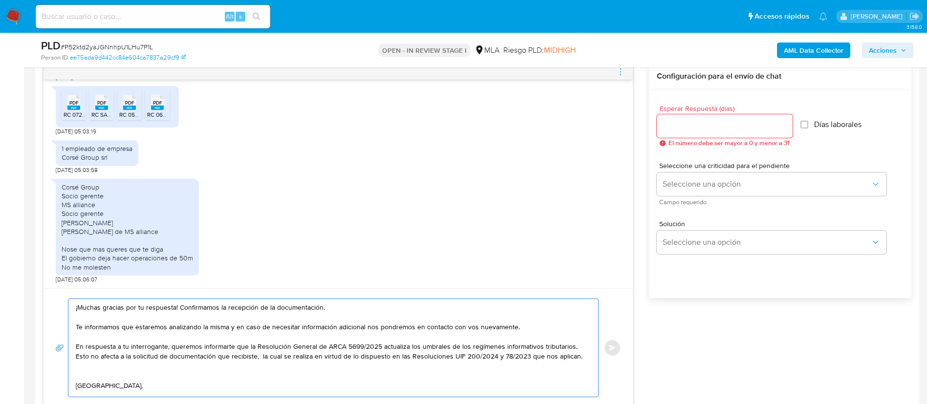
drag, startPoint x: 76, startPoint y: 345, endPoint x: 172, endPoint y: 349, distance: 96.3
click at [172, 349] on div "¡Muchas gracias por tu respuesta! Confirmamos la recepción de la documentación.…" at bounding box center [330, 348] width 525 height 98
click at [174, 366] on textarea "¡Muchas gracias por tu respuesta! Confirmamos la recepción de la documentación.…" at bounding box center [331, 348] width 510 height 98
click at [171, 376] on textarea "¡Muchas gracias por tu respuesta! Confirmamos la recepción de la documentación.…" at bounding box center [331, 348] width 510 height 98
paste textarea "Queremos informarte que el uso de la cuenta es personal y no se deben canalizar…"
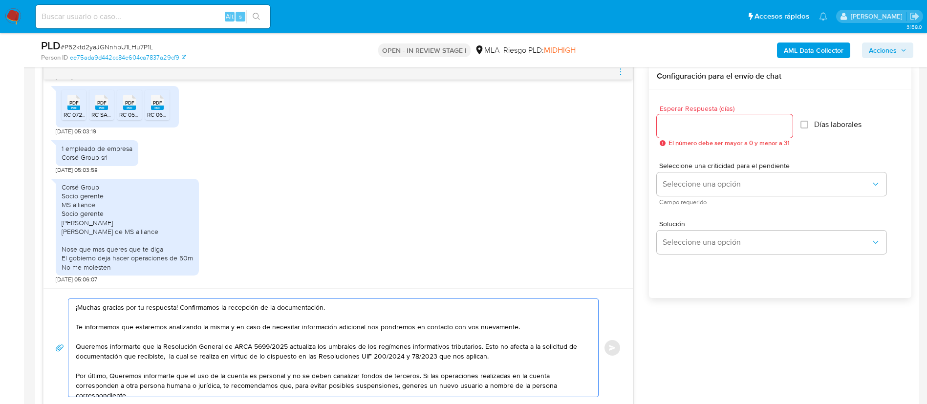
scroll to position [13, 0]
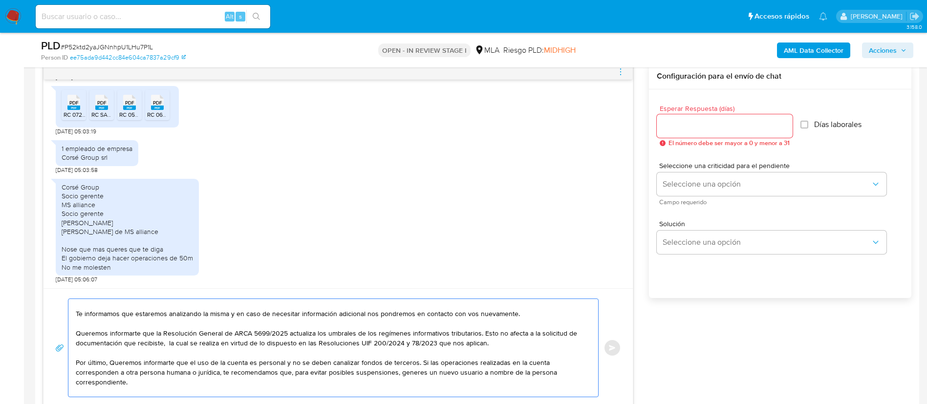
drag, startPoint x: 109, startPoint y: 359, endPoint x: 185, endPoint y: 364, distance: 76.3
click at [185, 364] on textarea "¡Muchas gracias por tu respuesta! Confirmamos la recepción de la documentación.…" at bounding box center [331, 348] width 510 height 98
click at [91, 374] on textarea "¡Muchas gracias por tu respuesta! Confirmamos la recepción de la documentación.…" at bounding box center [331, 348] width 510 height 98
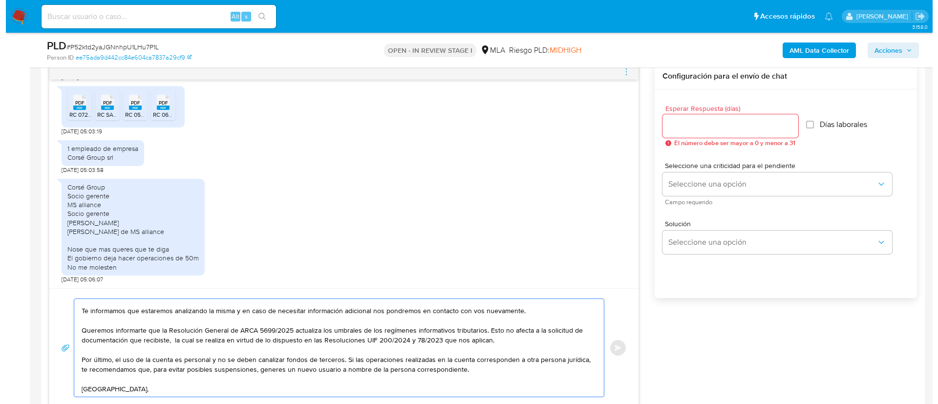
scroll to position [0, 0]
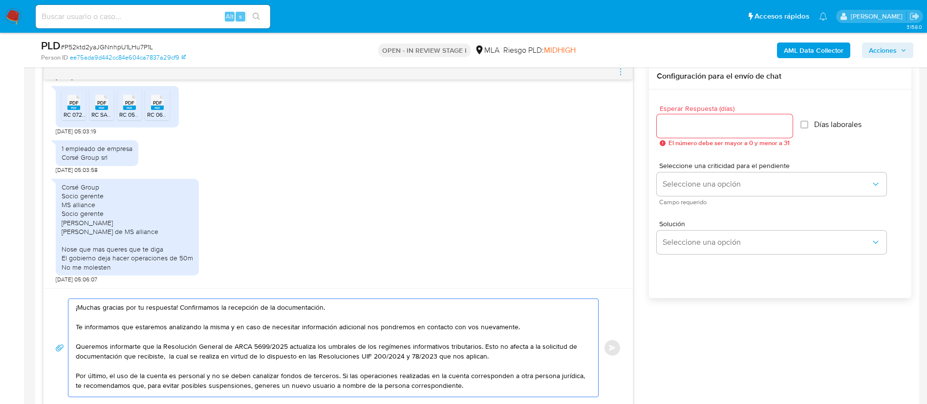
type textarea "¡Muchas gracias por tu respuesta! Confirmamos la recepción de la documentación.…"
click at [747, 125] on input "Esperar Respuesta (días)" at bounding box center [724, 126] width 136 height 13
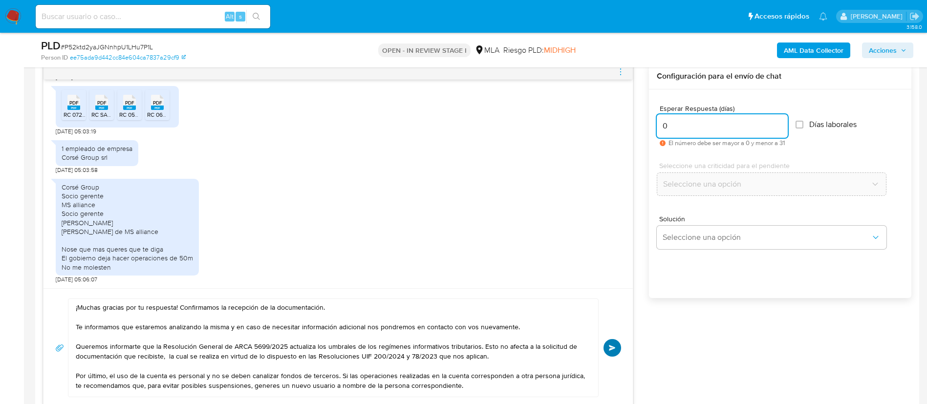
type input "0"
click at [614, 341] on button "Enviar" at bounding box center [612, 348] width 18 height 18
click at [624, 72] on icon "menu-action" at bounding box center [620, 71] width 9 height 9
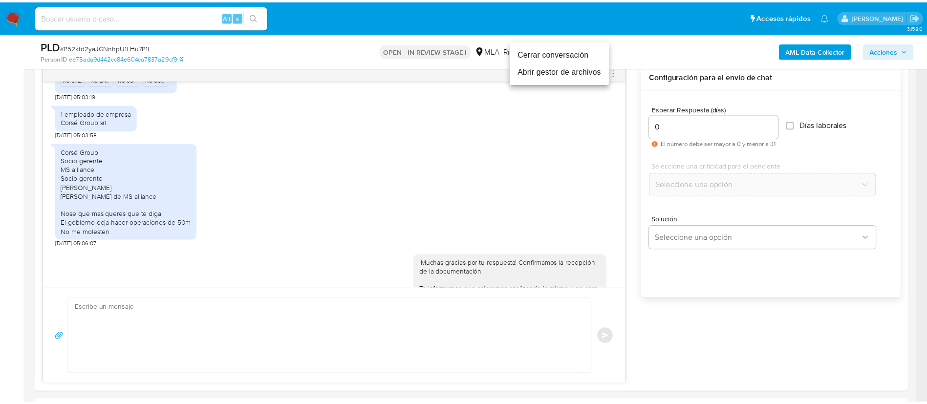
scroll to position [1409, 0]
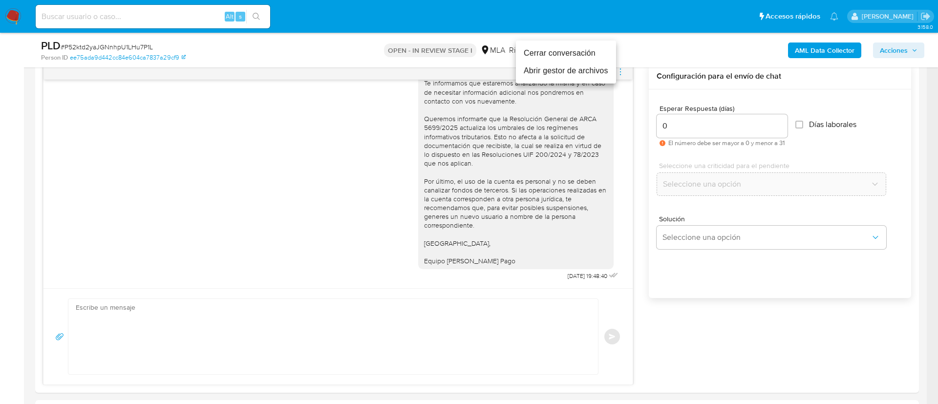
click at [587, 53] on li "Cerrar conversación" at bounding box center [566, 53] width 100 height 18
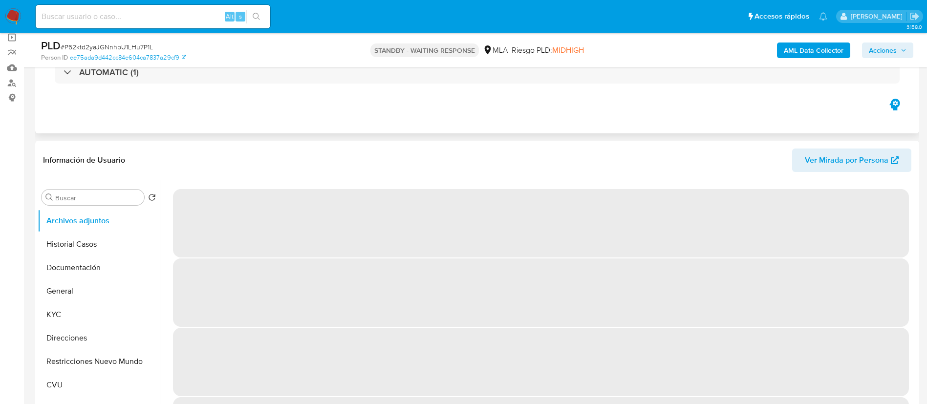
select select "10"
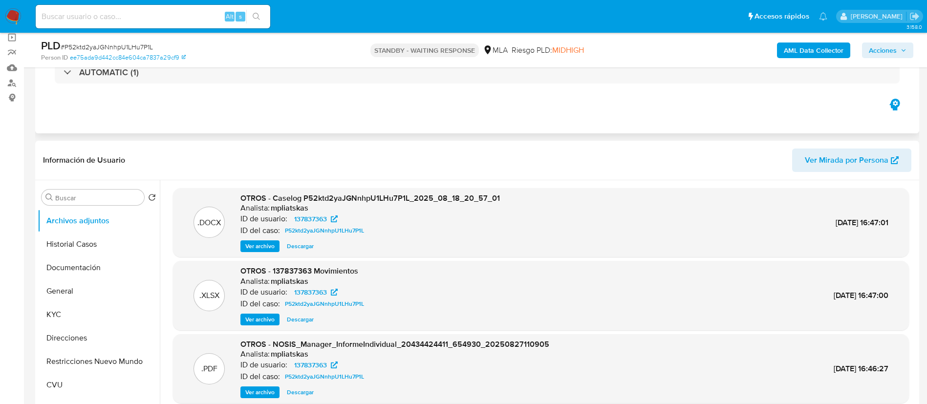
scroll to position [147, 0]
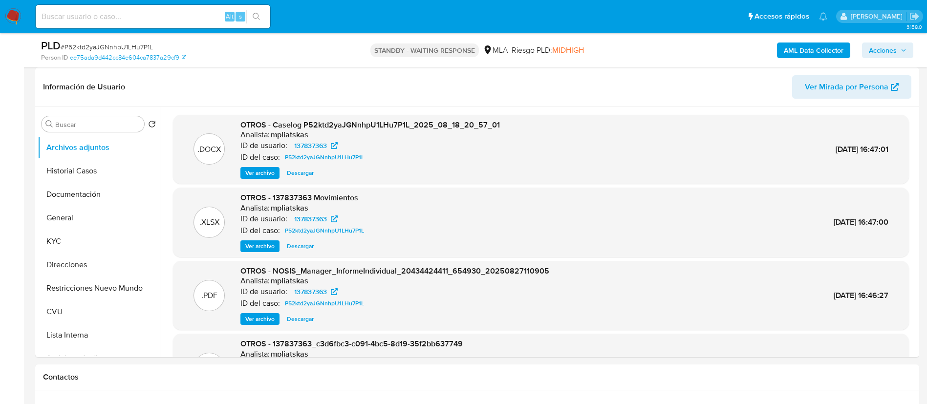
click at [170, 15] on input at bounding box center [153, 16] width 234 height 13
paste input "udjv2fu7ZHXLDLVXGnJhEyyY"
type input "udjv2fu7ZHXLDLVXGnJhEyyY"
click at [243, 19] on div "s" at bounding box center [240, 17] width 10 height 10
click at [249, 20] on button "search-icon" at bounding box center [256, 17] width 20 height 14
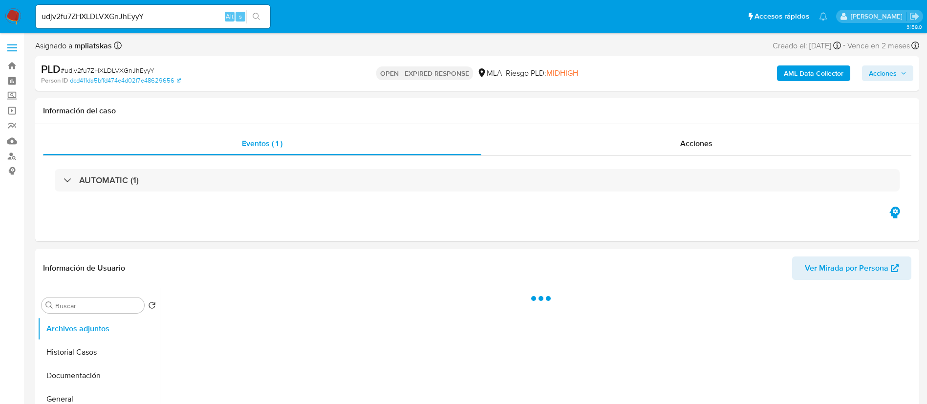
select select "10"
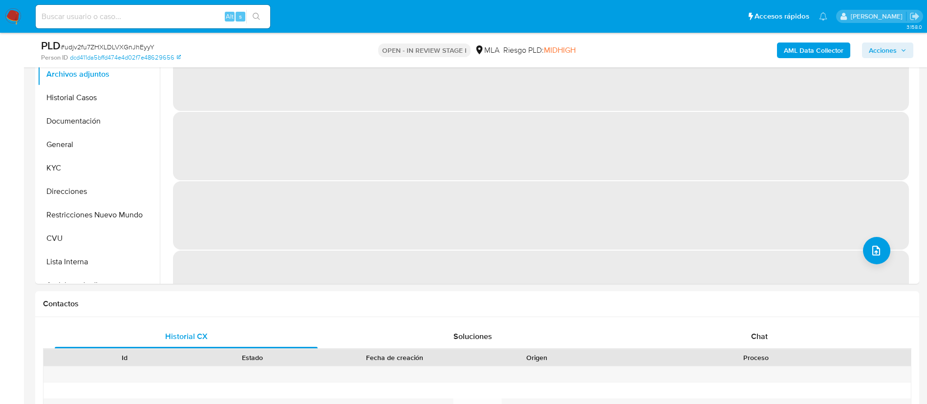
select select "10"
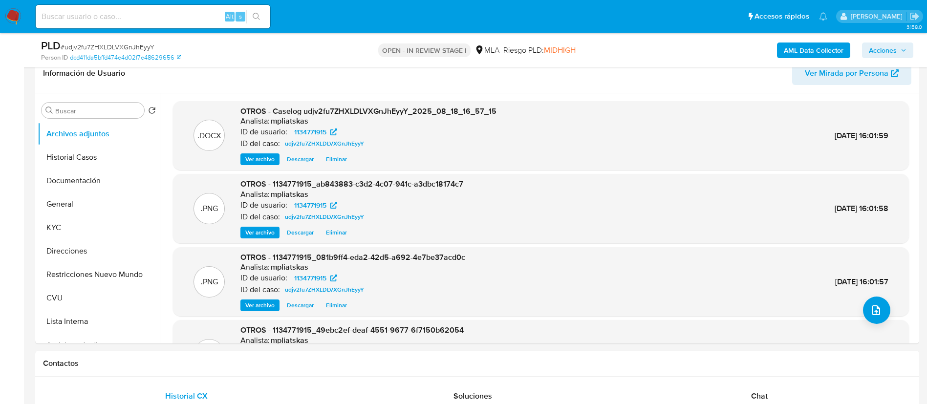
scroll to position [147, 0]
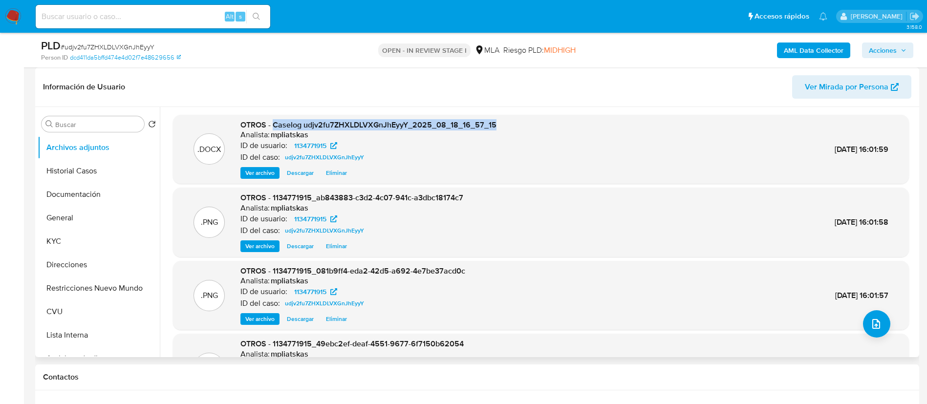
drag, startPoint x: 273, startPoint y: 124, endPoint x: 493, endPoint y: 110, distance: 221.2
click at [493, 110] on div ".DOCX OTROS - Caselog udjv2fu7ZHXLDLVXGnJhEyyY_2025_08_18_16_57_15 Analista: mp…" at bounding box center [538, 232] width 757 height 250
copy span "Caselog udjv2fu7ZHXLDLVXGnJhEyyY_2025_08_18_16_57_15"
click at [115, 288] on button "Restricciones Nuevo Mundo" at bounding box center [95, 287] width 114 height 23
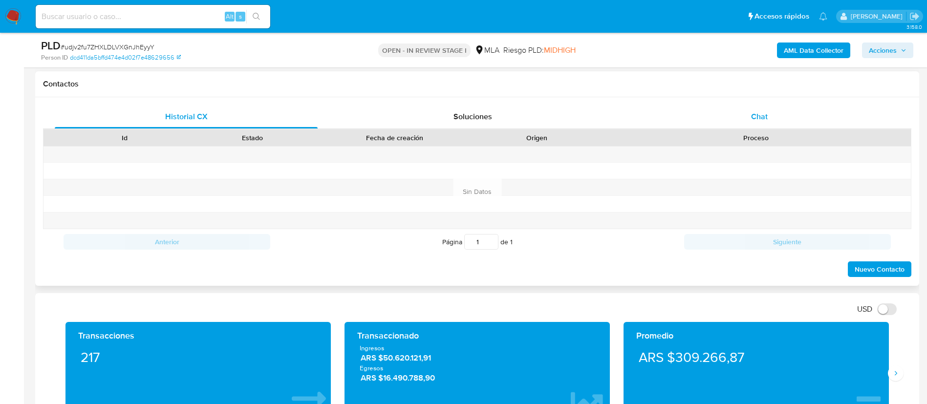
click at [718, 109] on div "Chat" at bounding box center [759, 116] width 263 height 23
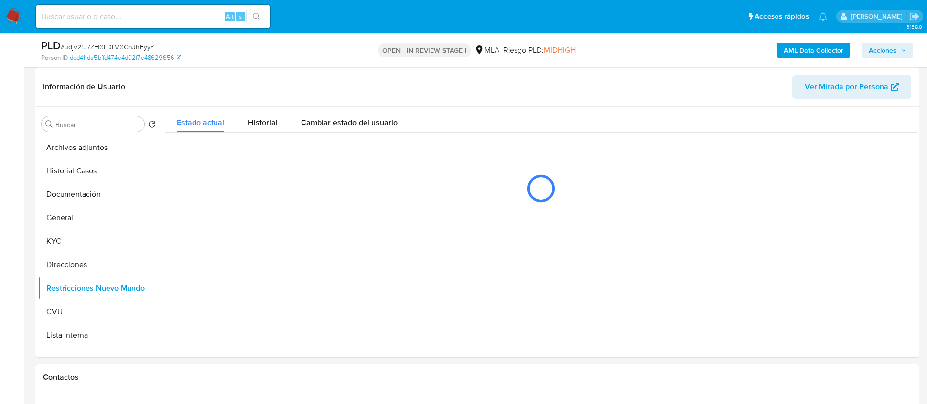
click at [883, 54] on span "Acciones" at bounding box center [882, 50] width 28 height 16
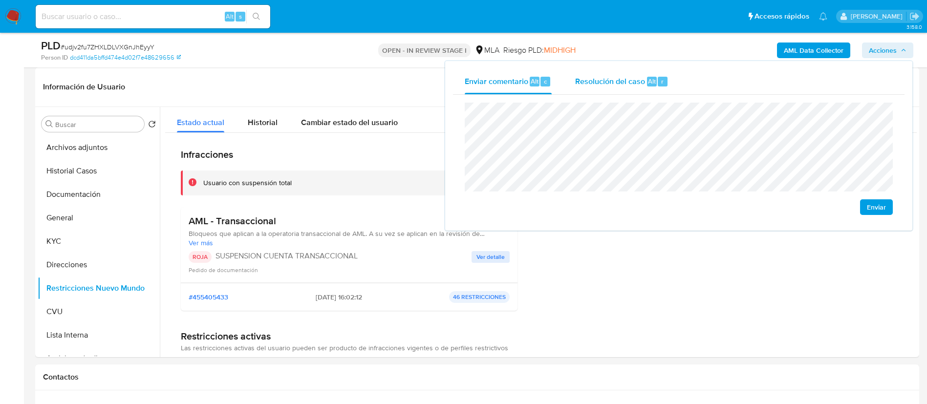
click at [643, 91] on div "Resolución del caso Alt r" at bounding box center [621, 81] width 93 height 25
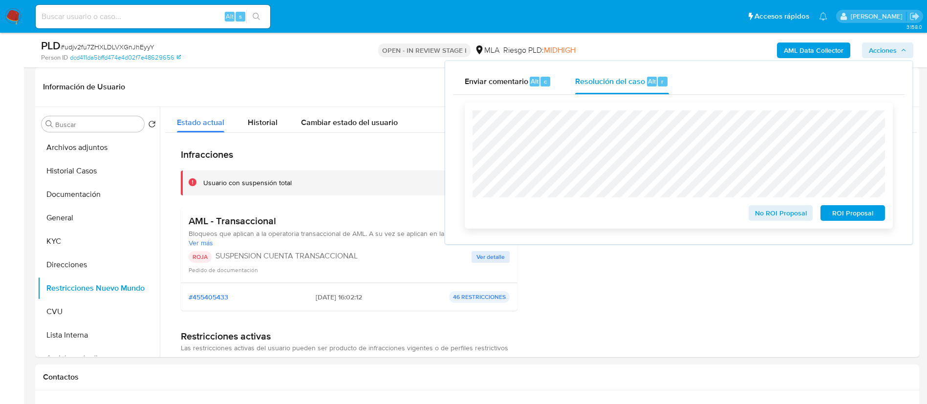
click at [842, 214] on span "ROI Proposal" at bounding box center [852, 213] width 51 height 14
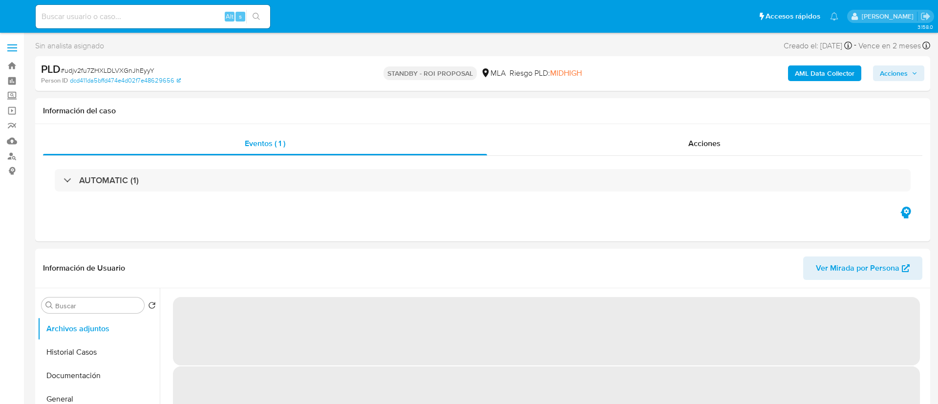
select select "10"
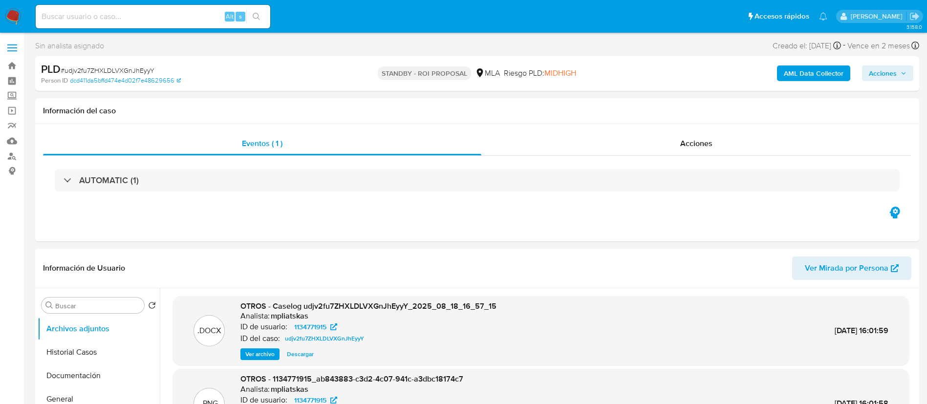
click at [121, 15] on input at bounding box center [153, 16] width 234 height 13
paste input "GFAlL5WkyUYDsvRBhisaoNHR"
type input "GFAlL5WkyUYDsvRBhisaoNHR"
click at [251, 16] on button "search-icon" at bounding box center [256, 17] width 20 height 14
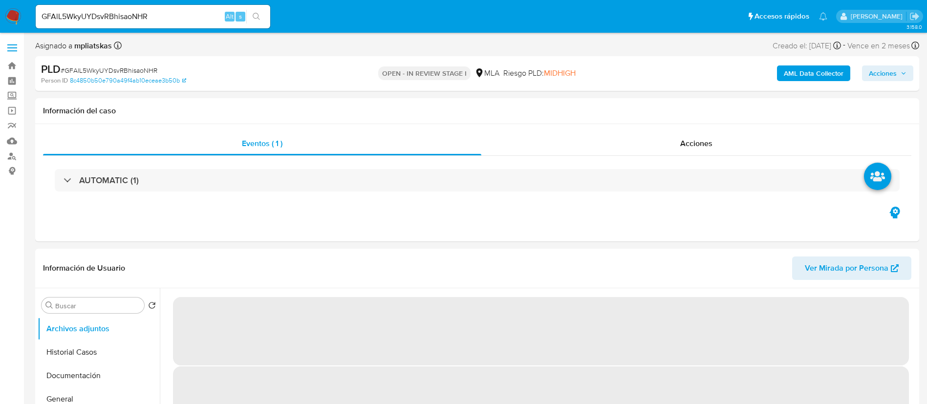
select select "10"
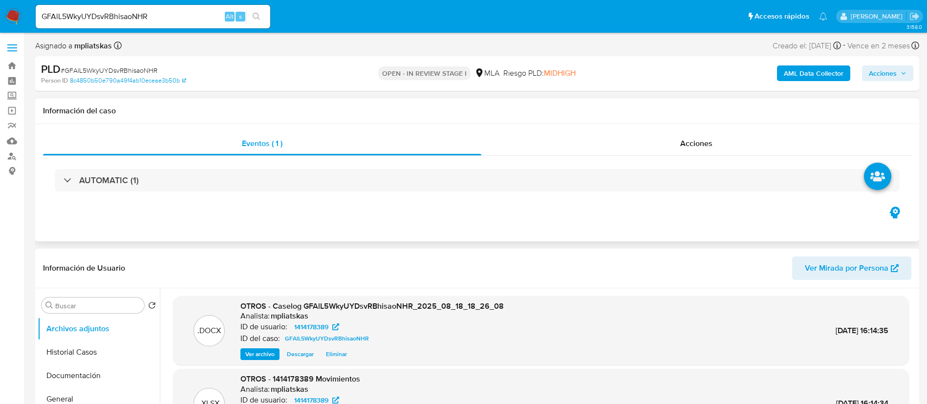
scroll to position [73, 0]
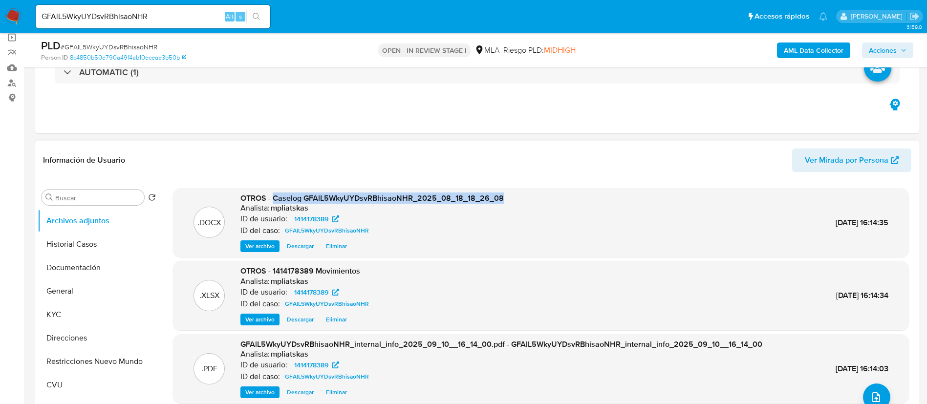
drag, startPoint x: 272, startPoint y: 200, endPoint x: 533, endPoint y: 196, distance: 261.3
click at [533, 196] on div ".DOCX OTROS - Caselog GFAlL5WkyUYDsvRBhisaoNHR_2025_08_18_18_26_08 Analista: mp…" at bounding box center [541, 223] width 726 height 60
copy span "Caselog GFAlL5WkyUYDsvRBhisaoNHR_2025_08_18_18_26_08"
click at [887, 52] on span "Acciones" at bounding box center [882, 50] width 28 height 16
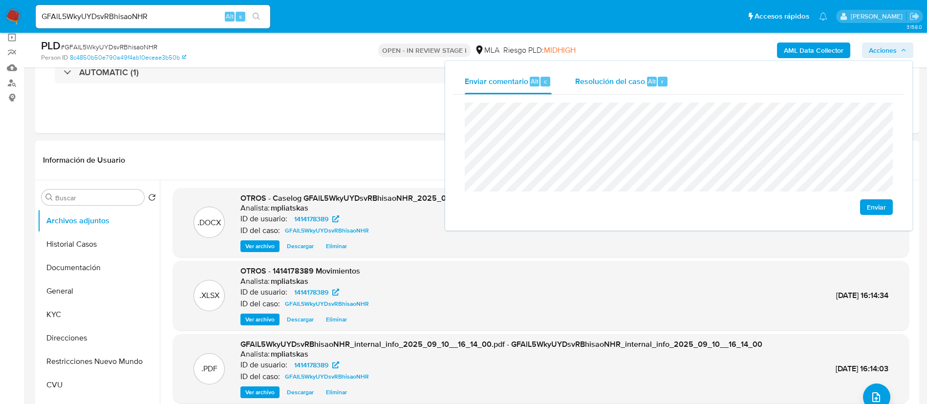
click at [653, 89] on div "Resolución del caso Alt r" at bounding box center [621, 81] width 93 height 25
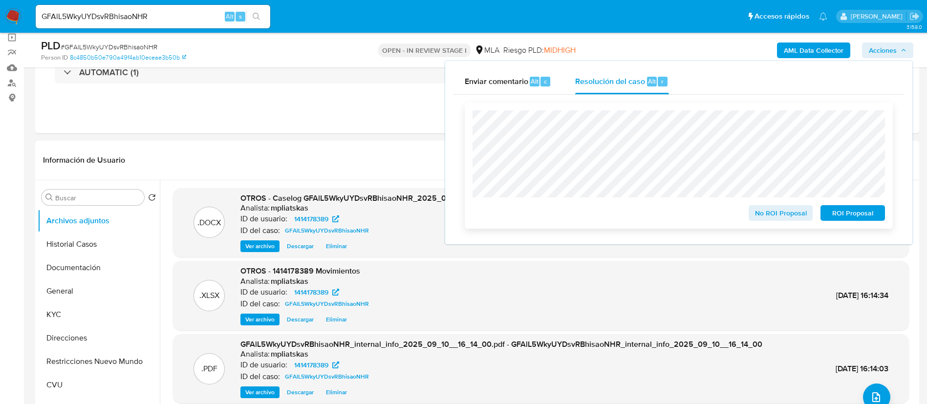
click at [756, 212] on span "No ROI Proposal" at bounding box center [780, 213] width 51 height 14
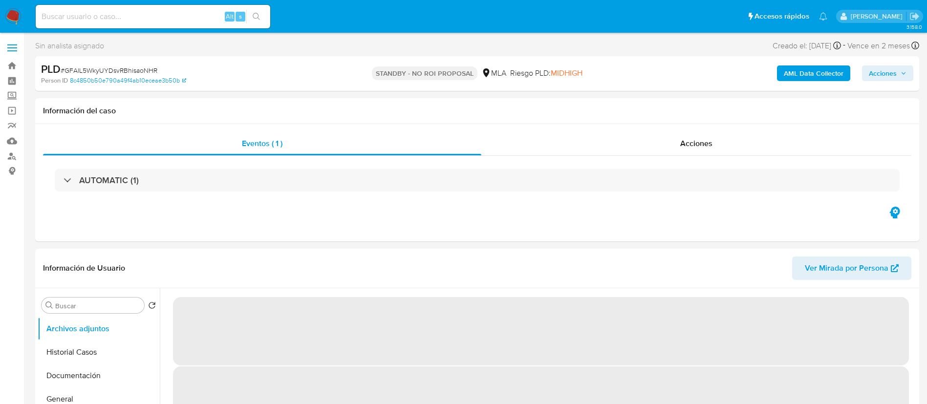
select select "10"
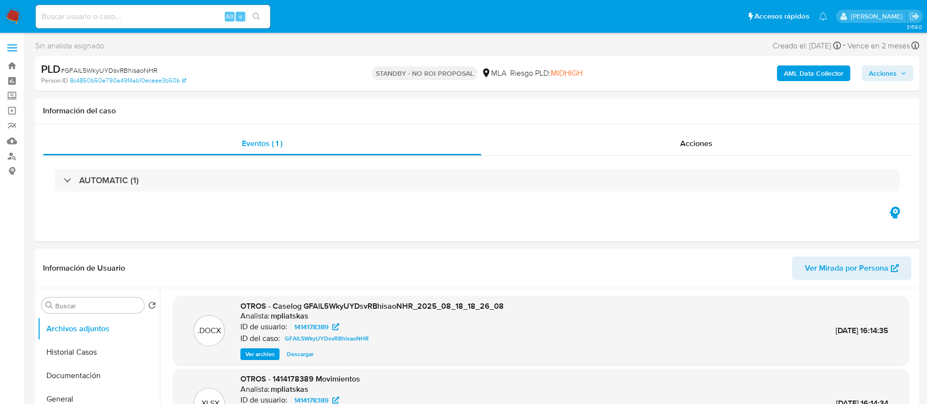
click at [203, 18] on input at bounding box center [153, 16] width 234 height 13
paste input "PVyFC46PG50G6RTmfofK8zkn"
type input "PVyFC46PG50G6RTmfofK8zkn"
click at [254, 10] on button "search-icon" at bounding box center [256, 17] width 20 height 14
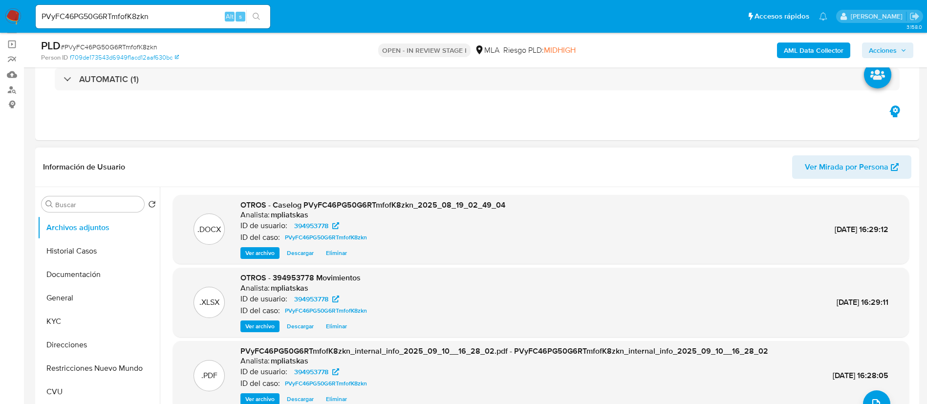
scroll to position [147, 0]
select select "10"
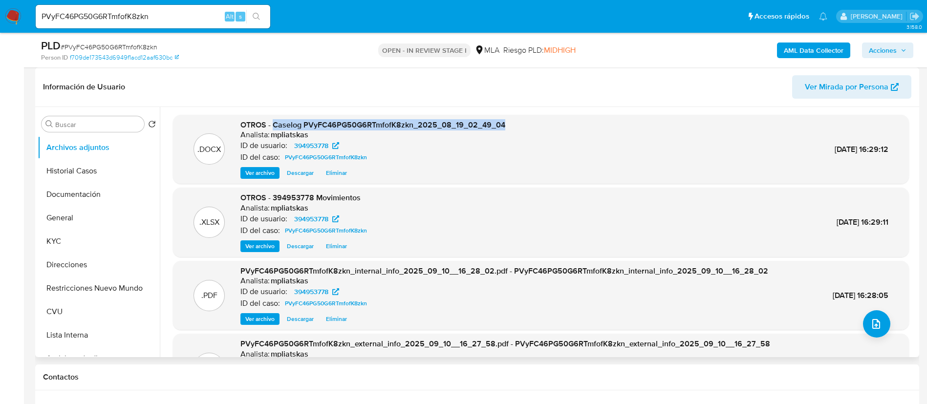
drag, startPoint x: 272, startPoint y: 122, endPoint x: 531, endPoint y: 119, distance: 259.4
click at [531, 119] on div ".DOCX OTROS - Caselog PVyFC46PG50G6RTmfofK8zkn_2025_08_19_02_49_04 Analista: mp…" at bounding box center [541, 149] width 736 height 69
copy span "Caselog PVyFC46PG50G6RTmfofK8zkn_2025_08_19_02_49_04"
click at [882, 45] on span "Acciones" at bounding box center [882, 50] width 28 height 16
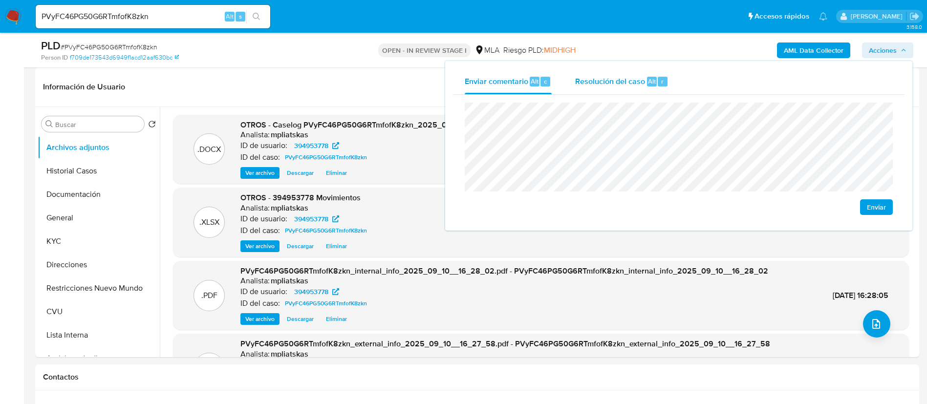
click at [648, 91] on div "Resolución del caso Alt r" at bounding box center [621, 81] width 93 height 25
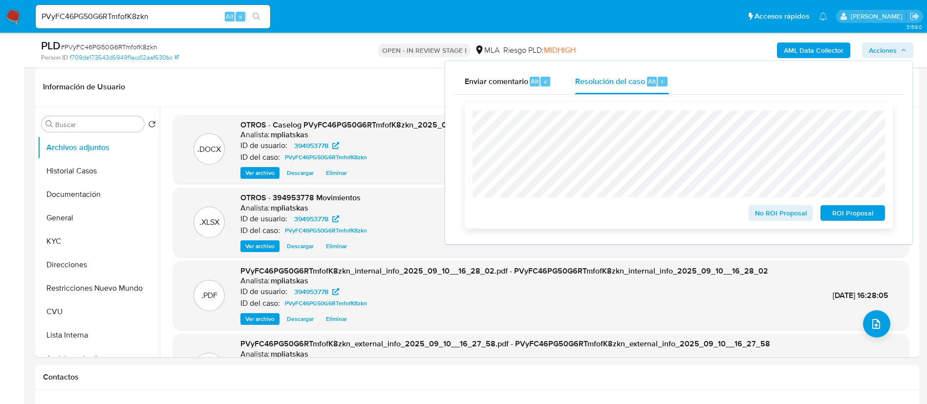
click at [758, 214] on span "No ROI Proposal" at bounding box center [780, 213] width 51 height 14
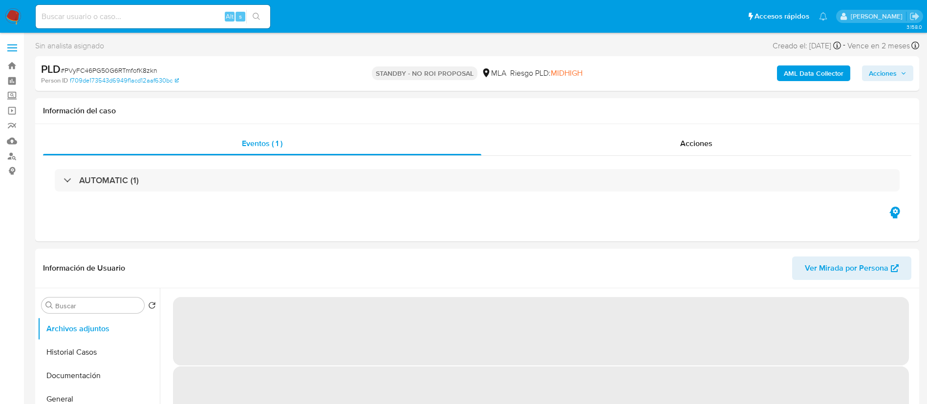
select select "10"
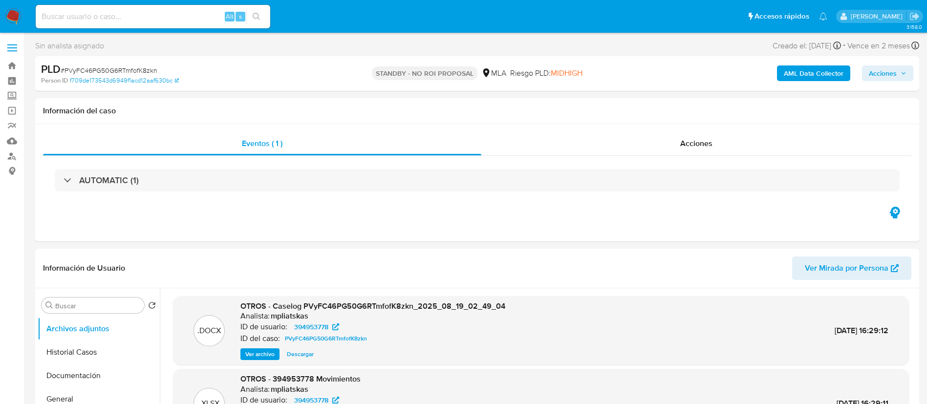
click at [183, 5] on div "Alt s" at bounding box center [153, 16] width 234 height 23
click at [195, 14] on input at bounding box center [153, 16] width 234 height 13
paste input "P52ktd2yaJGNnhpU1LHu7P1L"
type input "P52ktd2yaJGNnhpU1LHu7P1L"
click at [249, 20] on button "search-icon" at bounding box center [256, 17] width 20 height 14
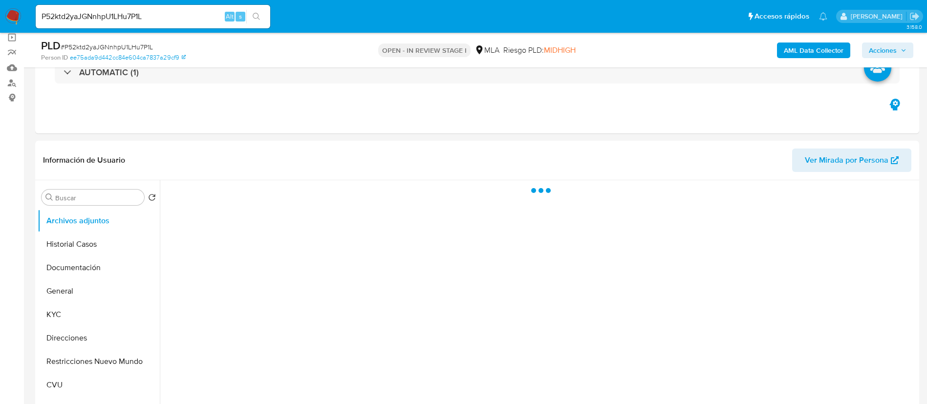
scroll to position [147, 0]
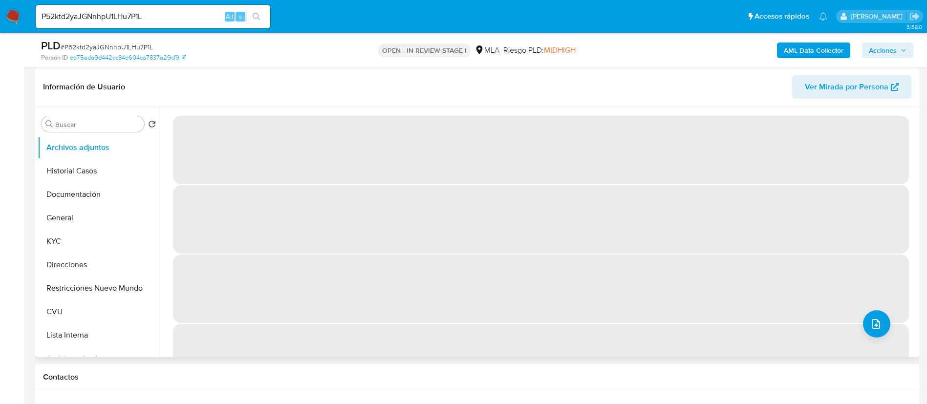
select select "10"
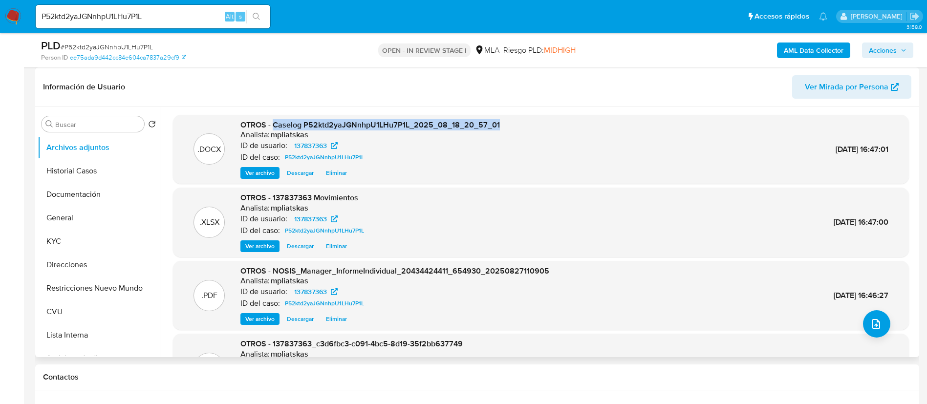
drag, startPoint x: 273, startPoint y: 126, endPoint x: 604, endPoint y: 124, distance: 331.1
click at [514, 120] on div ".DOCX OTROS - Caselog P52ktd2yaJGNnhpU1LHu7P1L_2025_08_18_20_57_01 Analista: mp…" at bounding box center [541, 150] width 726 height 60
copy span "Caselog P52ktd2yaJGNnhpU1LHu7P1L_2025_08_18_20_57_01"
click at [888, 50] on span "Acciones" at bounding box center [882, 50] width 28 height 16
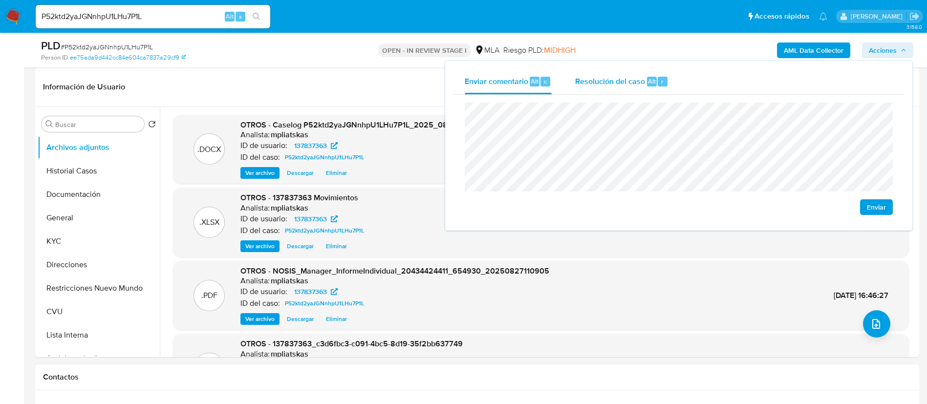
click at [636, 84] on span "Resolución del caso" at bounding box center [610, 80] width 70 height 11
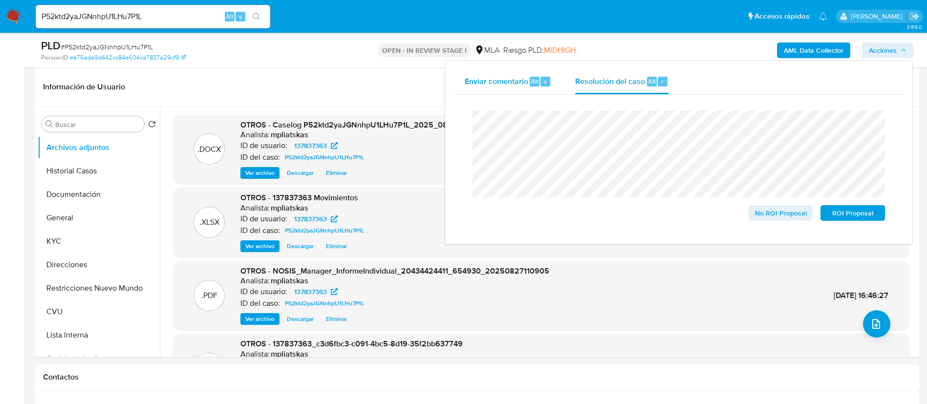
click at [537, 78] on span "Alt" at bounding box center [534, 81] width 8 height 9
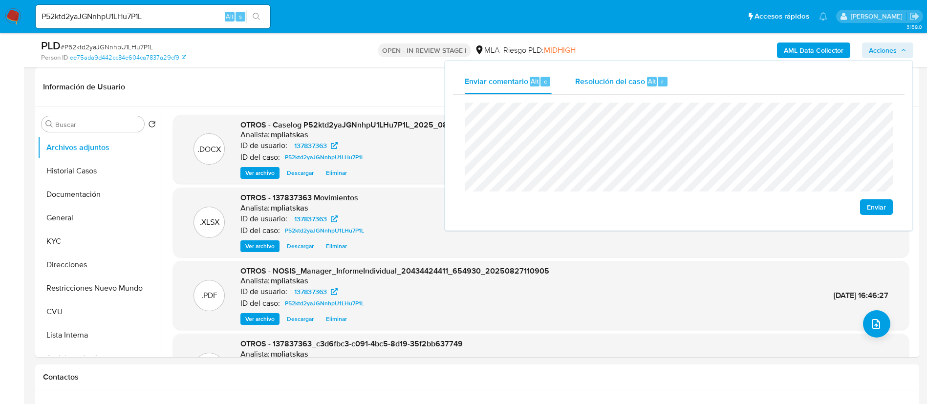
click at [597, 79] on span "Resolución del caso" at bounding box center [610, 80] width 70 height 11
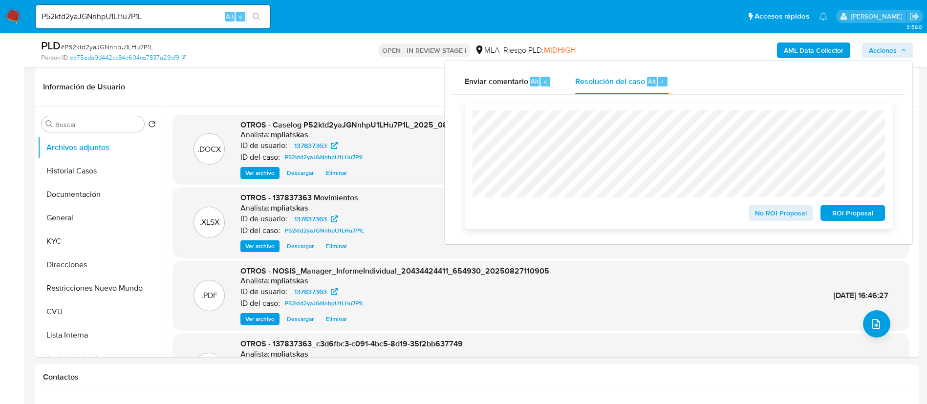
click at [756, 216] on span "No ROI Proposal" at bounding box center [780, 213] width 51 height 14
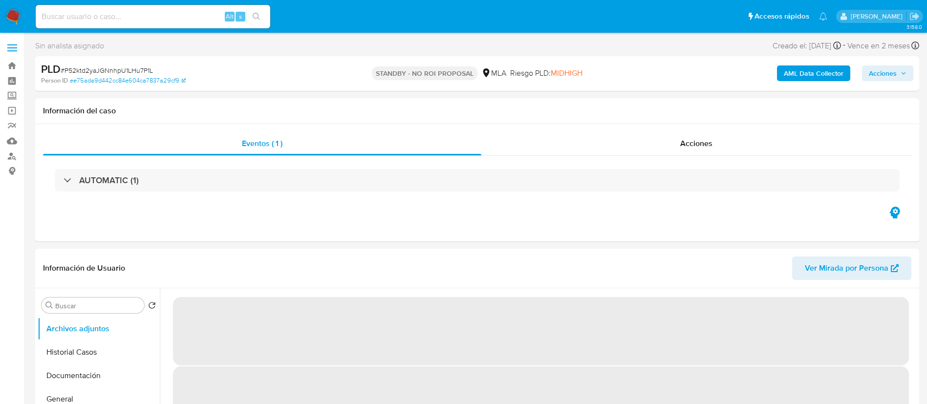
select select "10"
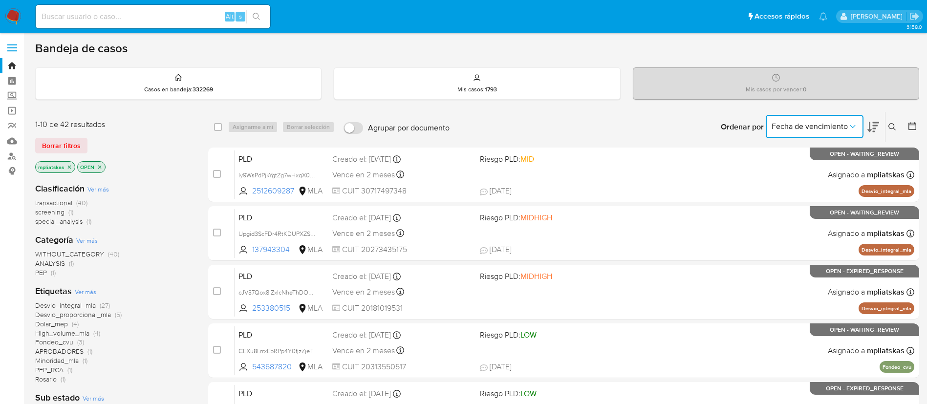
click at [858, 126] on button "Fecha de vencimiento" at bounding box center [814, 126] width 98 height 23
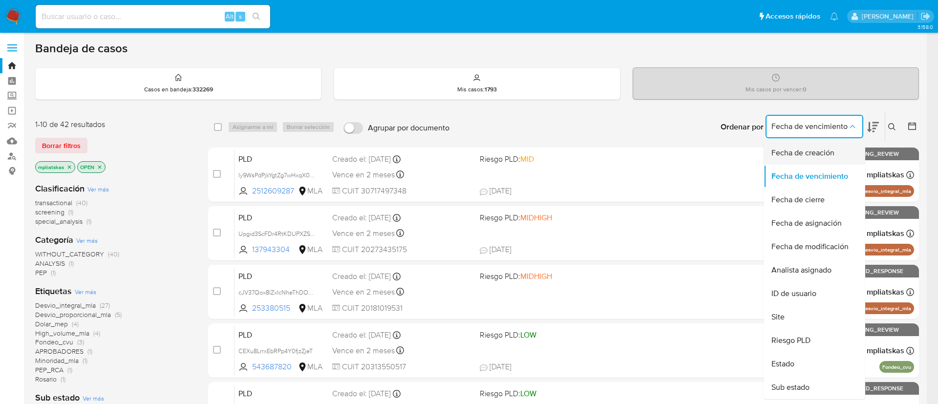
click at [829, 155] on span "Fecha de creación" at bounding box center [802, 153] width 63 height 10
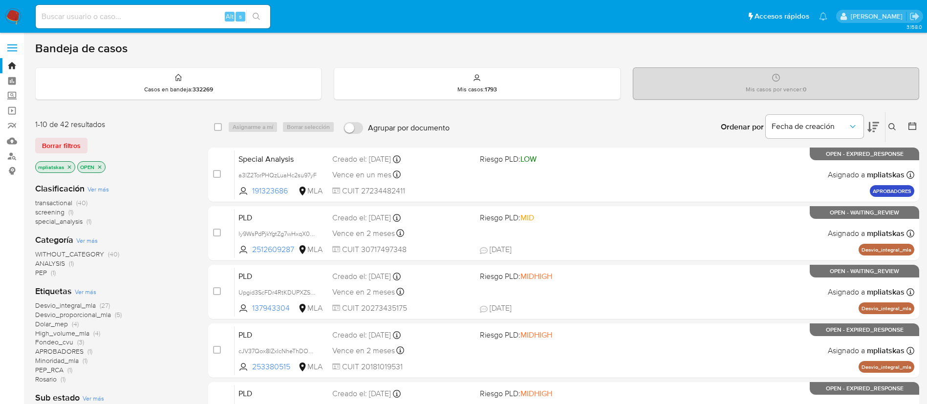
click at [872, 124] on icon at bounding box center [873, 127] width 12 height 12
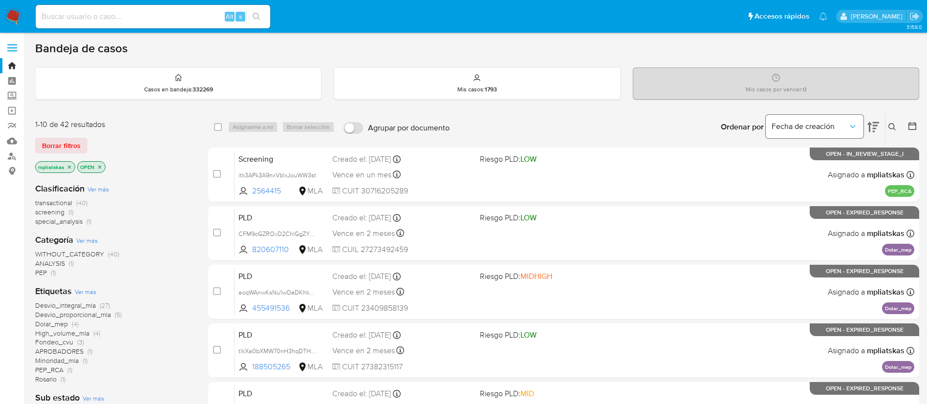
click at [856, 127] on icon "Ordenar por" at bounding box center [852, 127] width 10 height 10
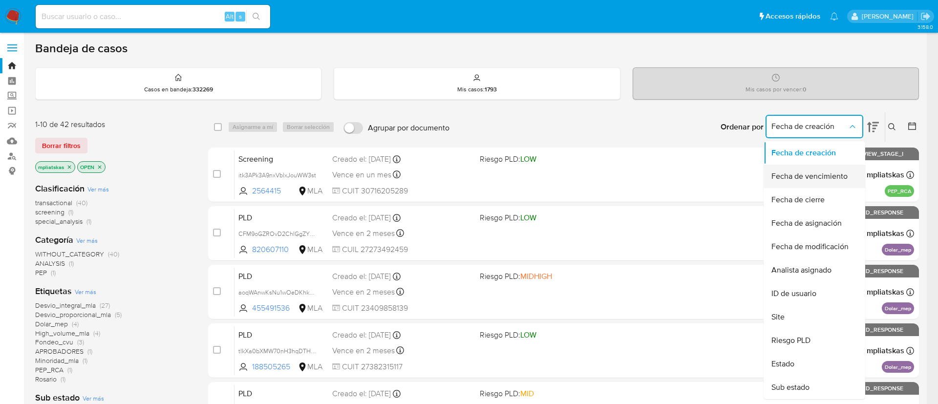
click at [849, 170] on div "Fecha de vencimiento" at bounding box center [811, 176] width 80 height 23
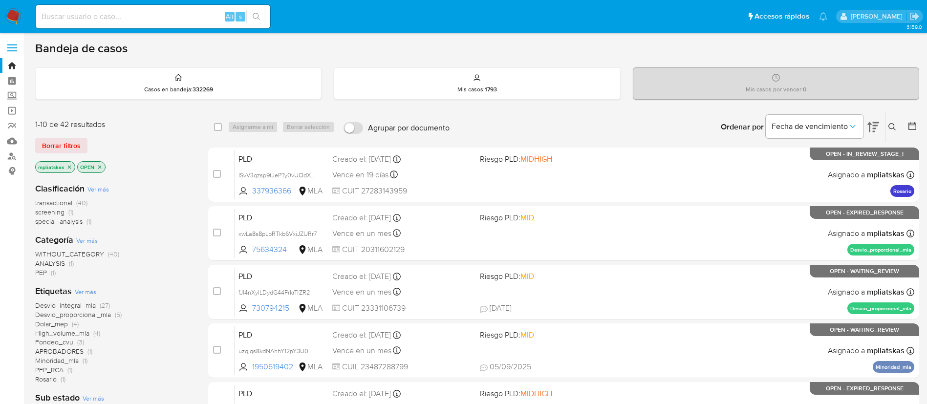
click at [6, 17] on img at bounding box center [13, 16] width 17 height 17
